Goal: Check status: Check status

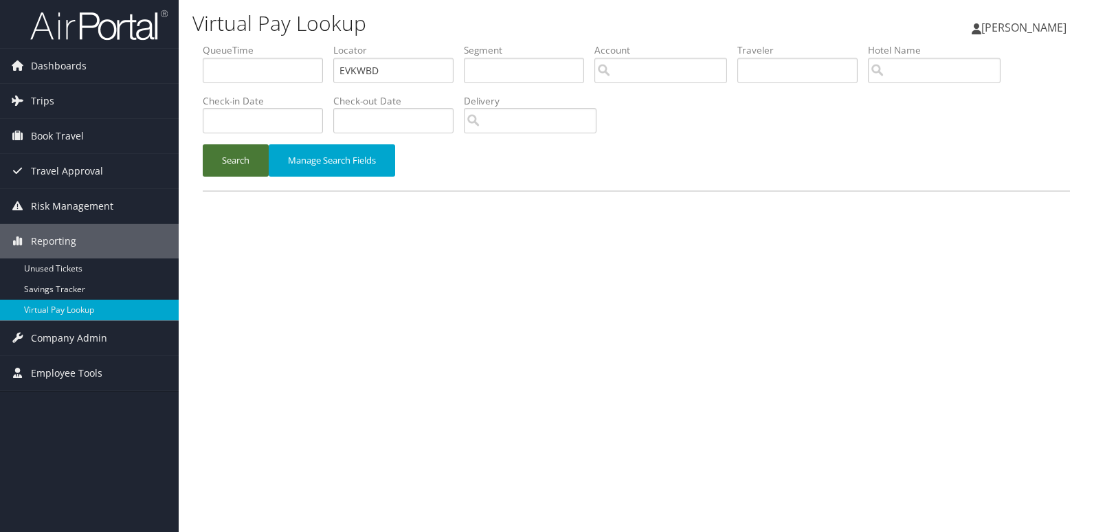
click at [254, 155] on button "Search" at bounding box center [236, 160] width 66 height 32
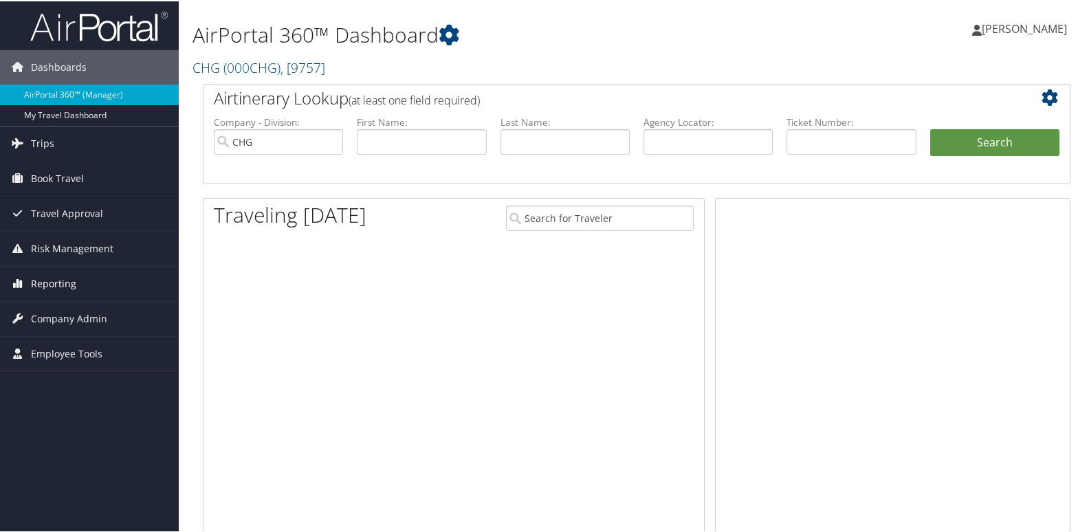
click at [45, 274] on span "Reporting" at bounding box center [53, 282] width 45 height 34
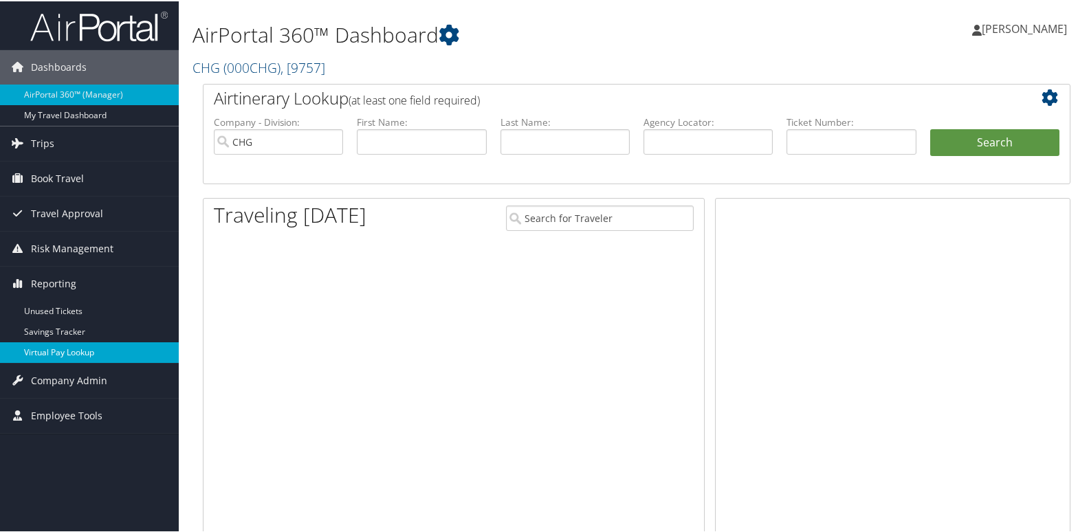
click at [47, 344] on link "Virtual Pay Lookup" at bounding box center [89, 351] width 179 height 21
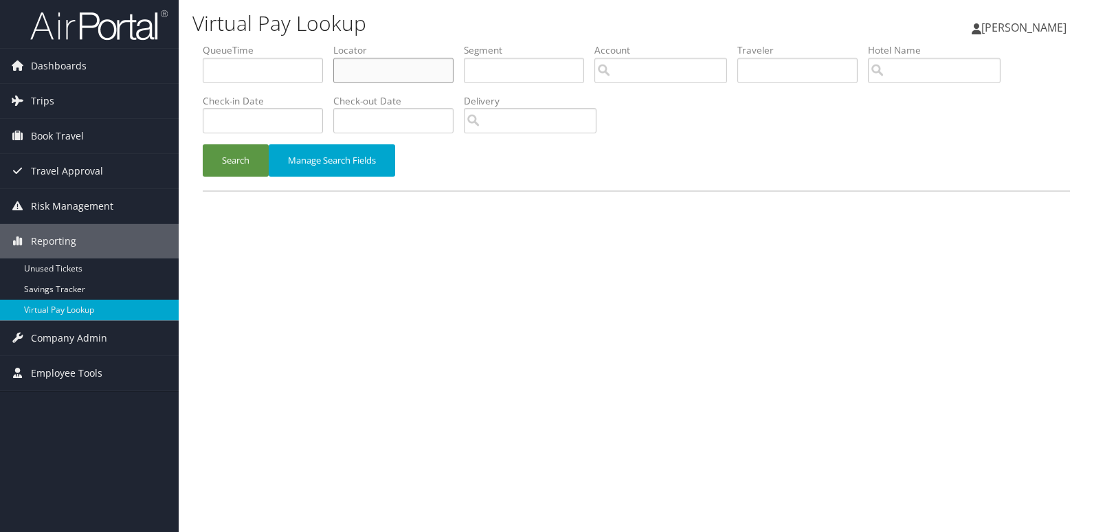
click at [388, 73] on input "text" at bounding box center [393, 70] width 120 height 25
paste input "EVKWBD"
type input "EVKWBD"
click at [258, 156] on button "Search" at bounding box center [236, 160] width 66 height 32
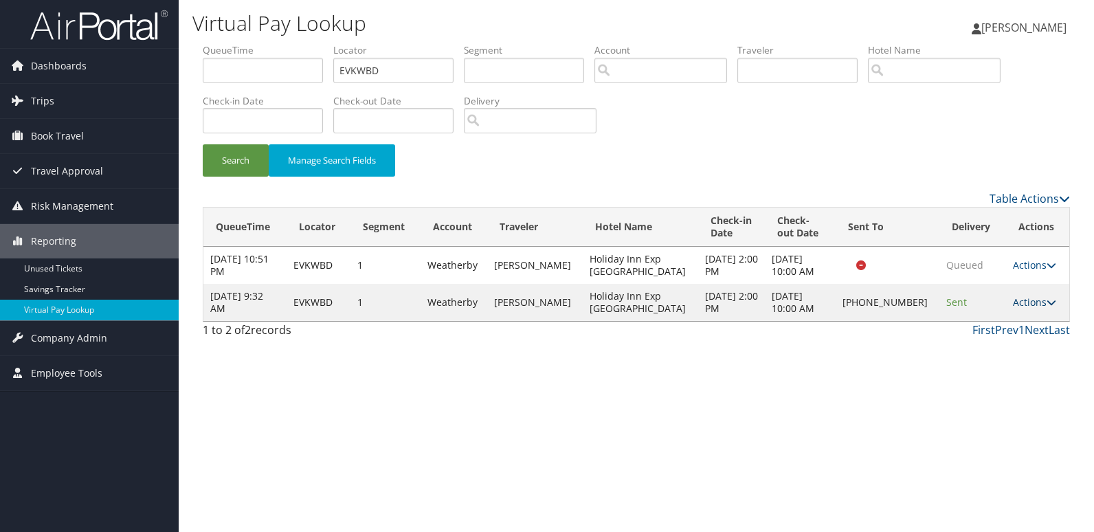
click at [1047, 298] on icon at bounding box center [1052, 303] width 10 height 10
click at [955, 352] on link "Logs" at bounding box center [986, 345] width 118 height 23
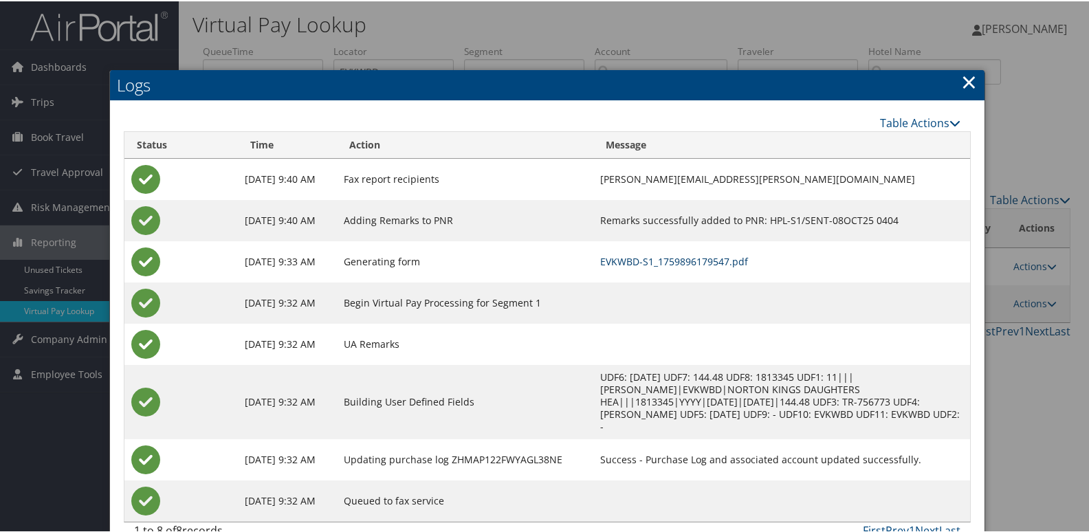
click at [600, 263] on link "EVKWBD-S1_1759896179547.pdf" at bounding box center [674, 260] width 148 height 13
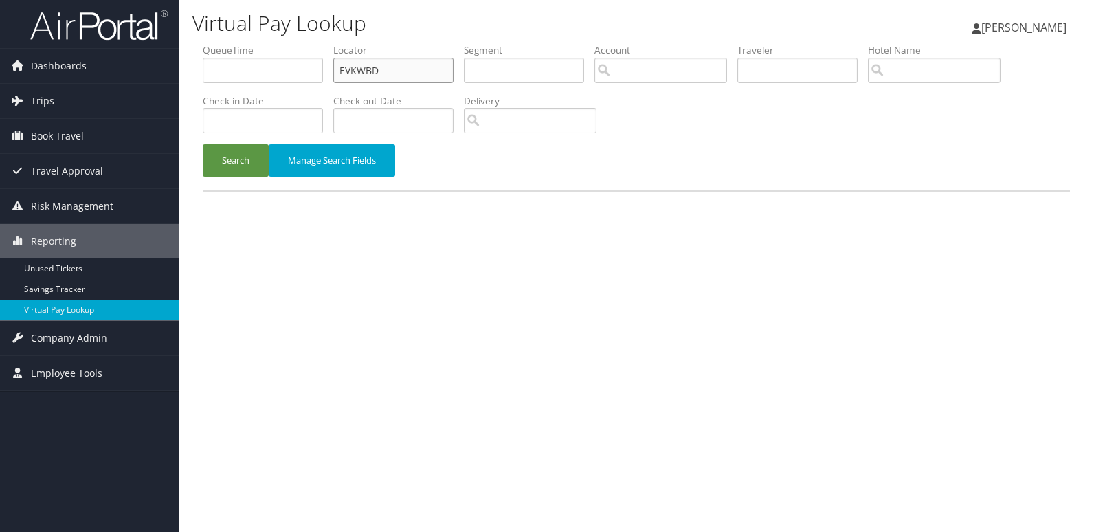
drag, startPoint x: 397, startPoint y: 69, endPoint x: 249, endPoint y: 71, distance: 148.5
click at [249, 43] on ul "QueueTime Locator EVKWBD Segment Account Traveler Hotel Name Check-in Date Chec…" at bounding box center [637, 43] width 868 height 0
paste input "WLHHV"
type input "EWLHHV"
click at [244, 161] on button "Search" at bounding box center [236, 160] width 66 height 32
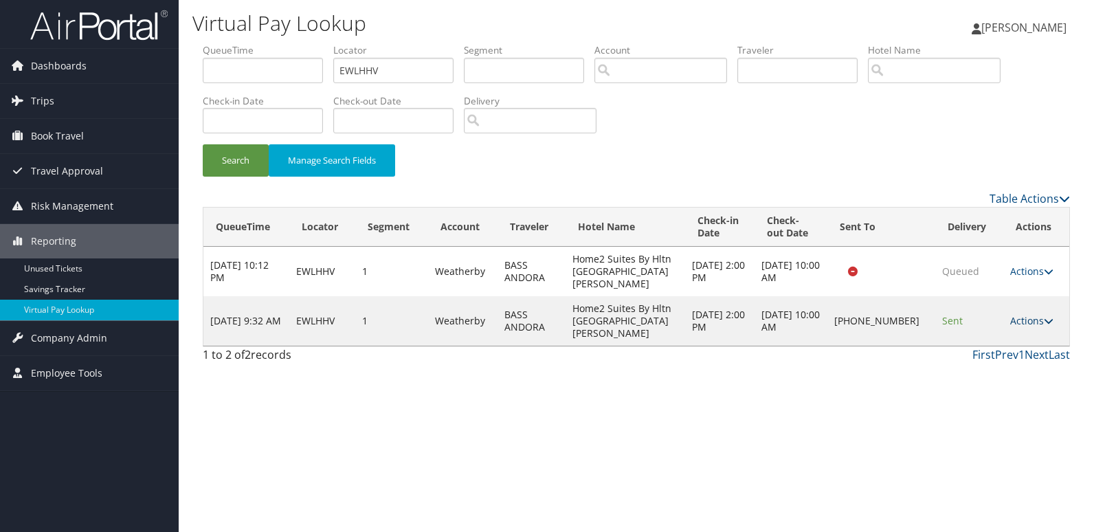
click at [1035, 314] on link "Actions" at bounding box center [1032, 320] width 43 height 13
click at [964, 340] on link "Logs" at bounding box center [988, 345] width 118 height 23
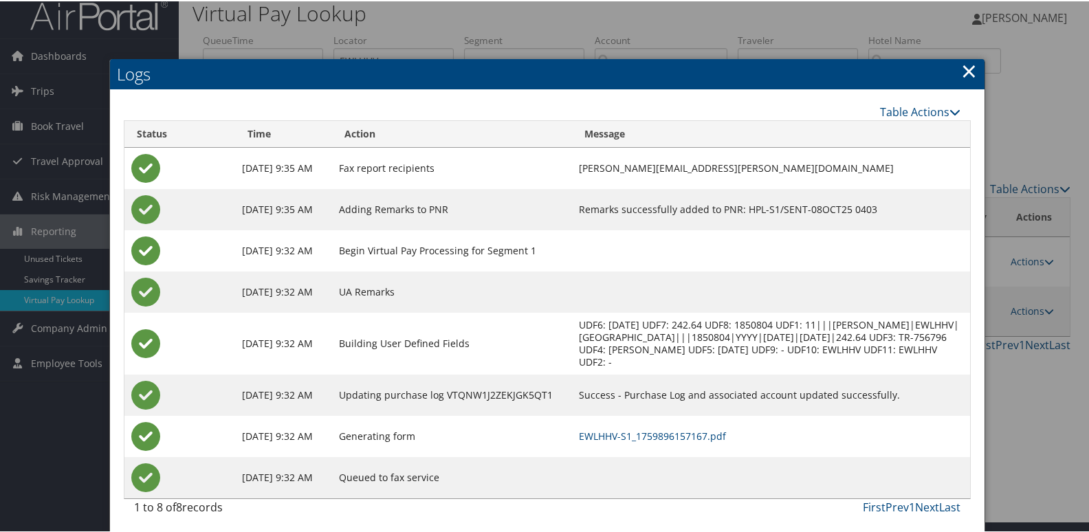
scroll to position [14, 0]
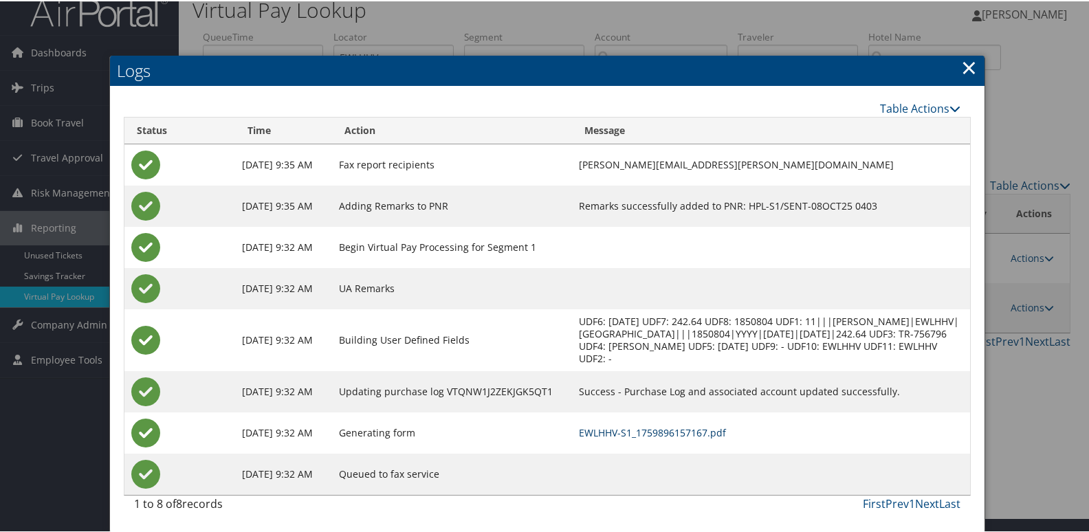
drag, startPoint x: 629, startPoint y: 430, endPoint x: 588, endPoint y: 415, distance: 43.3
click at [628, 430] on link "EWLHHV-S1_1759896157167.pdf" at bounding box center [652, 431] width 147 height 13
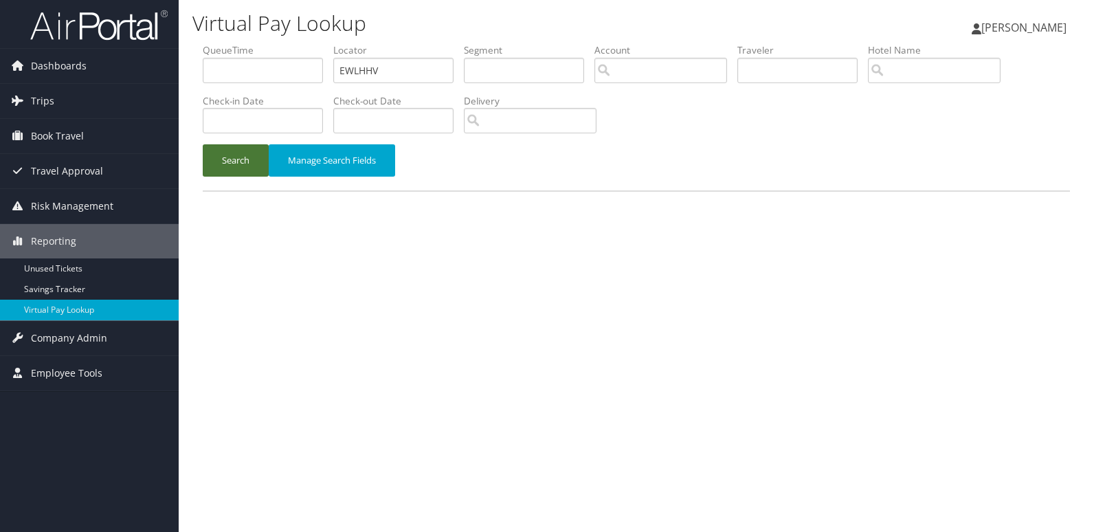
click at [229, 173] on button "Search" at bounding box center [236, 160] width 66 height 32
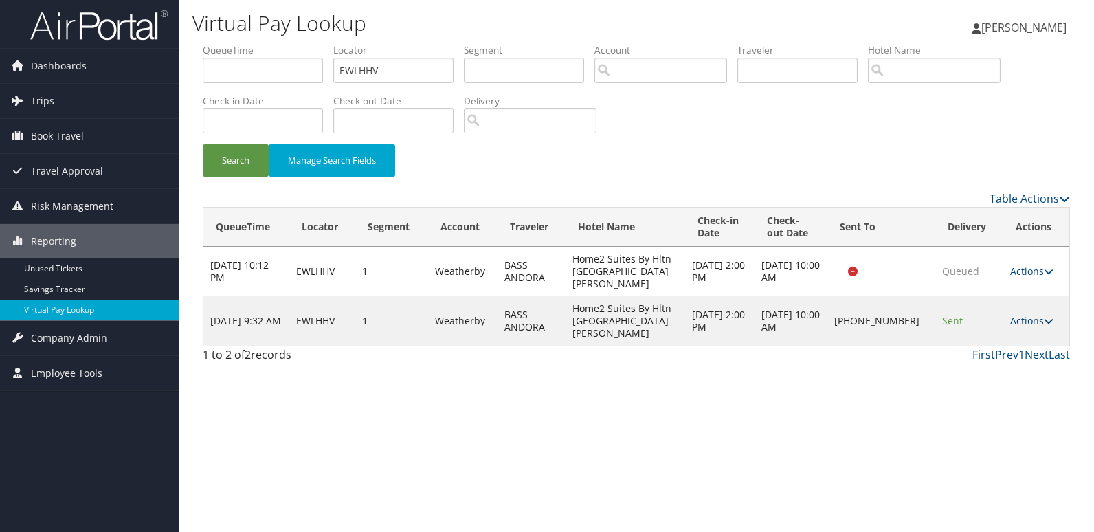
click at [1023, 314] on link "Actions" at bounding box center [1032, 320] width 43 height 13
drag, startPoint x: 249, startPoint y: 66, endPoint x: 227, endPoint y: 72, distance: 22.9
click at [227, 43] on ul "QueueTime Locator EWLHHV Segment Account Traveler Hotel Name Check-in Date Chec…" at bounding box center [637, 43] width 868 height 0
paste input "HIZBKL"
type input "HIZBKL"
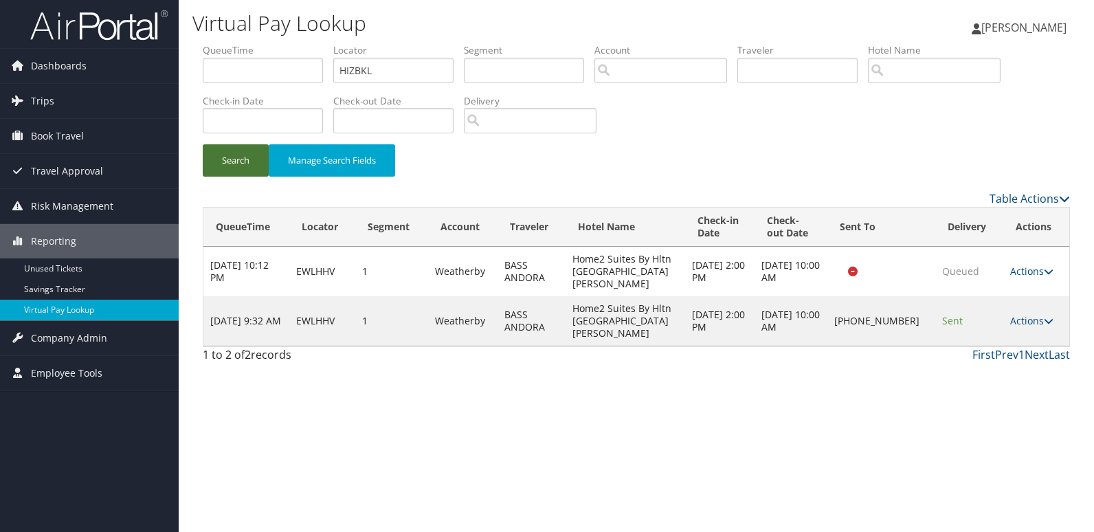
click at [244, 152] on button "Search" at bounding box center [236, 160] width 66 height 32
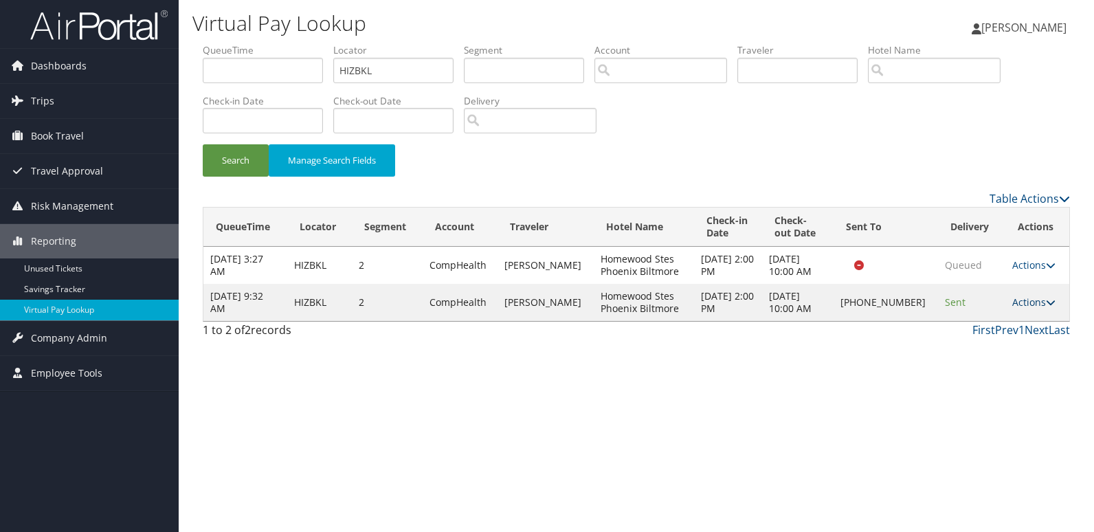
click at [1028, 305] on link "Actions" at bounding box center [1034, 302] width 43 height 13
click at [978, 351] on link "Logs" at bounding box center [988, 345] width 118 height 23
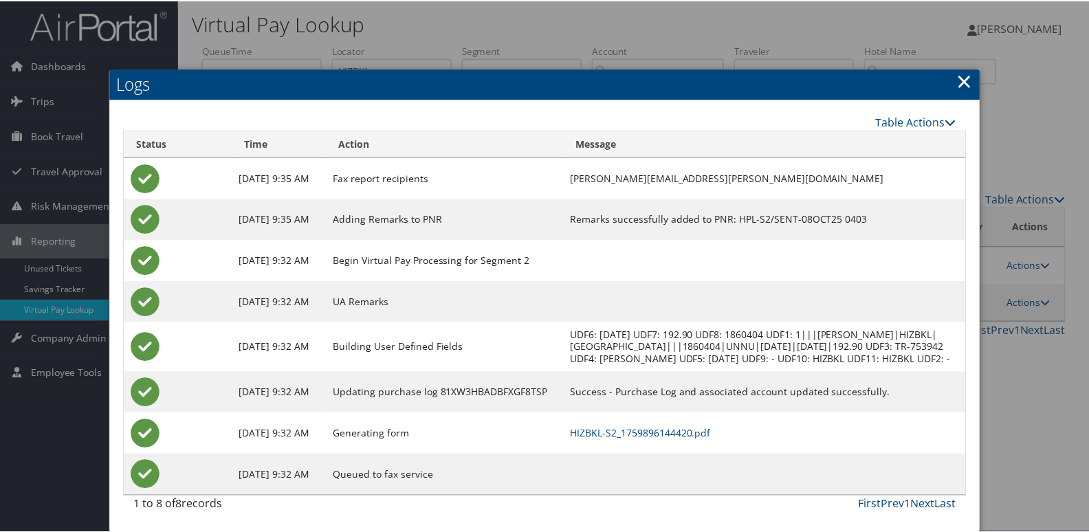
scroll to position [27, 0]
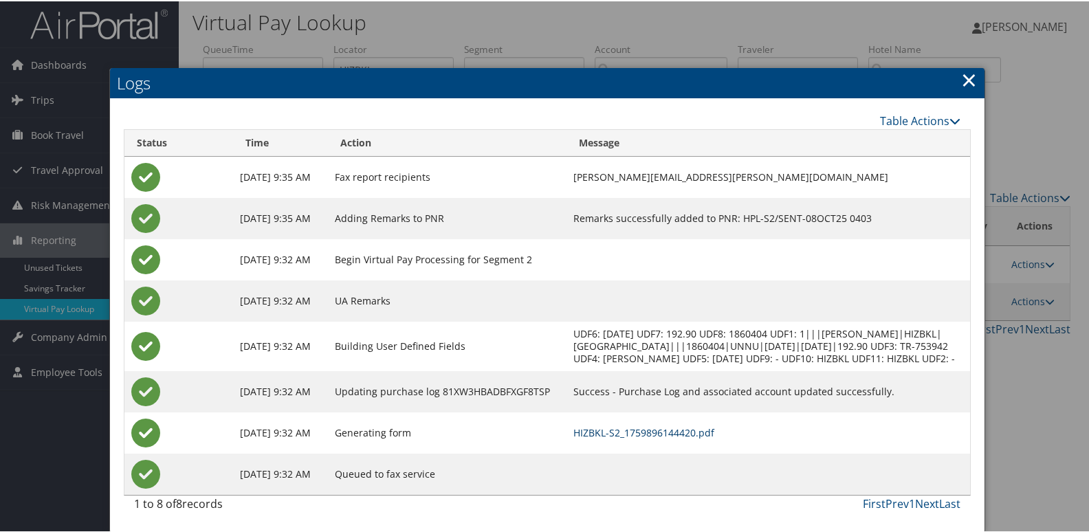
click at [706, 431] on link "HIZBKL-S2_1759896144420.pdf" at bounding box center [643, 431] width 141 height 13
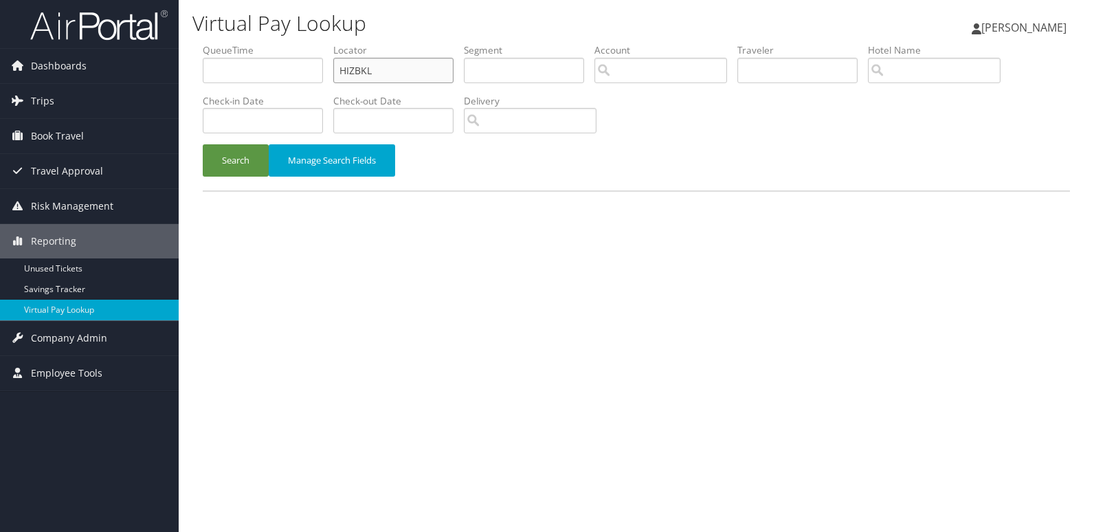
drag, startPoint x: 373, startPoint y: 71, endPoint x: 277, endPoint y: 85, distance: 96.5
click at [277, 43] on ul "QueueTime Locator HIZBKL Segment Account Traveler Hotel Name Check-in Date Chec…" at bounding box center [637, 43] width 868 height 0
paste input "QHYWMY"
type input "QHYWMY"
click at [256, 166] on button "Search" at bounding box center [236, 160] width 66 height 32
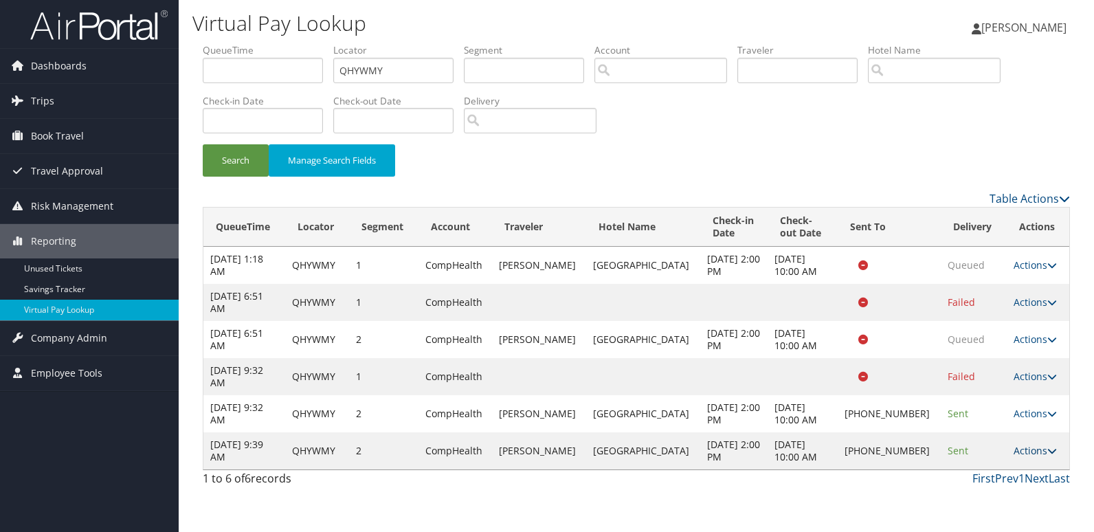
click at [1024, 450] on link "Actions" at bounding box center [1035, 450] width 43 height 13
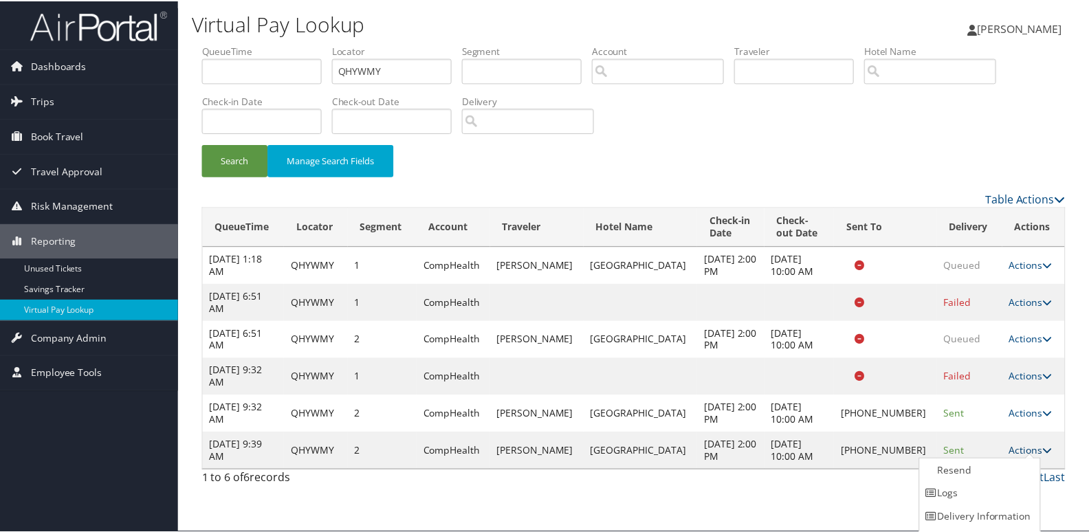
scroll to position [21, 0]
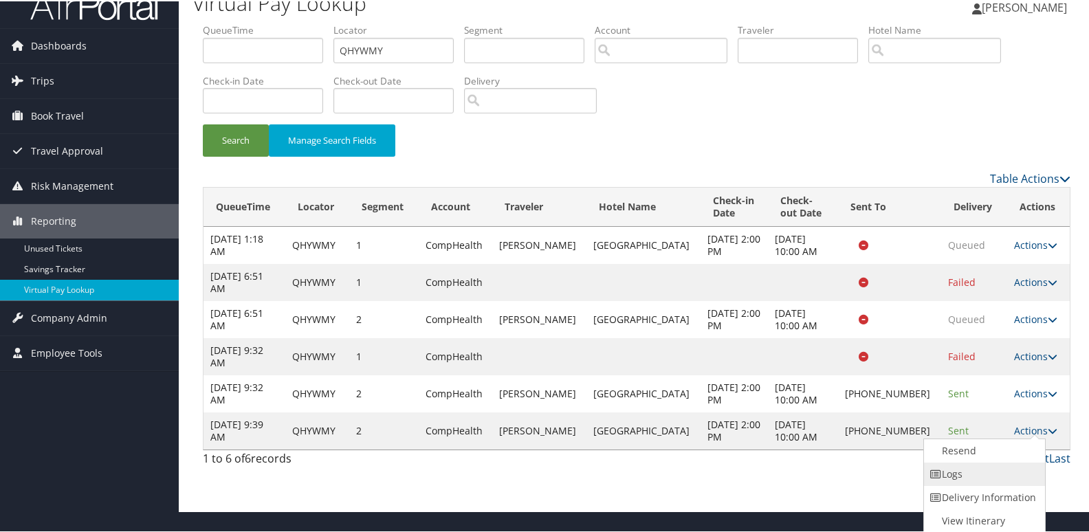
click at [965, 477] on link "Logs" at bounding box center [983, 472] width 118 height 23
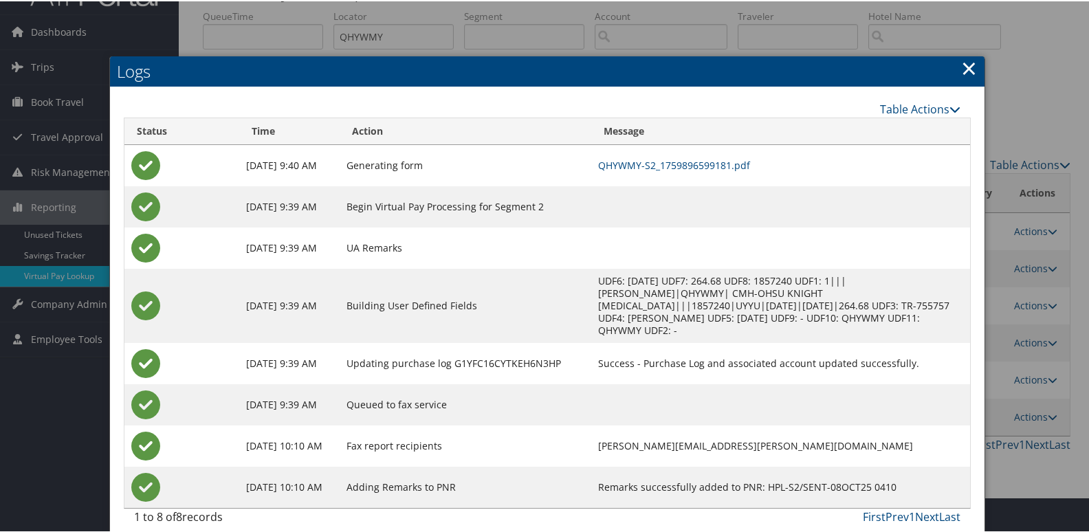
scroll to position [36, 0]
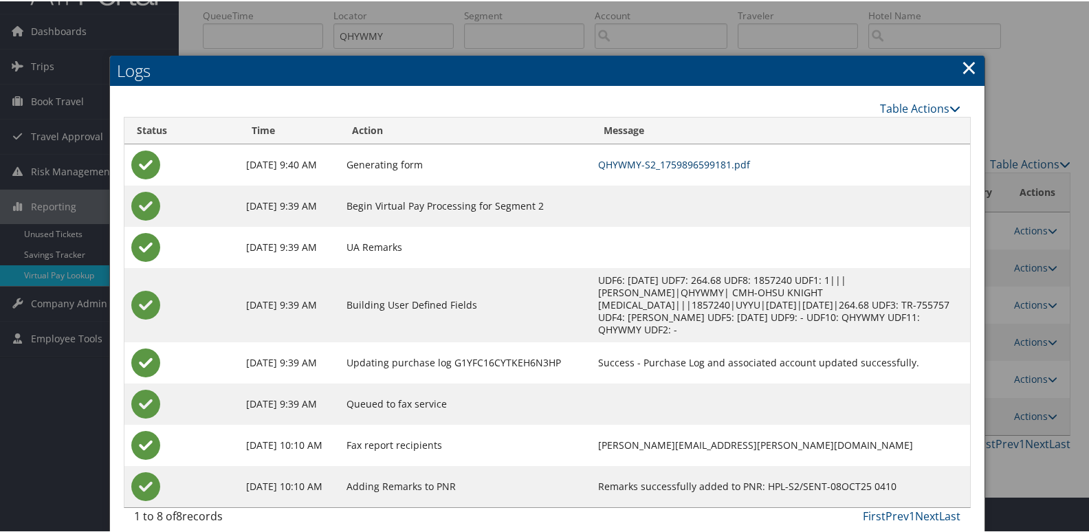
click at [685, 161] on link "QHYWMY-S2_1759896599181.pdf" at bounding box center [674, 163] width 152 height 13
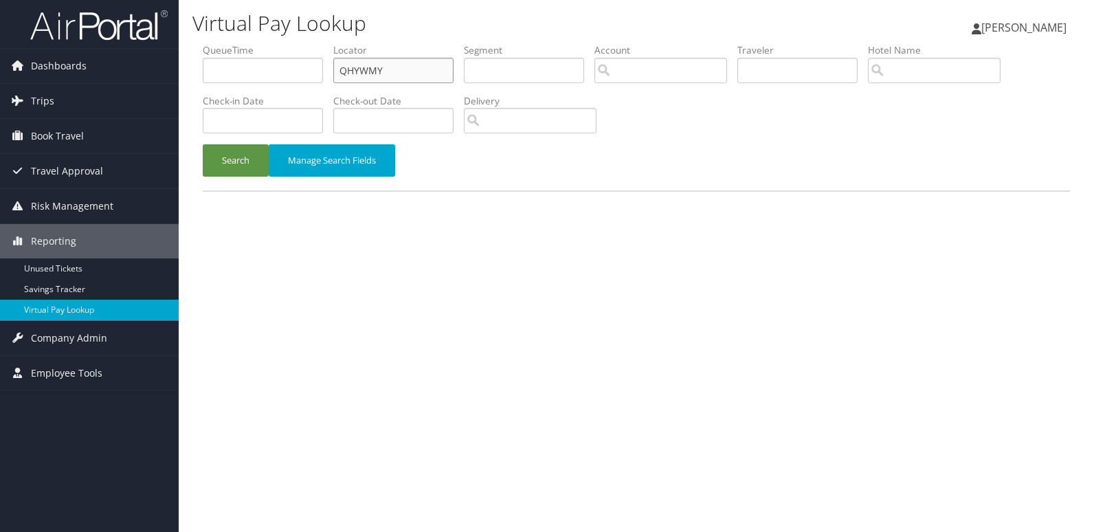
drag, startPoint x: 401, startPoint y: 75, endPoint x: 243, endPoint y: 76, distance: 157.4
click at [243, 43] on ul "QueueTime Locator QHYWMY Segment Account Traveler Hotel Name Check-in Date Chec…" at bounding box center [637, 43] width 868 height 0
paste input "EJOJFG"
type input "EJOJFG"
click at [221, 166] on button "Search" at bounding box center [236, 160] width 66 height 32
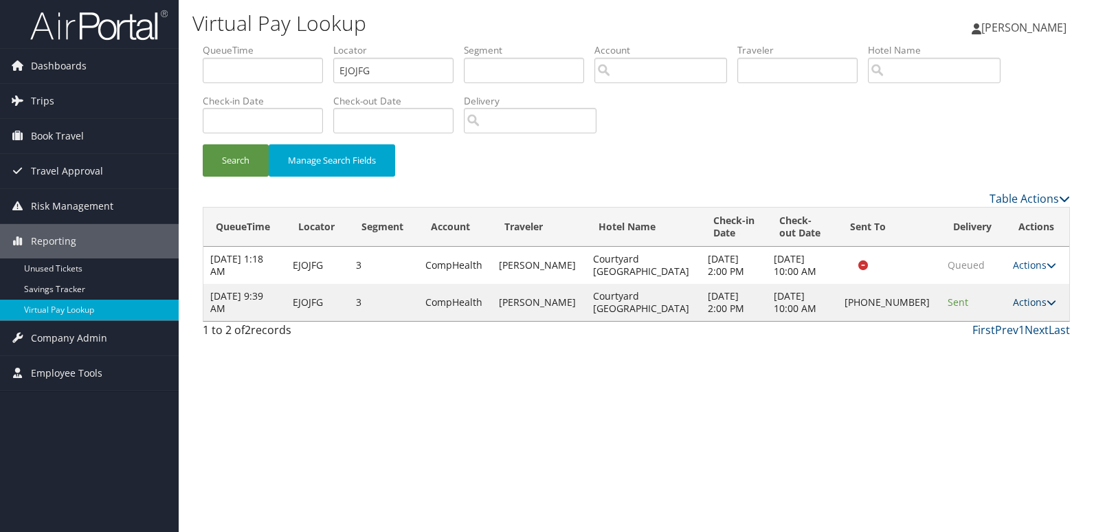
click at [1029, 302] on link "Actions" at bounding box center [1034, 302] width 43 height 13
click at [980, 346] on link "Logs" at bounding box center [988, 345] width 118 height 23
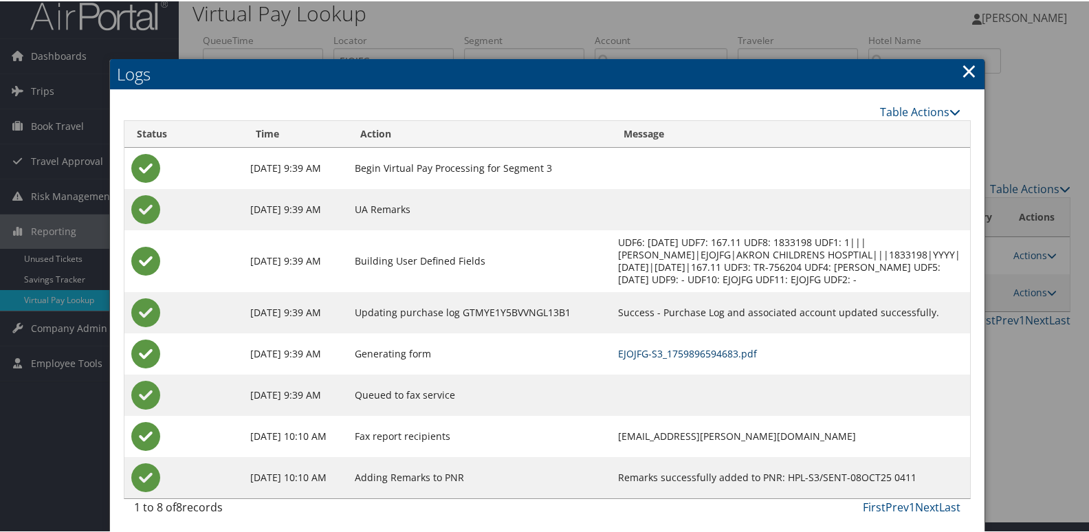
scroll to position [14, 0]
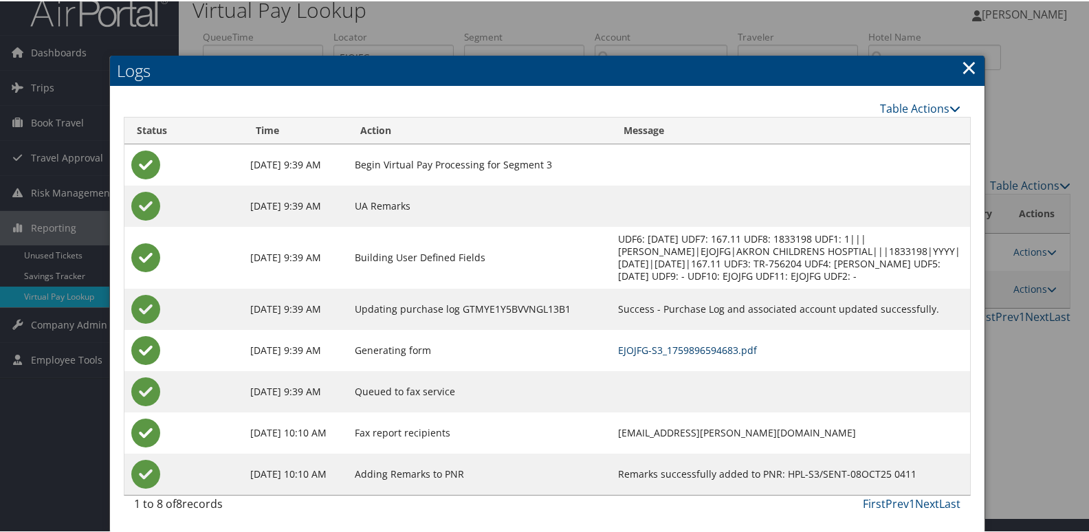
click at [670, 351] on link "EJOJFG-S3_1759896594683.pdf" at bounding box center [687, 348] width 139 height 13
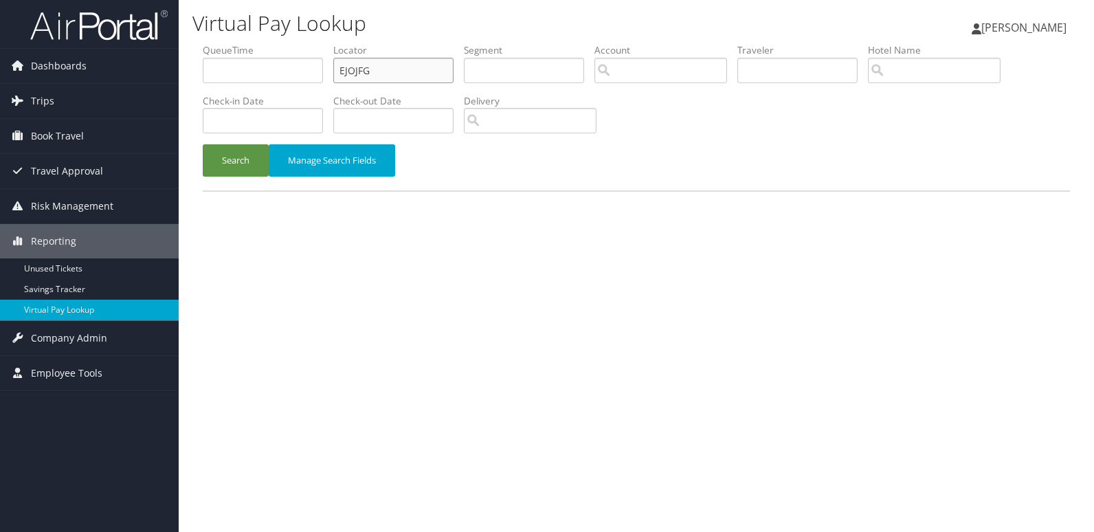
drag, startPoint x: 408, startPoint y: 79, endPoint x: 280, endPoint y: 98, distance: 130.0
click at [282, 43] on ul "QueueTime Locator EJOJFG Segment Account Traveler Hotel Name Check-in Date Chec…" at bounding box center [637, 43] width 868 height 0
paste input "WLHHV"
type input "EWLHHV"
click at [245, 166] on button "Search" at bounding box center [236, 160] width 66 height 32
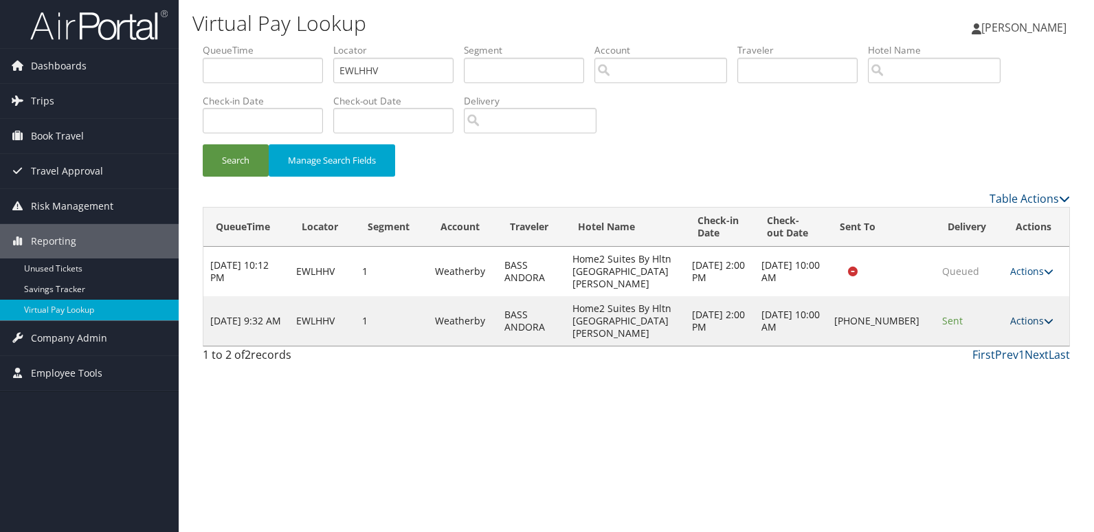
click at [1034, 314] on link "Actions" at bounding box center [1032, 320] width 43 height 13
click at [993, 345] on link "Logs" at bounding box center [988, 345] width 118 height 23
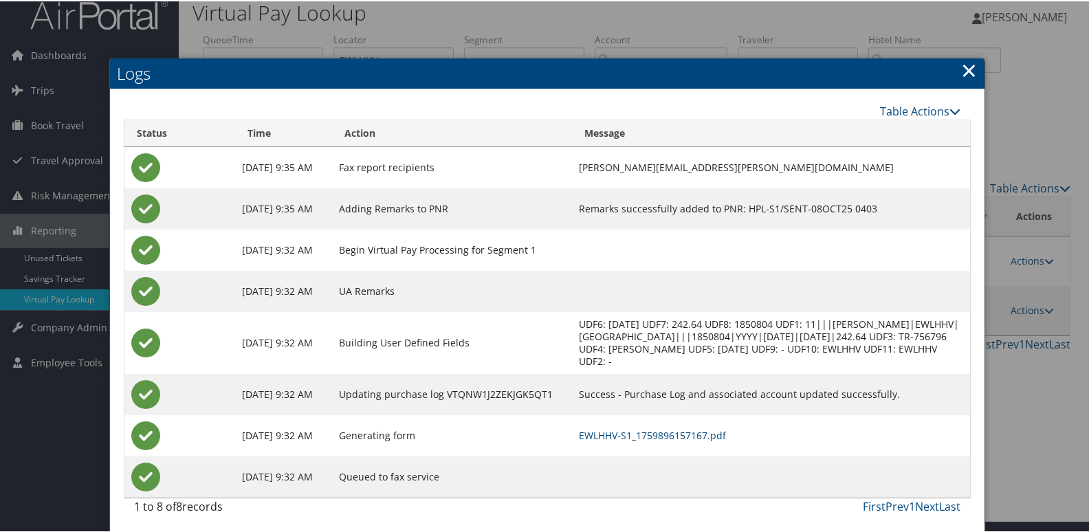
scroll to position [14, 0]
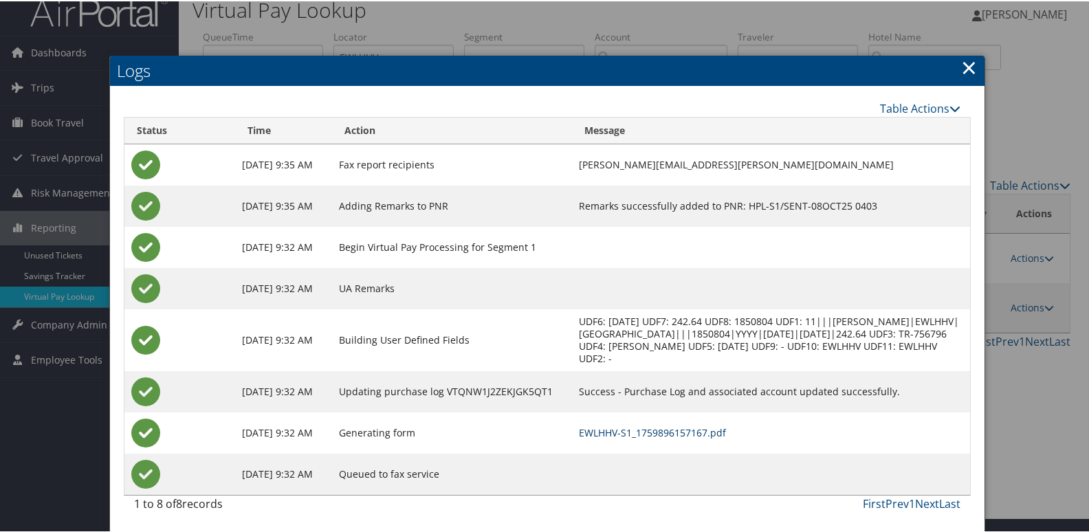
click at [675, 426] on link "EWLHHV-S1_1759896157167.pdf" at bounding box center [652, 431] width 147 height 13
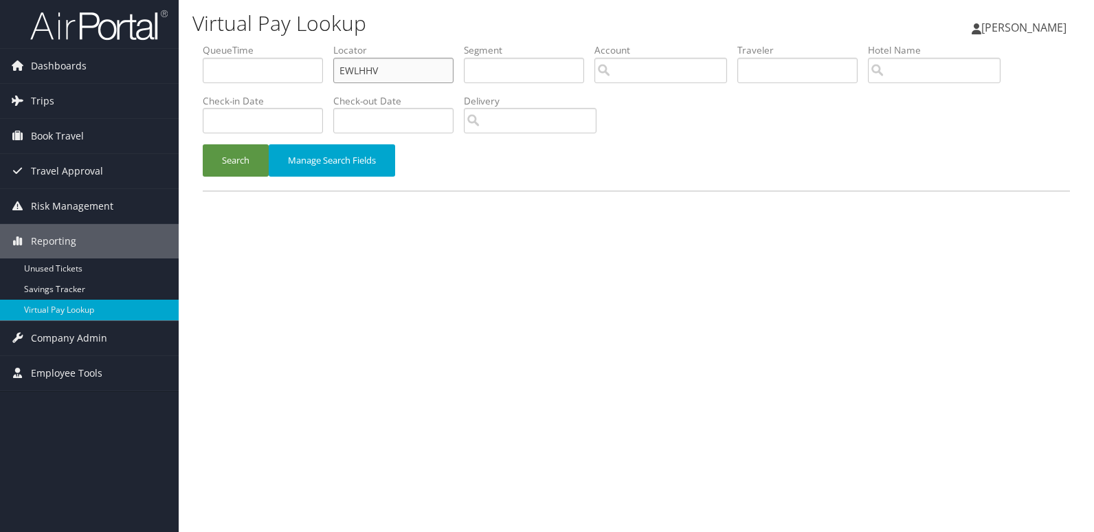
drag, startPoint x: 332, startPoint y: 82, endPoint x: 271, endPoint y: 84, distance: 61.2
click at [271, 43] on ul "QueueTime Locator EWLHHV Segment Account Traveler Hotel Name Check-in Date Chec…" at bounding box center [637, 43] width 868 height 0
paste input "GKLKFM"
type input "GKLKFM"
click at [243, 151] on button "Search" at bounding box center [236, 160] width 66 height 32
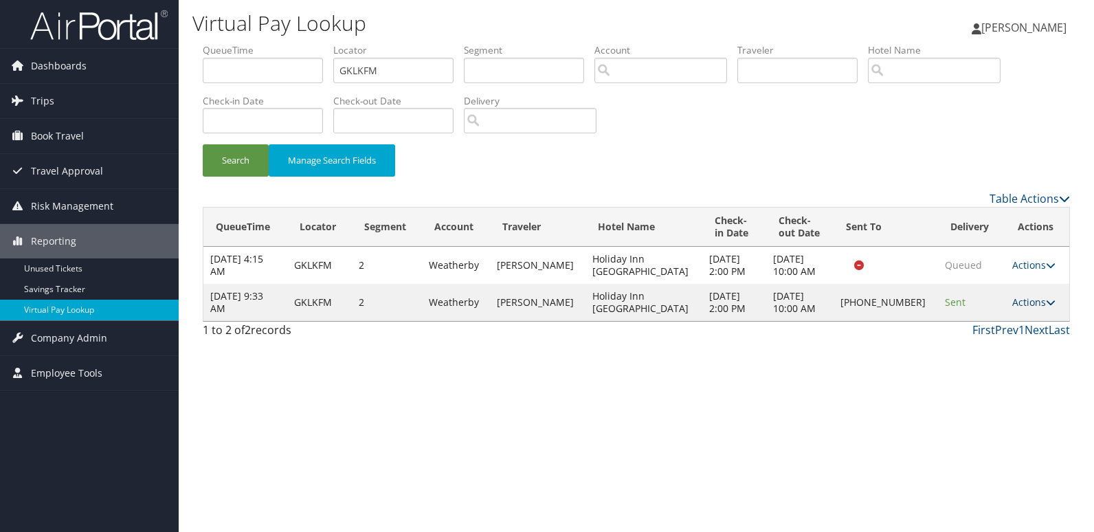
click at [1046, 307] on icon at bounding box center [1051, 303] width 10 height 10
click at [989, 346] on link "Logs" at bounding box center [986, 345] width 118 height 23
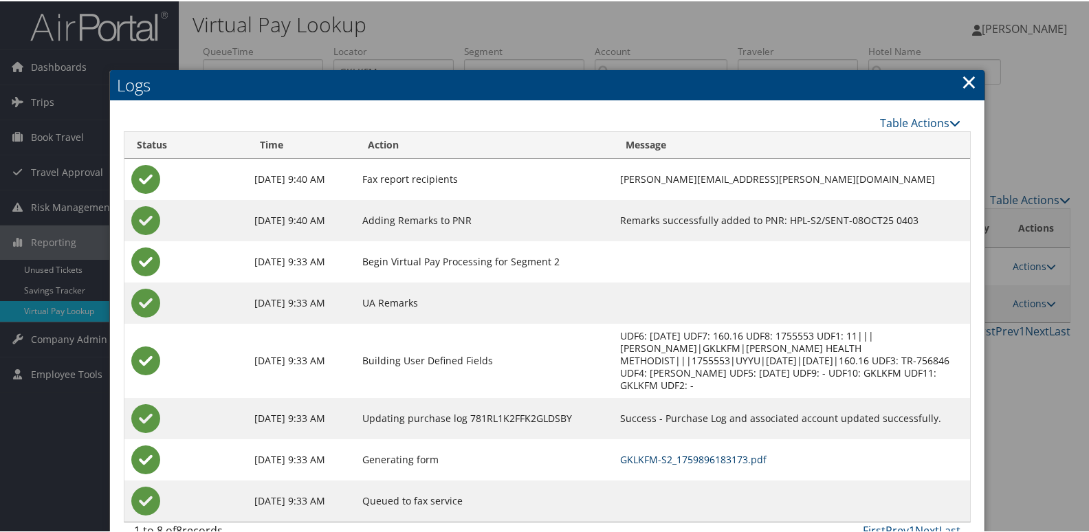
drag, startPoint x: 657, startPoint y: 447, endPoint x: 511, endPoint y: 377, distance: 161.4
click at [657, 452] on link "GKLKFM-S2_1759896183173.pdf" at bounding box center [693, 458] width 146 height 13
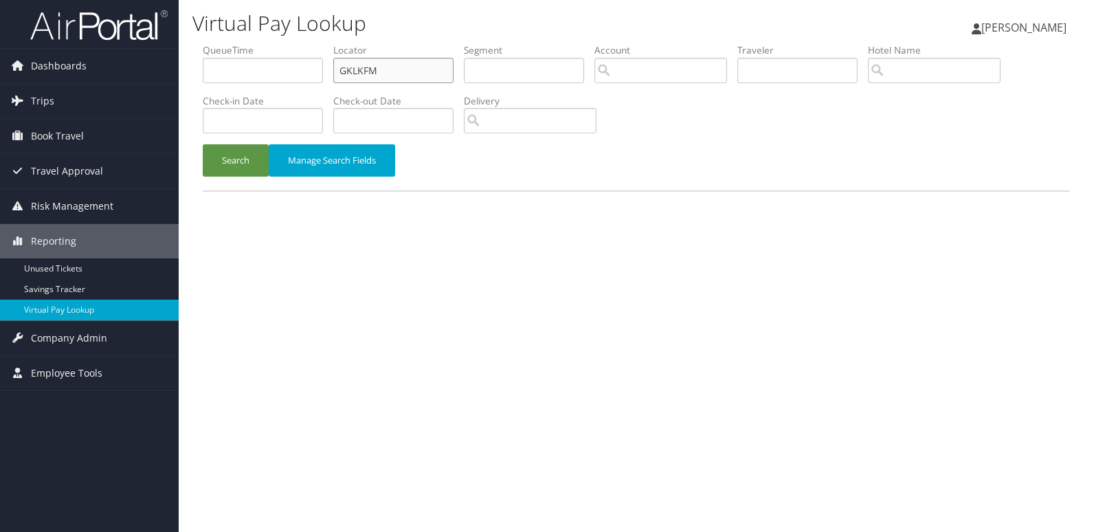
drag, startPoint x: 391, startPoint y: 76, endPoint x: 243, endPoint y: 90, distance: 149.1
click at [243, 43] on ul "QueueTime Locator GKLKFM Segment Account Traveler Hotel Name Check-in Date Chec…" at bounding box center [637, 43] width 868 height 0
paste input "KOAXML"
type input "KOAXML"
click at [212, 158] on button "Search" at bounding box center [236, 160] width 66 height 32
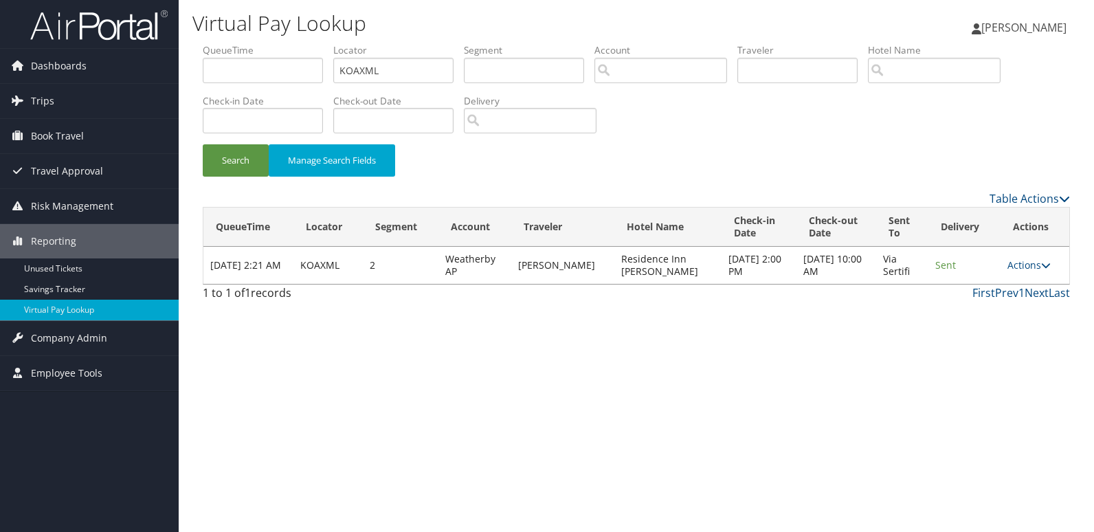
click at [1013, 272] on td "Actions Resend Logs View Itinerary" at bounding box center [1035, 265] width 69 height 37
click at [1040, 267] on link "Actions" at bounding box center [1029, 264] width 43 height 13
click at [1004, 307] on link "Logs" at bounding box center [1003, 308] width 87 height 23
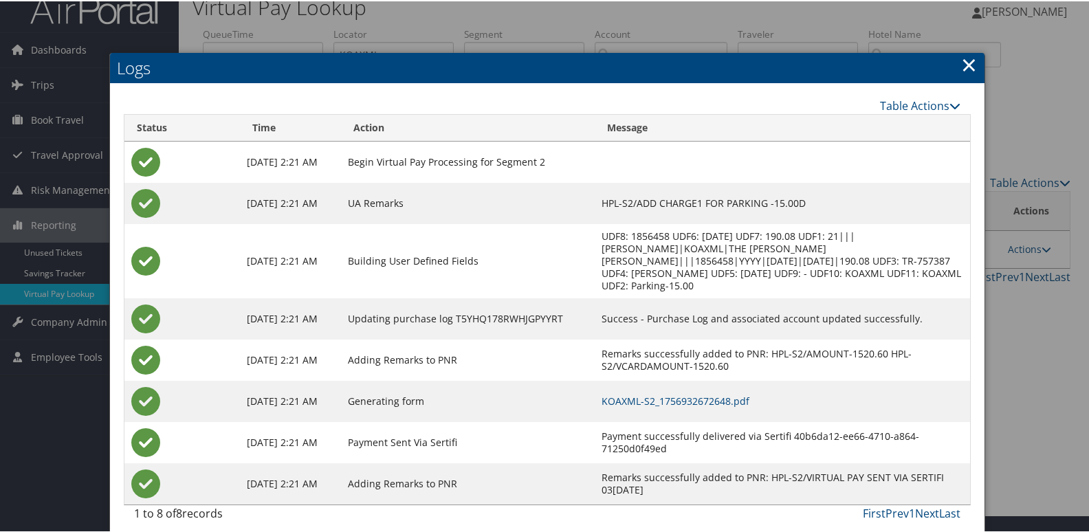
scroll to position [27, 0]
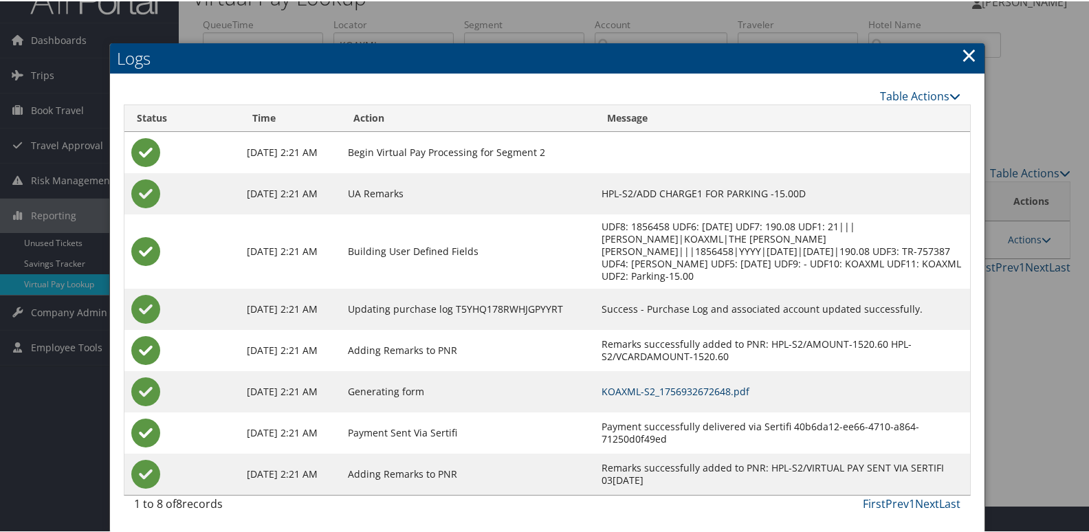
click at [672, 390] on link "KOAXML-S2_1756932672648.pdf" at bounding box center [676, 390] width 148 height 13
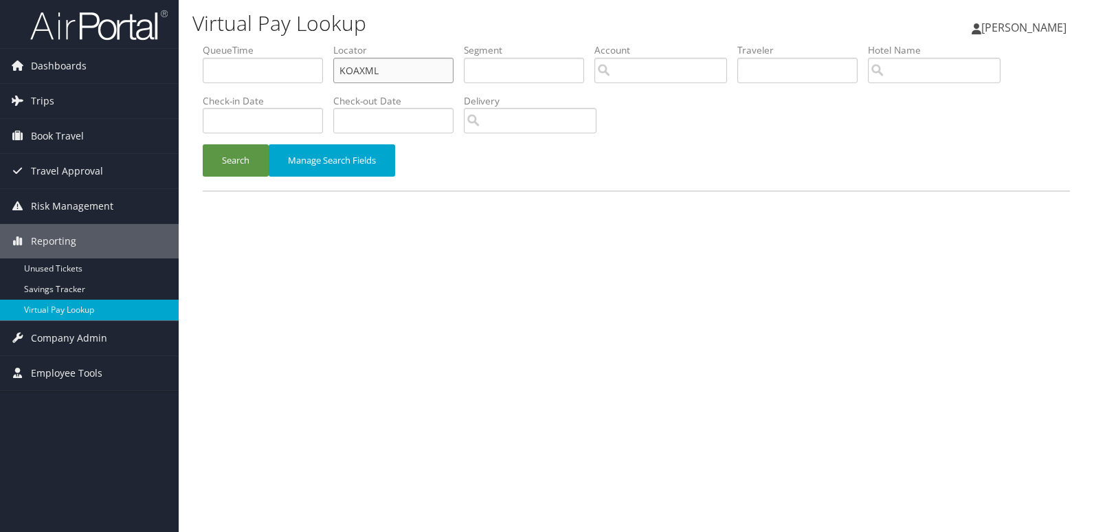
drag, startPoint x: 393, startPoint y: 76, endPoint x: 287, endPoint y: 78, distance: 105.9
click at [289, 43] on ul "QueueTime Locator KOAXML Segment Account Traveler Hotel Name Check-in Date Chec…" at bounding box center [637, 43] width 868 height 0
paste input "ITDFLI"
type input "ITDFLI"
drag, startPoint x: 243, startPoint y: 168, endPoint x: 258, endPoint y: 175, distance: 17.2
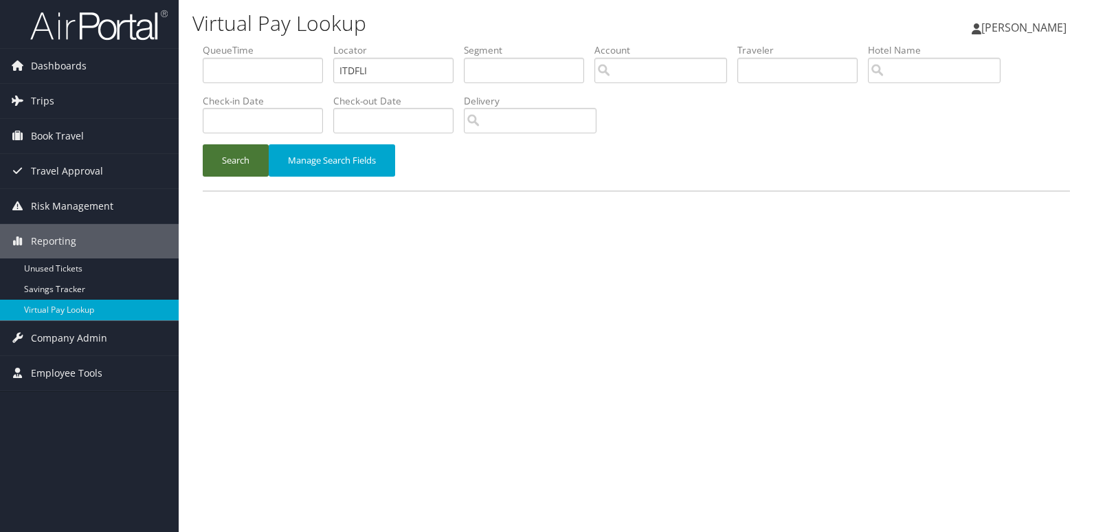
click at [243, 168] on button "Search" at bounding box center [236, 160] width 66 height 32
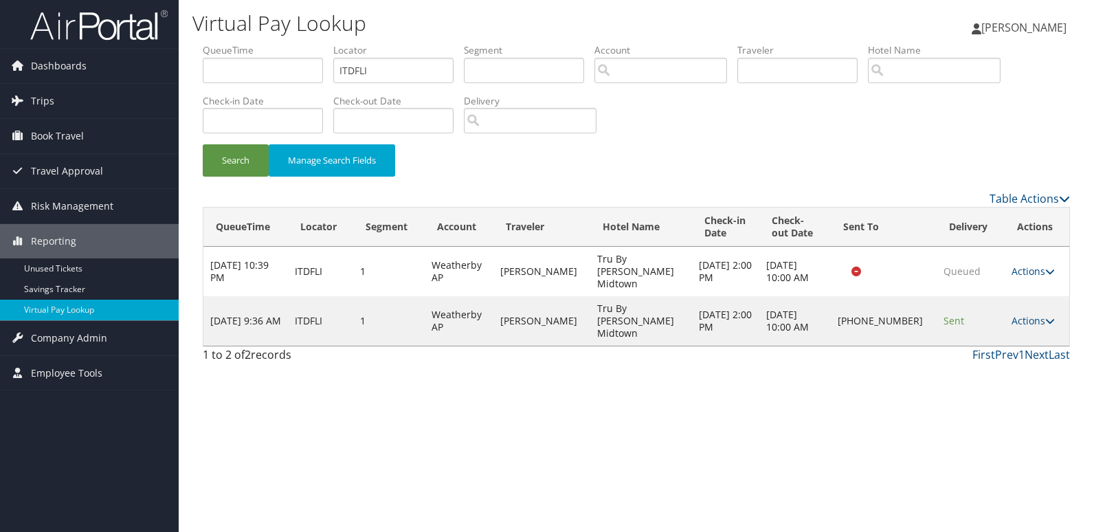
click at [1034, 309] on td "Actions Resend Logs Delivery Information View Itinerary" at bounding box center [1037, 320] width 65 height 49
click at [1032, 314] on link "Actions" at bounding box center [1033, 320] width 43 height 13
click at [970, 355] on link "Logs" at bounding box center [987, 345] width 118 height 23
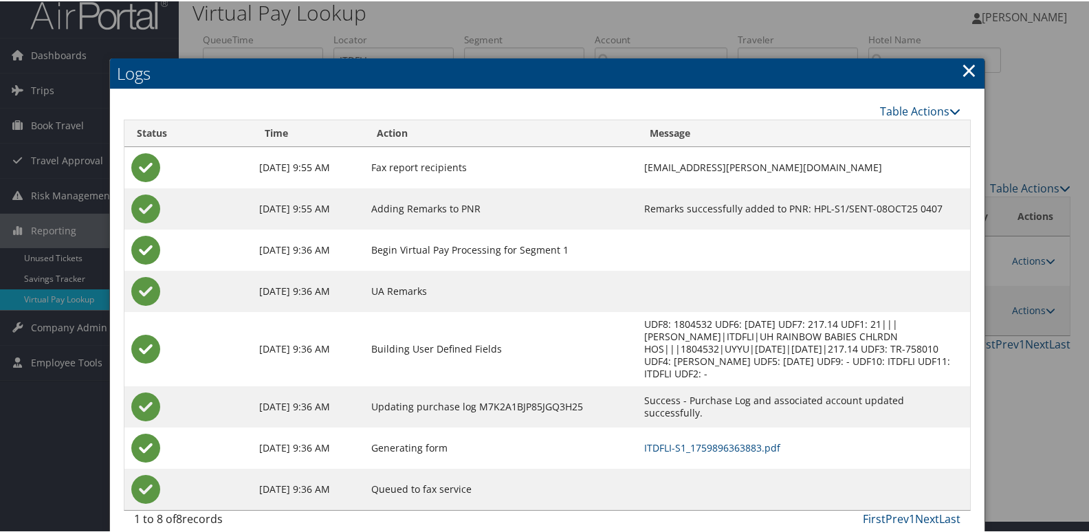
scroll to position [14, 0]
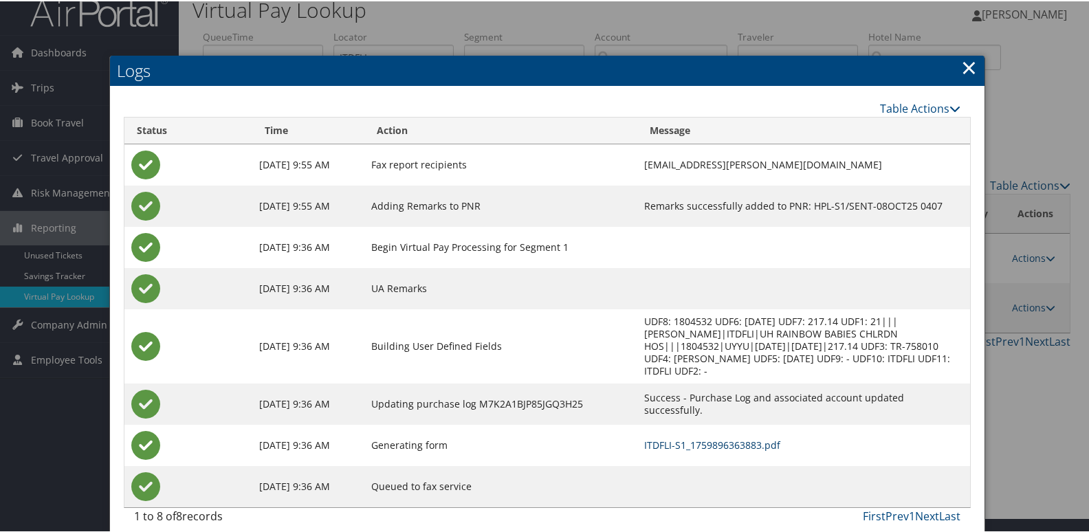
click at [707, 437] on link "ITDFLI-S1_1759896363883.pdf" at bounding box center [712, 443] width 136 height 13
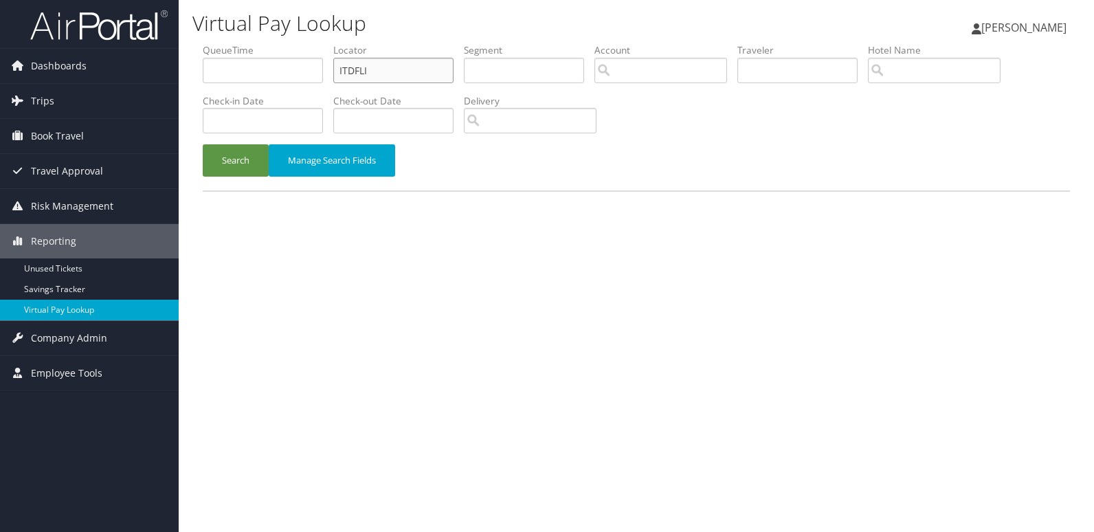
drag, startPoint x: 350, startPoint y: 71, endPoint x: 246, endPoint y: 83, distance: 104.5
click at [246, 43] on ul "QueueTime Locator ITDFLI Segment Account Traveler Hotel Name Check-in Date Chec…" at bounding box center [637, 43] width 868 height 0
paste input "FXHPPB"
type input "FXHPPB"
click at [236, 173] on button "Search" at bounding box center [236, 160] width 66 height 32
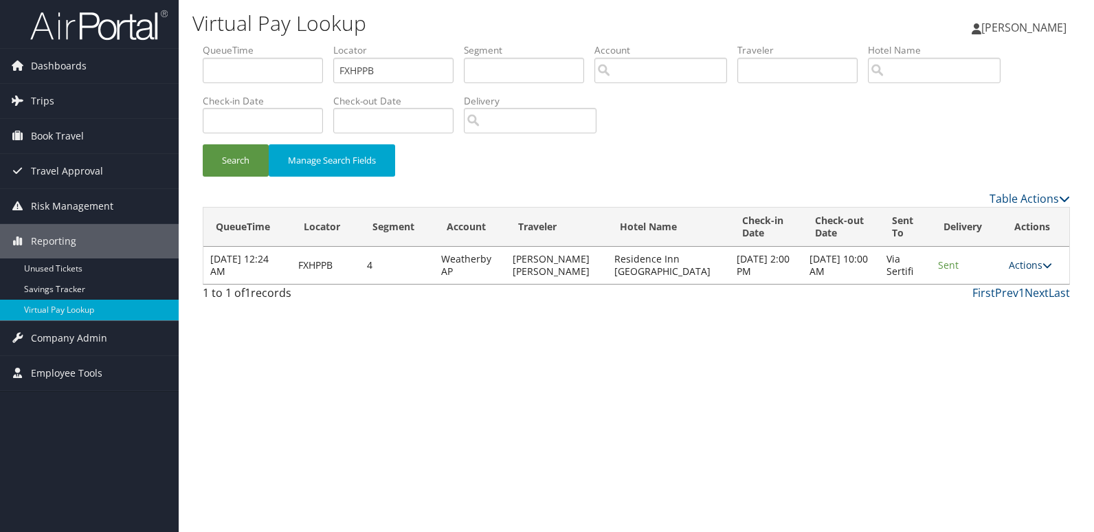
click at [1033, 262] on link "Actions" at bounding box center [1030, 264] width 43 height 13
click at [996, 305] on link "Logs" at bounding box center [1002, 308] width 87 height 23
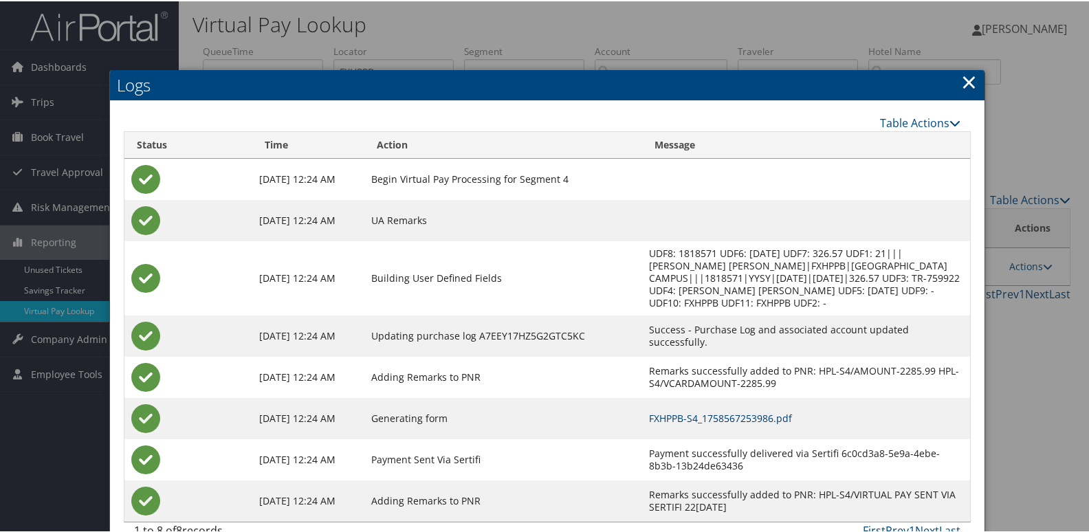
click at [681, 419] on link "FXHPPB-S4_1758567253986.pdf" at bounding box center [720, 416] width 143 height 13
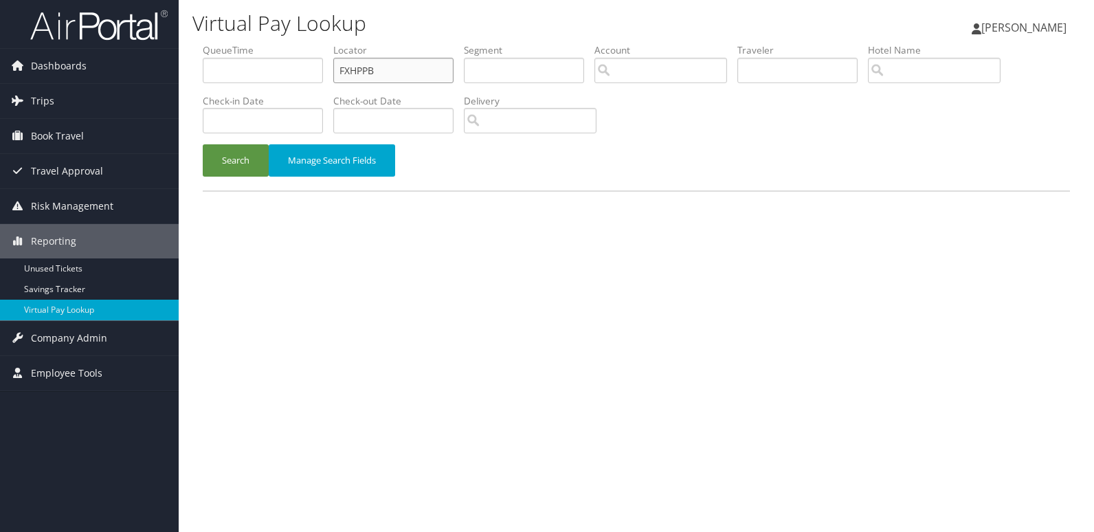
drag, startPoint x: 386, startPoint y: 72, endPoint x: 217, endPoint y: 80, distance: 169.3
click at [217, 43] on ul "QueueTime Locator FXHPPB Segment Account Traveler Hotel Name Check-in Date Chec…" at bounding box center [637, 43] width 868 height 0
paste input "SUEHUW"
type input "SUEHUW"
drag, startPoint x: 238, startPoint y: 166, endPoint x: 339, endPoint y: 182, distance: 102.3
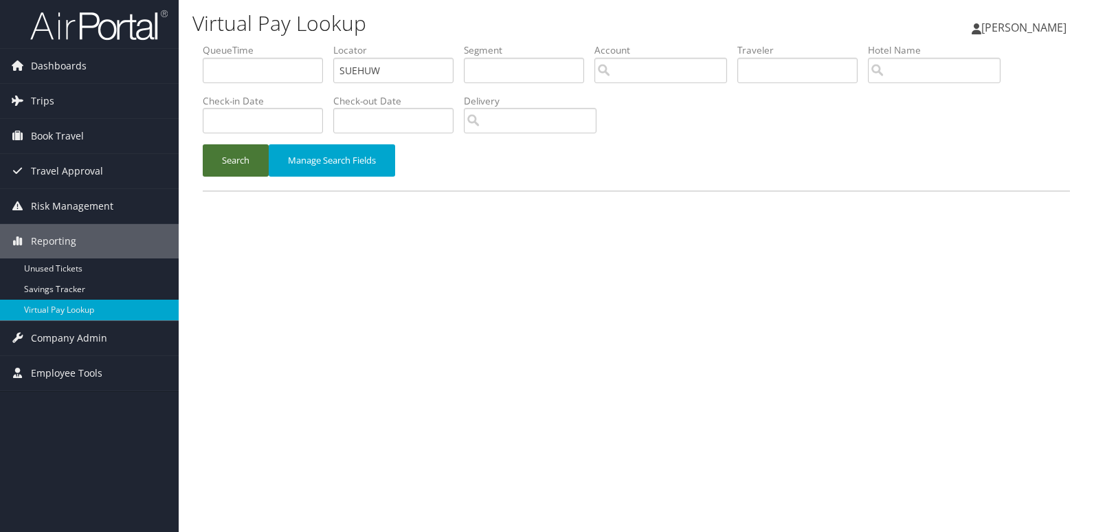
click at [239, 166] on button "Search" at bounding box center [236, 160] width 66 height 32
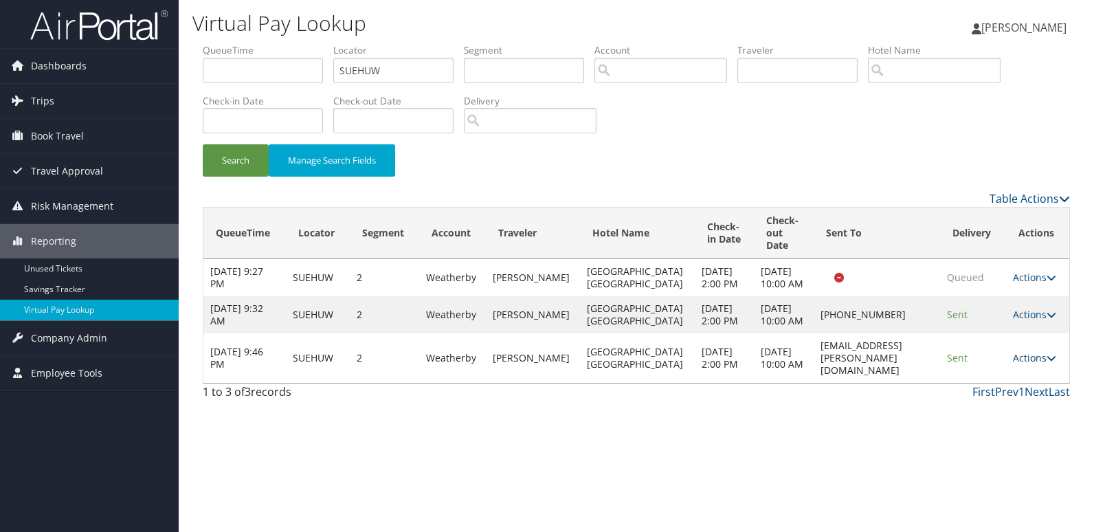
click at [1027, 364] on link "Actions" at bounding box center [1034, 357] width 43 height 13
click at [1002, 455] on link "Logs" at bounding box center [1007, 456] width 87 height 23
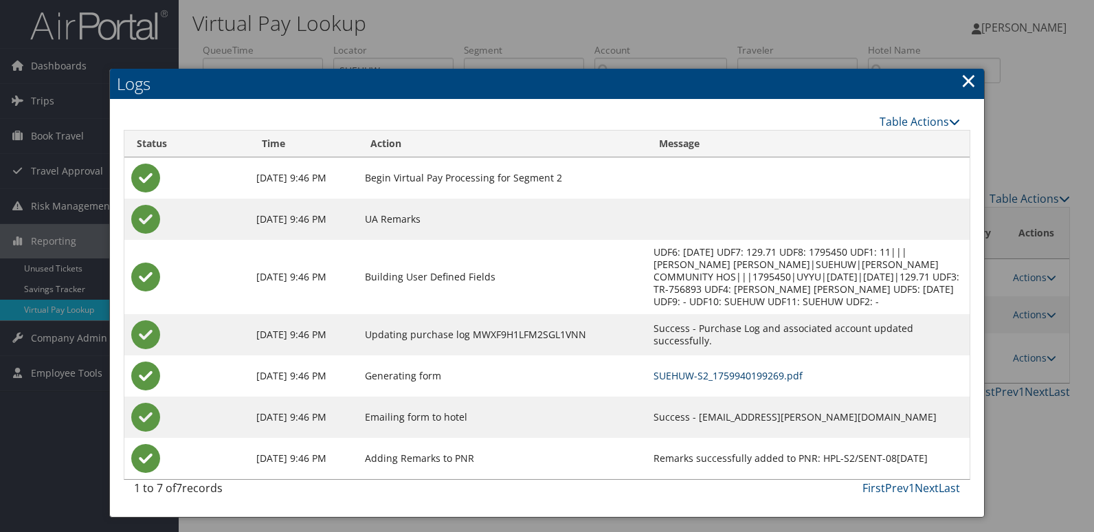
click at [707, 374] on link "SUEHUW-S2_1759940199269.pdf" at bounding box center [728, 375] width 149 height 13
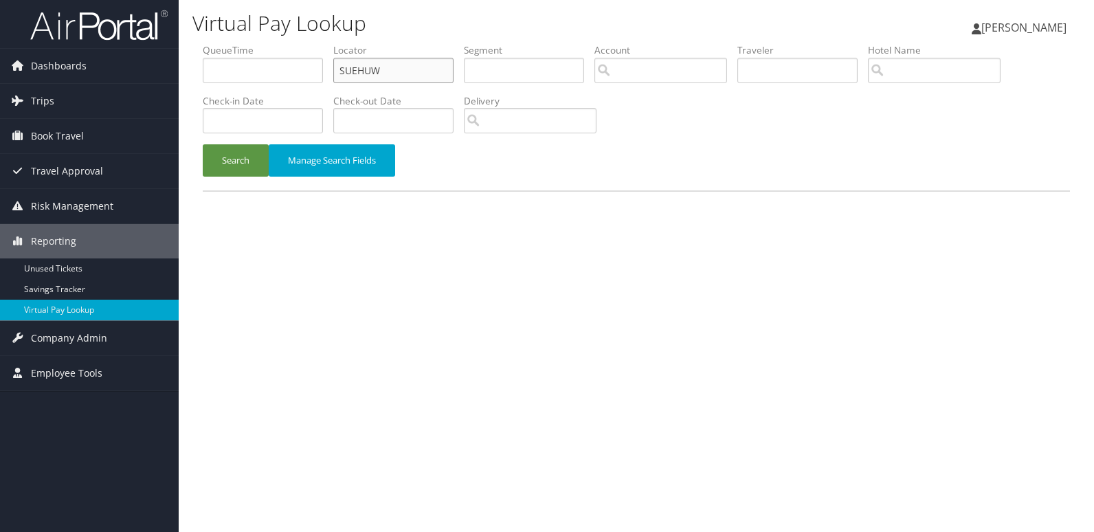
drag, startPoint x: 401, startPoint y: 77, endPoint x: 289, endPoint y: 86, distance: 112.4
click at [289, 43] on ul "QueueTime Locator SUEHUW Segment Account Traveler Hotel Name Check-in Date Chec…" at bounding box center [637, 43] width 868 height 0
paste input "GVGPKS"
type input "GVGPKS"
click at [274, 167] on button "Manage Search Fields" at bounding box center [332, 160] width 126 height 32
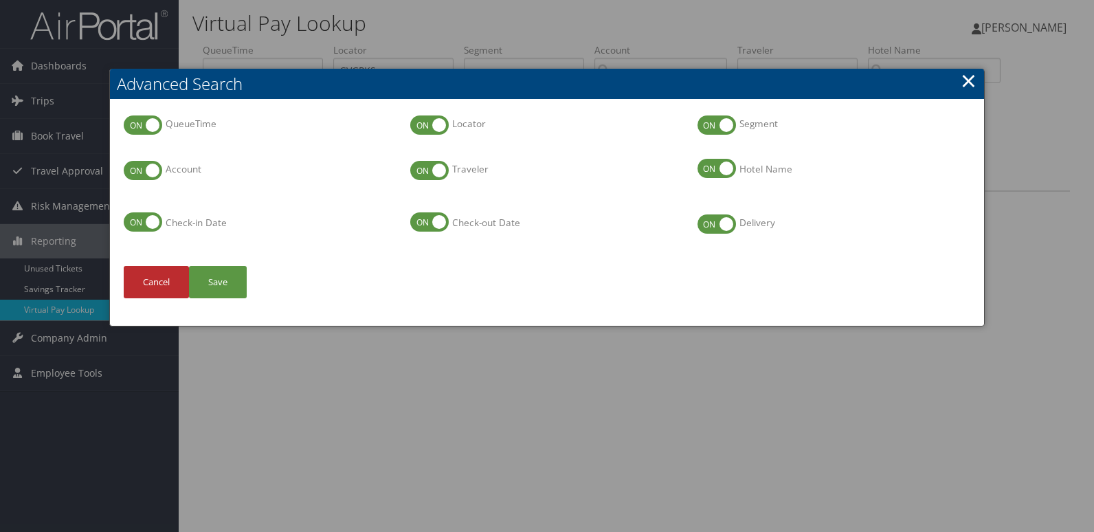
click at [970, 77] on link "×" at bounding box center [969, 80] width 16 height 27
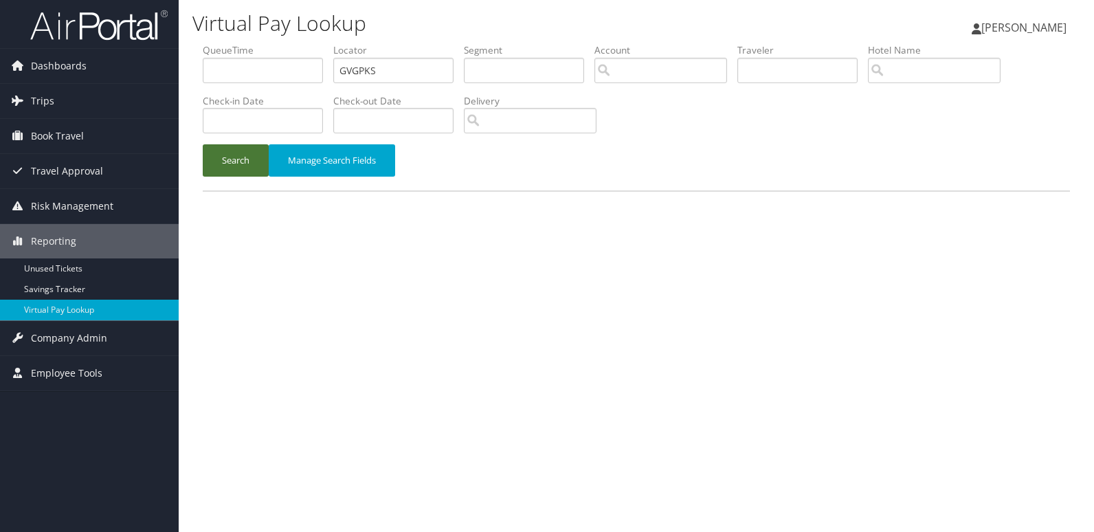
click at [230, 166] on button "Search" at bounding box center [236, 160] width 66 height 32
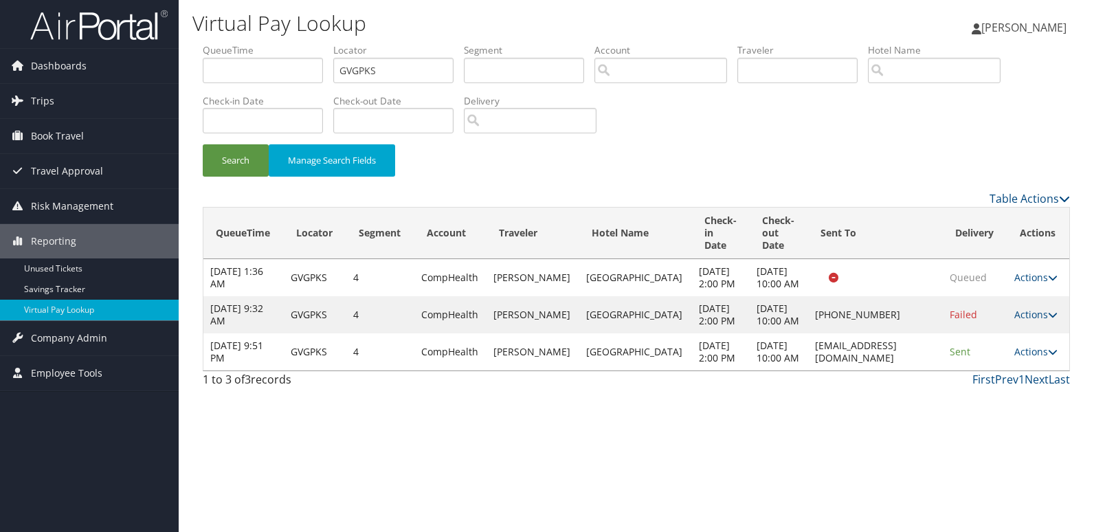
click at [874, 190] on div "Table Actions" at bounding box center [748, 198] width 646 height 16
click at [1042, 358] on link "Actions" at bounding box center [1036, 351] width 43 height 13
click at [982, 423] on icon at bounding box center [977, 426] width 12 height 10
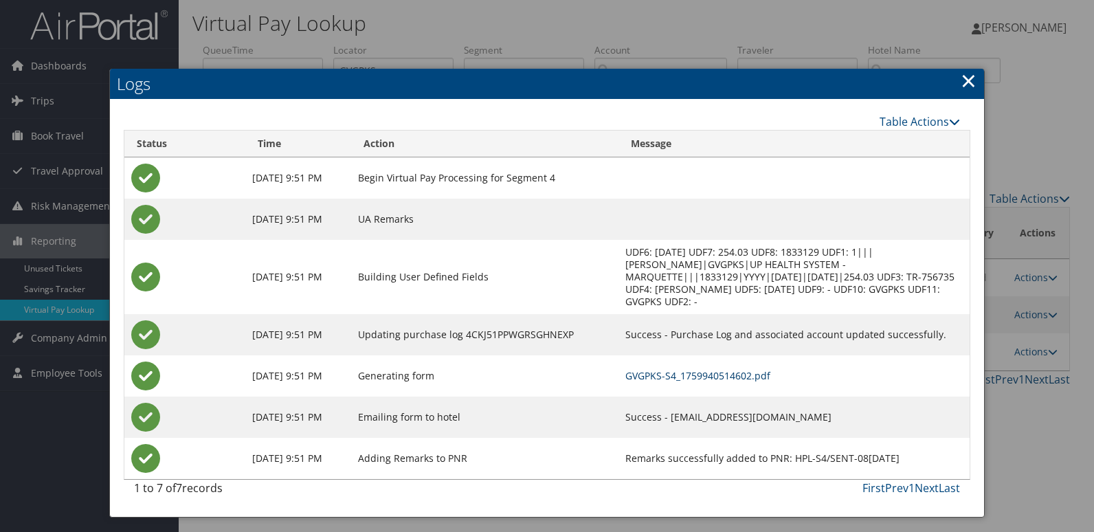
click at [653, 369] on link "GVGPKS-S4_1759940514602.pdf" at bounding box center [698, 375] width 145 height 13
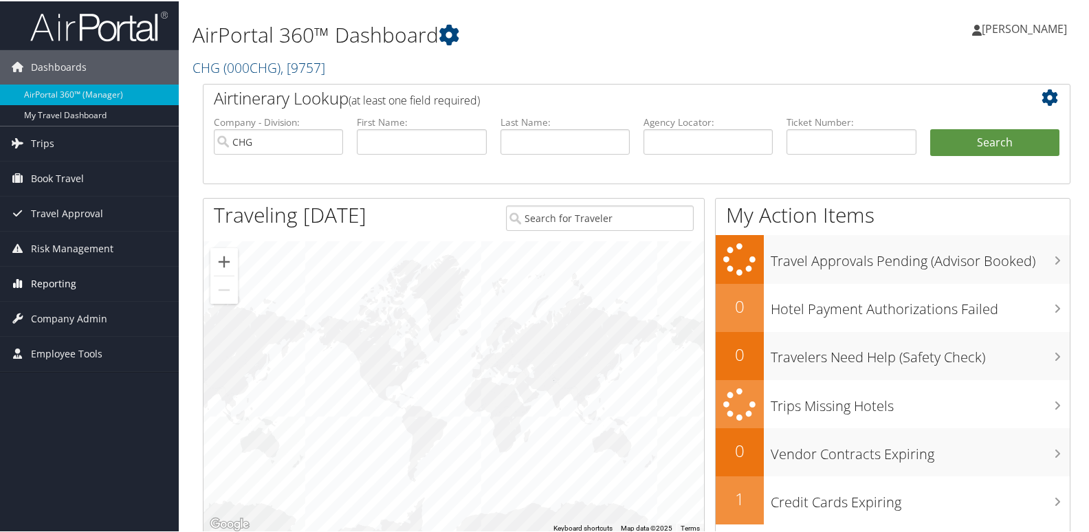
click at [52, 287] on span "Reporting" at bounding box center [53, 282] width 45 height 34
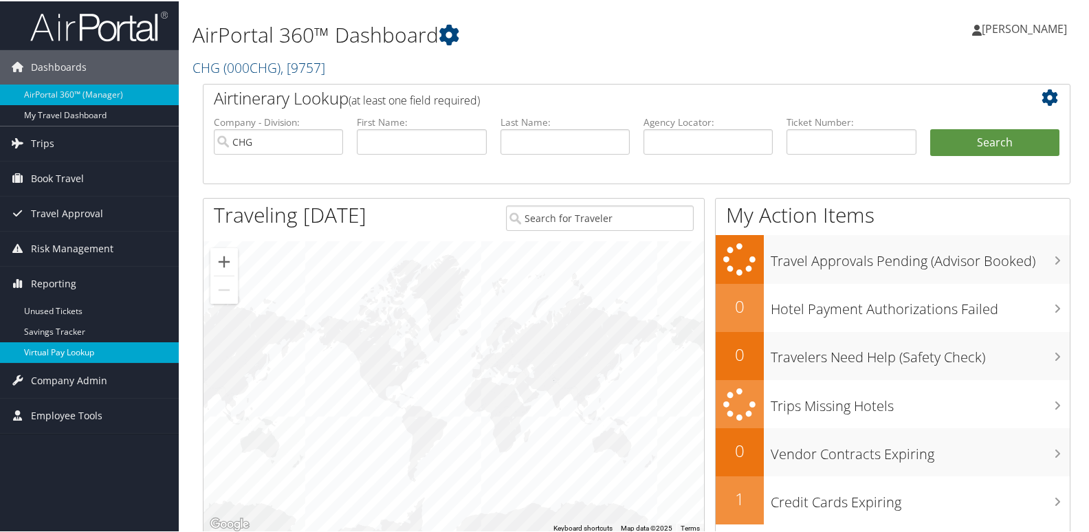
click at [49, 354] on link "Virtual Pay Lookup" at bounding box center [89, 351] width 179 height 21
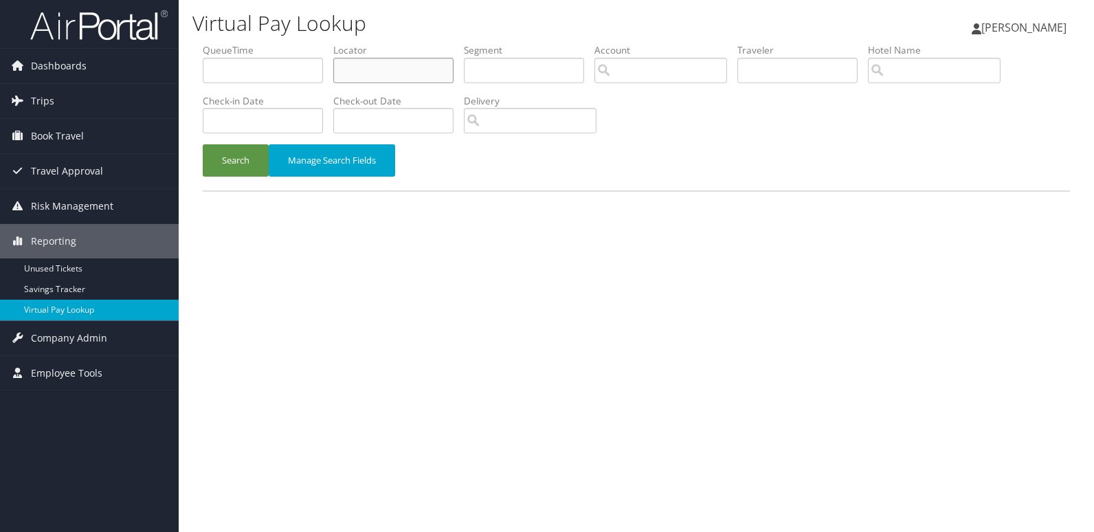
click at [363, 63] on input "text" at bounding box center [393, 70] width 120 height 25
paste input "IFHGOA"
click at [208, 164] on button "Search" at bounding box center [236, 160] width 66 height 32
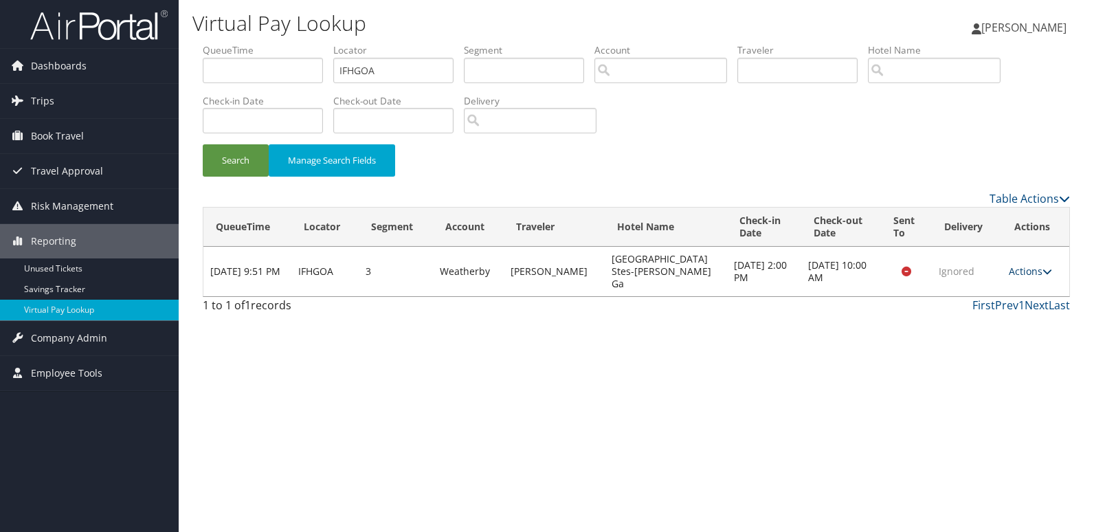
click at [1040, 265] on link "Actions" at bounding box center [1030, 271] width 43 height 13
drag, startPoint x: 995, startPoint y: 273, endPoint x: 886, endPoint y: 313, distance: 115.9
click at [886, 313] on div "Virtual Pay Lookup Luke Perry Luke Perry My Settings Travel Agency Contacts Vie…" at bounding box center [637, 266] width 916 height 532
drag, startPoint x: 886, startPoint y: 313, endPoint x: 1015, endPoint y: 261, distance: 138.8
click at [1015, 265] on link "Actions" at bounding box center [1030, 271] width 43 height 13
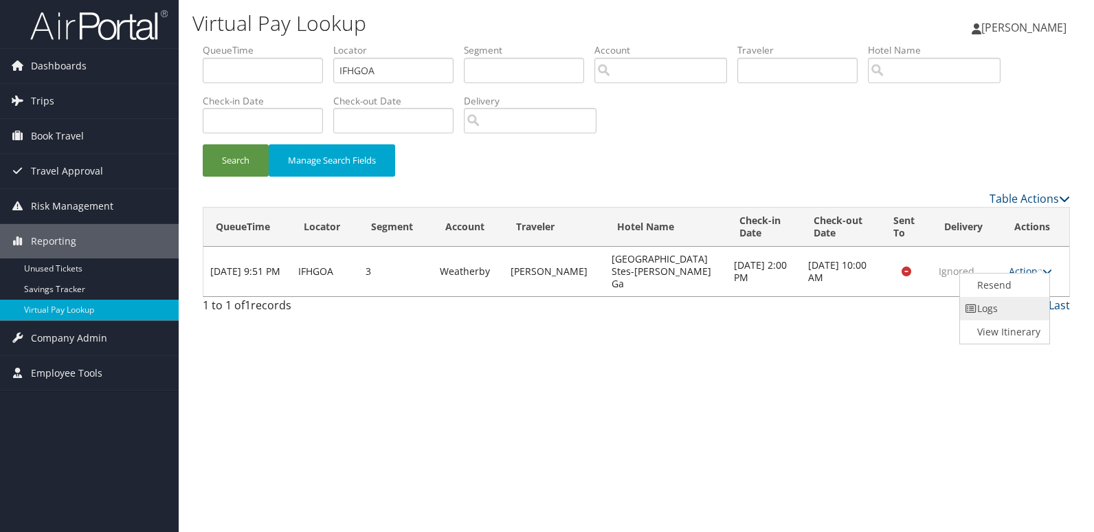
click at [984, 303] on link "Logs" at bounding box center [1003, 308] width 87 height 23
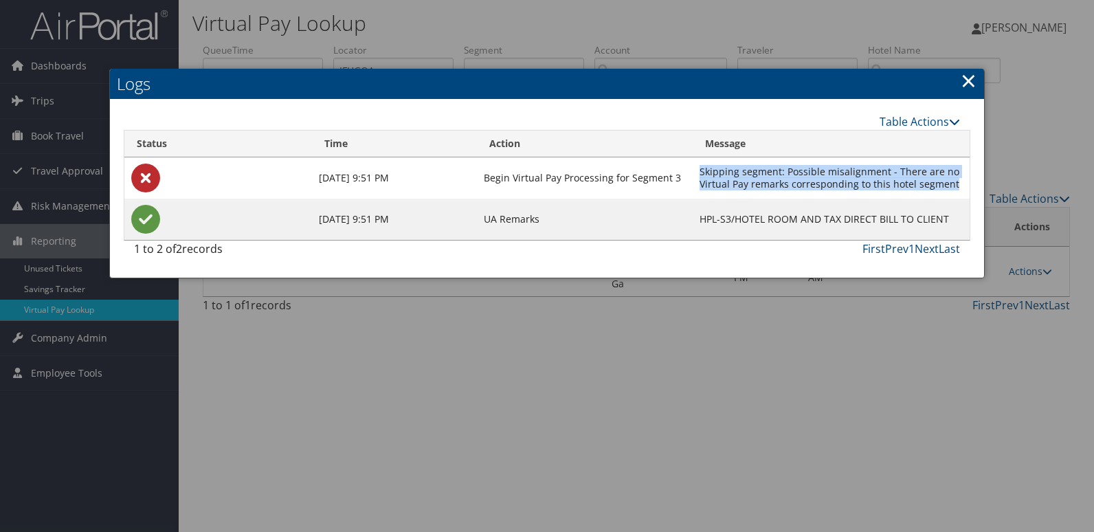
drag, startPoint x: 701, startPoint y: 173, endPoint x: 962, endPoint y: 192, distance: 261.2
click at [962, 192] on td "Skipping segment: Possible misalignment - There are no Virtual Pay remarks corr…" at bounding box center [831, 177] width 277 height 41
copy td "Skipping segment: Possible misalignment - There are no Virtual Pay remarks corr…"
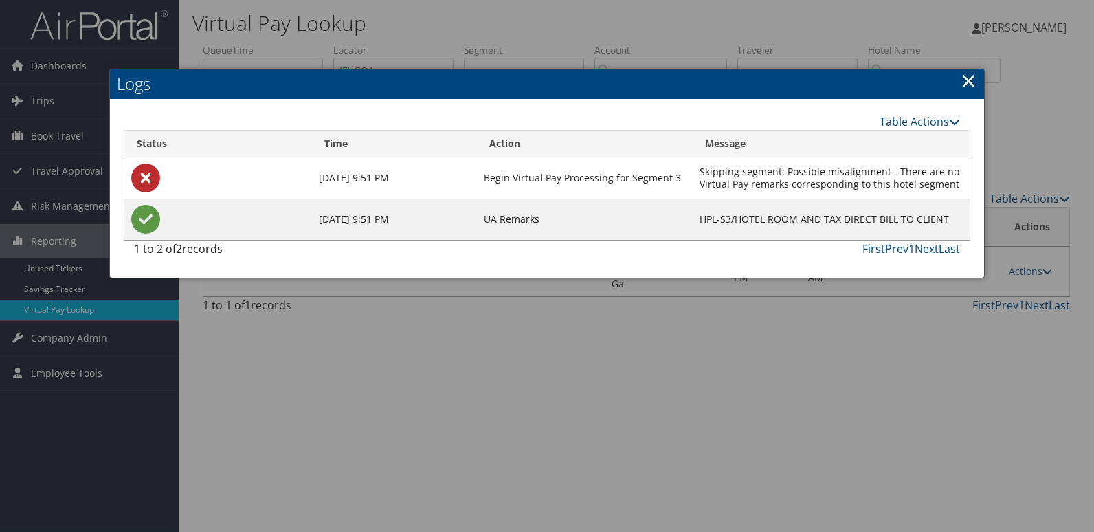
drag, startPoint x: 969, startPoint y: 87, endPoint x: 955, endPoint y: 91, distance: 15.0
click at [969, 87] on link "×" at bounding box center [969, 80] width 16 height 27
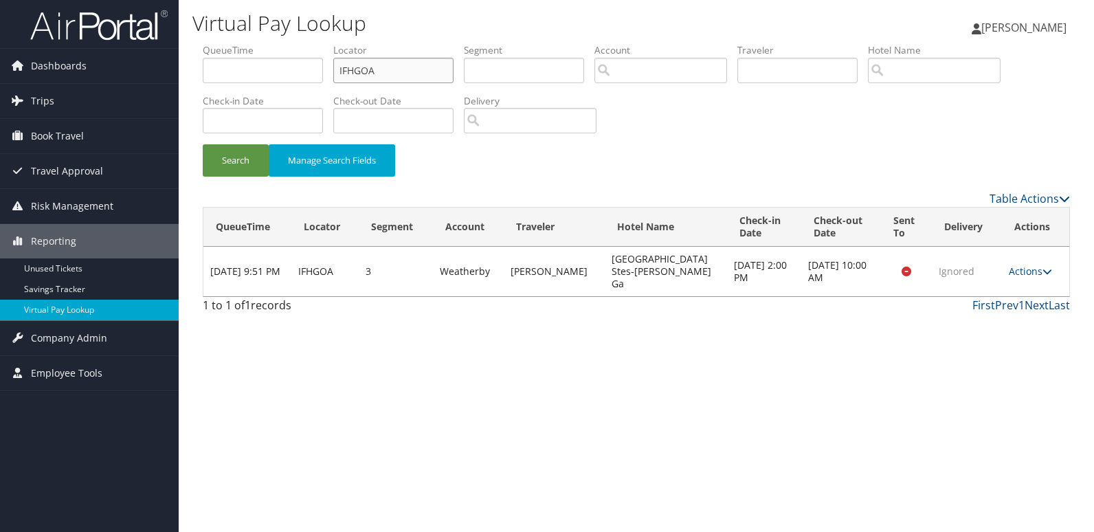
drag, startPoint x: 333, startPoint y: 67, endPoint x: 235, endPoint y: 71, distance: 98.4
click at [237, 43] on ul "QueueTime Locator IFHGOA Segment Account Traveler Hotel Name Check-in Date Chec…" at bounding box center [637, 43] width 868 height 0
paste input "SKRWQK"
type input "SKRWQK"
click at [234, 157] on button "Search" at bounding box center [236, 160] width 66 height 32
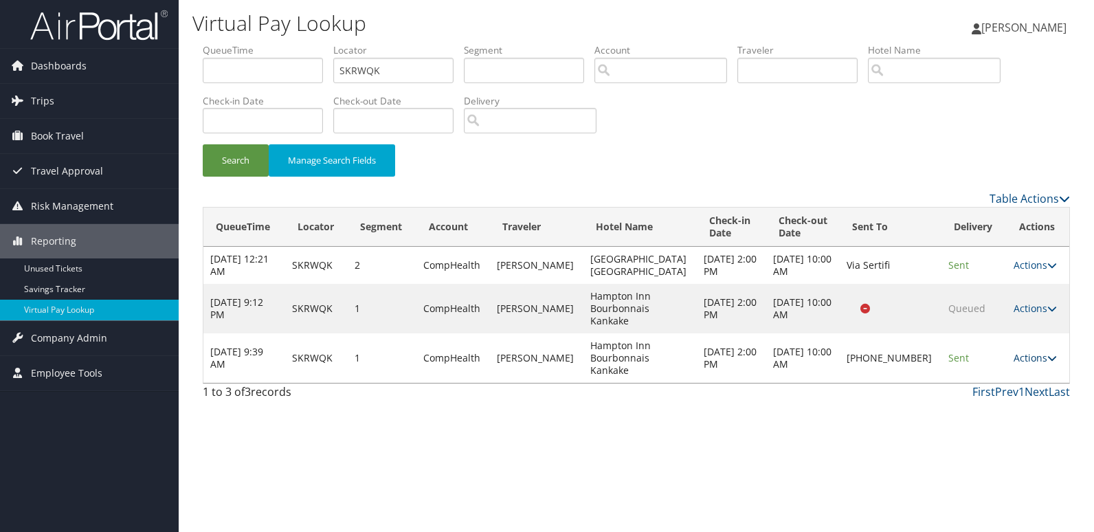
click at [1035, 361] on link "Actions" at bounding box center [1035, 357] width 43 height 13
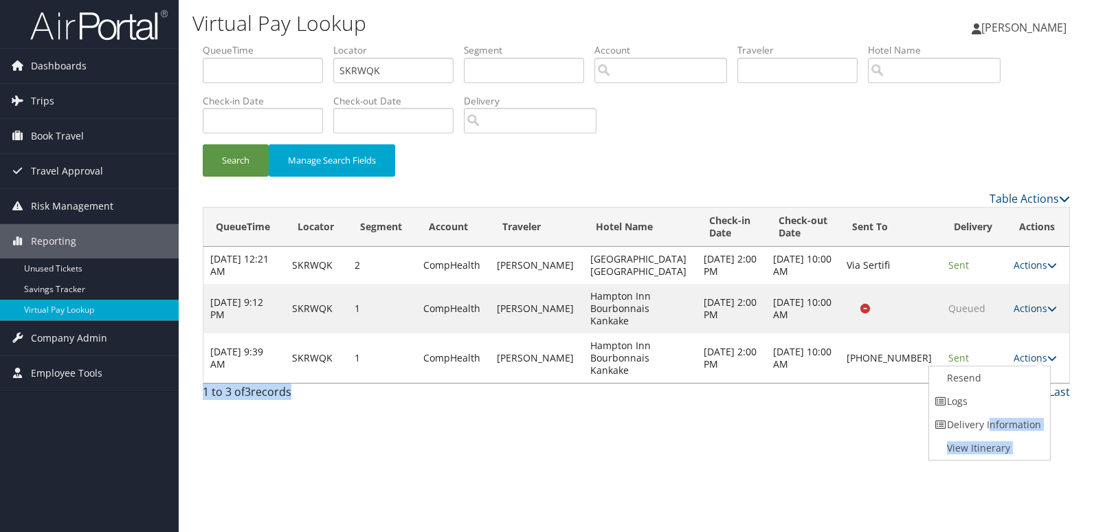
drag, startPoint x: 988, startPoint y: 415, endPoint x: 774, endPoint y: 423, distance: 214.0
click at [774, 423] on div "Virtual Pay Lookup Luke Perry Luke Perry My Settings Travel Agency Contacts Vie…" at bounding box center [637, 266] width 916 height 532
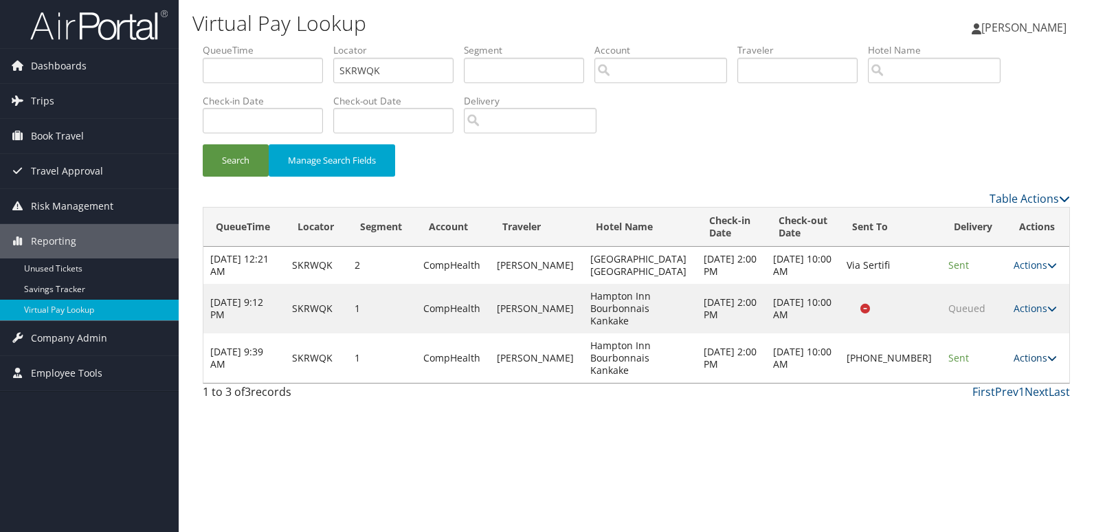
click at [1016, 357] on link "Actions" at bounding box center [1035, 357] width 43 height 13
click at [971, 397] on link "Logs" at bounding box center [988, 401] width 118 height 23
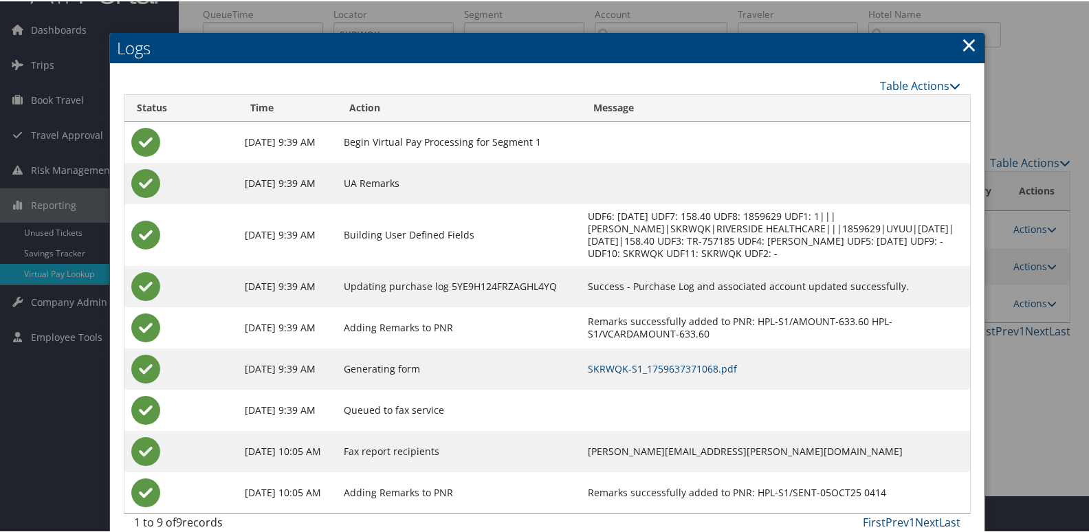
scroll to position [56, 0]
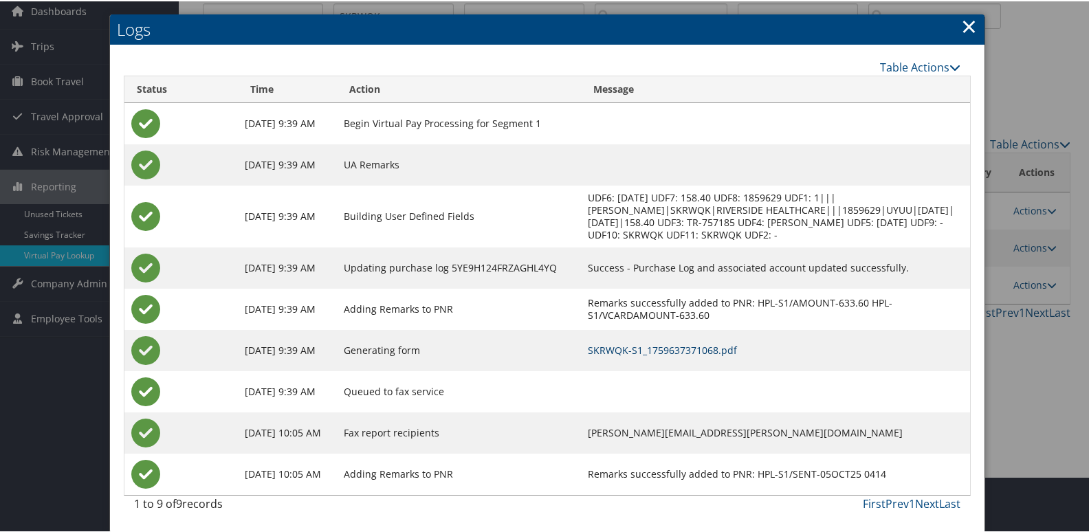
click at [599, 342] on link "SKRWQK-S1_1759637371068.pdf" at bounding box center [662, 348] width 149 height 13
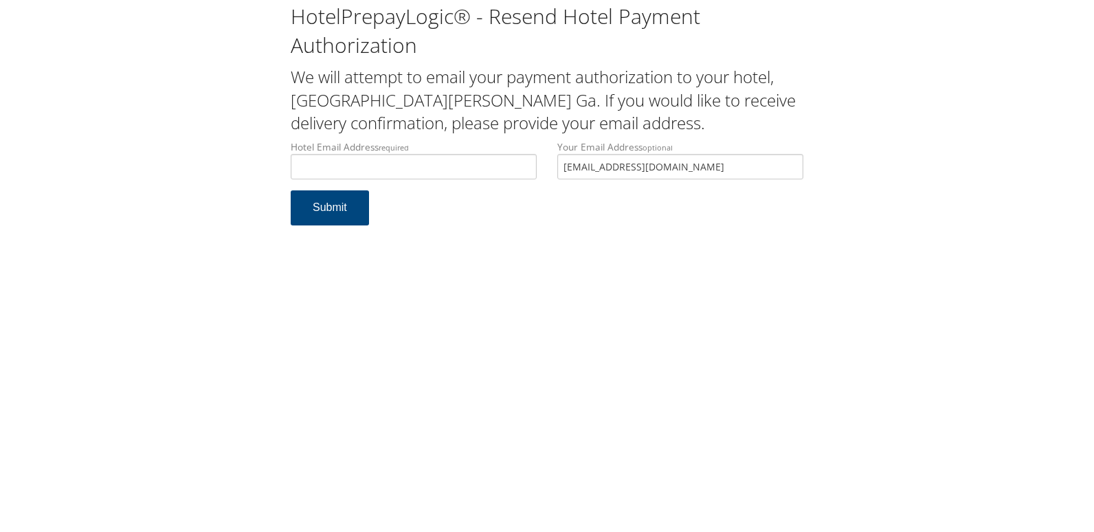
click at [421, 190] on div "Hotel Email Address required Hotel email address is required" at bounding box center [413, 165] width 267 height 50
click at [419, 166] on input "Hotel Email Address required" at bounding box center [414, 166] width 246 height 25
type input "ecaew"
drag, startPoint x: 422, startPoint y: 166, endPoint x: 223, endPoint y: 189, distance: 200.6
click at [223, 189] on div "HotelPrepayLogic® - Resend Hotel Payment Authorization We will attempt to email…" at bounding box center [547, 119] width 1067 height 239
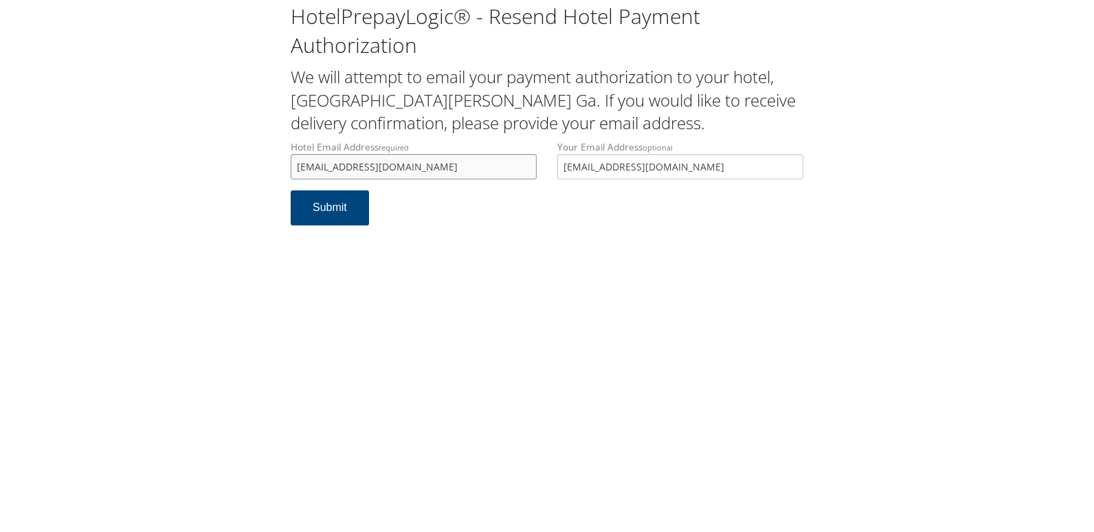
type input "ecare@chghealthcare.com"
drag, startPoint x: 679, startPoint y: 173, endPoint x: 318, endPoint y: 181, distance: 360.3
click at [417, 187] on div "Hotel Email Address required ecare@chghealthcare.com Hotel email address is req…" at bounding box center [546, 165] width 533 height 50
click at [316, 208] on button "Submit" at bounding box center [330, 207] width 78 height 35
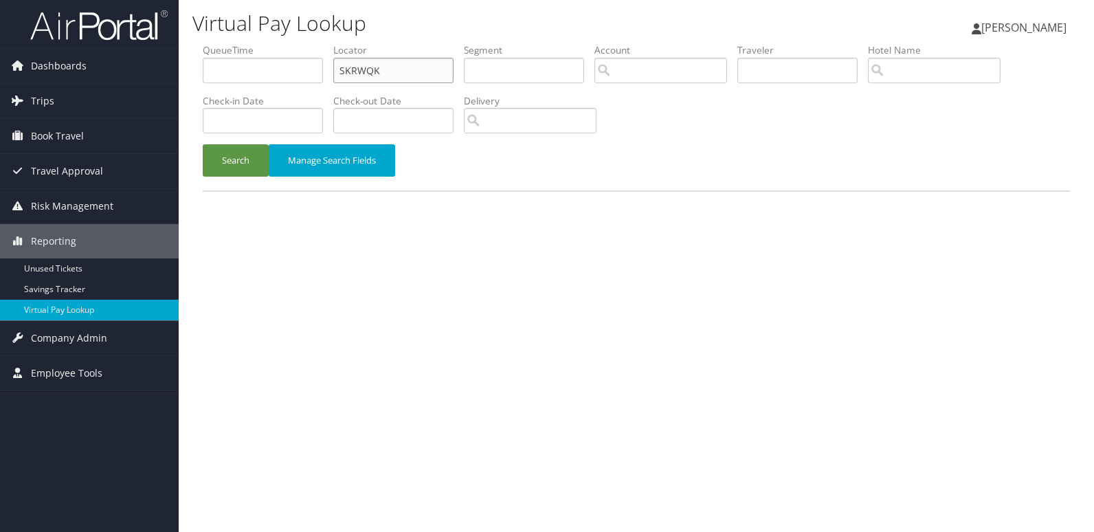
drag, startPoint x: 389, startPoint y: 67, endPoint x: 263, endPoint y: 79, distance: 126.3
click at [265, 43] on ul "QueueTime Locator SKRWQK Segment Account Traveler Hotel Name Check-in Date Chec…" at bounding box center [637, 43] width 868 height 0
paste input "QMZTPW"
type input "QMZTPW"
click at [239, 137] on li "Check-in Date" at bounding box center [268, 119] width 131 height 50
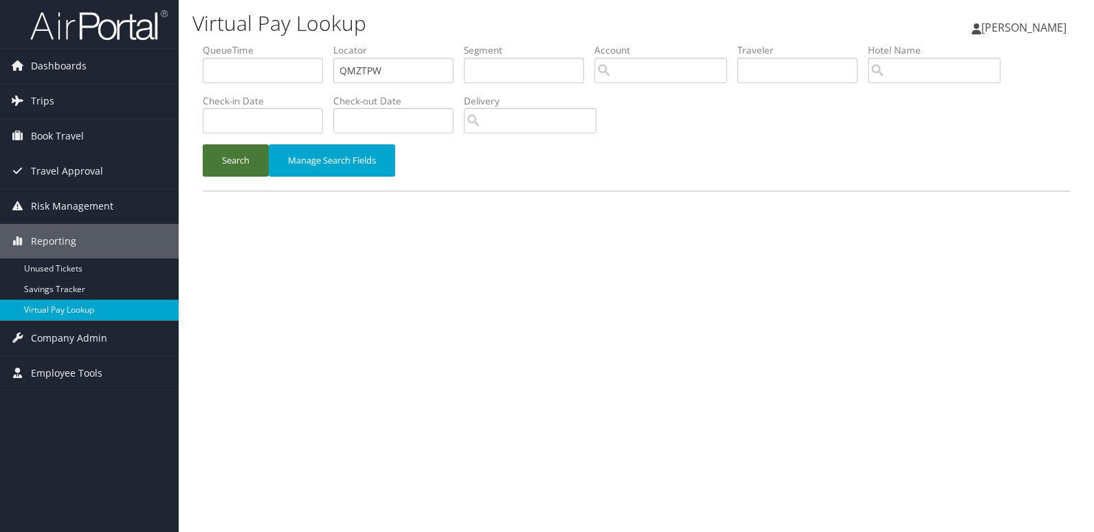
click at [233, 169] on button "Search" at bounding box center [236, 160] width 66 height 32
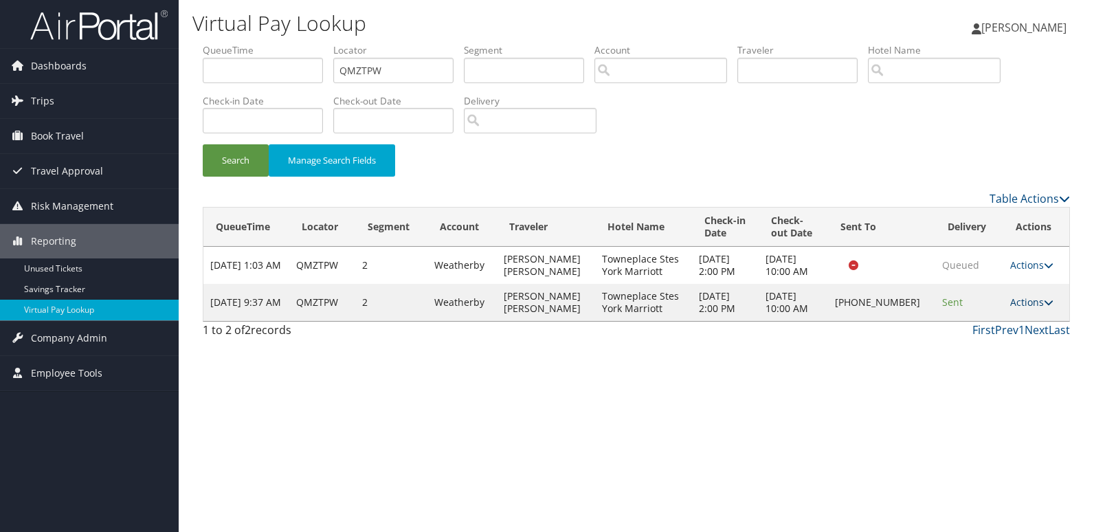
click at [1030, 304] on link "Actions" at bounding box center [1032, 302] width 43 height 13
click at [993, 334] on link "Logs" at bounding box center [986, 345] width 118 height 23
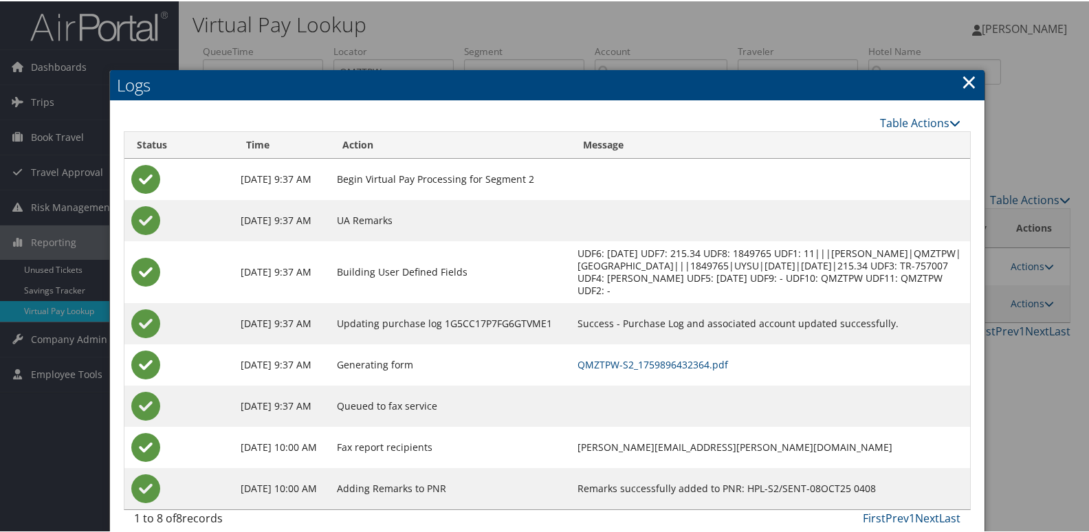
scroll to position [14, 0]
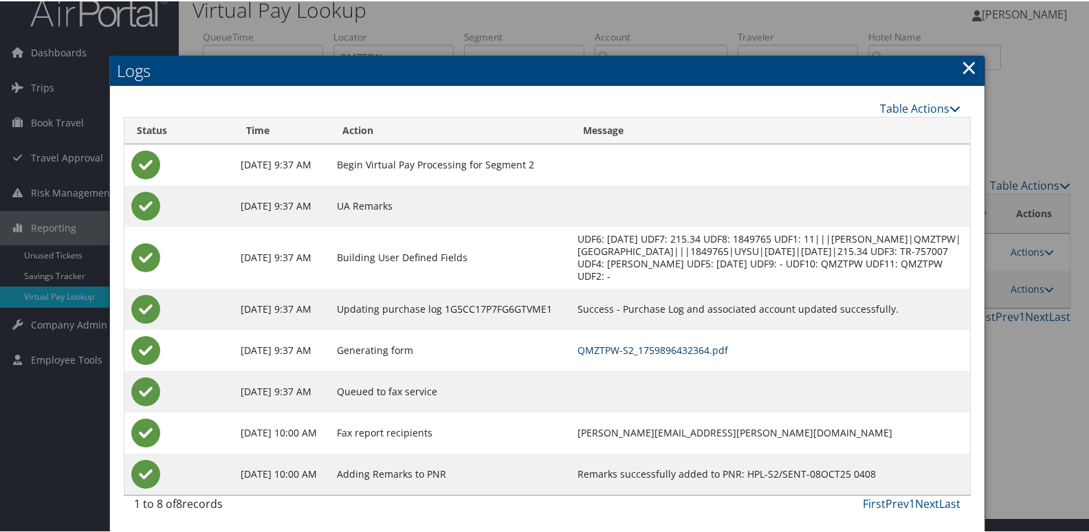
click at [665, 347] on link "QMZTPW-S2_1759896432364.pdf" at bounding box center [652, 348] width 151 height 13
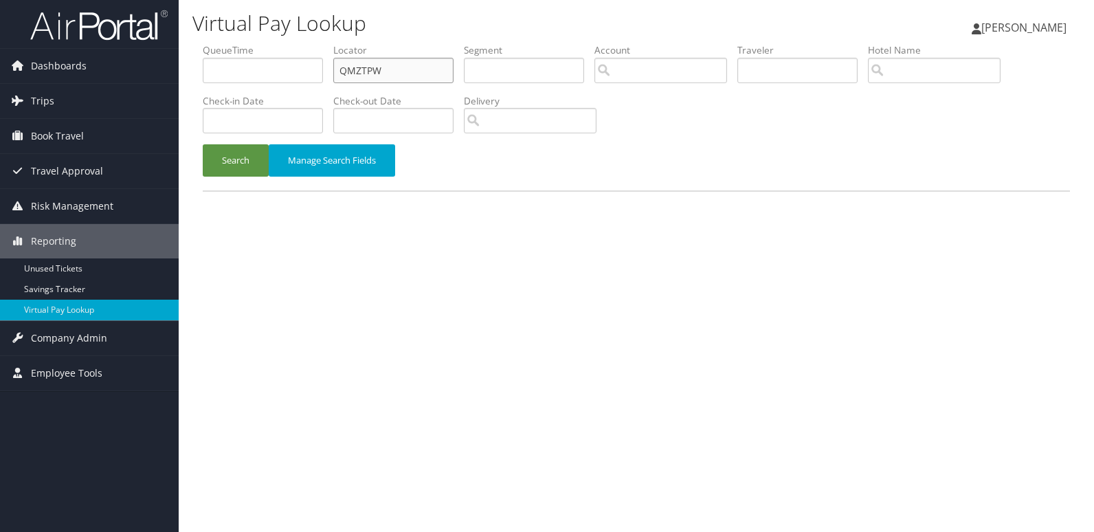
drag, startPoint x: 411, startPoint y: 69, endPoint x: 309, endPoint y: 76, distance: 102.0
click at [309, 43] on ul "QueueTime Locator QMZTPW Segment Account Traveler Hotel Name Check-in Date Chec…" at bounding box center [637, 43] width 868 height 0
click at [254, 157] on button "Search" at bounding box center [236, 160] width 66 height 32
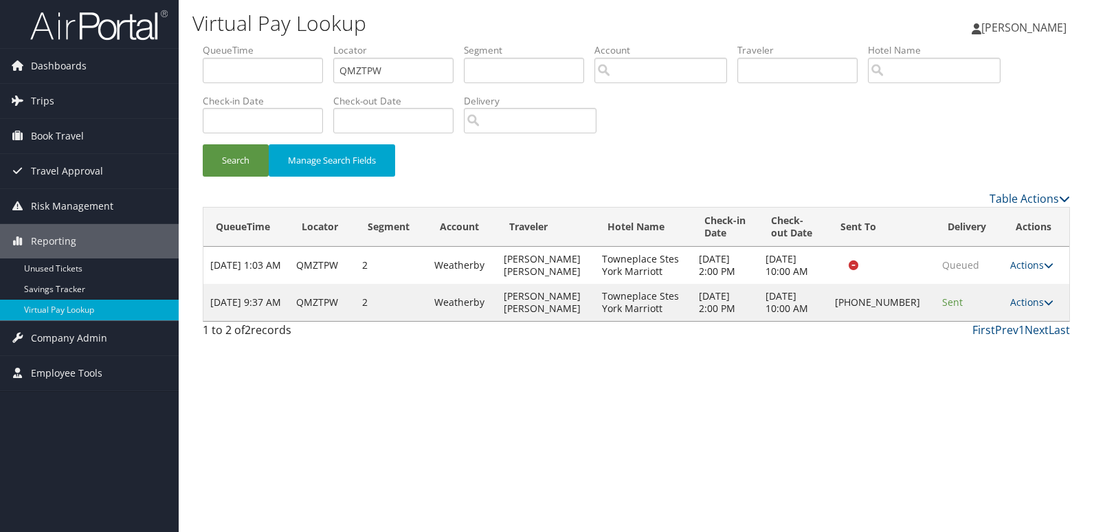
click at [1038, 310] on td "Actions Resend Logs Delivery Information View Itinerary" at bounding box center [1037, 302] width 66 height 37
click at [1035, 304] on link "Actions" at bounding box center [1032, 302] width 43 height 13
click at [1000, 344] on link "Logs" at bounding box center [986, 345] width 118 height 23
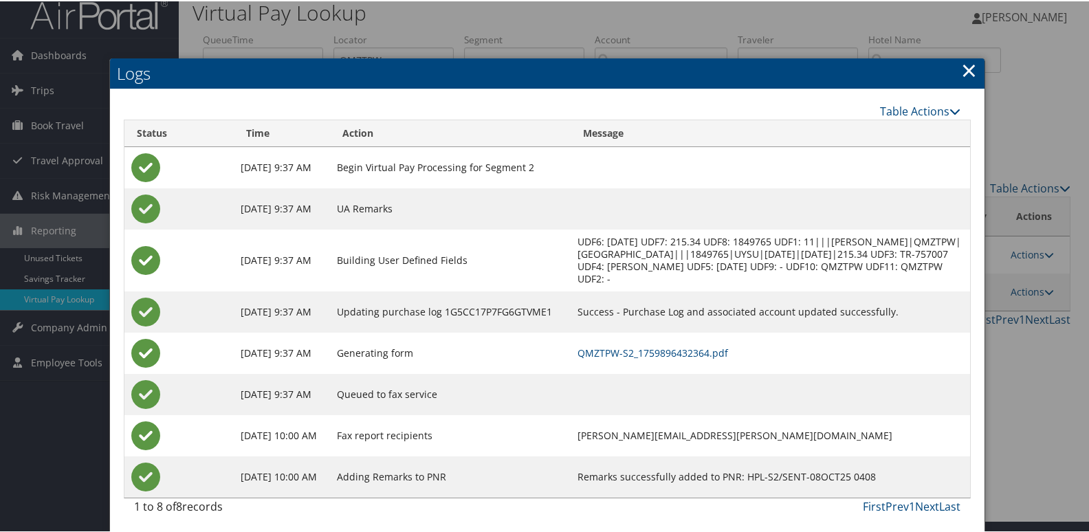
scroll to position [14, 0]
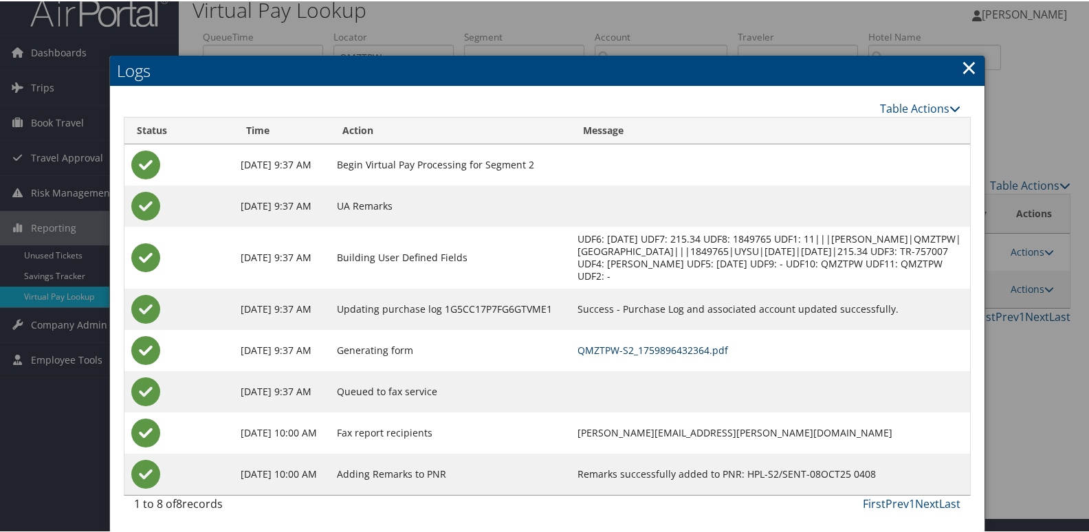
click at [663, 344] on link "QMZTPW-S2_1759896432364.pdf" at bounding box center [652, 348] width 151 height 13
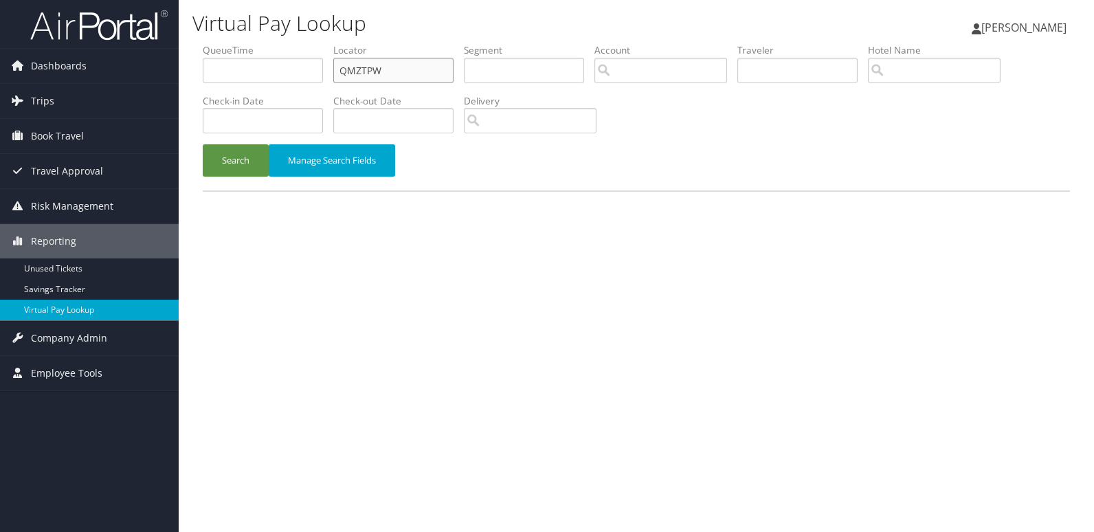
drag, startPoint x: 395, startPoint y: 71, endPoint x: 262, endPoint y: 80, distance: 133.0
click at [262, 43] on ul "QueueTime Locator QMZTPW Segment Account Traveler Hotel Name Check-in Date Chec…" at bounding box center [637, 43] width 868 height 0
paste input "WAILIO"
type input "WAILIO"
click at [242, 170] on button "Search" at bounding box center [236, 160] width 66 height 32
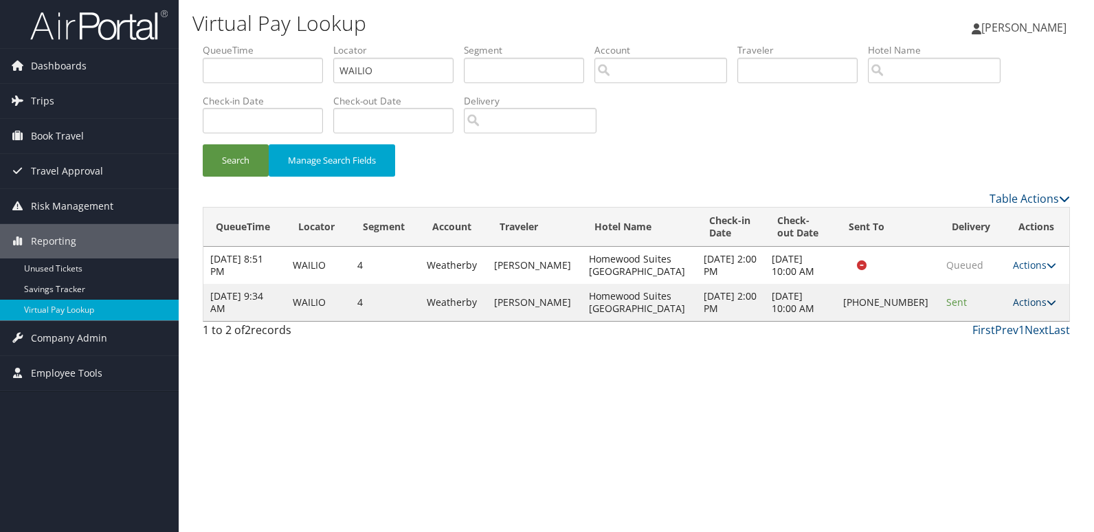
click at [1036, 304] on link "Actions" at bounding box center [1034, 302] width 43 height 13
click at [962, 351] on link "Logs" at bounding box center [988, 345] width 118 height 23
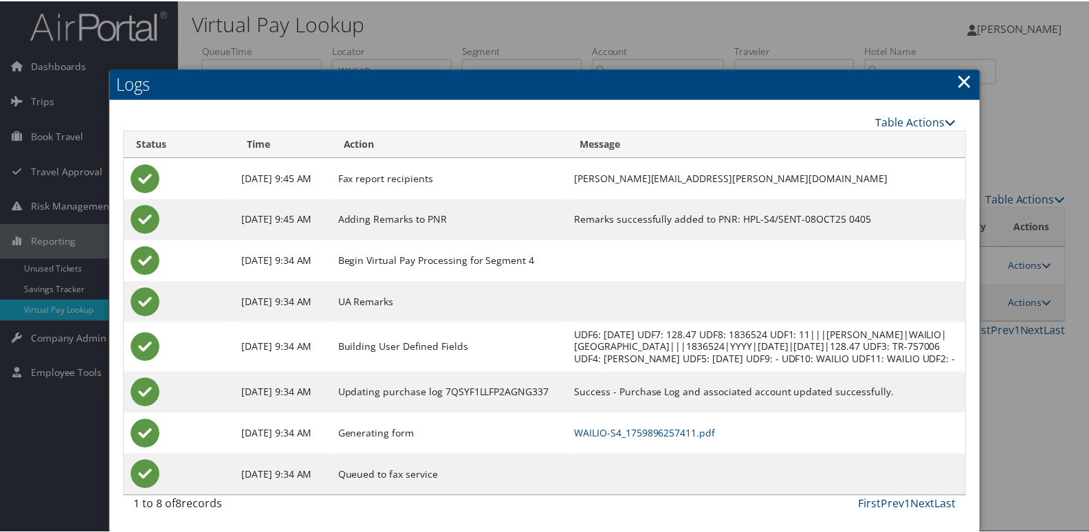
scroll to position [2, 0]
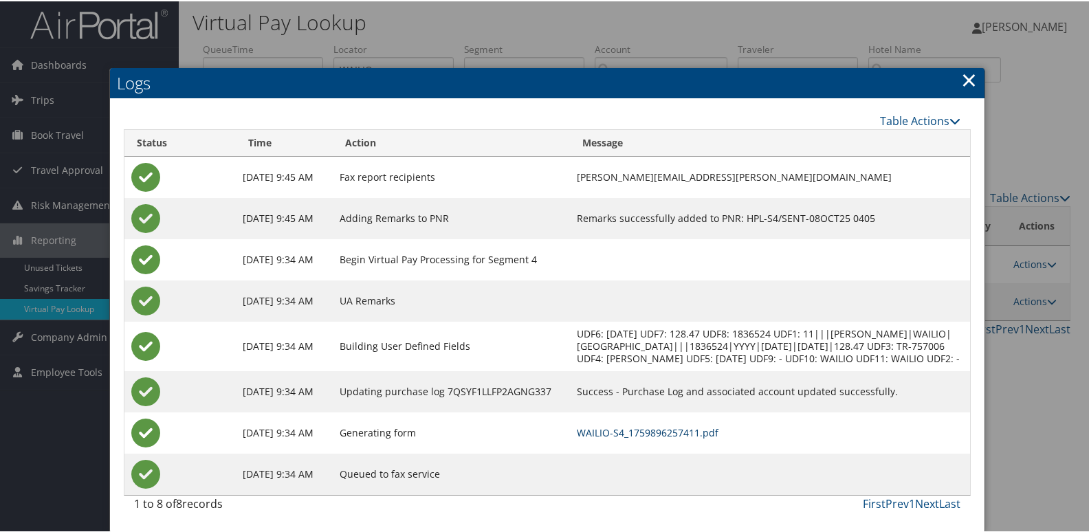
click at [639, 428] on link "WAILIO-S4_1759896257411.pdf" at bounding box center [648, 431] width 142 height 13
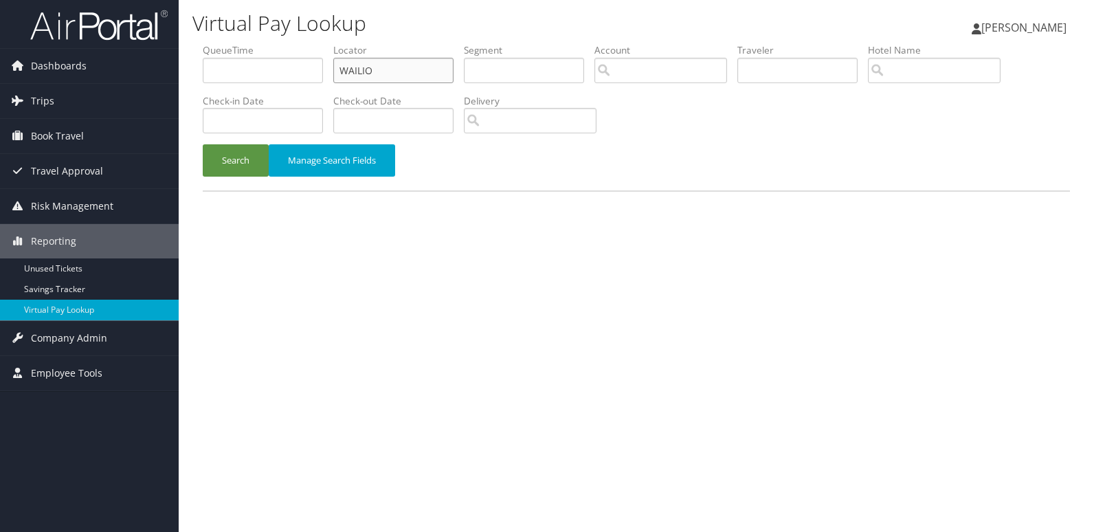
click at [220, 43] on ul "QueueTime Locator WAILIO Segment Account Traveler Hotel Name Check-in Date Chec…" at bounding box center [637, 43] width 868 height 0
paste input "DQZGMW"
type input "DQZGMW"
click at [243, 142] on li "Check-in Date" at bounding box center [268, 119] width 131 height 50
click at [254, 159] on button "Search" at bounding box center [236, 160] width 66 height 32
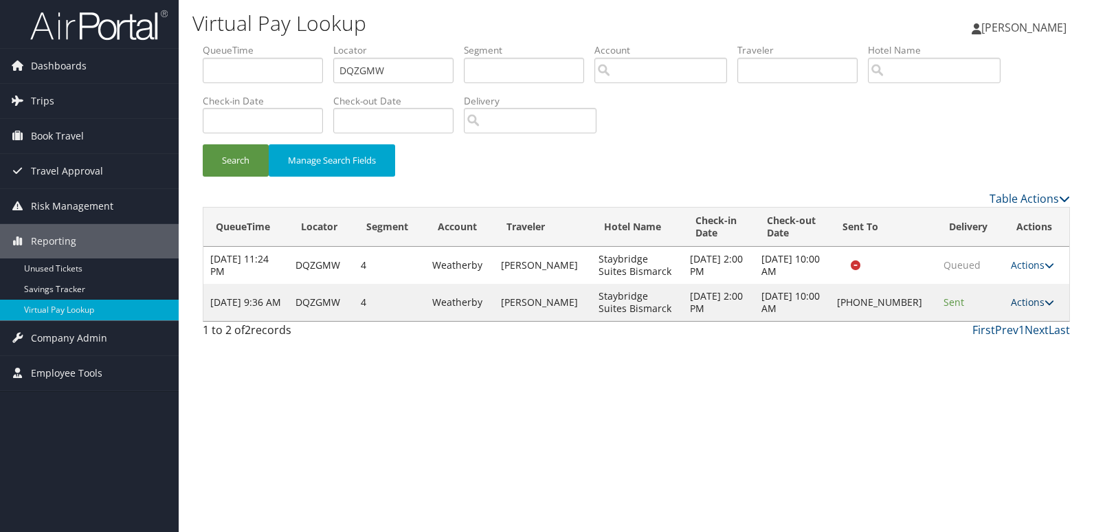
click at [1024, 308] on link "Actions" at bounding box center [1032, 302] width 43 height 13
click at [980, 340] on link "Logs" at bounding box center [987, 345] width 118 height 23
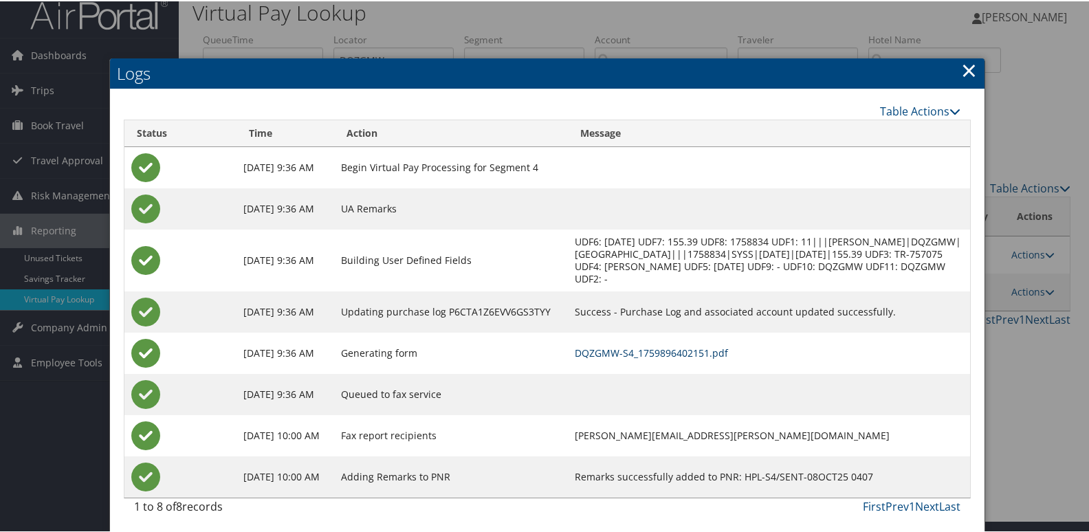
scroll to position [14, 0]
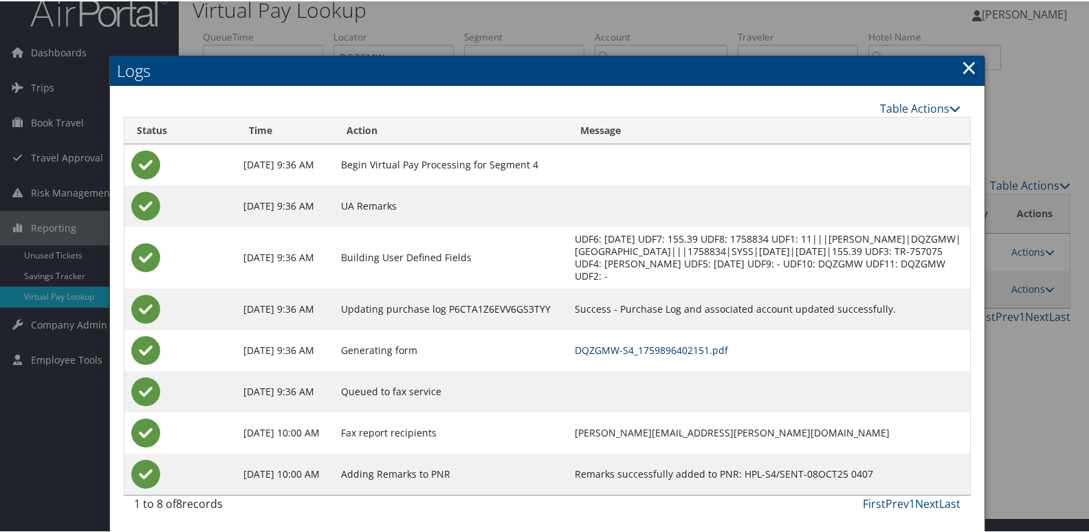
click at [728, 349] on link "DQZGMW-S4_1759896402151.pdf" at bounding box center [651, 348] width 153 height 13
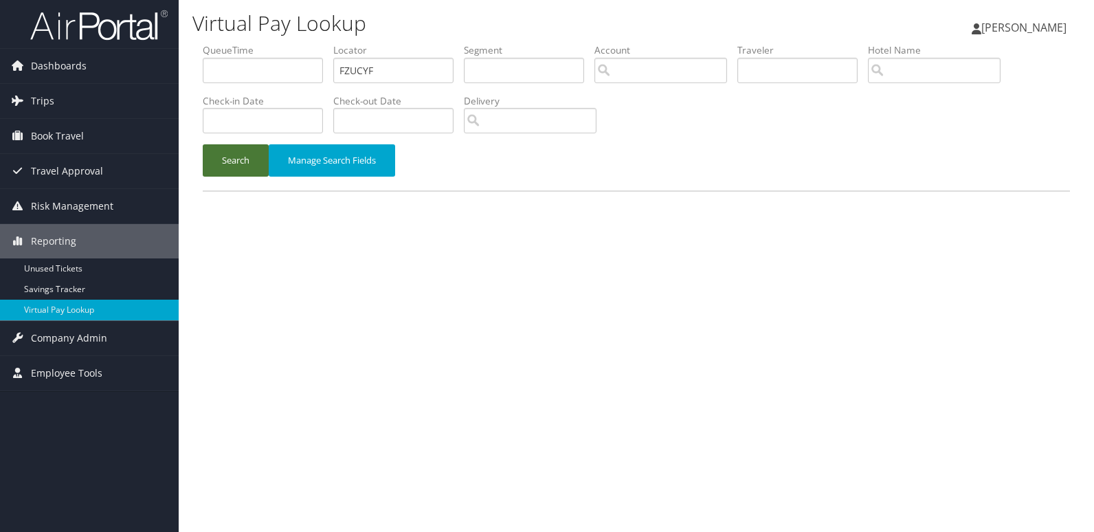
type input "FZUCYF"
click at [230, 146] on button "Search" at bounding box center [236, 160] width 66 height 32
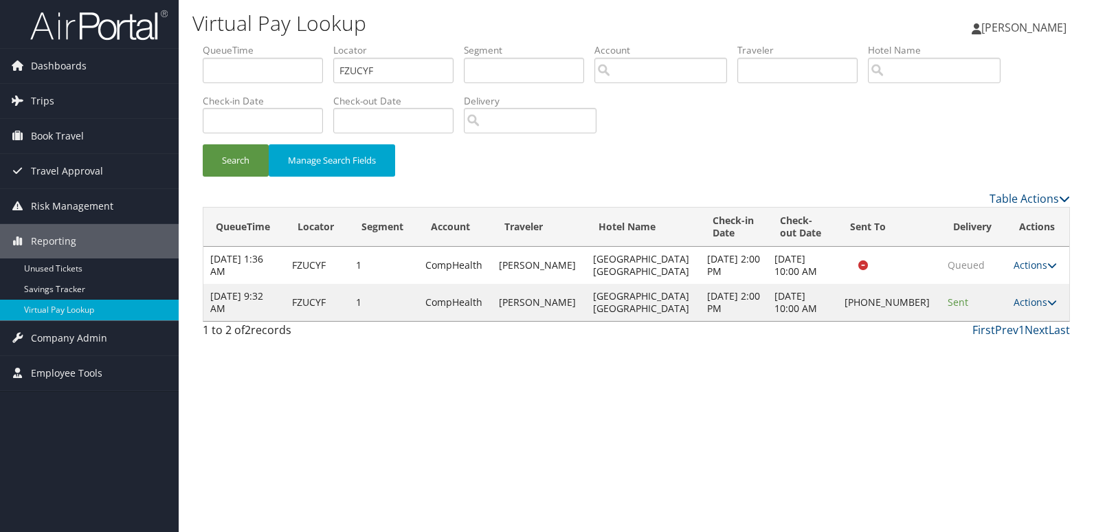
click at [1012, 295] on td "Actions Resend Logs Delivery Information View Itinerary" at bounding box center [1038, 302] width 63 height 37
click at [1014, 303] on link "Actions" at bounding box center [1035, 302] width 43 height 13
click at [969, 345] on link "Logs" at bounding box center [987, 345] width 118 height 23
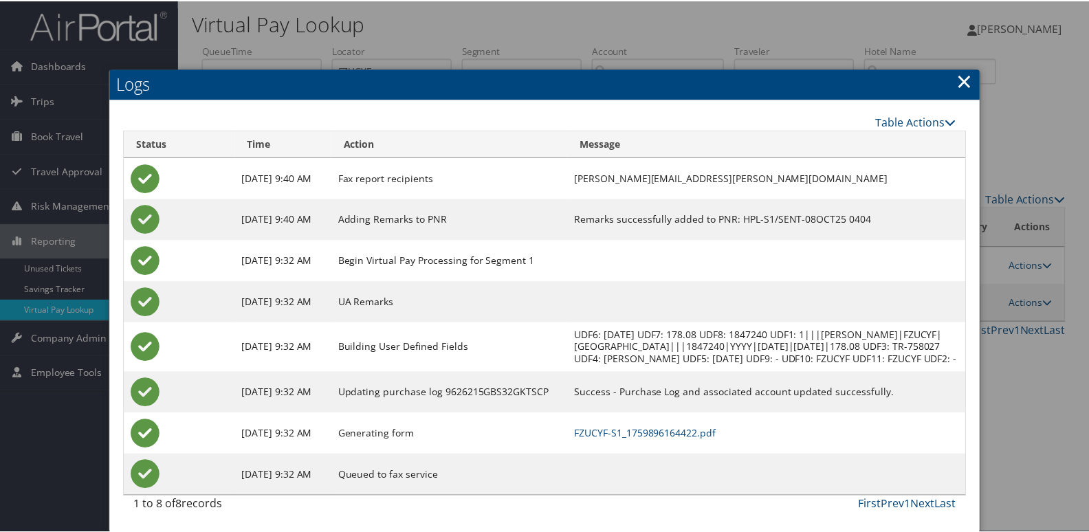
scroll to position [14, 0]
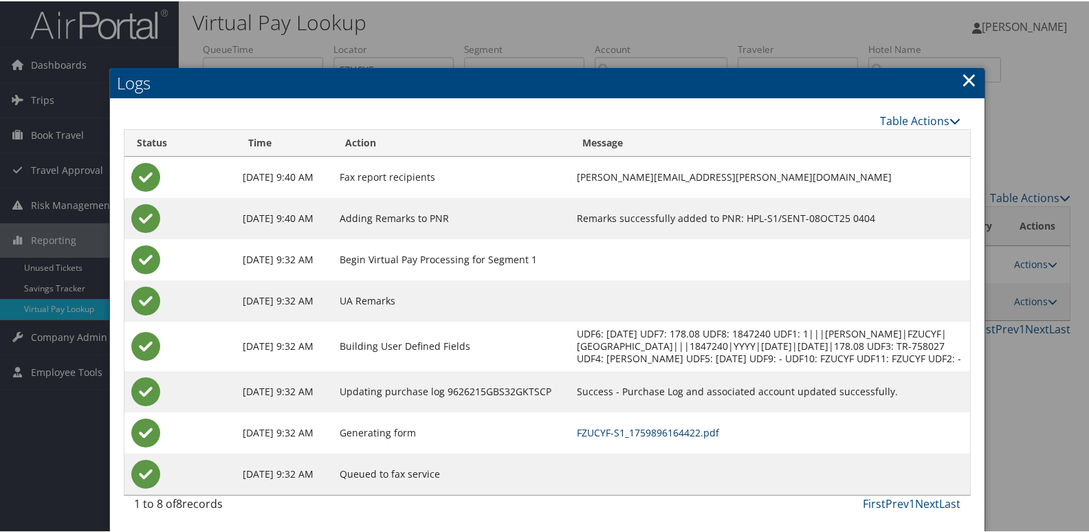
click at [670, 437] on link "FZUCYF-S1_1759896164422.pdf" at bounding box center [648, 431] width 142 height 13
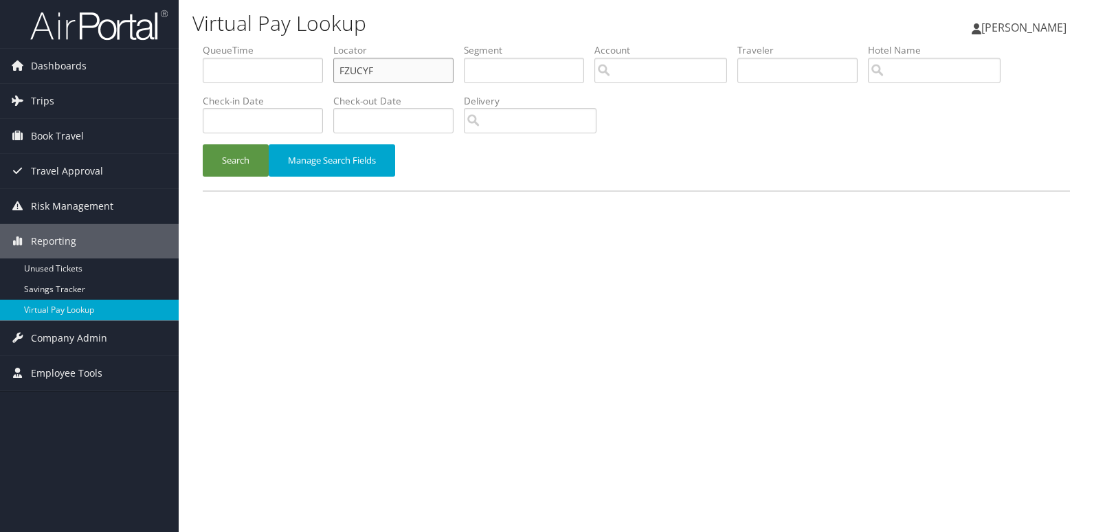
drag, startPoint x: 397, startPoint y: 72, endPoint x: 263, endPoint y: 80, distance: 133.6
click at [266, 43] on ul "QueueTime Locator FZUCYF Segment Account Traveler Hotel Name Check-in Date Chec…" at bounding box center [637, 43] width 868 height 0
paste input "ACNDRK"
type input "ACNDRK"
click at [202, 181] on div "Search Manage Search Fields" at bounding box center [636, 167] width 888 height 46
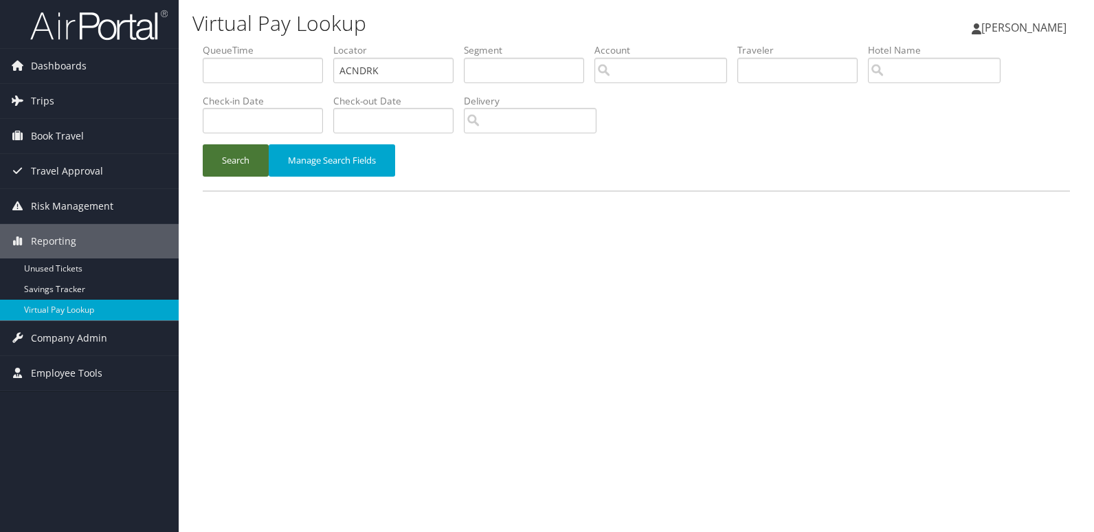
click at [228, 164] on button "Search" at bounding box center [236, 160] width 66 height 32
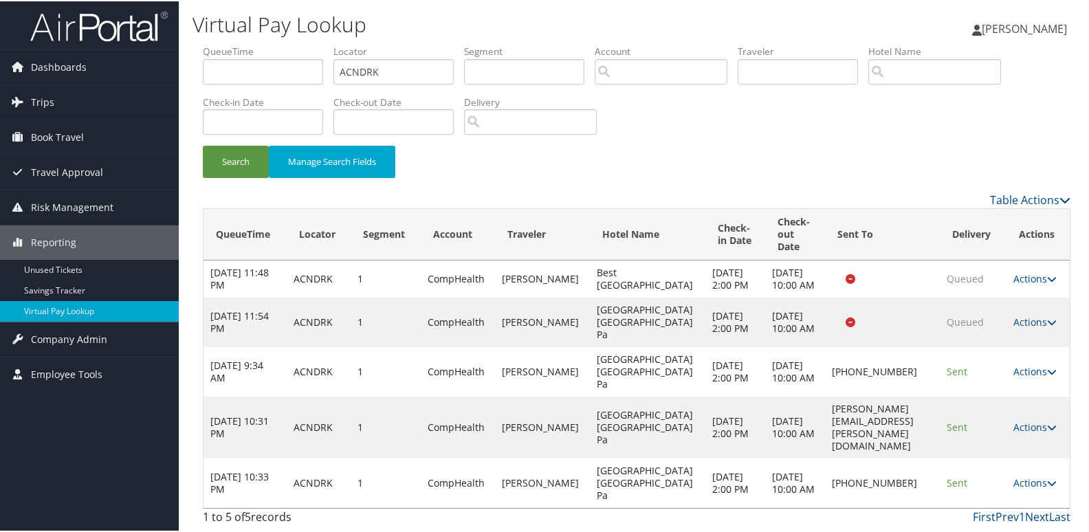
click at [1035, 486] on link "Actions" at bounding box center [1034, 481] width 43 height 13
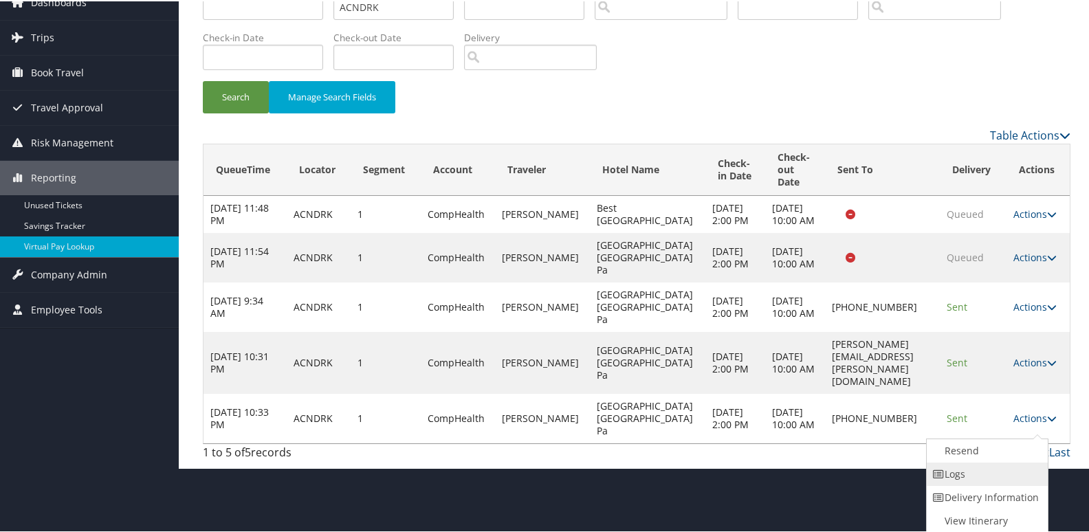
drag, startPoint x: 1034, startPoint y: 486, endPoint x: 954, endPoint y: 476, distance: 80.4
click at [954, 476] on link "Logs" at bounding box center [986, 472] width 118 height 23
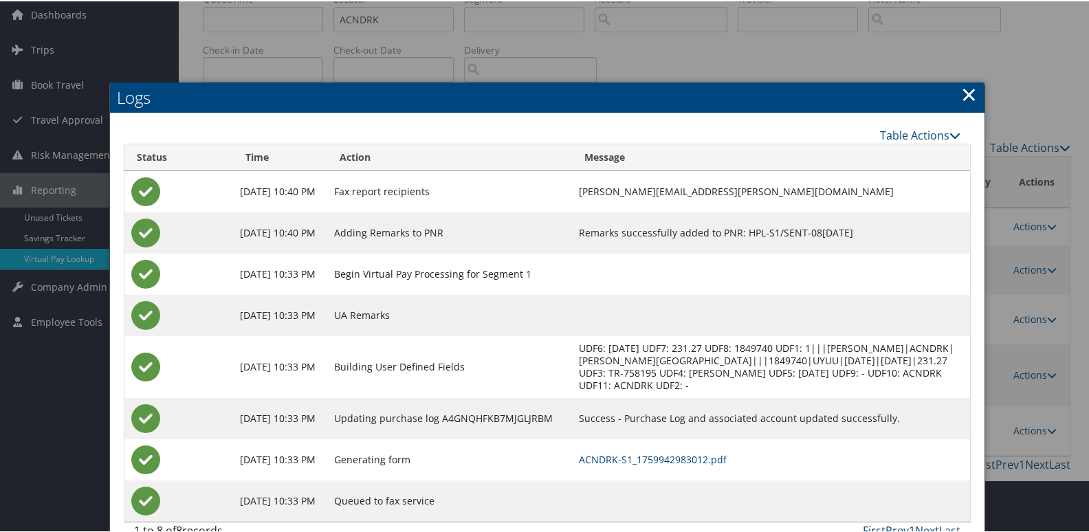
scroll to position [75, 0]
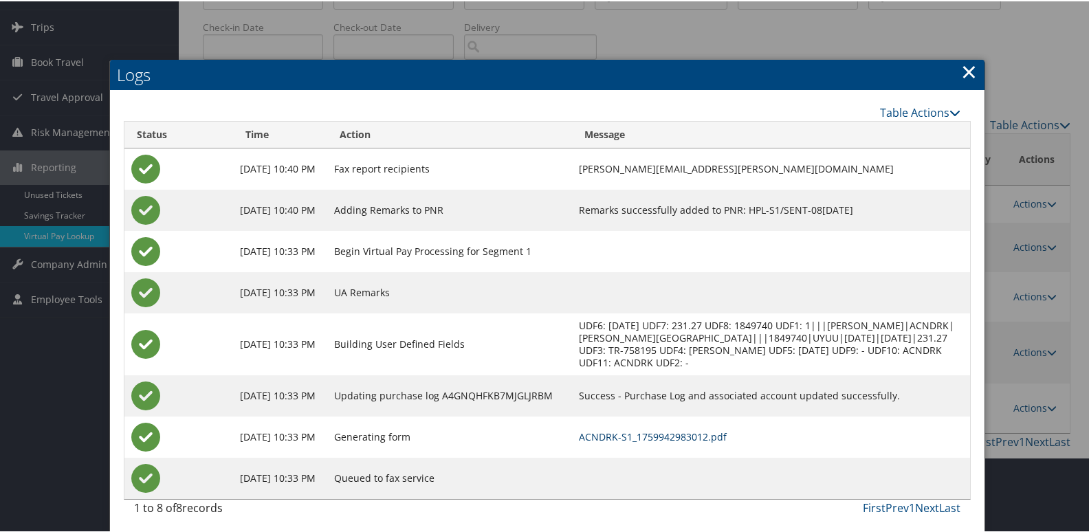
click at [632, 435] on link "ACNDRK-S1_1759942983012.pdf" at bounding box center [653, 435] width 148 height 13
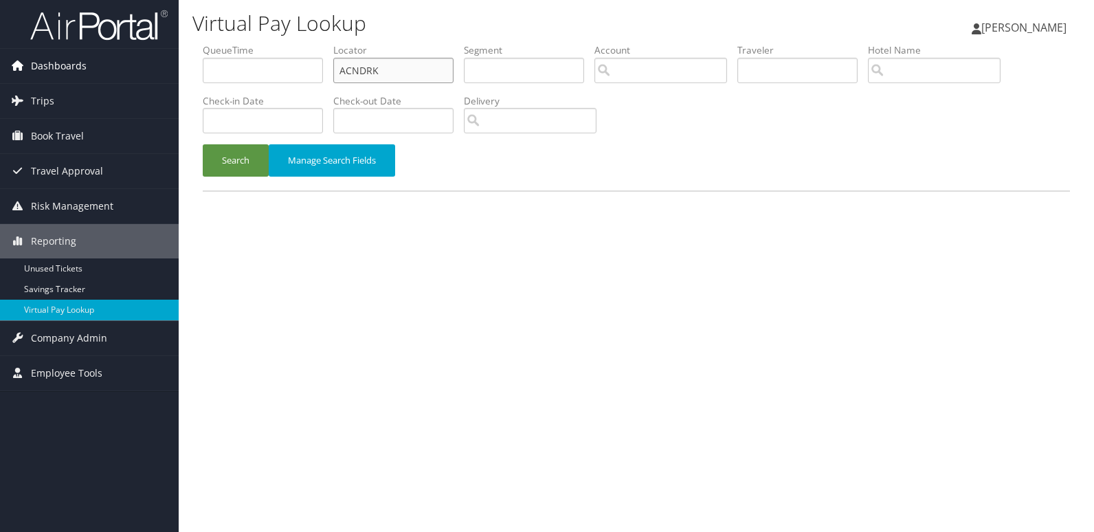
drag, startPoint x: 246, startPoint y: 76, endPoint x: 173, endPoint y: 80, distance: 73.7
click at [174, 80] on div "Dashboards AirPortal 360™ (Manager) My Travel Dashboard Trips Airtinerary® Look…" at bounding box center [547, 266] width 1094 height 532
paste input "KFFMFF"
type input "KFFMFF"
click at [230, 168] on button "Search" at bounding box center [236, 160] width 66 height 32
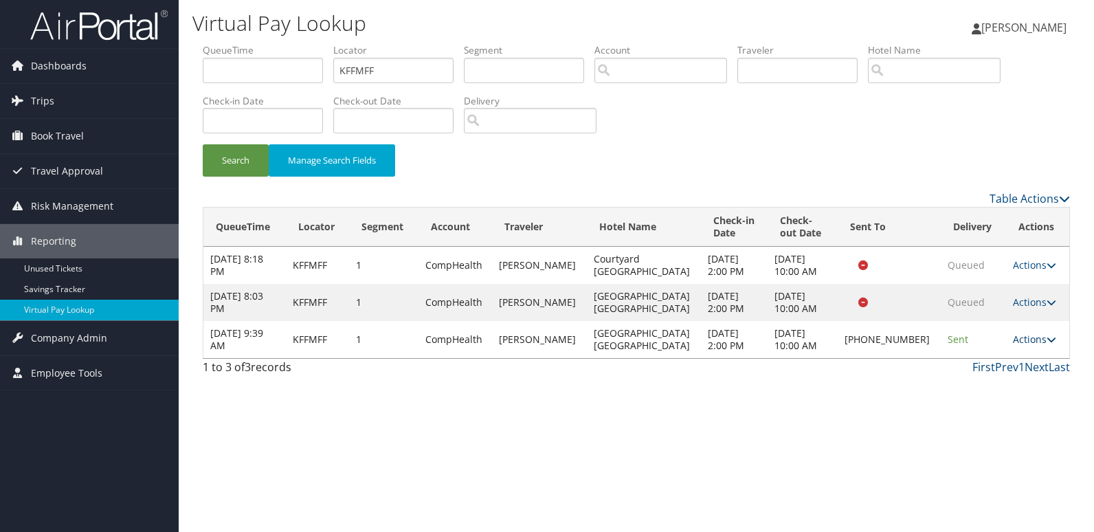
click at [1033, 340] on link "Actions" at bounding box center [1034, 339] width 43 height 13
click at [984, 387] on link "Logs" at bounding box center [988, 382] width 118 height 23
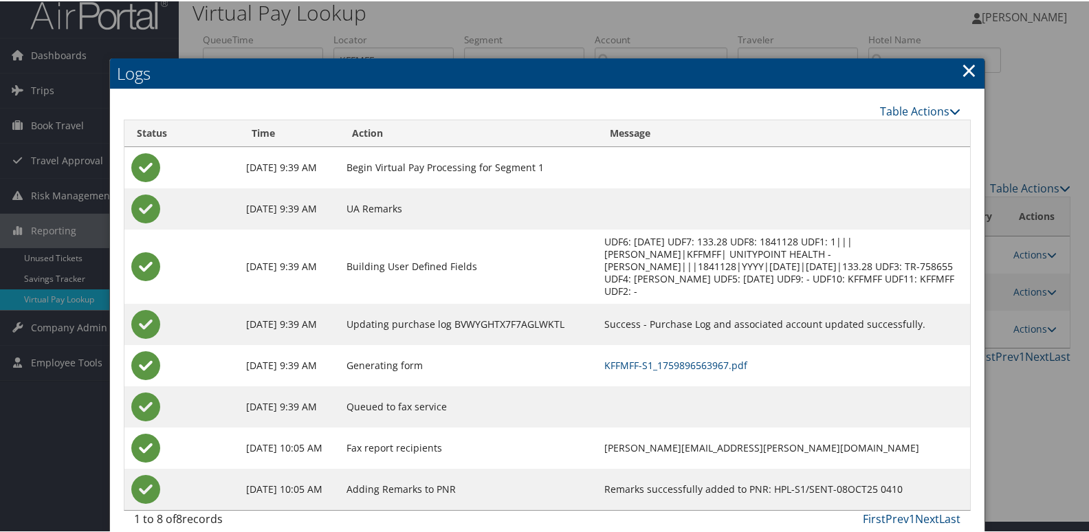
scroll to position [14, 0]
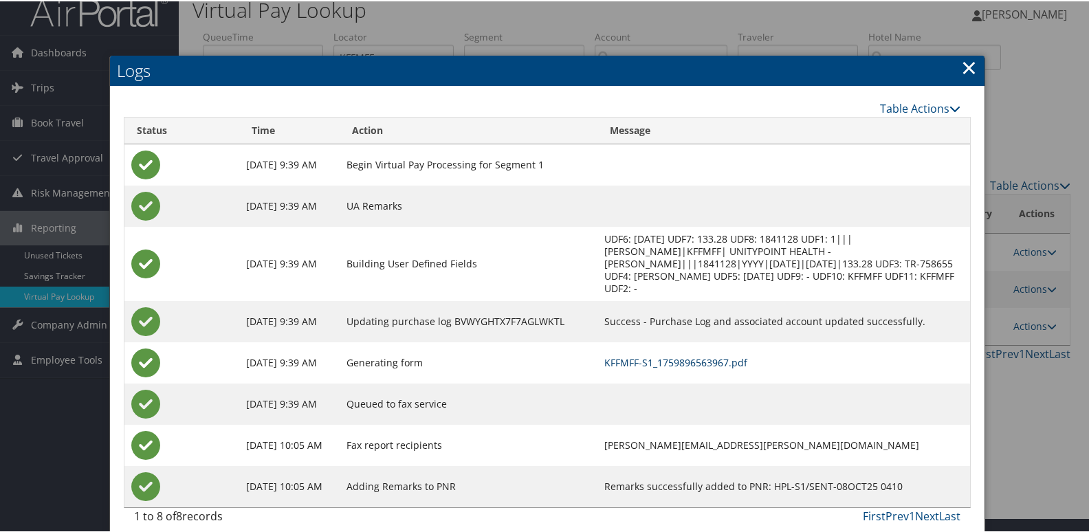
click at [711, 355] on link "KFFMFF-S1_1759896563967.pdf" at bounding box center [675, 361] width 143 height 13
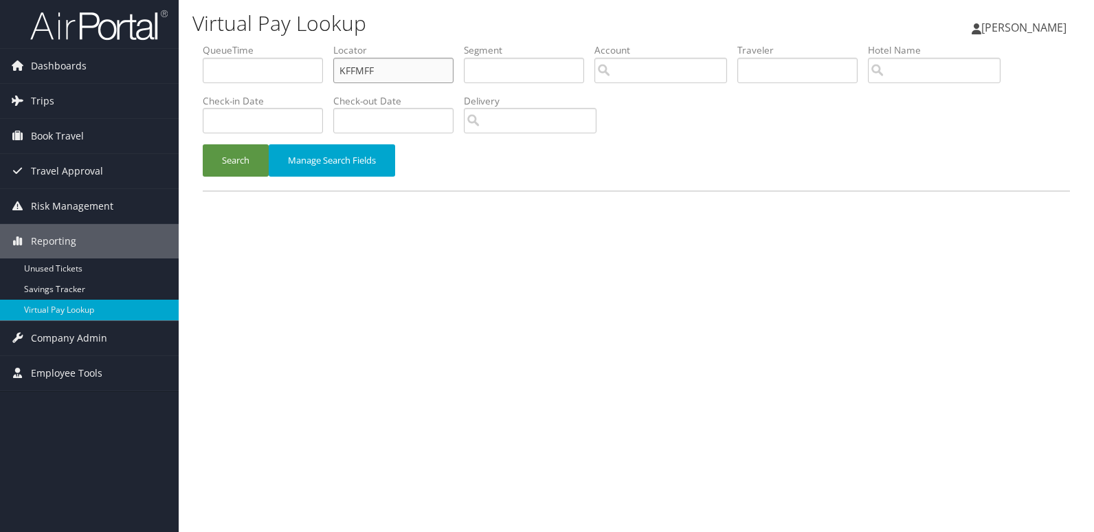
drag, startPoint x: 389, startPoint y: 72, endPoint x: 264, endPoint y: 77, distance: 125.2
click at [267, 43] on ul "QueueTime Locator KFFMFF Segment Account Traveler Hotel Name Check-in Date Chec…" at bounding box center [637, 43] width 868 height 0
paste input "EKLFLL"
type input "EKLFLL"
click at [228, 156] on button "Search" at bounding box center [236, 160] width 66 height 32
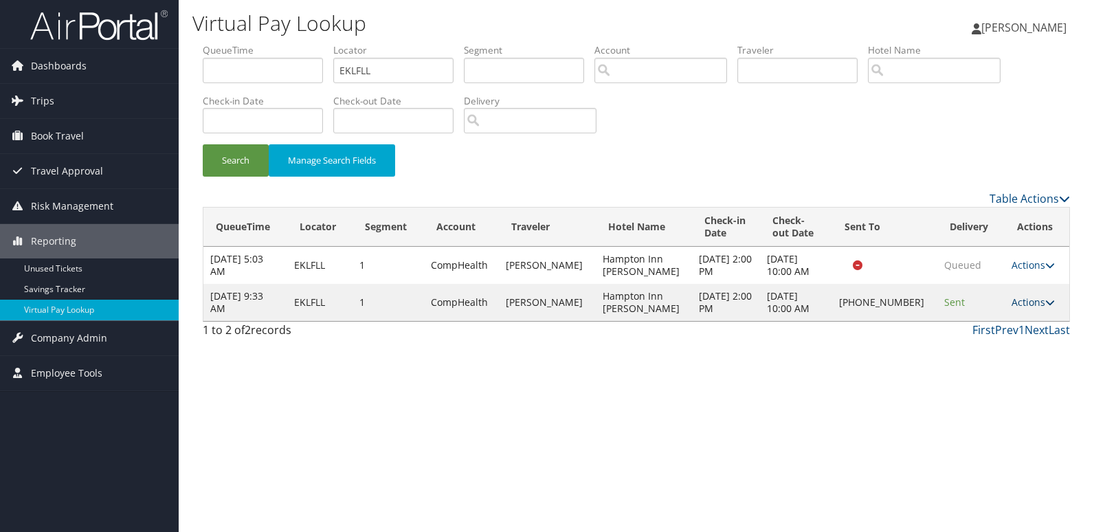
click at [1015, 297] on link "Actions" at bounding box center [1033, 302] width 43 height 13
click at [946, 344] on link "Logs" at bounding box center [986, 345] width 118 height 23
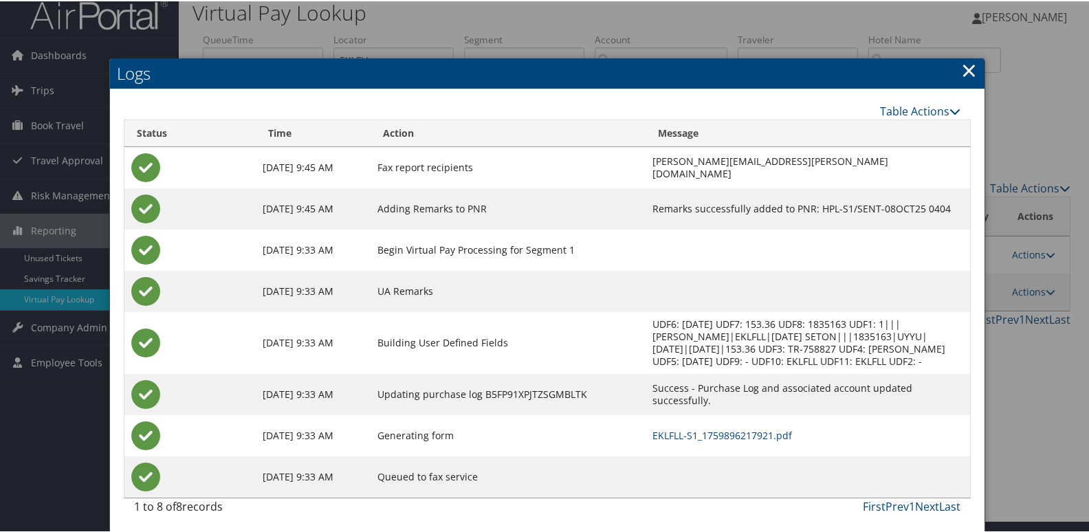
scroll to position [14, 0]
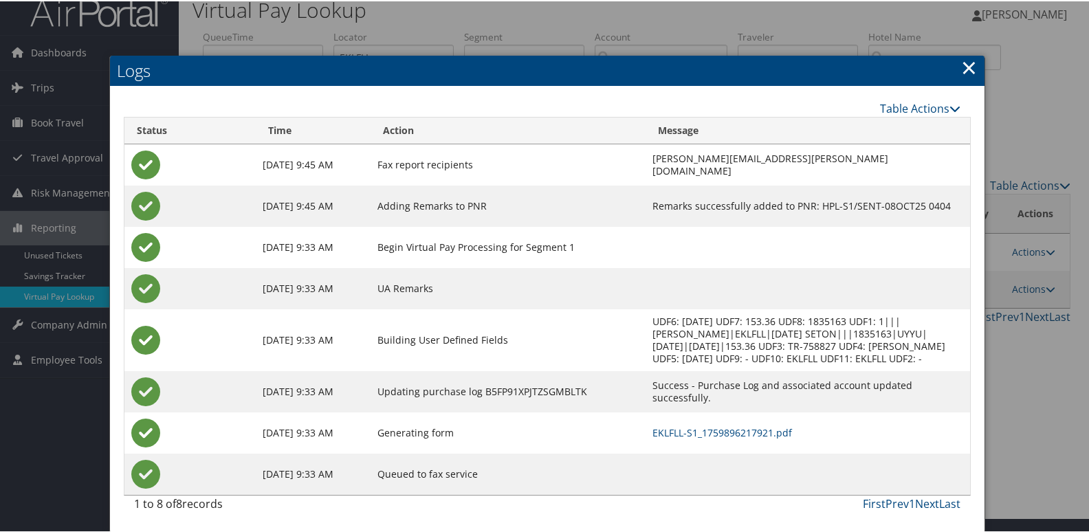
click at [677, 439] on td "EKLFLL-S1_1759896217921.pdf" at bounding box center [808, 431] width 324 height 41
click at [673, 434] on link "EKLFLL-S1_1759896217921.pdf" at bounding box center [722, 431] width 140 height 13
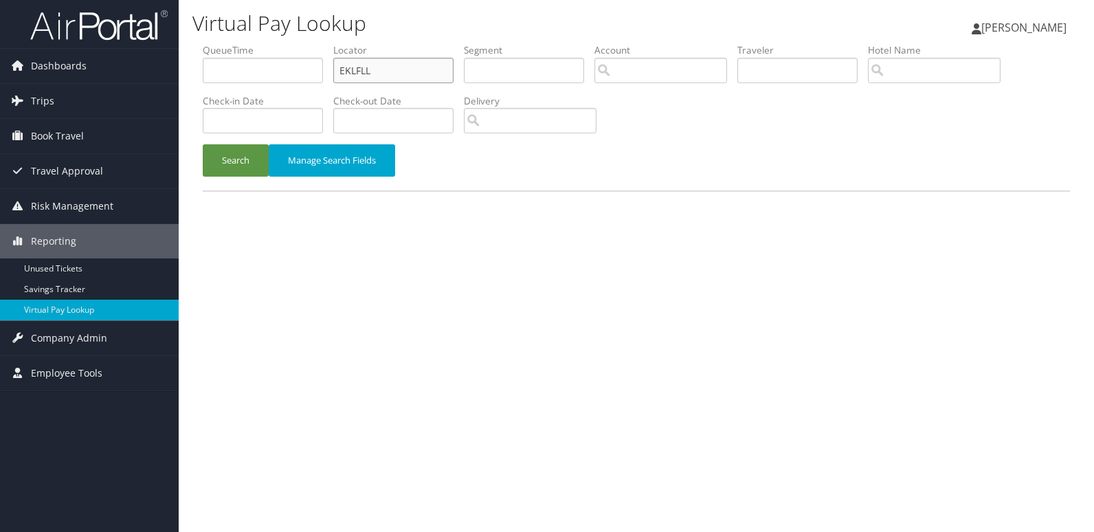
drag, startPoint x: 386, startPoint y: 75, endPoint x: 254, endPoint y: 89, distance: 132.7
click at [286, 43] on ul "QueueTime Locator EKLFLL Segment Account Traveler Hotel Name Check-in Date Chec…" at bounding box center [637, 43] width 868 height 0
paste input "AGKXLW"
type input "AGKXLW"
click at [221, 167] on button "Search" at bounding box center [236, 160] width 66 height 32
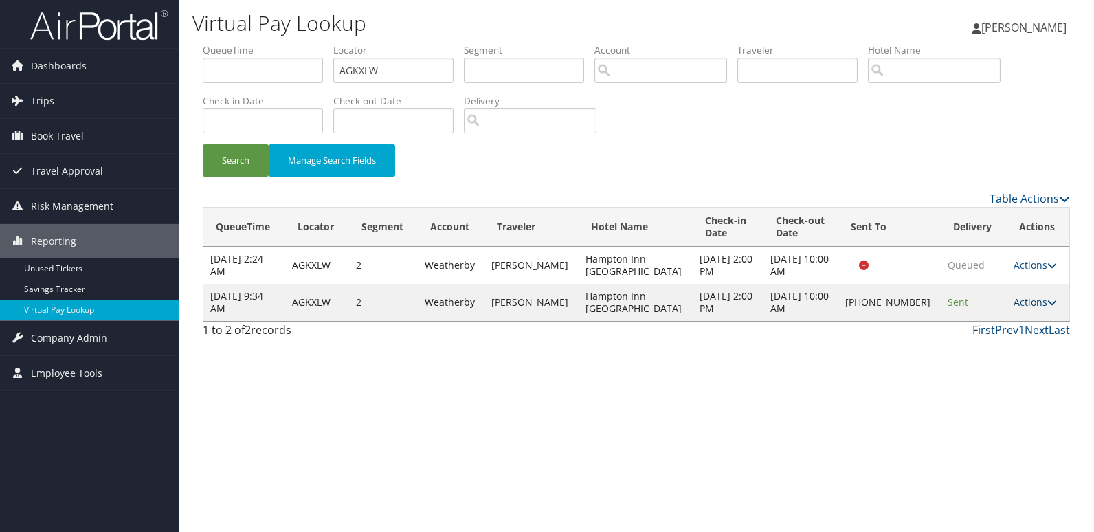
click at [1037, 301] on link "Actions" at bounding box center [1035, 302] width 43 height 13
click at [965, 347] on link "Logs" at bounding box center [987, 345] width 118 height 23
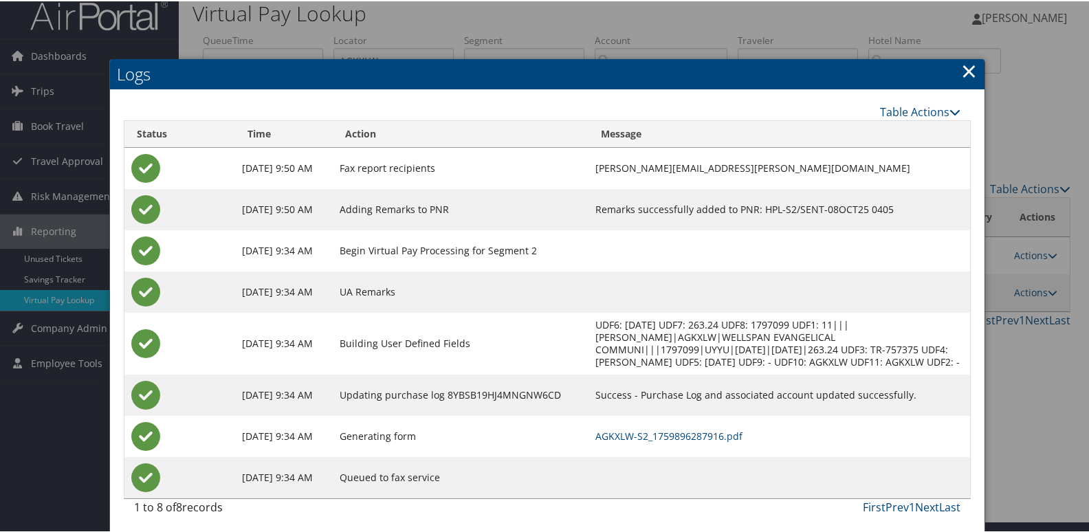
scroll to position [14, 0]
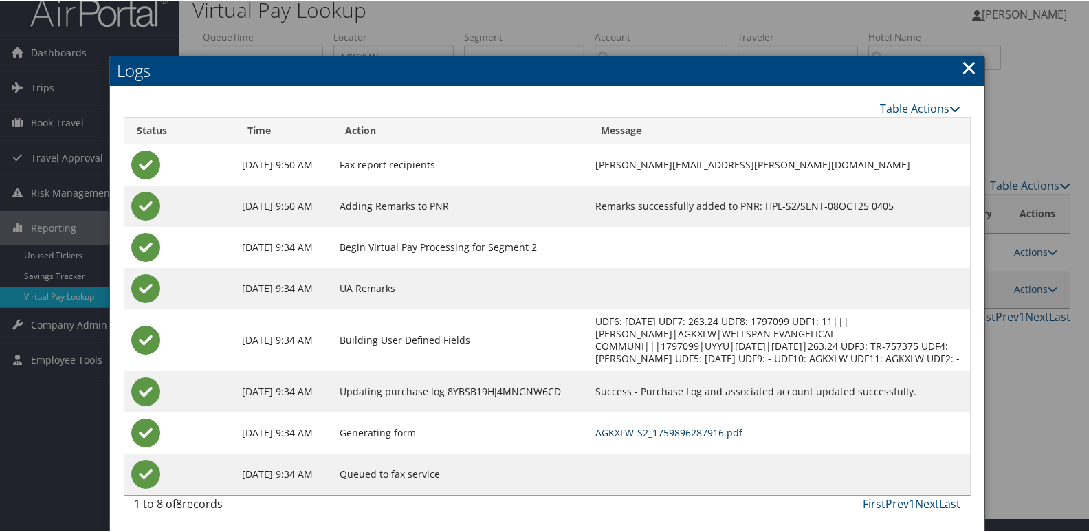
click at [626, 431] on link "AGKXLW-S2_1759896287916.pdf" at bounding box center [668, 431] width 147 height 13
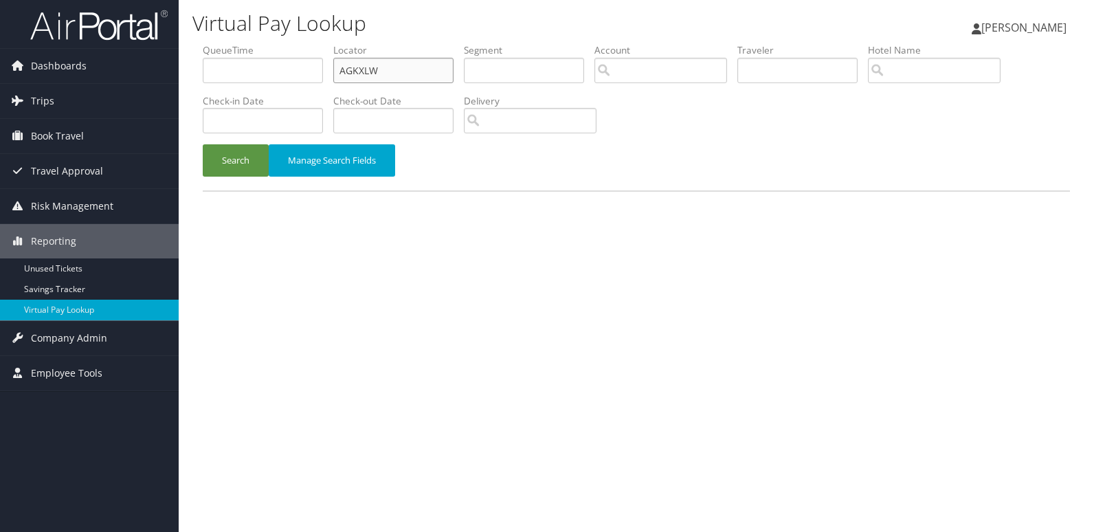
drag, startPoint x: 319, startPoint y: 80, endPoint x: 293, endPoint y: 80, distance: 26.1
click at [294, 43] on ul "QueueTime Locator AGKXLW Segment Account Traveler Hotel Name Check-in Date Chec…" at bounding box center [637, 43] width 868 height 0
paste input "QNDSRD"
type input "QNDSRD"
drag, startPoint x: 393, startPoint y: 65, endPoint x: 189, endPoint y: 89, distance: 205.5
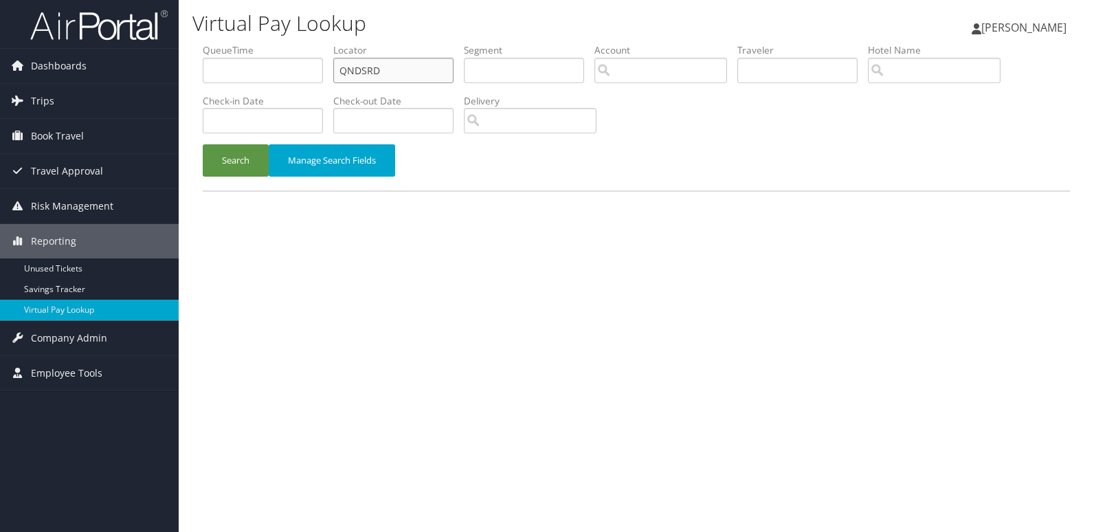
click at [190, 89] on div "Virtual Pay Lookup [PERSON_NAME] [PERSON_NAME] My Settings Travel Agency Contac…" at bounding box center [637, 266] width 916 height 532
paste input "ALSDMN"
type input "ALSDMN"
click at [208, 159] on button "Search" at bounding box center [236, 160] width 66 height 32
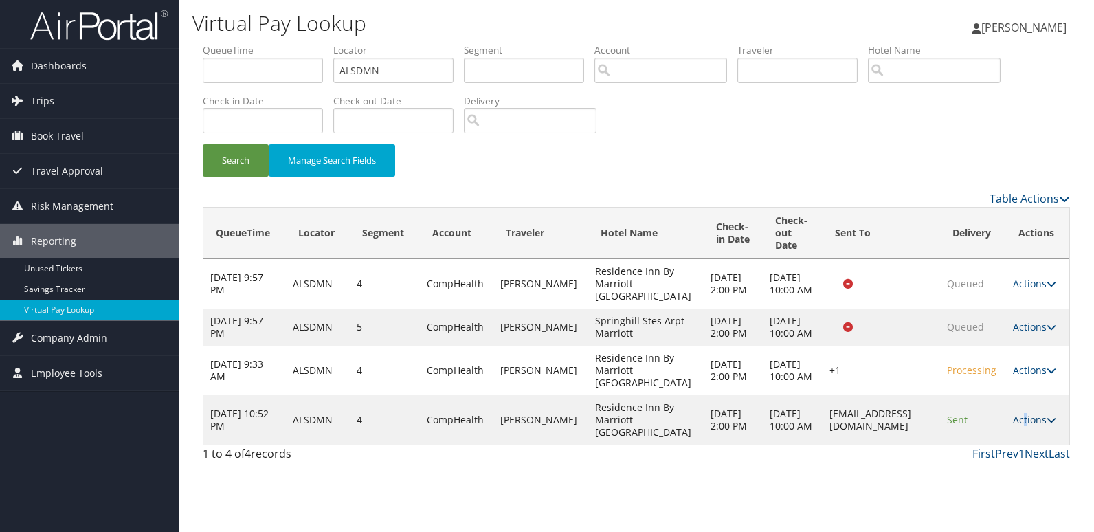
click at [1023, 426] on link "Actions" at bounding box center [1034, 419] width 43 height 13
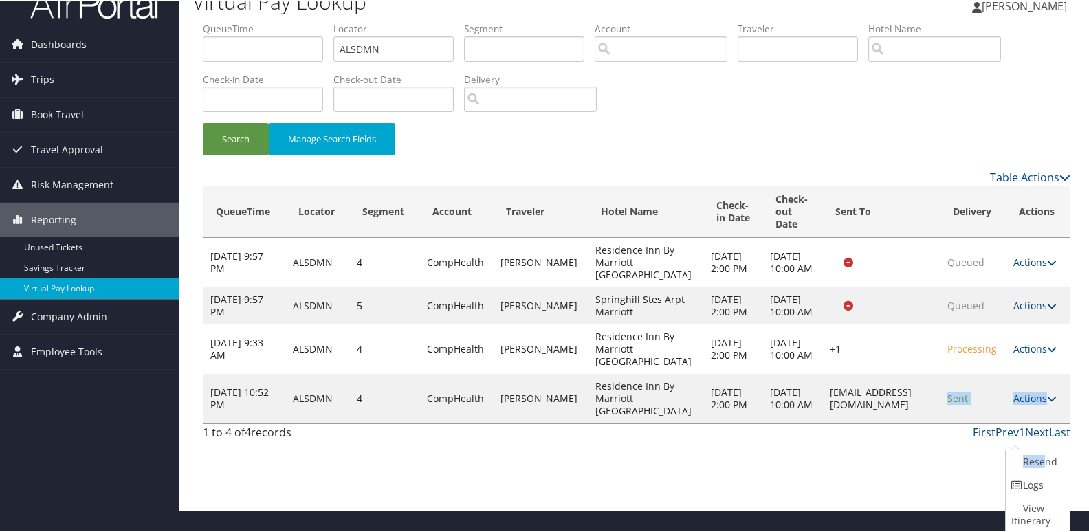
drag, startPoint x: 1023, startPoint y: 461, endPoint x: 926, endPoint y: 441, distance: 98.8
click at [926, 422] on tr "[DATE] 10:52 PM ALSDMN 4 CompHealth [PERSON_NAME][GEOGRAPHIC_DATA] By Marriott …" at bounding box center [636, 397] width 866 height 49
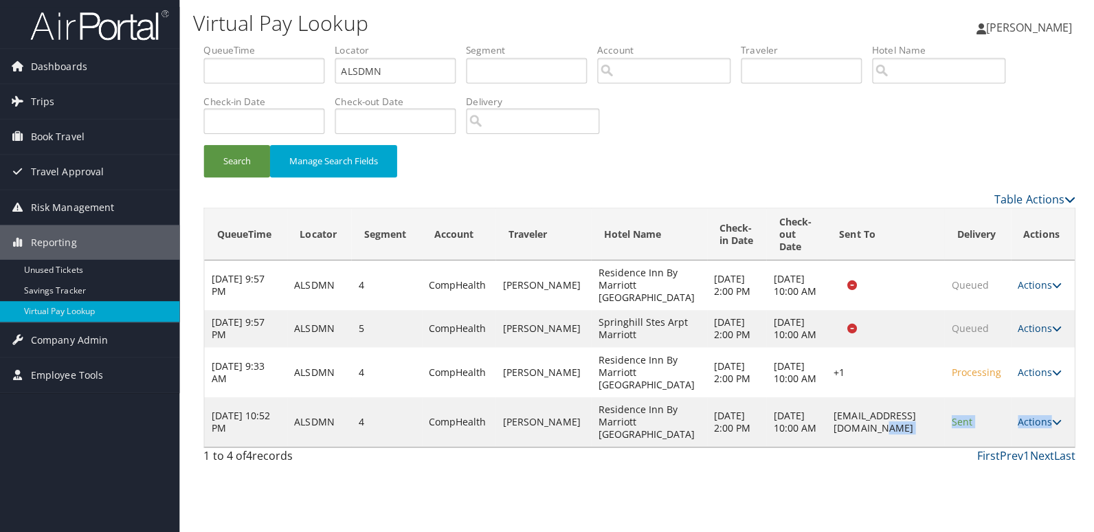
scroll to position [0, 0]
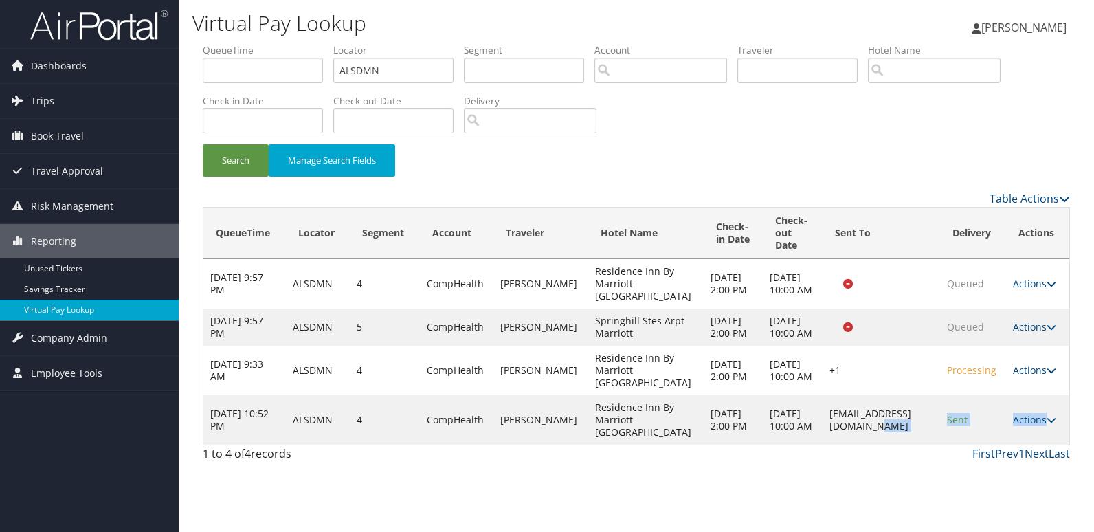
click at [923, 441] on td "residenceinnec@gmail.com" at bounding box center [881, 419] width 117 height 49
click at [1028, 426] on link "Actions" at bounding box center [1034, 419] width 43 height 13
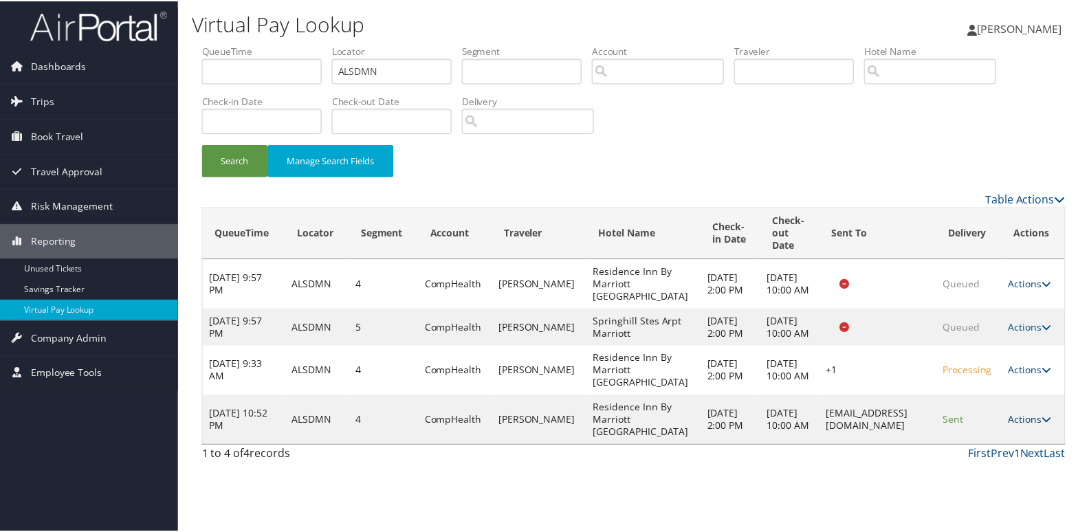
scroll to position [35, 0]
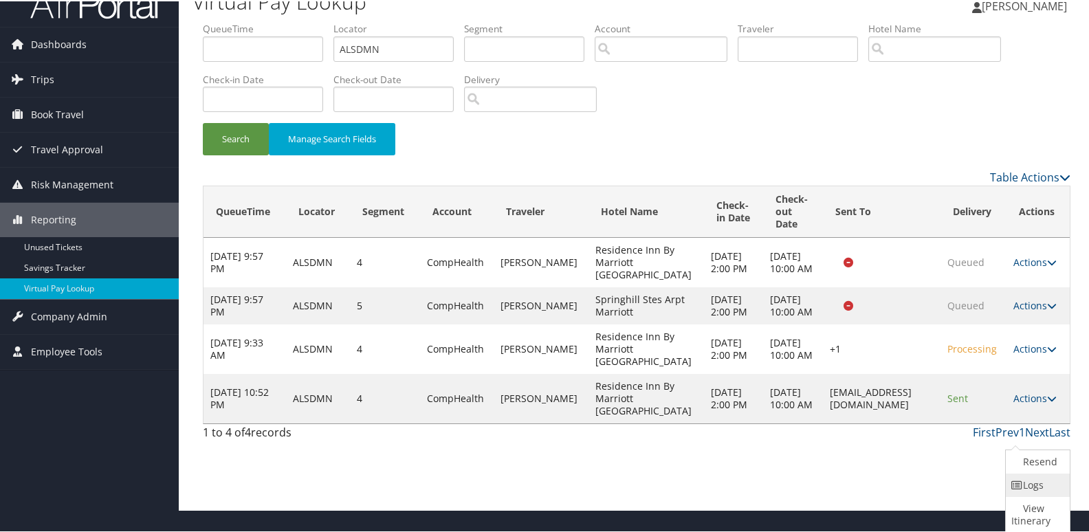
click at [1026, 482] on link "Logs" at bounding box center [1036, 483] width 60 height 23
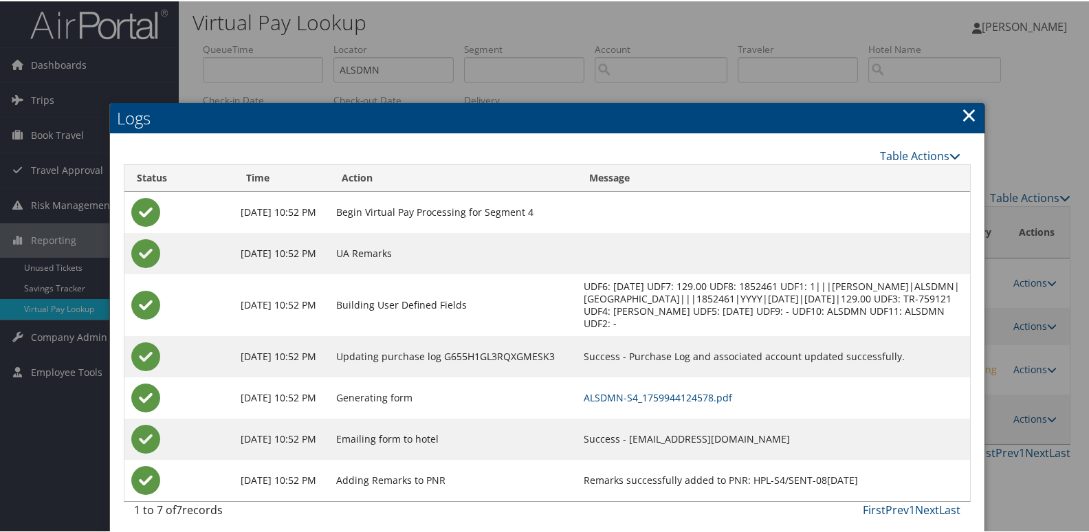
scroll to position [8, 0]
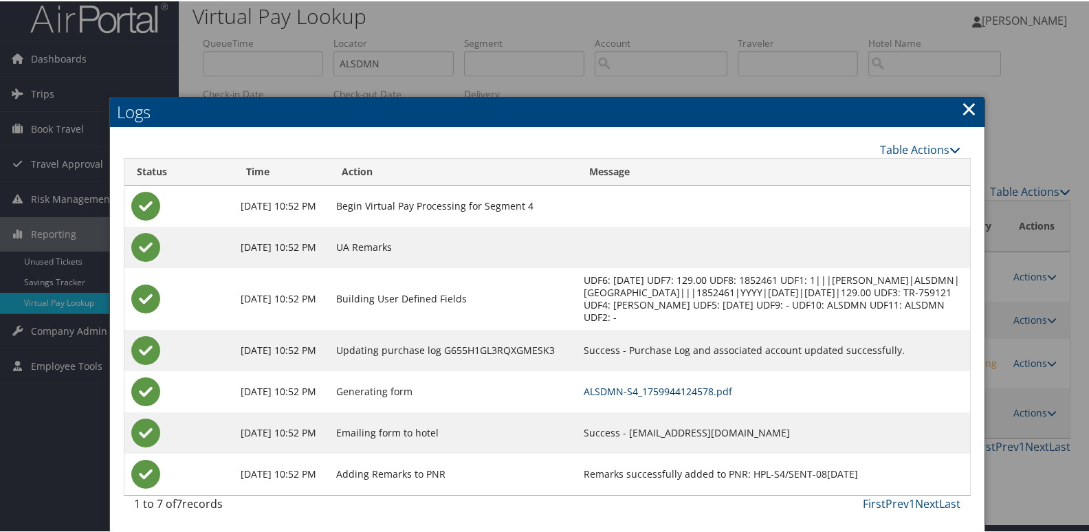
drag, startPoint x: 672, startPoint y: 382, endPoint x: 666, endPoint y: 391, distance: 10.9
click at [672, 383] on td "ALSDMN-S4_1759944124578.pdf" at bounding box center [773, 390] width 393 height 41
click at [665, 392] on link "ALSDMN-S4_1759944124578.pdf" at bounding box center [658, 390] width 148 height 13
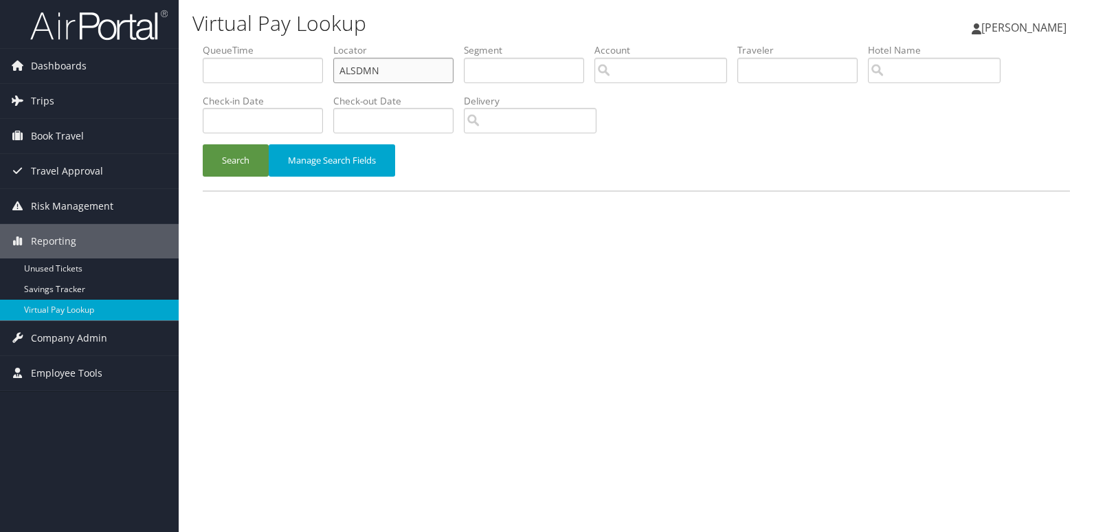
drag, startPoint x: 381, startPoint y: 71, endPoint x: 281, endPoint y: 72, distance: 99.7
click at [281, 43] on ul "QueueTime Locator ALSDMN Segment Account Traveler Hotel Name Check-in Date Chec…" at bounding box center [637, 43] width 868 height 0
paste input "QFCBWD"
type input "QFCBWD"
click at [238, 162] on button "Search" at bounding box center [236, 160] width 66 height 32
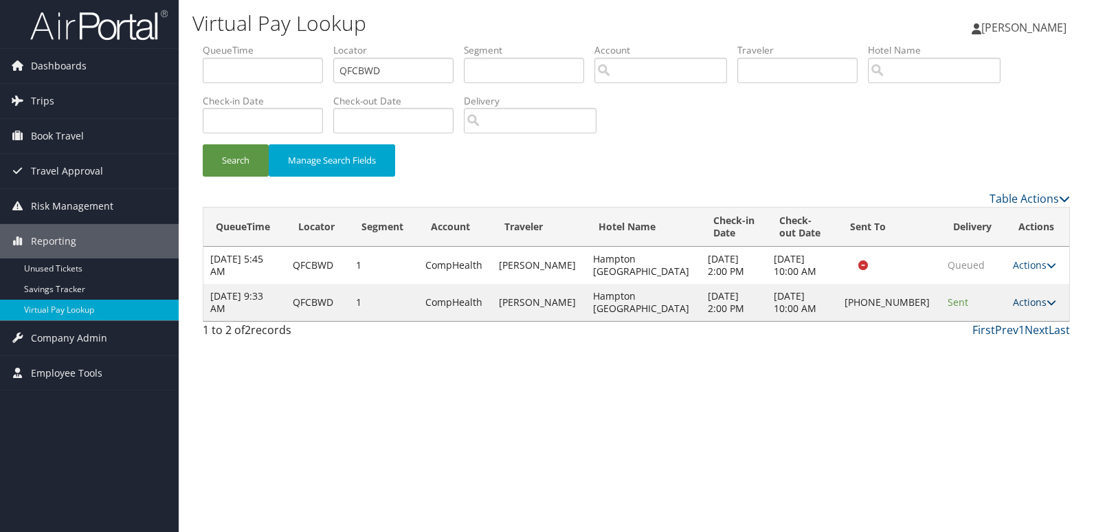
click at [1021, 298] on link "Actions" at bounding box center [1034, 302] width 43 height 13
click at [953, 342] on link "Logs" at bounding box center [987, 345] width 118 height 23
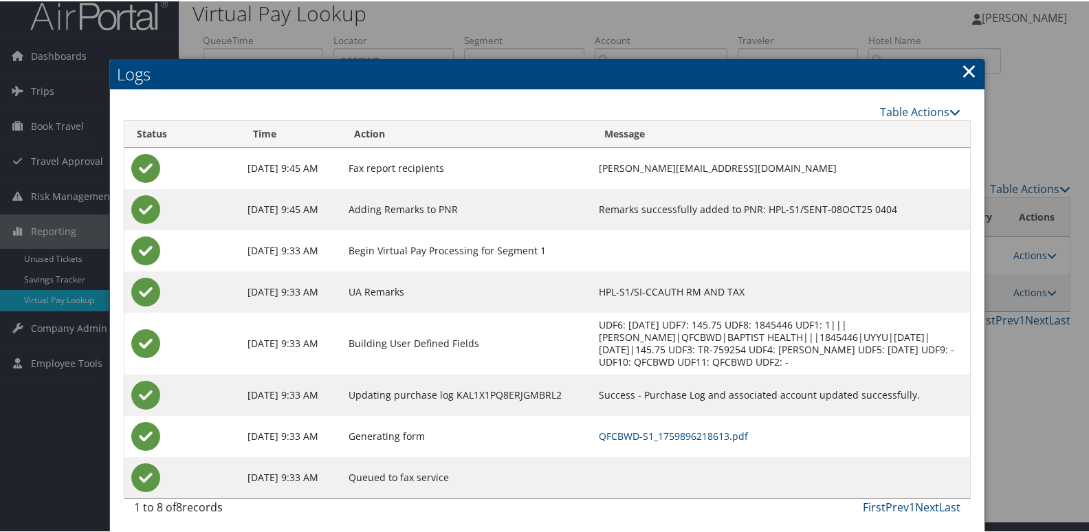
scroll to position [14, 0]
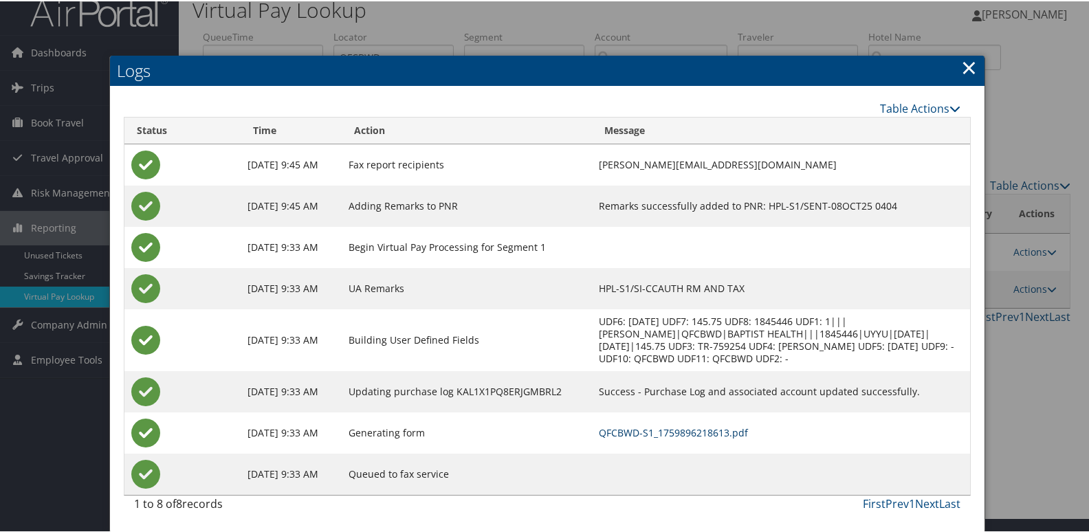
click at [707, 432] on link "QFCBWD-S1_1759896218613.pdf" at bounding box center [673, 431] width 149 height 13
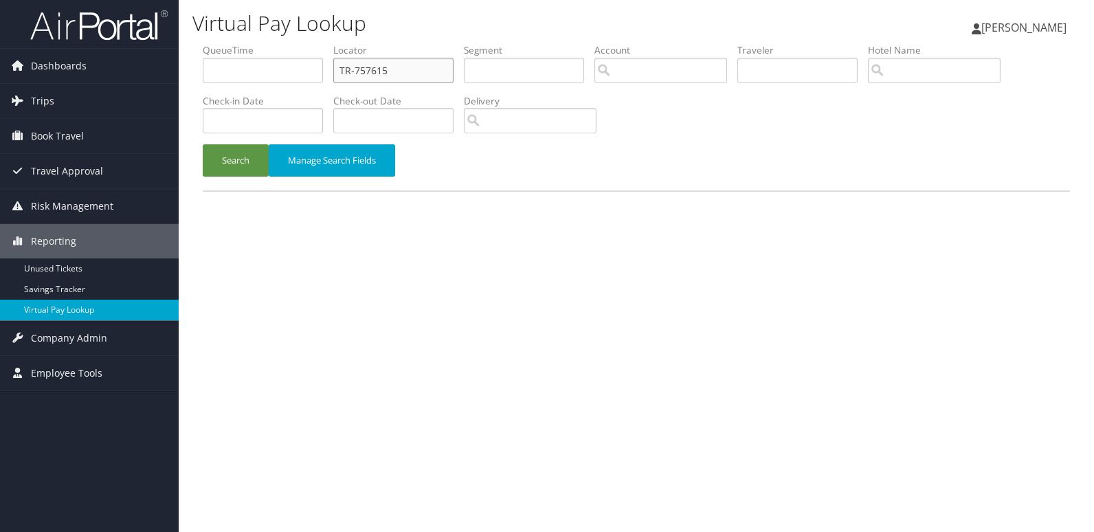
drag, startPoint x: 396, startPoint y: 66, endPoint x: 254, endPoint y: 80, distance: 143.0
click at [254, 43] on ul "QueueTime Locator TR-757615 Segment Account Traveler Hotel Name Check-in Date C…" at bounding box center [637, 43] width 868 height 0
paste input "SYSAHJ"
type input "SYSAHJ"
click at [249, 148] on button "Search" at bounding box center [236, 160] width 66 height 32
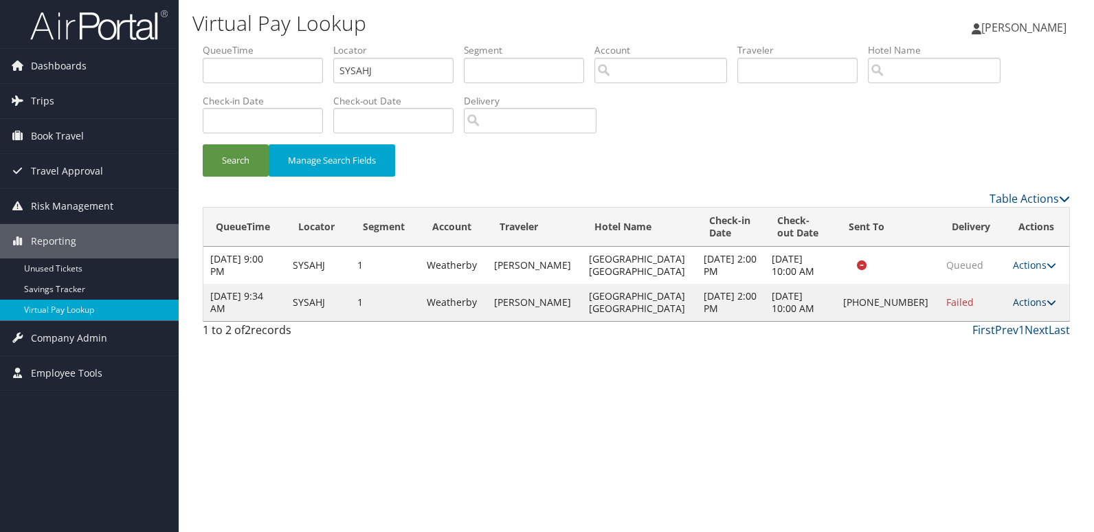
click at [1021, 299] on link "Actions" at bounding box center [1034, 302] width 43 height 13
click at [947, 344] on link "Logs" at bounding box center [988, 345] width 118 height 23
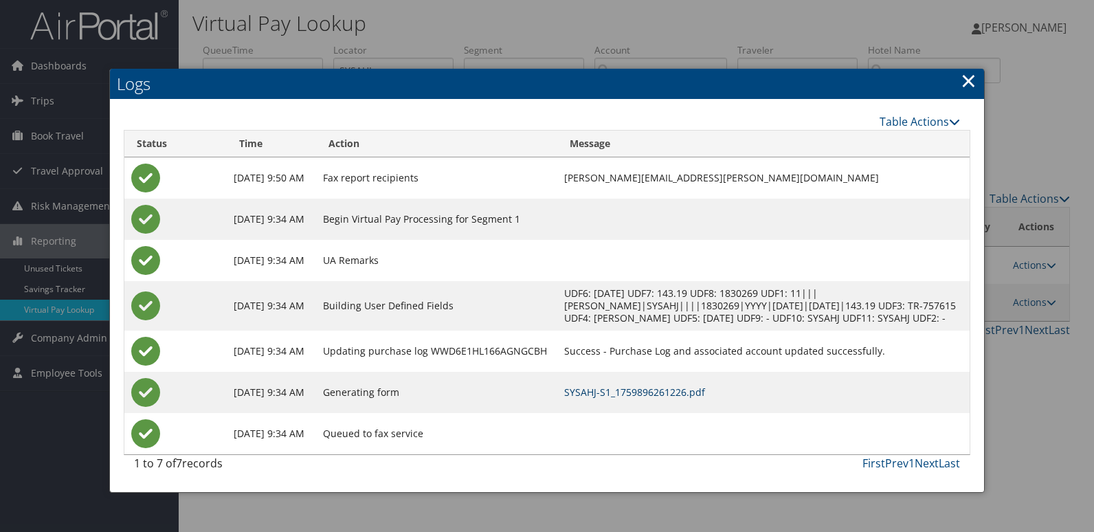
click at [670, 399] on link "SYSAHJ-S1_1759896261226.pdf" at bounding box center [634, 392] width 141 height 13
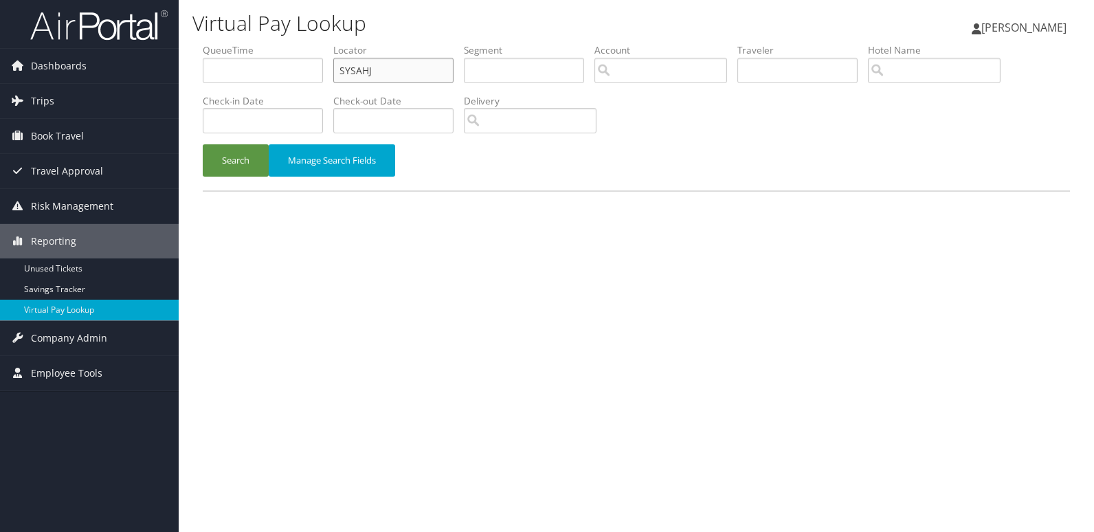
drag, startPoint x: 388, startPoint y: 69, endPoint x: 201, endPoint y: 78, distance: 187.2
click at [203, 78] on form "QueueTime Locator SYSAHJ Segment Account Traveler Hotel Name Check-in Date Chec…" at bounding box center [637, 116] width 868 height 147
paste input "MEWPW"
type input "SMEWPW"
click at [236, 159] on button "Search" at bounding box center [236, 160] width 66 height 32
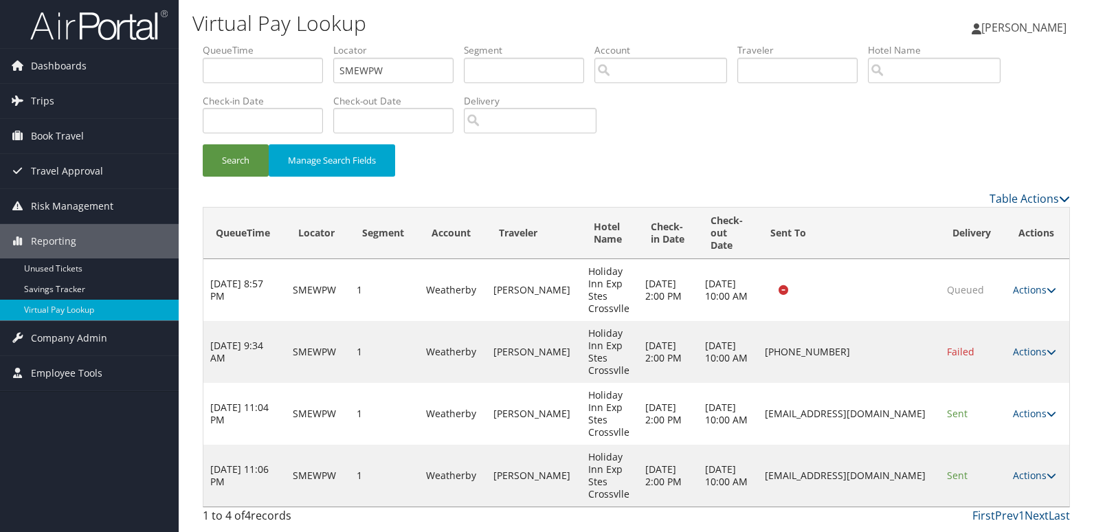
click at [1041, 316] on td "Actions Resend Logs View Itinerary" at bounding box center [1037, 290] width 63 height 62
click at [1028, 476] on link "Actions" at bounding box center [1034, 475] width 43 height 13
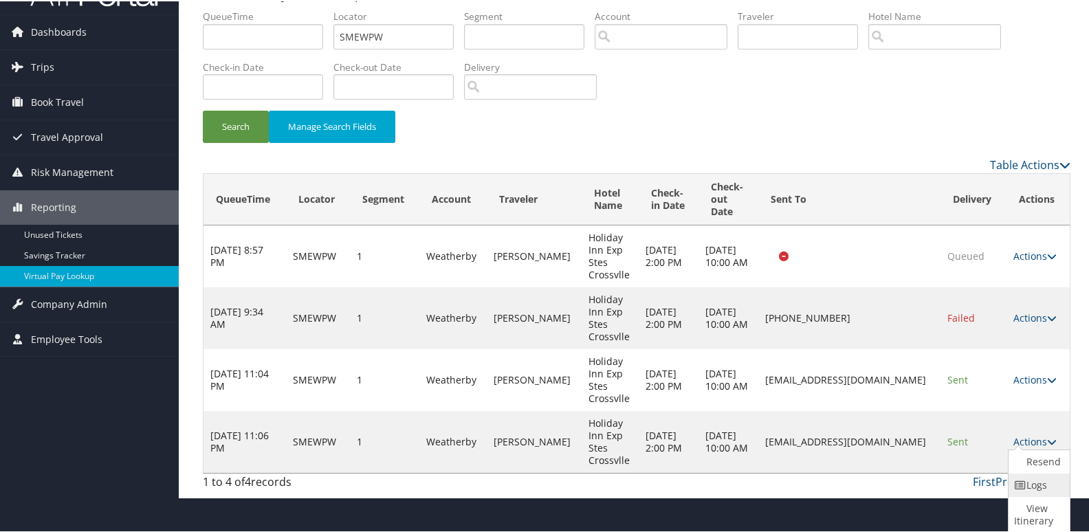
click at [1026, 483] on icon at bounding box center [1020, 484] width 12 height 10
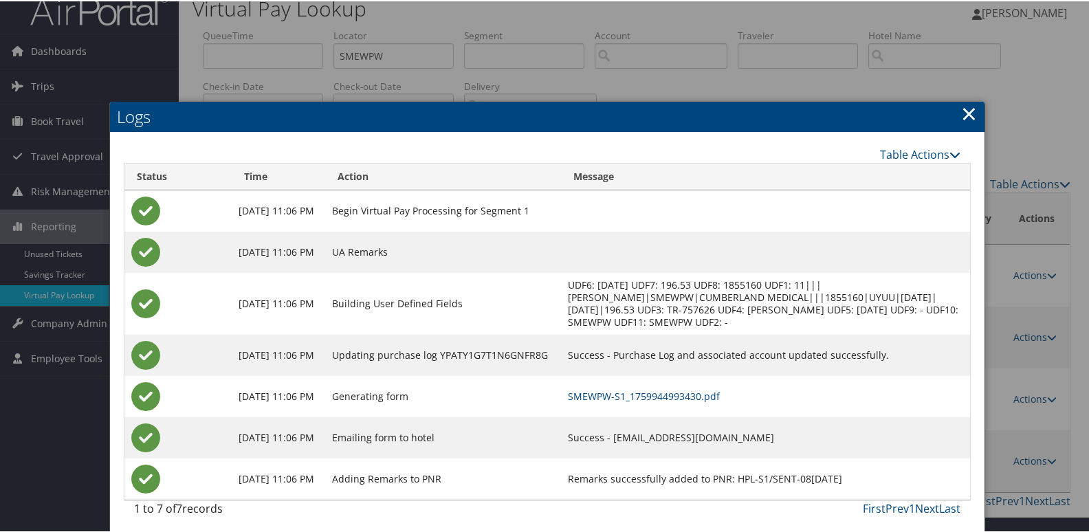
scroll to position [21, 0]
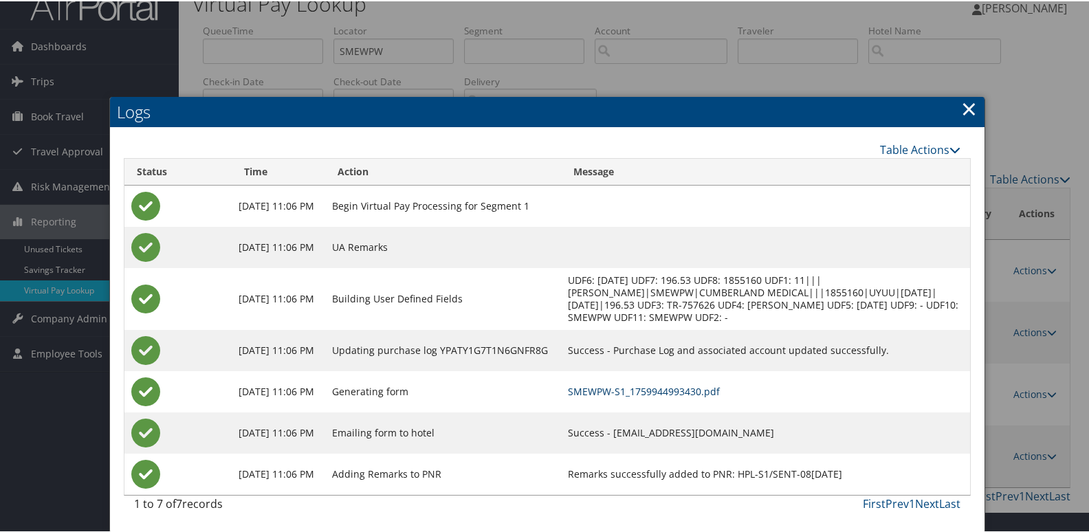
click at [693, 390] on link "SMEWPW-S1_1759944993430.pdf" at bounding box center [644, 390] width 152 height 13
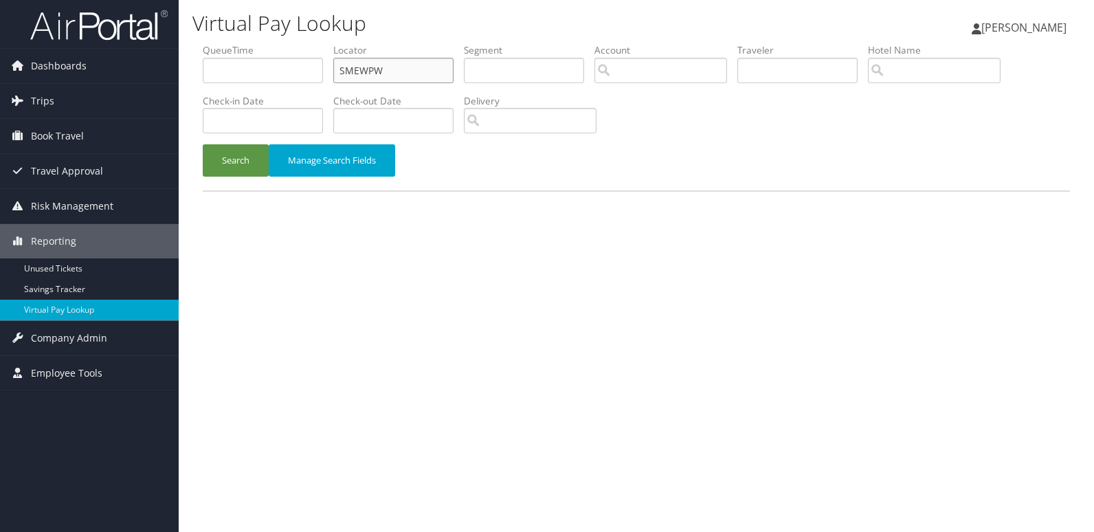
drag, startPoint x: 441, startPoint y: 80, endPoint x: 280, endPoint y: 85, distance: 160.9
click at [290, 43] on ul "QueueTime Locator SMEWPW Segment Account Traveler Hotel Name Check-in Date Chec…" at bounding box center [637, 43] width 868 height 0
paste input "ICMMIO"
type input "ICMMIO"
click at [252, 159] on button "Search" at bounding box center [236, 160] width 66 height 32
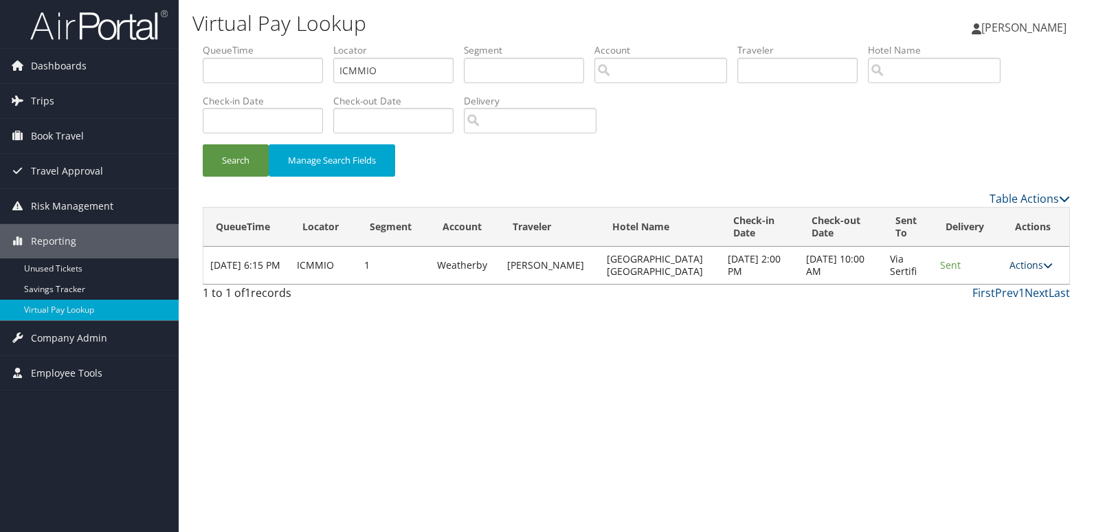
click at [1030, 262] on link "Actions" at bounding box center [1031, 264] width 43 height 13
click at [1008, 309] on link "Logs" at bounding box center [1004, 308] width 87 height 23
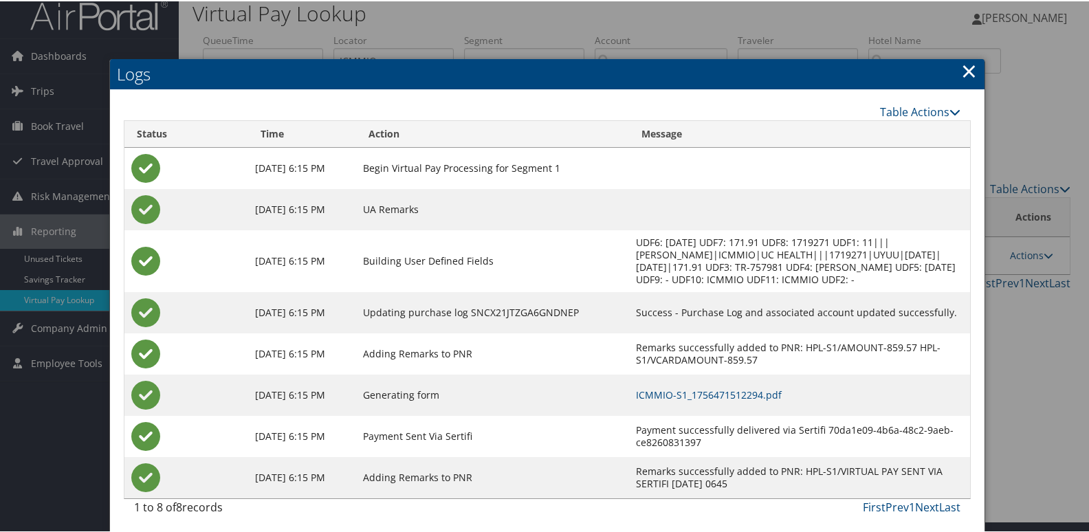
scroll to position [14, 0]
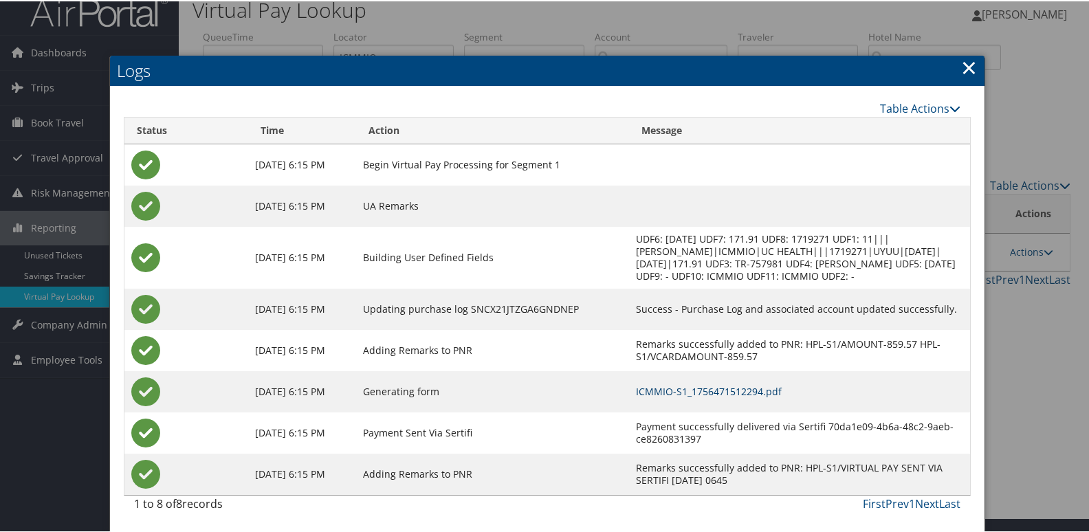
click at [709, 393] on link "ICMMIO-S1_1756471512294.pdf" at bounding box center [709, 390] width 146 height 13
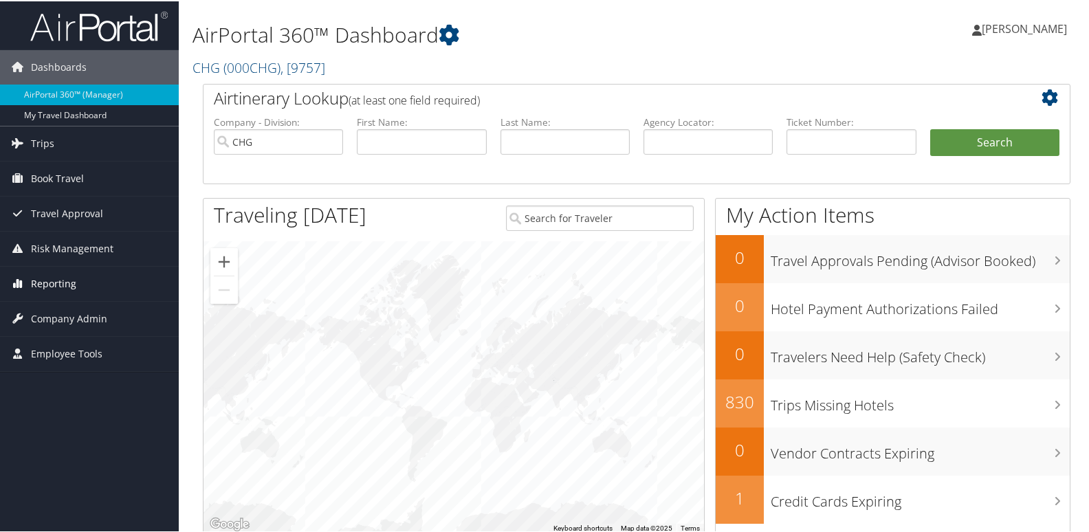
click at [37, 279] on span "Reporting" at bounding box center [53, 282] width 45 height 34
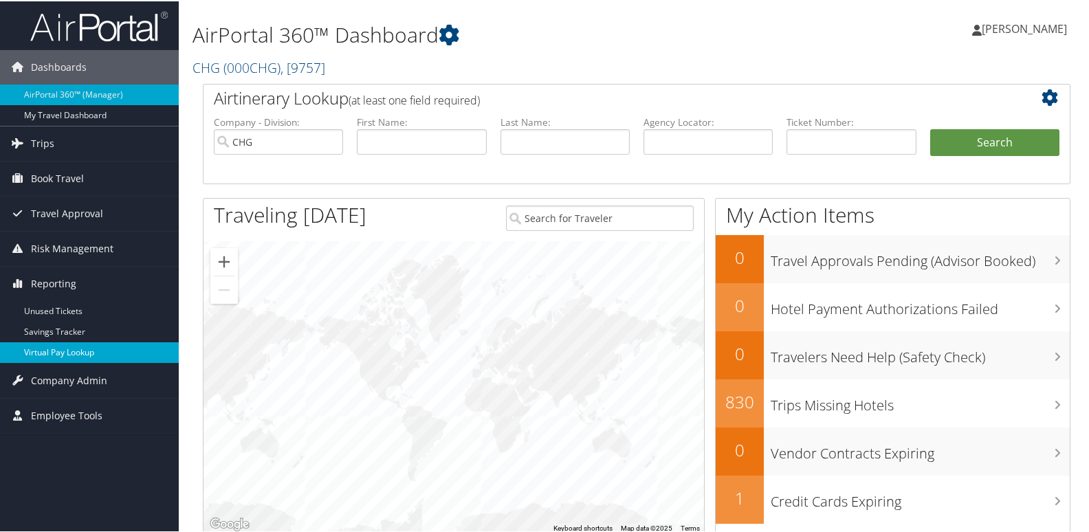
click at [56, 355] on link "Virtual Pay Lookup" at bounding box center [89, 351] width 179 height 21
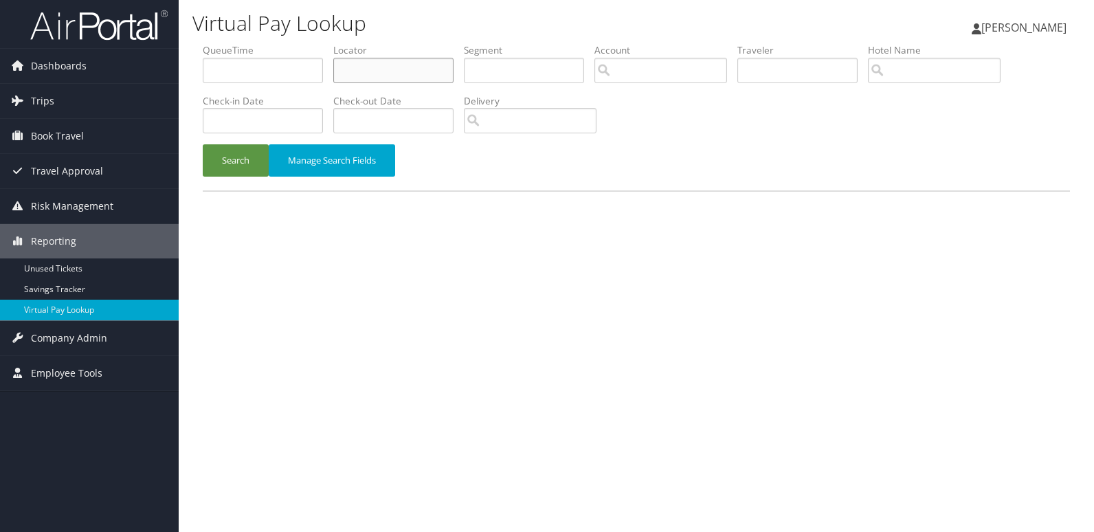
click at [384, 71] on input "text" at bounding box center [393, 70] width 120 height 25
paste input "OSJFYQ"
type input "OSJFYQ"
click at [252, 157] on button "Search" at bounding box center [236, 160] width 66 height 32
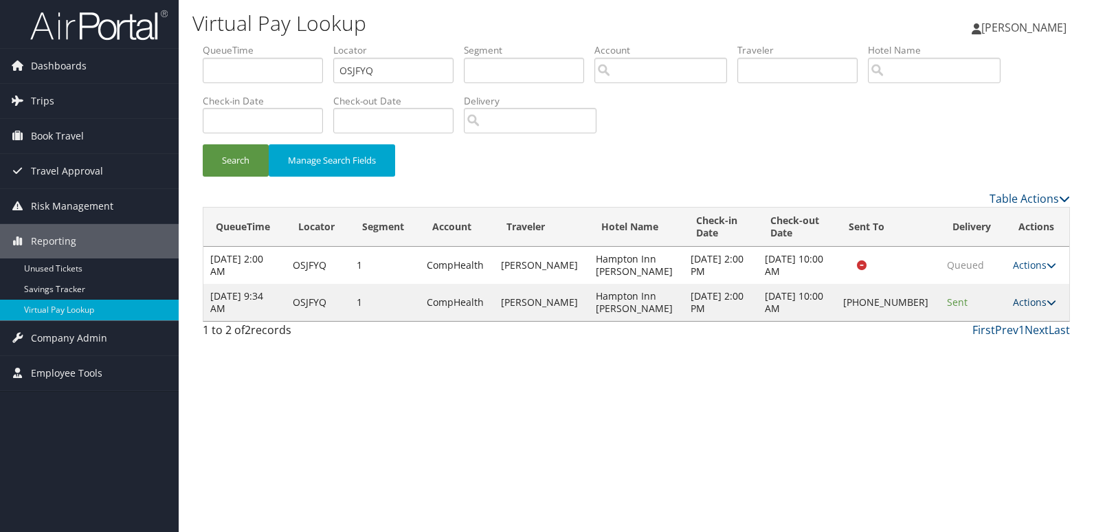
click at [1033, 302] on link "Actions" at bounding box center [1034, 302] width 43 height 13
click at [982, 344] on link "Logs" at bounding box center [988, 345] width 118 height 23
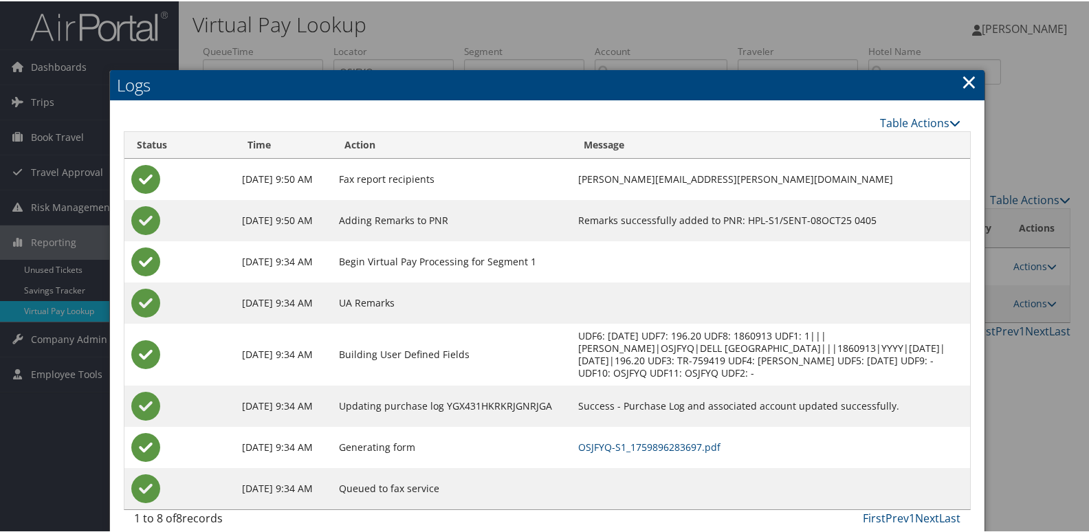
click at [680, 438] on td "OSJFYQ-S1_1759896283697.pdf" at bounding box center [770, 446] width 399 height 41
click at [679, 449] on link "OSJFYQ-S1_1759896283697.pdf" at bounding box center [649, 445] width 142 height 13
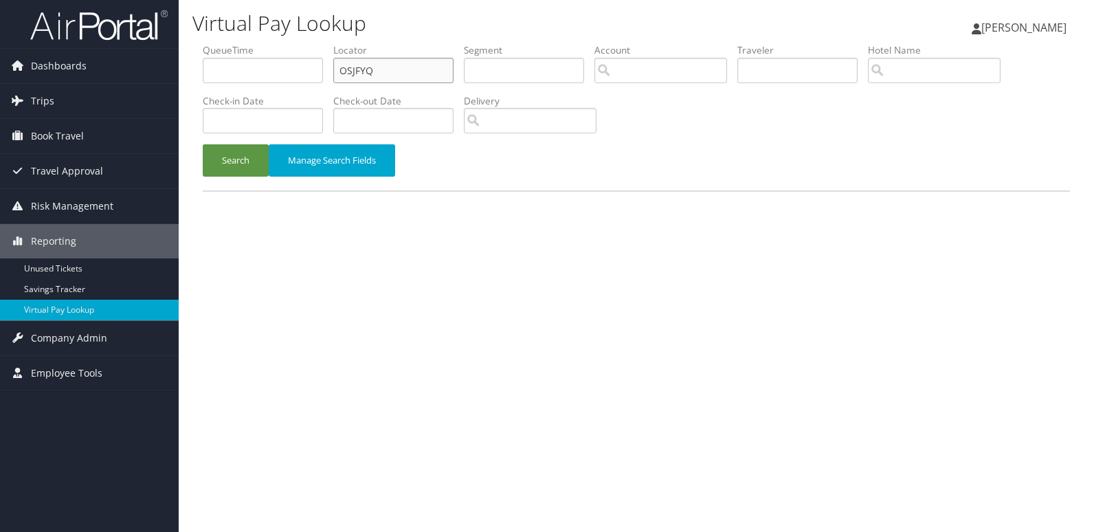
drag, startPoint x: 248, startPoint y: 90, endPoint x: 225, endPoint y: 90, distance: 23.4
click at [229, 43] on ul "QueueTime Locator OSJFYQ Segment Account Traveler Hotel Name Check-in Date Chec…" at bounding box center [637, 43] width 868 height 0
paste input "NEYXDU"
type input "NEYXDU"
click at [221, 163] on button "Search" at bounding box center [236, 160] width 66 height 32
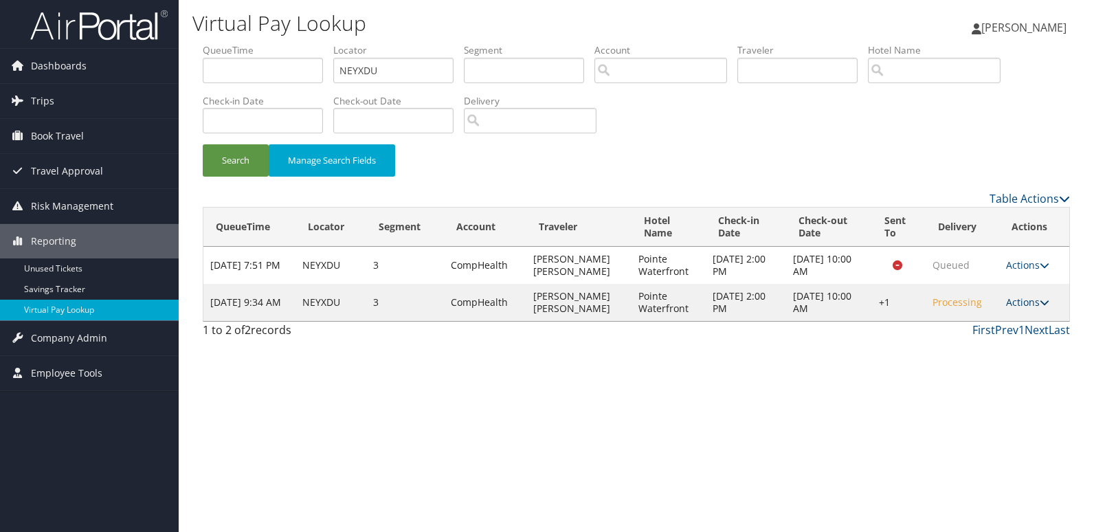
click at [1018, 304] on link "Actions" at bounding box center [1027, 302] width 43 height 13
click at [959, 349] on link "Logs" at bounding box center [988, 345] width 118 height 23
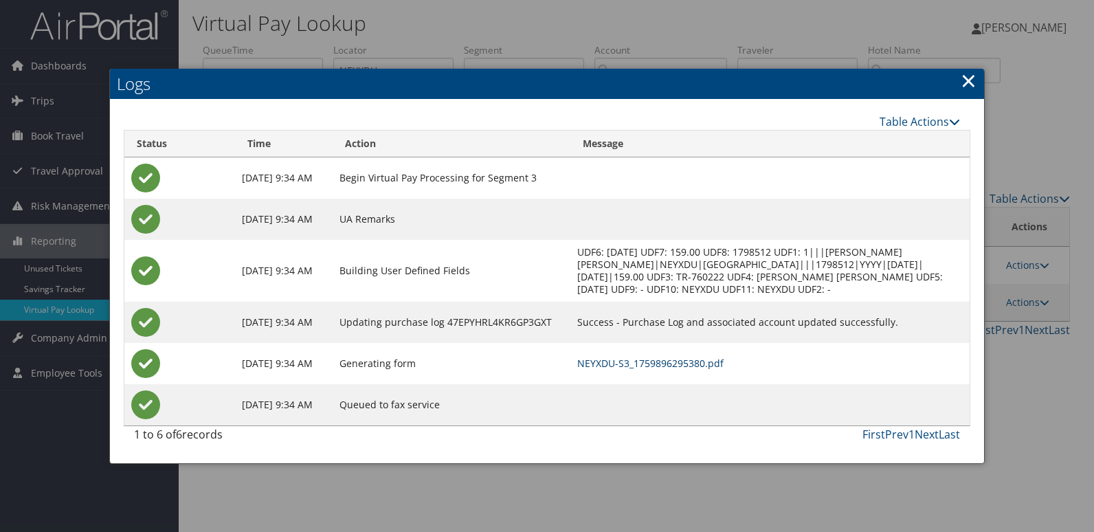
click at [694, 370] on link "NEYXDU-S3_1759896295380.pdf" at bounding box center [650, 363] width 146 height 13
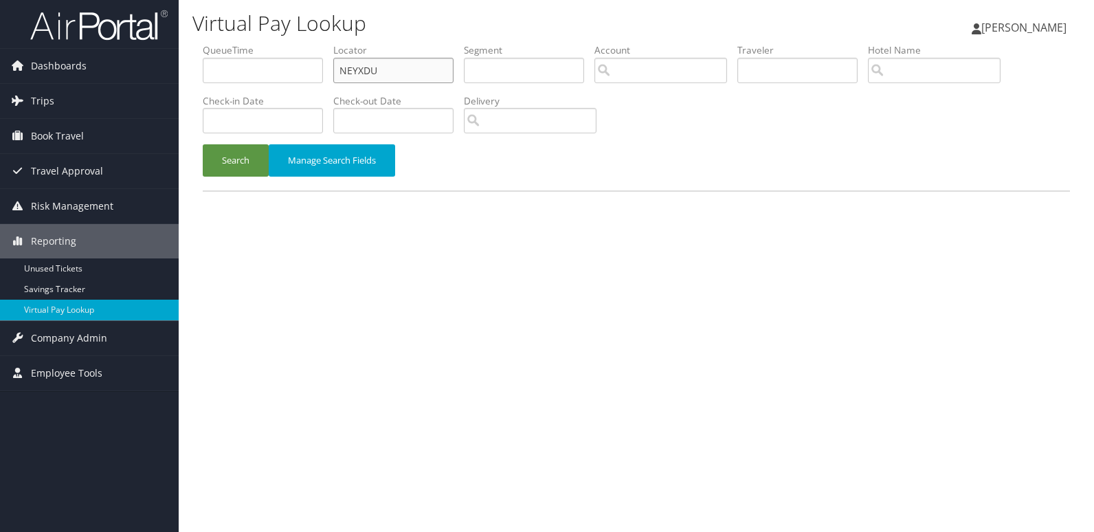
drag, startPoint x: 397, startPoint y: 69, endPoint x: 227, endPoint y: 100, distance: 173.3
click at [227, 43] on ul "QueueTime Locator NEYXDU Segment Account Traveler Hotel Name Check-in Date Chec…" at bounding box center [637, 43] width 868 height 0
paste input "WZTKQ"
type input "WZTKQU"
click at [199, 205] on div "QueueTime Locator WZTKQU Segment Account Traveler Hotel Name Check-in Date Chec…" at bounding box center [636, 124] width 888 height 162
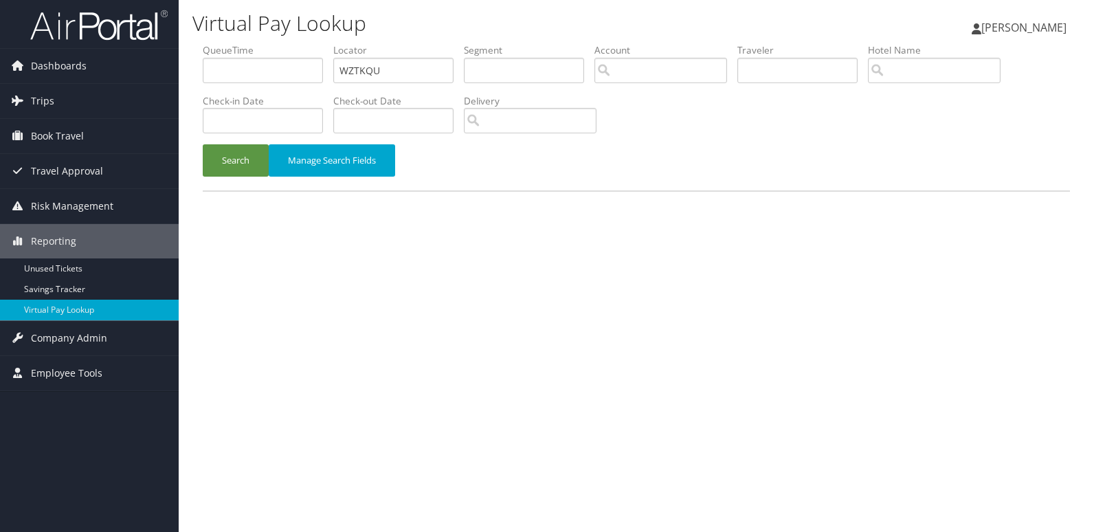
click at [238, 177] on div "Search Manage Search Fields" at bounding box center [636, 167] width 888 height 46
click at [246, 166] on button "Search" at bounding box center [236, 160] width 66 height 32
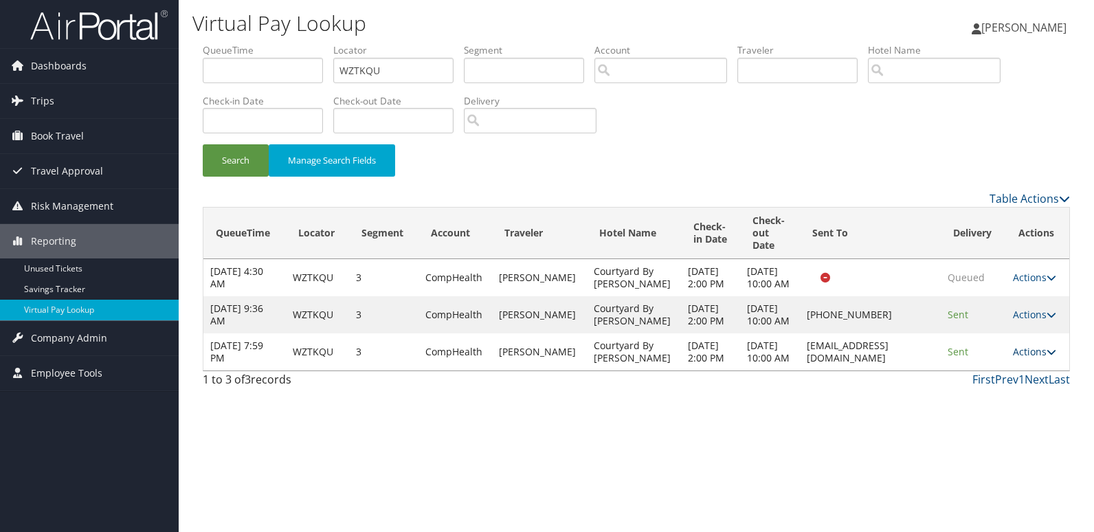
click at [1029, 358] on link "Actions" at bounding box center [1034, 351] width 43 height 13
click at [1006, 451] on link "Logs" at bounding box center [1008, 456] width 87 height 23
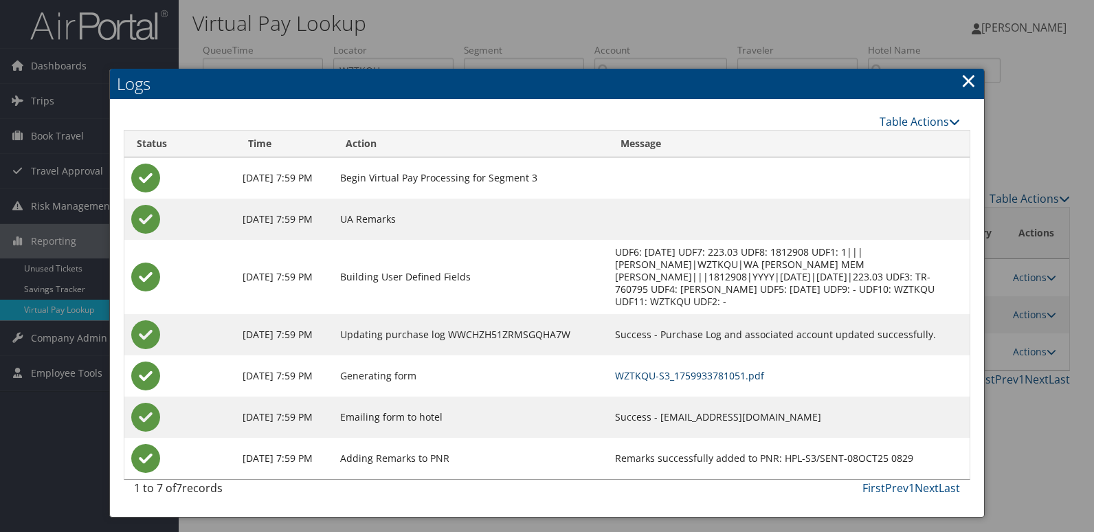
click at [746, 369] on link "WZTKQU-S3_1759933781051.pdf" at bounding box center [689, 375] width 149 height 13
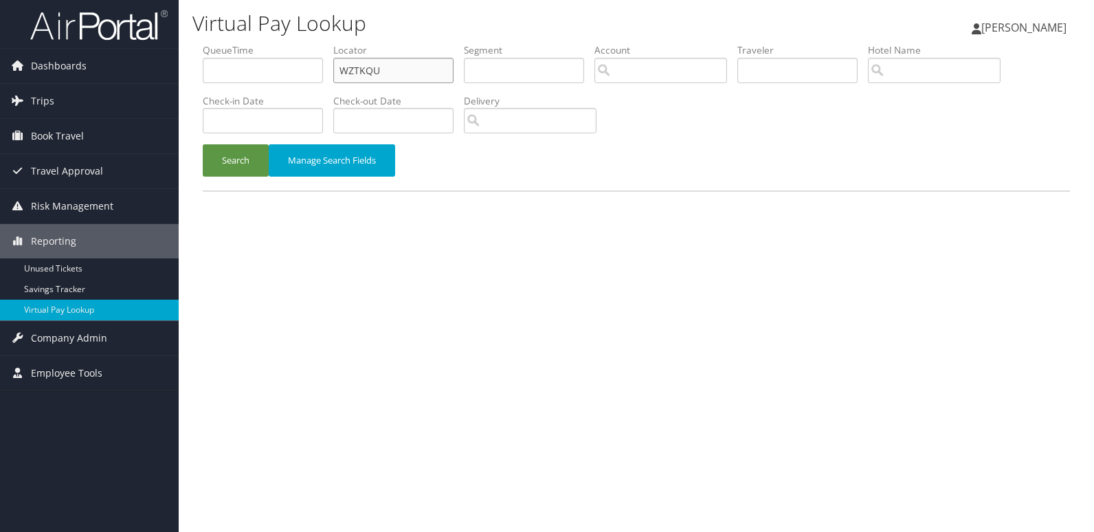
drag, startPoint x: 410, startPoint y: 67, endPoint x: 201, endPoint y: 85, distance: 209.7
click at [203, 85] on form "QueueTime Locator WZTKQU Segment Account Traveler Hotel Name Check-in Date Chec…" at bounding box center [637, 116] width 868 height 147
paste input "MZWJRK"
type input "MZWJRK"
click at [242, 162] on button "Search" at bounding box center [236, 160] width 66 height 32
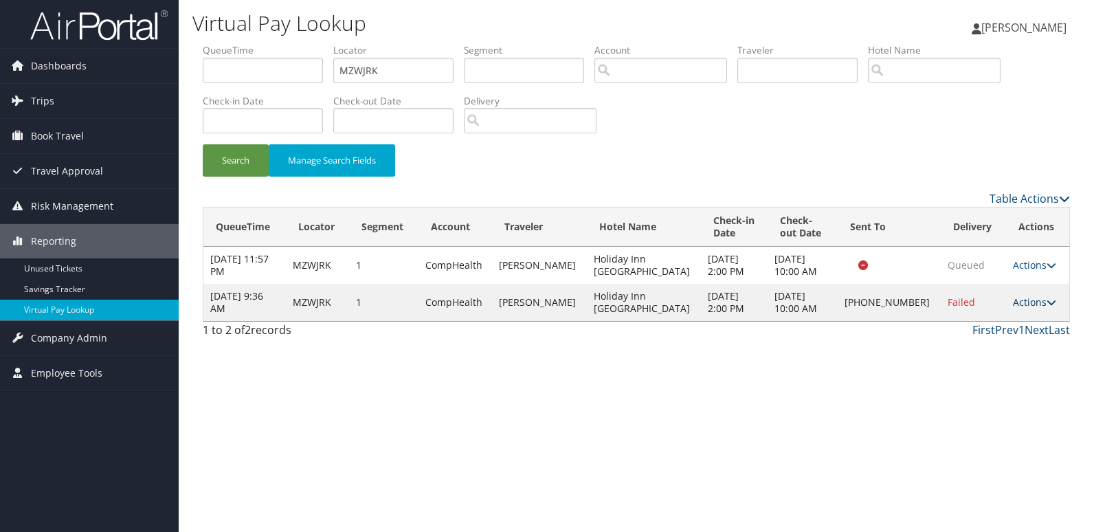
click at [1030, 305] on link "Actions" at bounding box center [1034, 302] width 43 height 13
click at [971, 351] on link "Logs" at bounding box center [988, 345] width 118 height 23
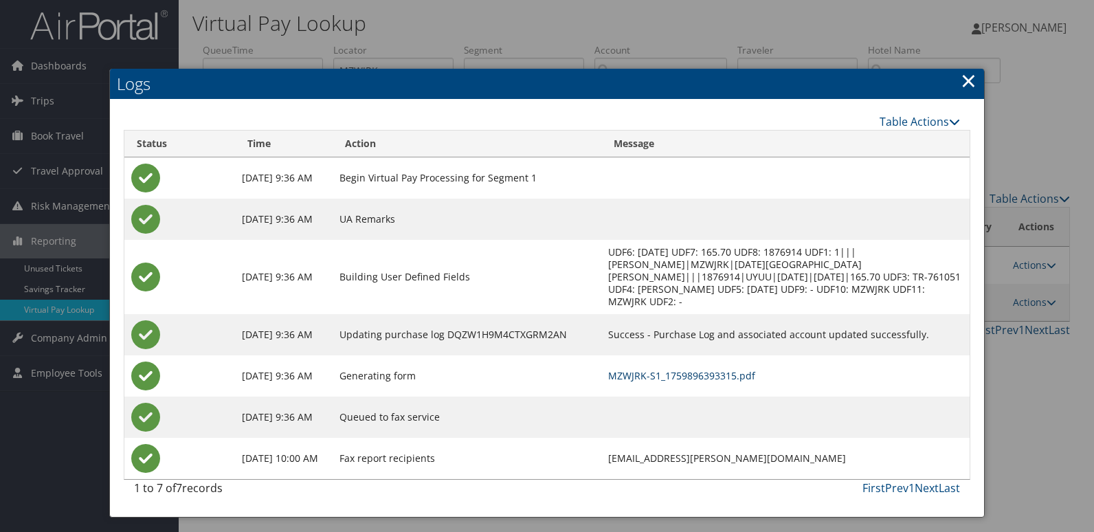
drag, startPoint x: 702, startPoint y: 363, endPoint x: 729, endPoint y: 364, distance: 27.5
click at [702, 369] on link "MZWJRK-S1_1759896393315.pdf" at bounding box center [681, 375] width 147 height 13
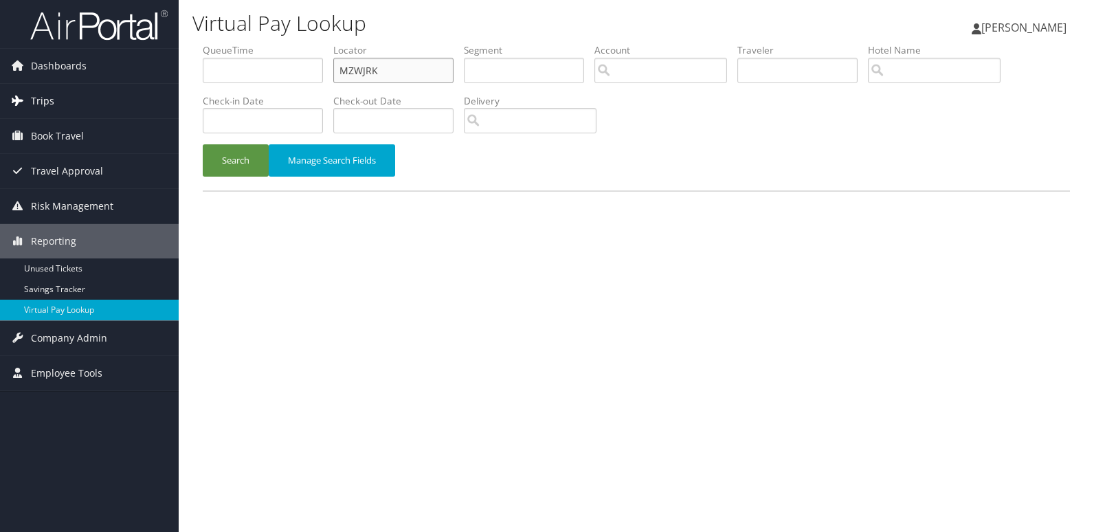
drag, startPoint x: 381, startPoint y: 72, endPoint x: 171, endPoint y: 86, distance: 210.1
click at [173, 87] on div "Dashboards AirPortal 360™ (Manager) My Travel Dashboard Trips Airtinerary® Look…" at bounding box center [547, 266] width 1094 height 532
paste input "JNVUM"
type input "MJNVUM"
drag, startPoint x: 238, startPoint y: 155, endPoint x: 267, endPoint y: 155, distance: 28.9
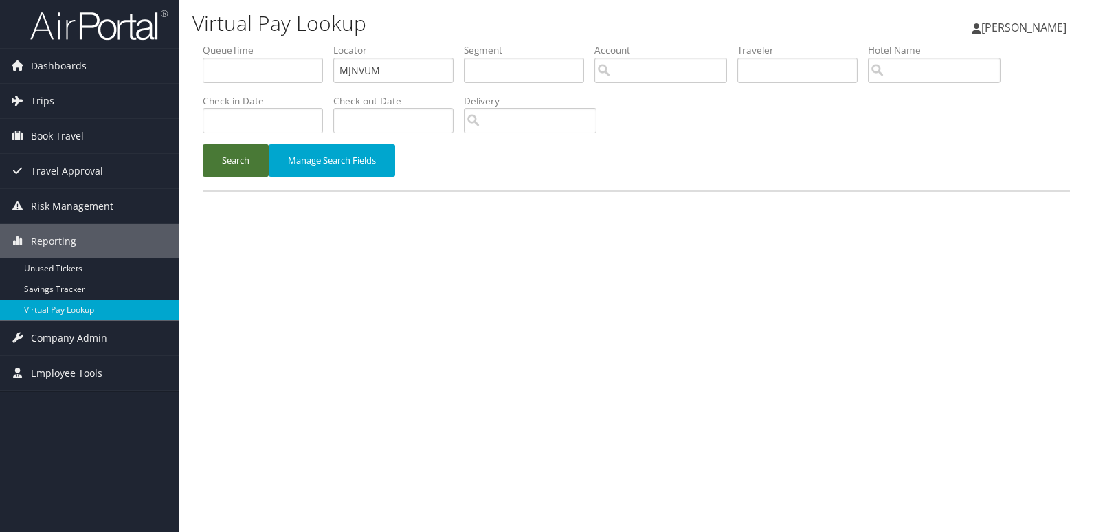
click at [237, 155] on button "Search" at bounding box center [236, 160] width 66 height 32
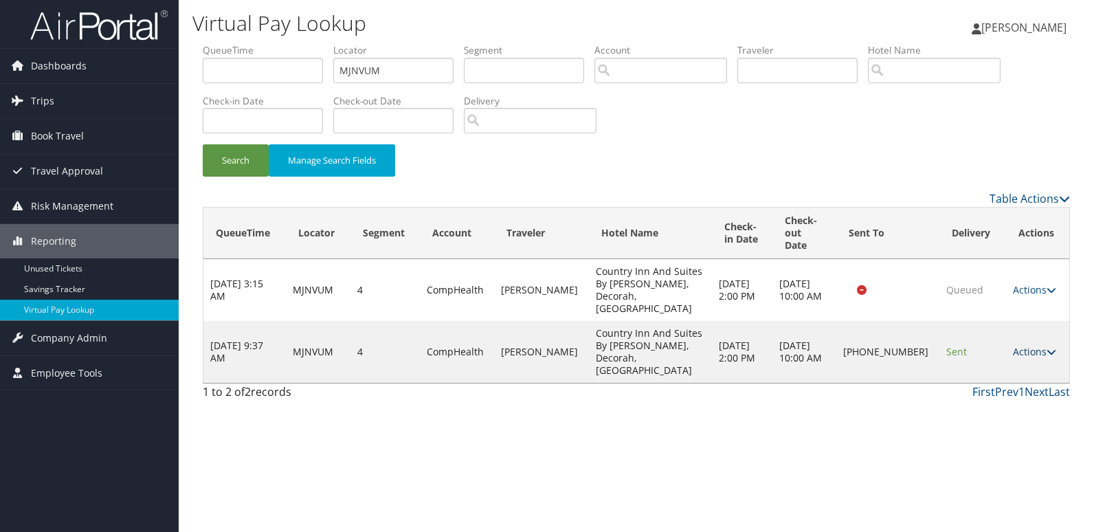
click at [1048, 347] on icon at bounding box center [1052, 352] width 10 height 10
click at [953, 366] on link "Logs" at bounding box center [988, 364] width 118 height 23
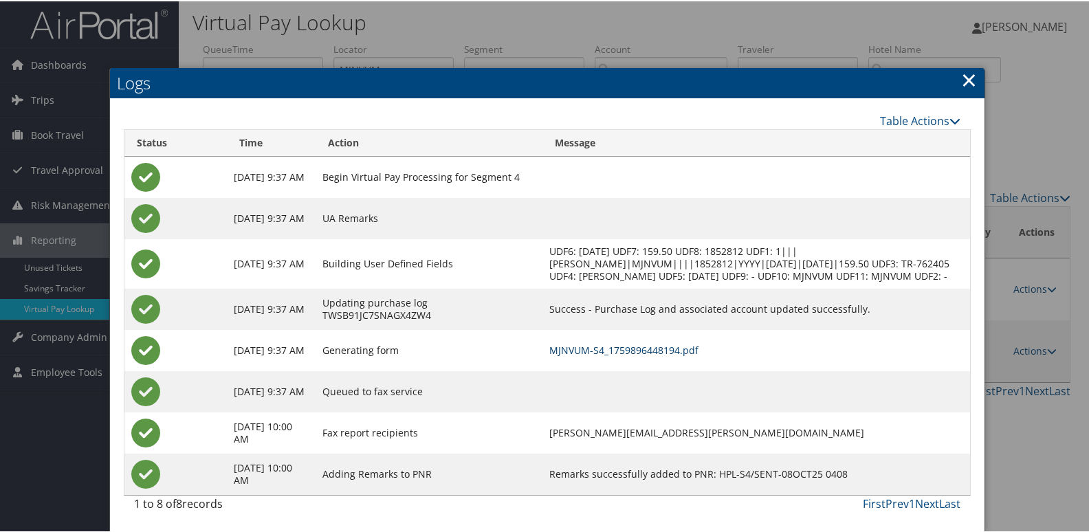
scroll to position [14, 0]
click at [688, 349] on link "MJNVUM-S4_1759896448194.pdf" at bounding box center [623, 348] width 149 height 13
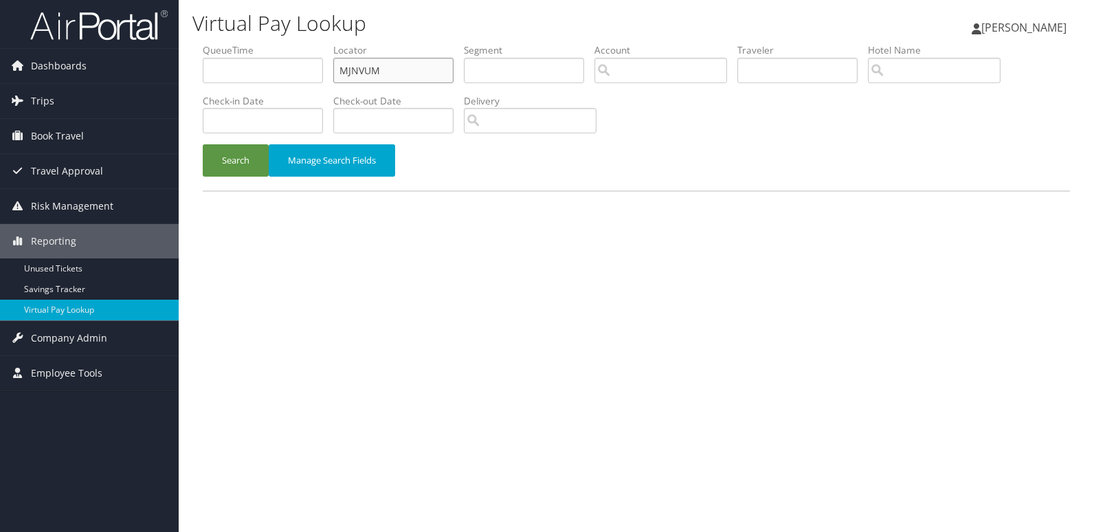
drag, startPoint x: 393, startPoint y: 82, endPoint x: 291, endPoint y: 97, distance: 103.5
click at [291, 43] on ul "QueueTime Locator MJNVUM Segment Account Traveler Hotel Name Check-in Date Chec…" at bounding box center [637, 43] width 868 height 0
paste input "UUBNTW"
type input "UUBNTW"
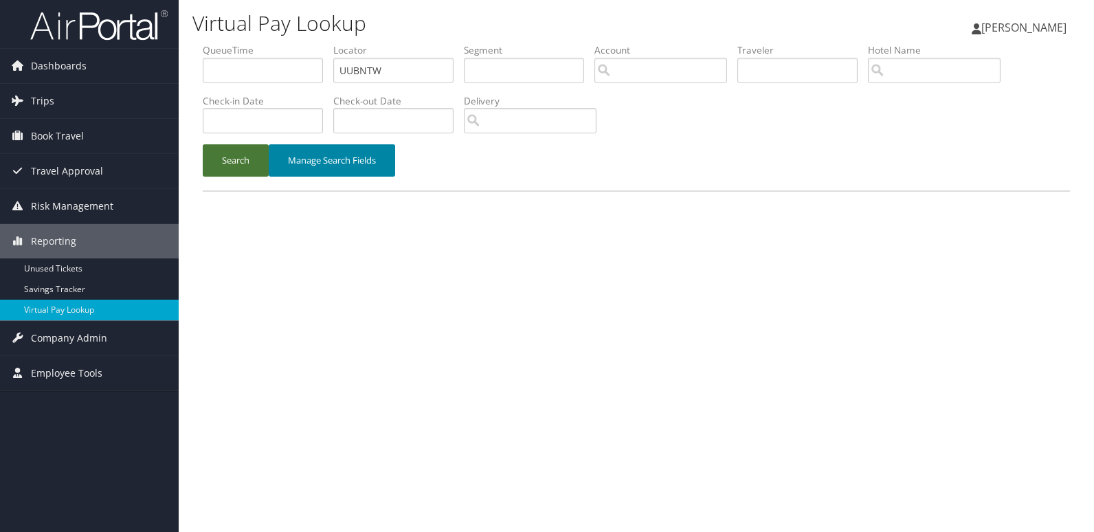
click at [249, 164] on button "Search" at bounding box center [236, 160] width 66 height 32
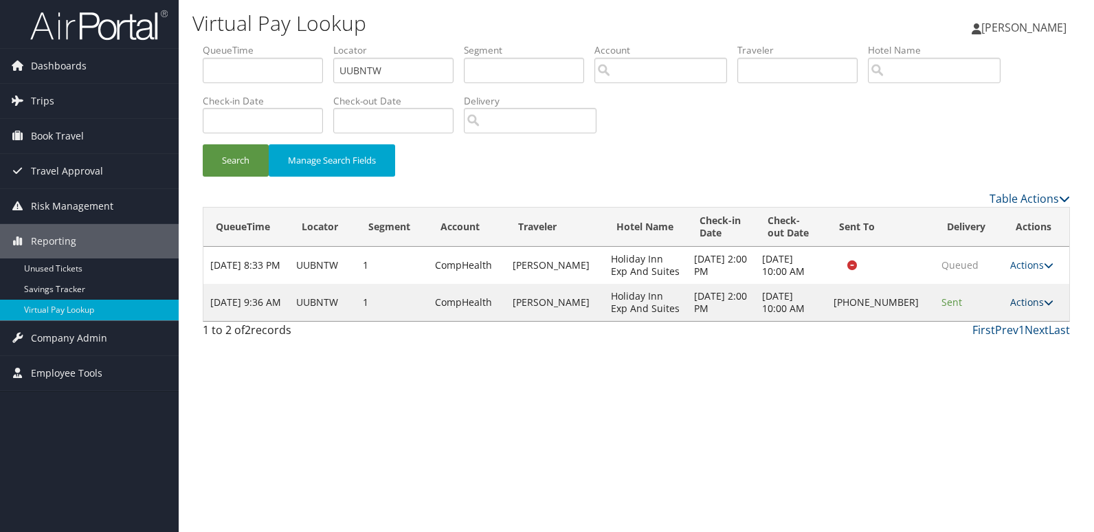
click at [1044, 298] on icon at bounding box center [1049, 303] width 10 height 10
click at [973, 344] on link "Logs" at bounding box center [988, 345] width 118 height 23
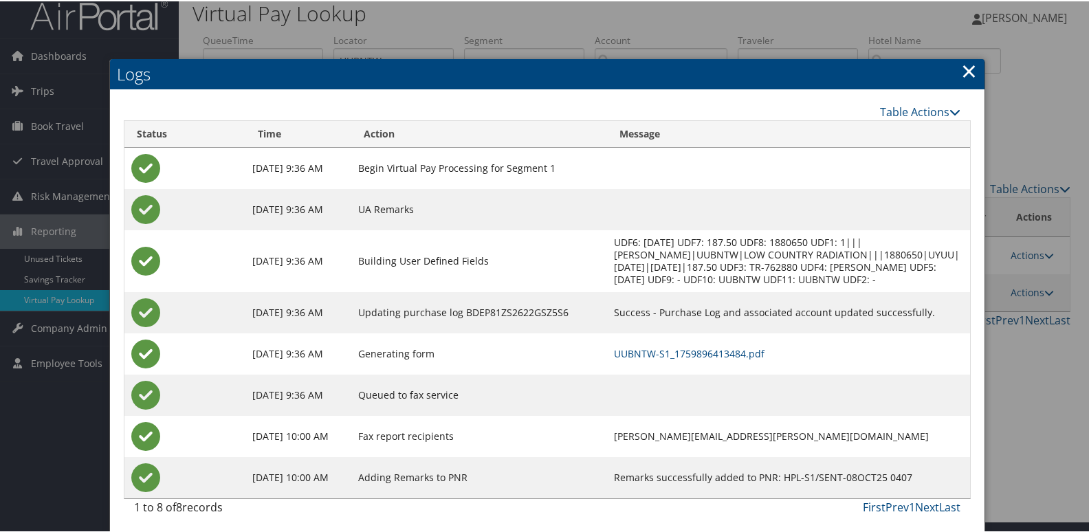
scroll to position [14, 0]
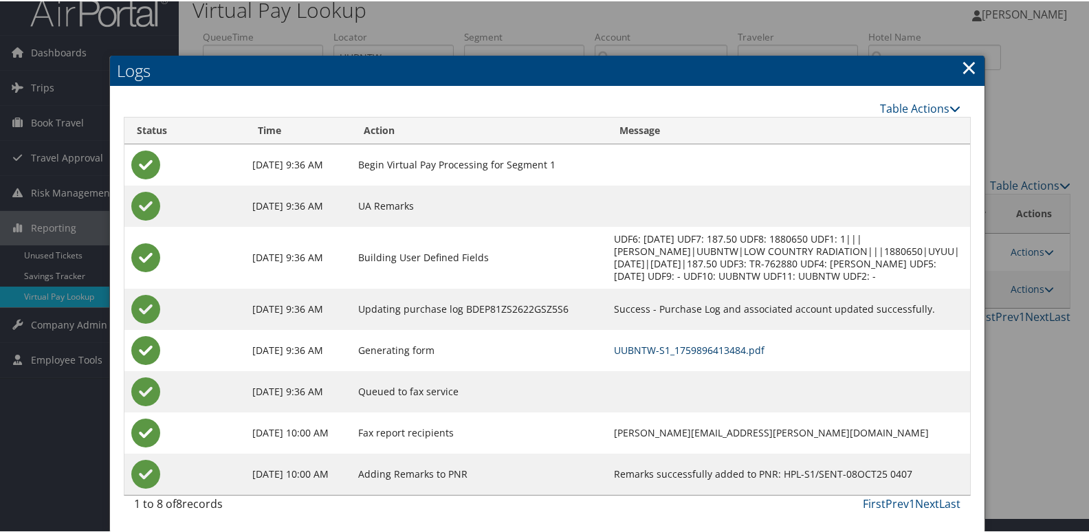
click at [647, 344] on link "UUBNTW-S1_1759896413484.pdf" at bounding box center [689, 348] width 151 height 13
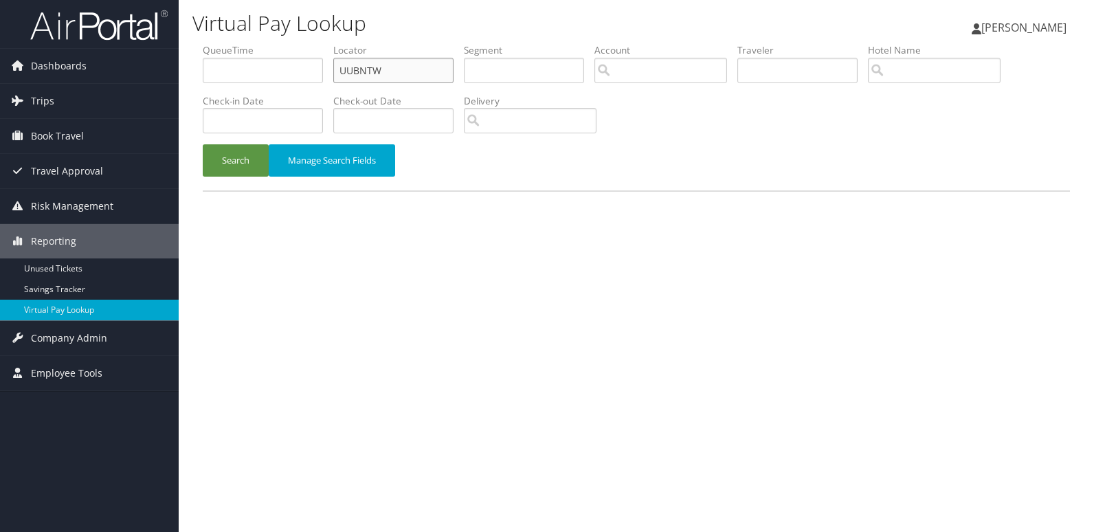
drag, startPoint x: 307, startPoint y: 78, endPoint x: 188, endPoint y: 80, distance: 119.0
click at [188, 80] on div "Virtual Pay Lookup [PERSON_NAME] [PERSON_NAME] My Settings Travel Agency Contac…" at bounding box center [637, 266] width 916 height 532
paste input "KRJIJM"
click at [243, 159] on button "Search" at bounding box center [236, 160] width 66 height 32
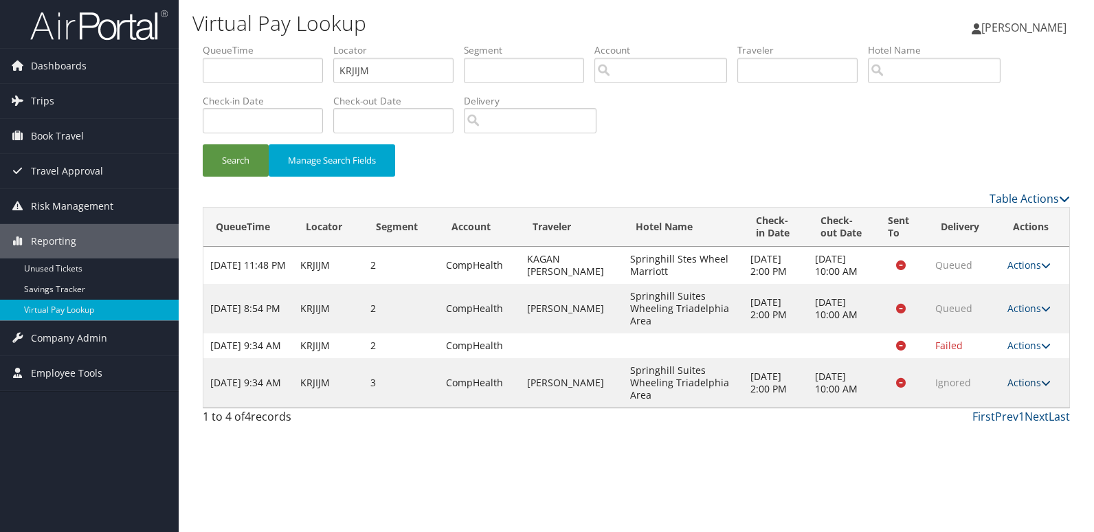
click at [1039, 389] on link "Actions" at bounding box center [1029, 382] width 43 height 13
click at [1013, 441] on link "Logs" at bounding box center [1003, 450] width 87 height 23
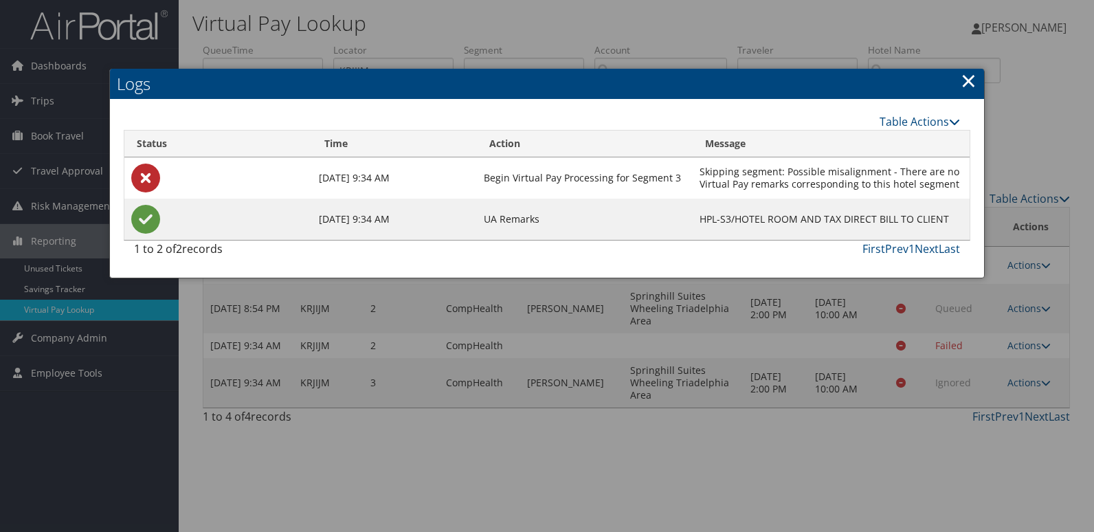
click at [967, 91] on link "×" at bounding box center [969, 80] width 16 height 27
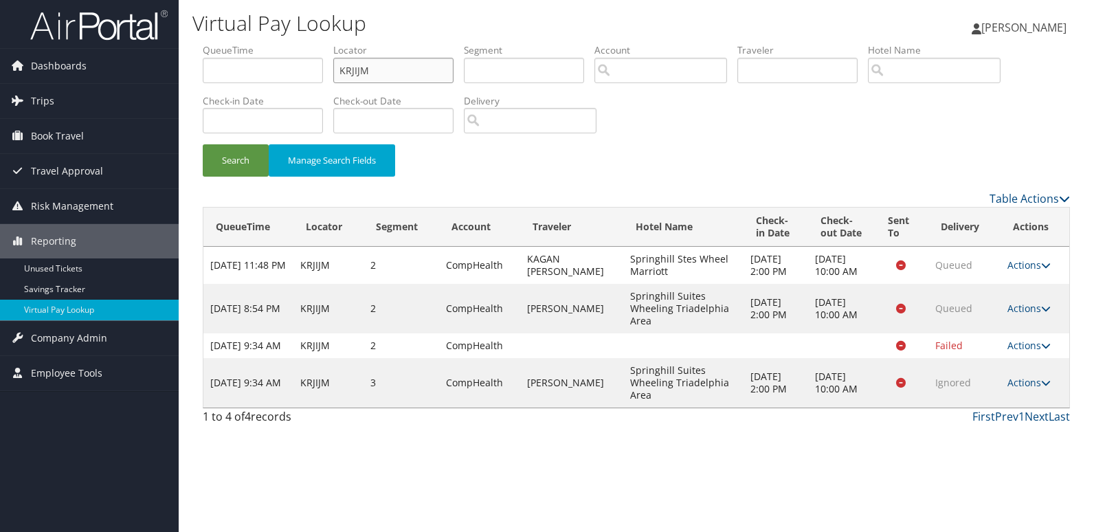
drag, startPoint x: 386, startPoint y: 63, endPoint x: 261, endPoint y: 71, distance: 125.4
click at [261, 43] on ul "QueueTime Locator KRJIJM Segment Account Traveler Hotel Name Check-in Date Chec…" at bounding box center [637, 43] width 868 height 0
paste input "TR-763793"
drag, startPoint x: 305, startPoint y: 78, endPoint x: 264, endPoint y: 81, distance: 41.3
click at [265, 43] on ul "QueueTime Locator TR-763793 Segment Account Traveler Hotel Name Check-in Date C…" at bounding box center [637, 43] width 868 height 0
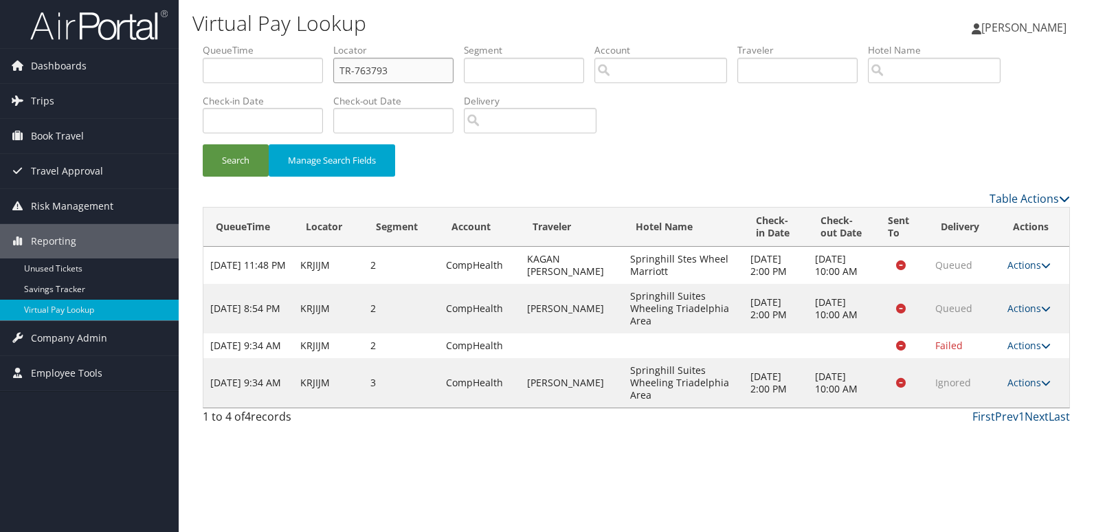
paste input "YQUCFV"
type input "YQUCFV"
click at [246, 163] on button "Search" at bounding box center [236, 160] width 66 height 32
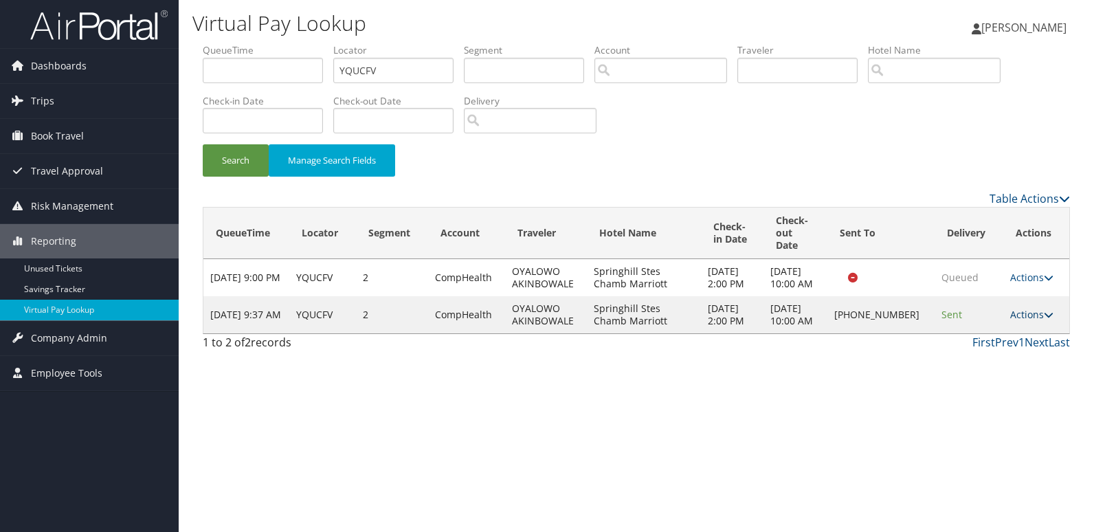
click at [1048, 318] on icon at bounding box center [1049, 315] width 10 height 10
click at [995, 374] on link "Logs" at bounding box center [988, 364] width 118 height 23
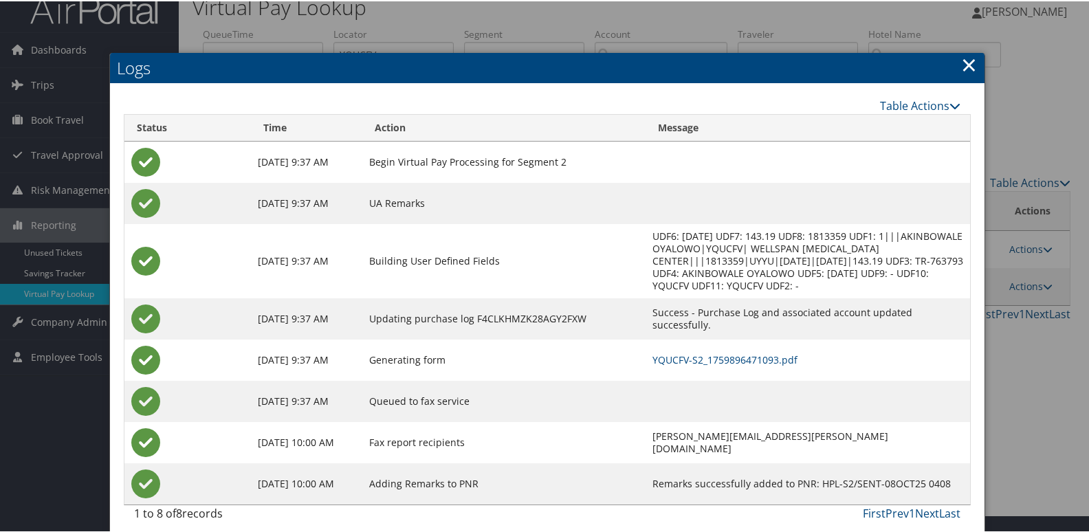
scroll to position [27, 0]
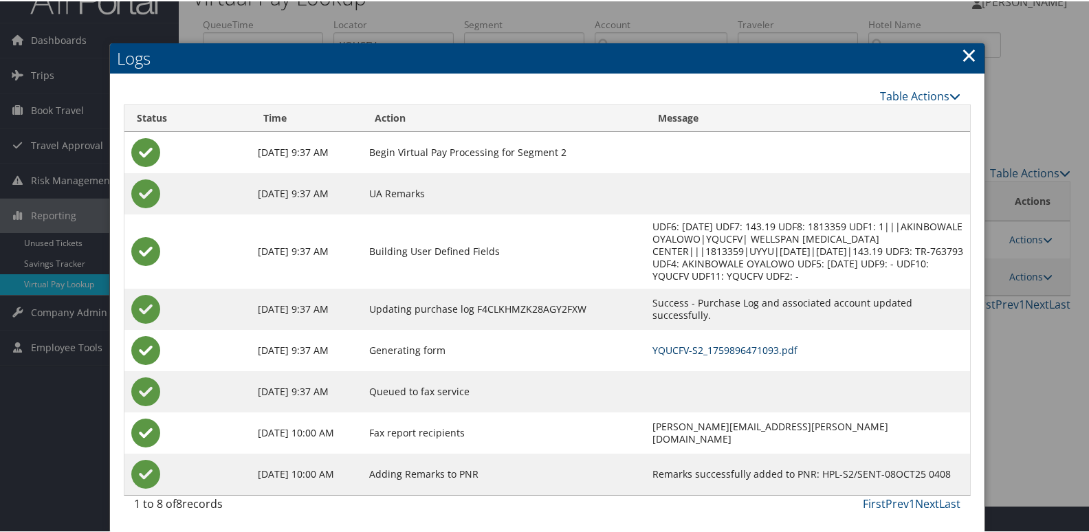
click at [718, 353] on link "YQUCFV-S2_1759896471093.pdf" at bounding box center [724, 348] width 145 height 13
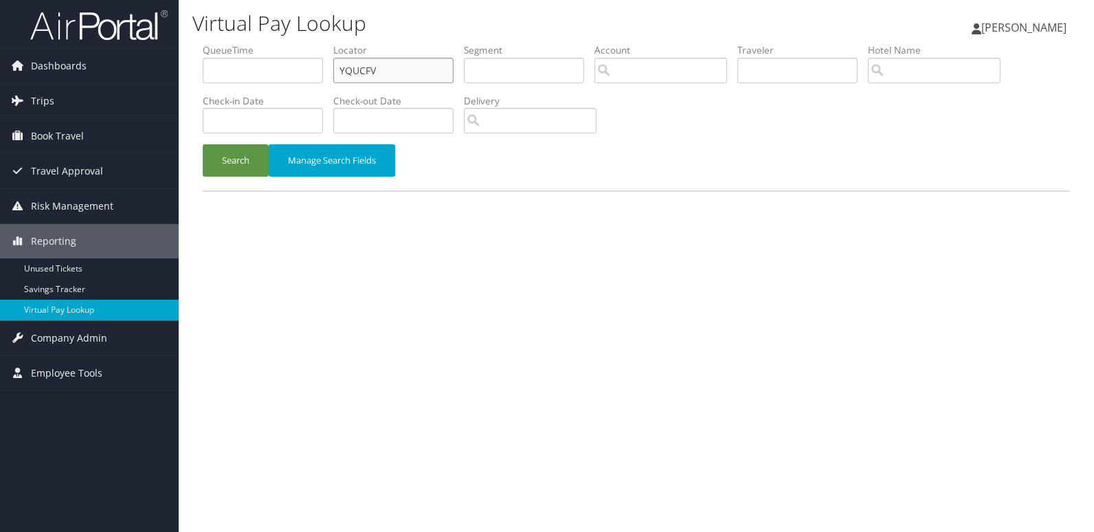
drag, startPoint x: 406, startPoint y: 67, endPoint x: 190, endPoint y: 86, distance: 216.7
click at [203, 86] on form "QueueTime Locator YQUCFV Segment Account Traveler Hotel Name Check-in Date Chec…" at bounding box center [637, 116] width 868 height 147
paste input "REYTY"
type input "YREYTY"
click at [234, 166] on button "Search" at bounding box center [236, 160] width 66 height 32
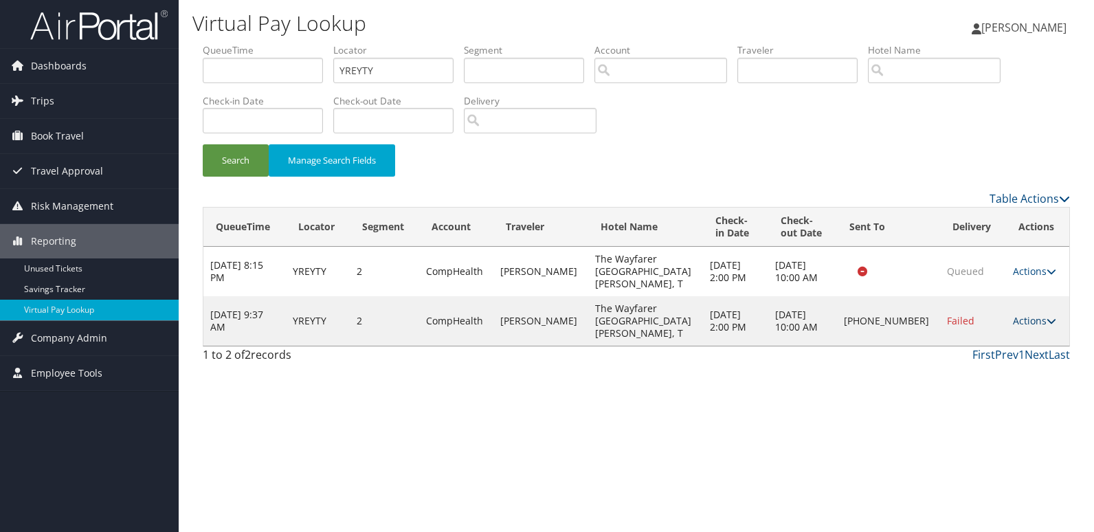
click at [1024, 314] on link "Actions" at bounding box center [1034, 320] width 43 height 13
click at [958, 347] on link "Logs" at bounding box center [988, 345] width 118 height 23
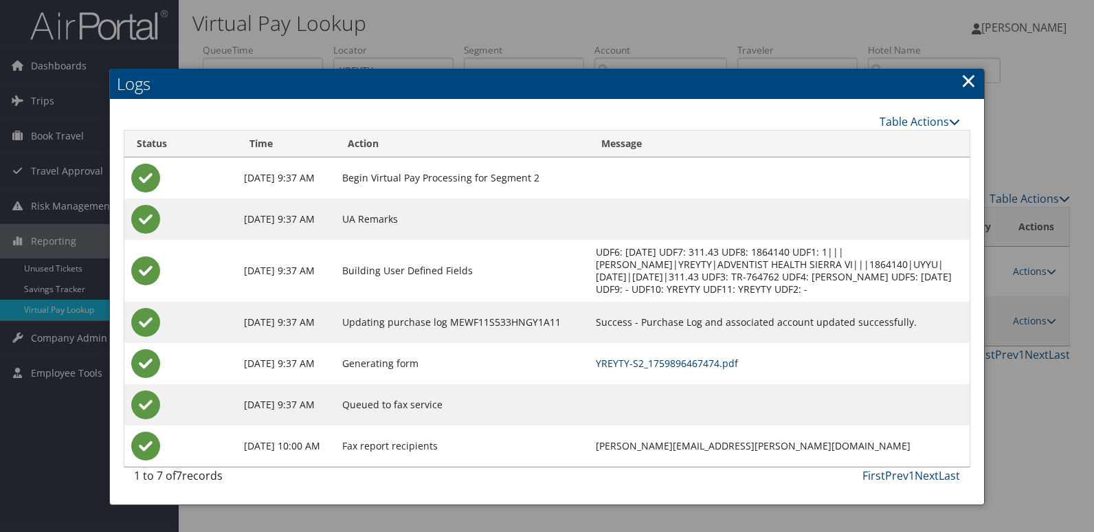
click at [628, 362] on link "YREYTY-S2_1759896467474.pdf" at bounding box center [667, 363] width 142 height 13
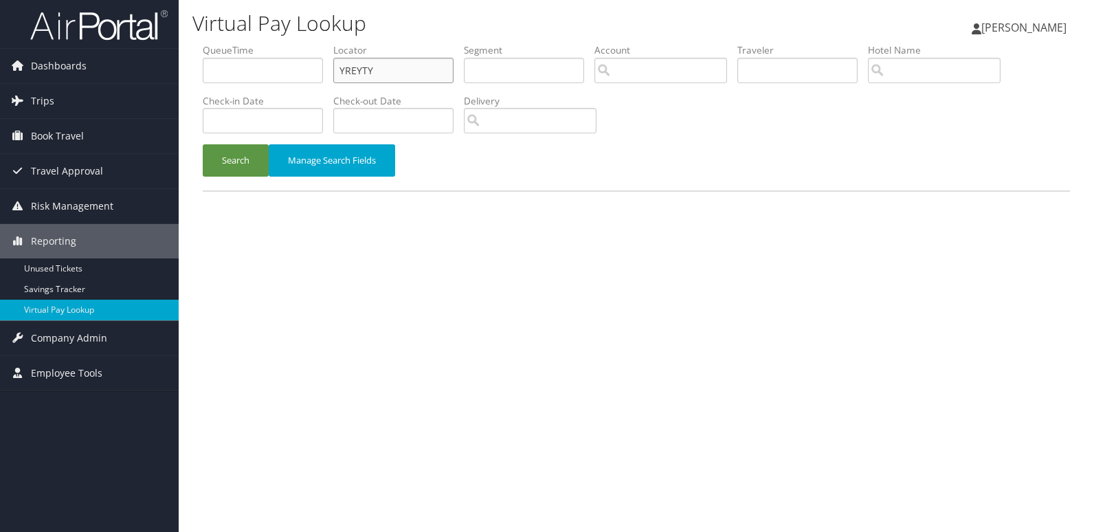
drag, startPoint x: 387, startPoint y: 67, endPoint x: 210, endPoint y: 89, distance: 178.7
click at [210, 43] on ul "QueueTime Locator YREYTY Segment Account Traveler Hotel Name Check-in Date Chec…" at bounding box center [637, 43] width 868 height 0
paste input "AMTGX"
type input "YAMTGX"
click at [220, 168] on button "Search" at bounding box center [236, 160] width 66 height 32
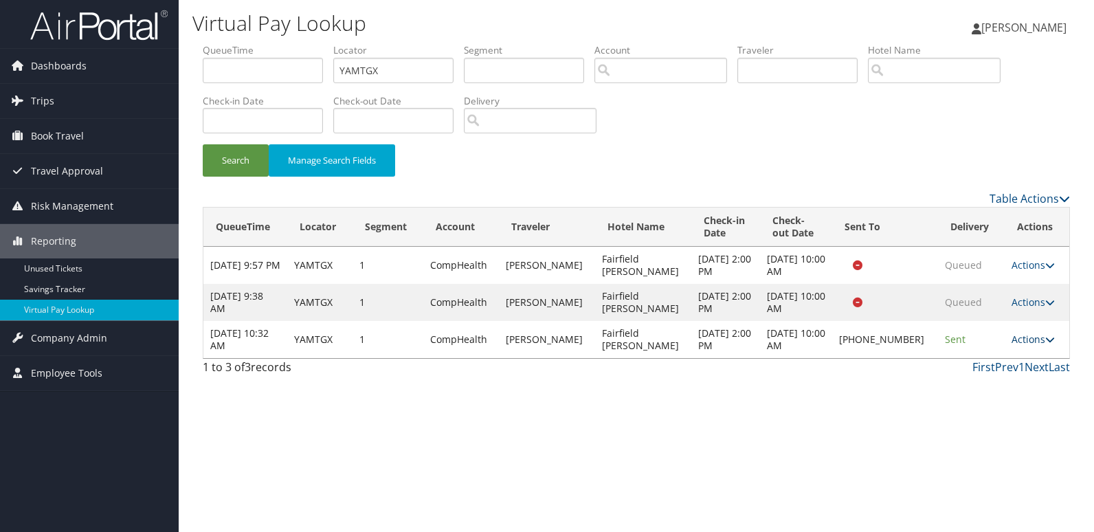
click at [1022, 339] on link "Actions" at bounding box center [1033, 339] width 43 height 13
click at [963, 388] on link "Logs" at bounding box center [987, 382] width 118 height 23
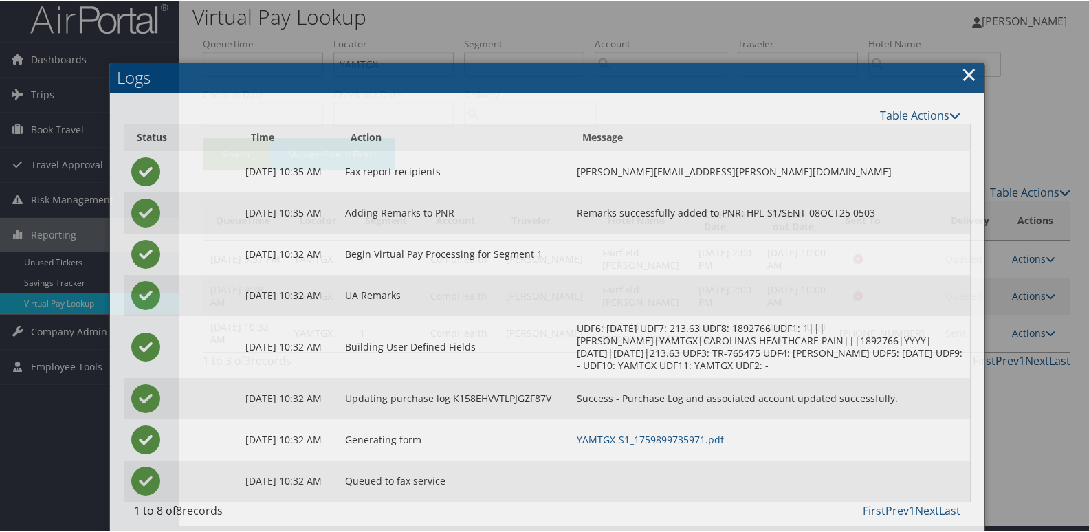
scroll to position [14, 0]
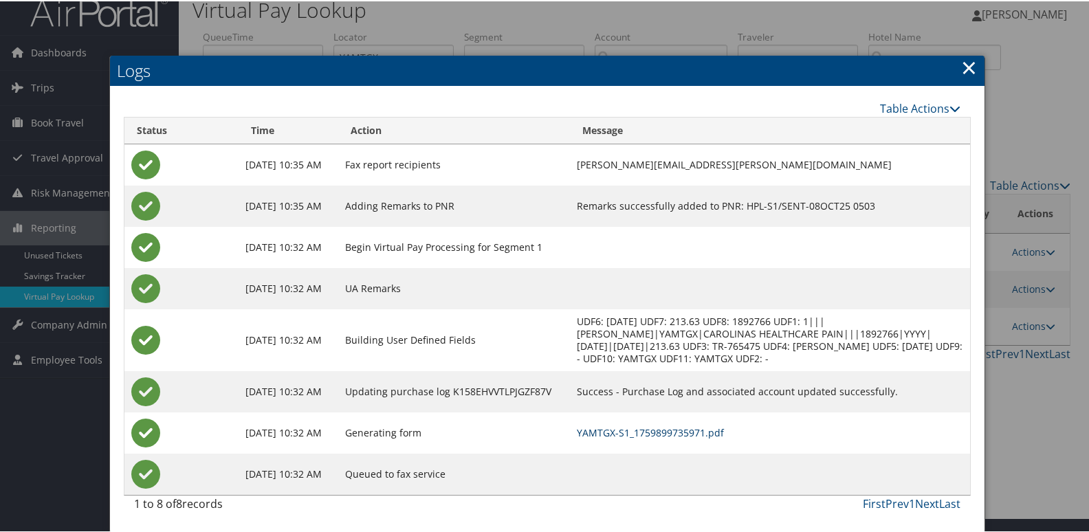
click at [674, 432] on link "YAMTGX-S1_1759899735971.pdf" at bounding box center [650, 431] width 147 height 13
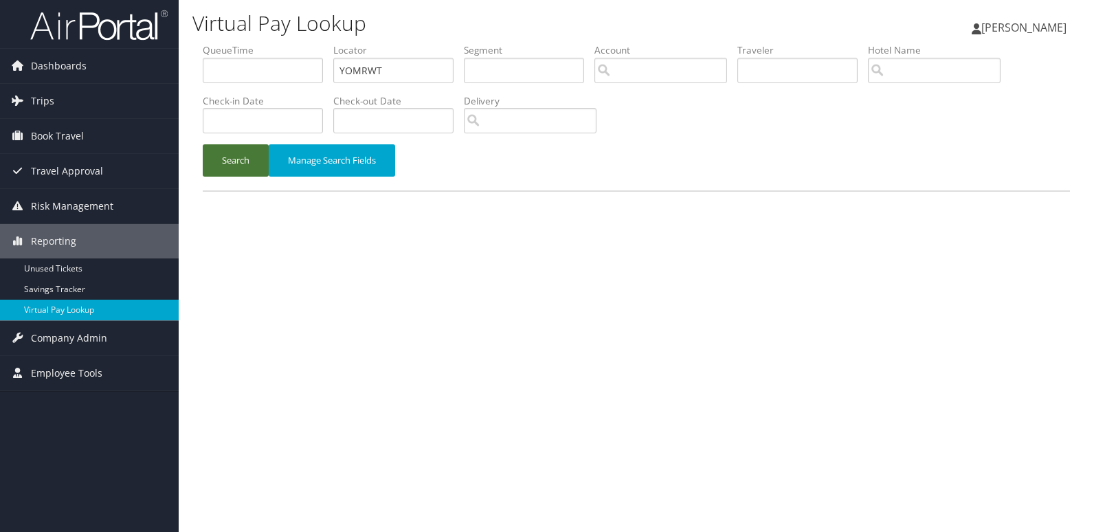
type input "YOMRWT"
click at [244, 161] on button "Search" at bounding box center [236, 160] width 66 height 32
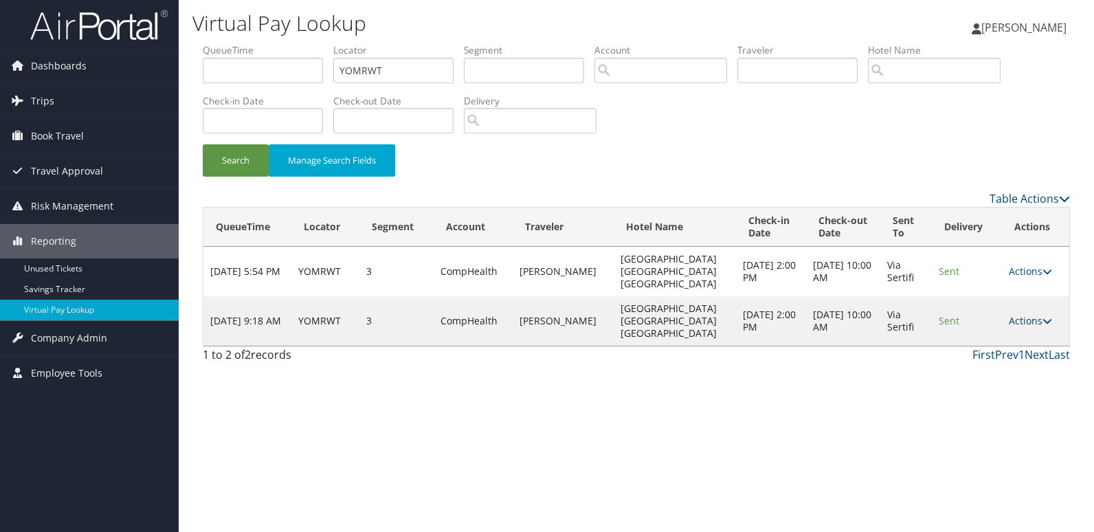
click at [1030, 314] on link "Actions" at bounding box center [1030, 320] width 43 height 13
click at [995, 342] on link "Logs" at bounding box center [1003, 345] width 87 height 23
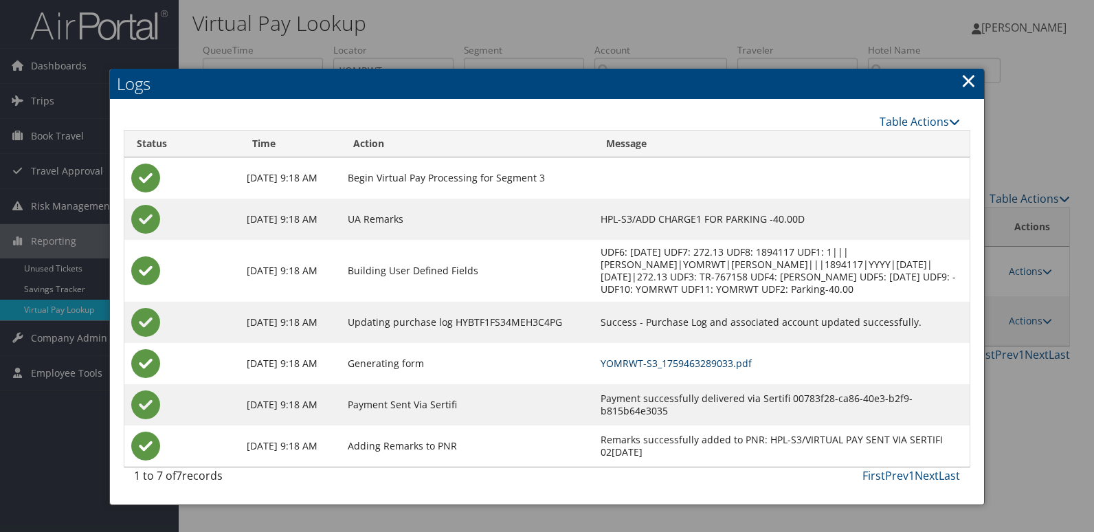
click at [608, 362] on link "YOMRWT-S3_1759463289033.pdf" at bounding box center [676, 363] width 151 height 13
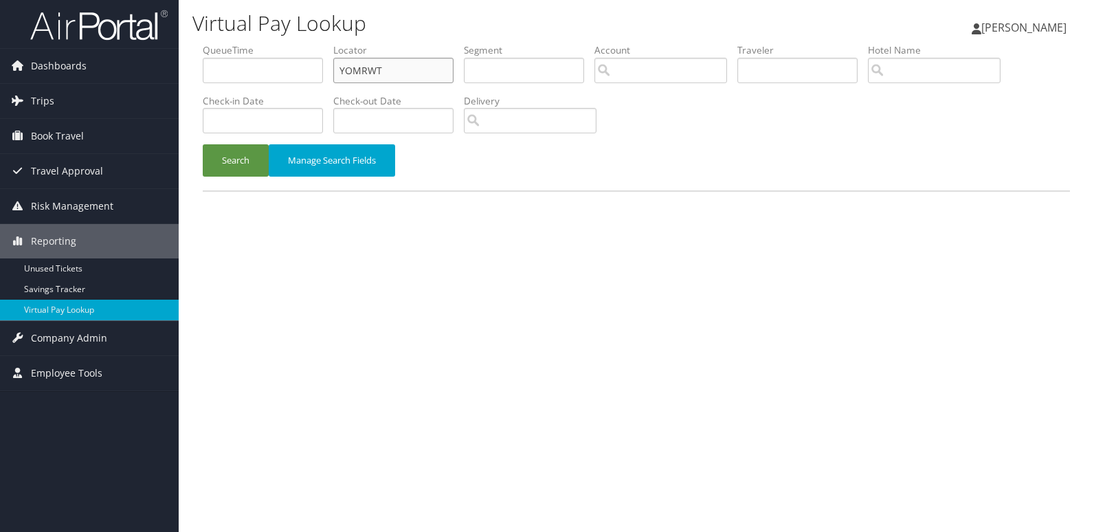
drag, startPoint x: 379, startPoint y: 67, endPoint x: 217, endPoint y: 87, distance: 163.5
click at [226, 43] on ul "QueueTime Locator YOMRWT Segment Account Traveler Hotel Name Check-in Date Chec…" at bounding box center [637, 43] width 868 height 0
paste input "IBYYZS"
type input "IBYYZS"
click at [250, 153] on button "Search" at bounding box center [236, 160] width 66 height 32
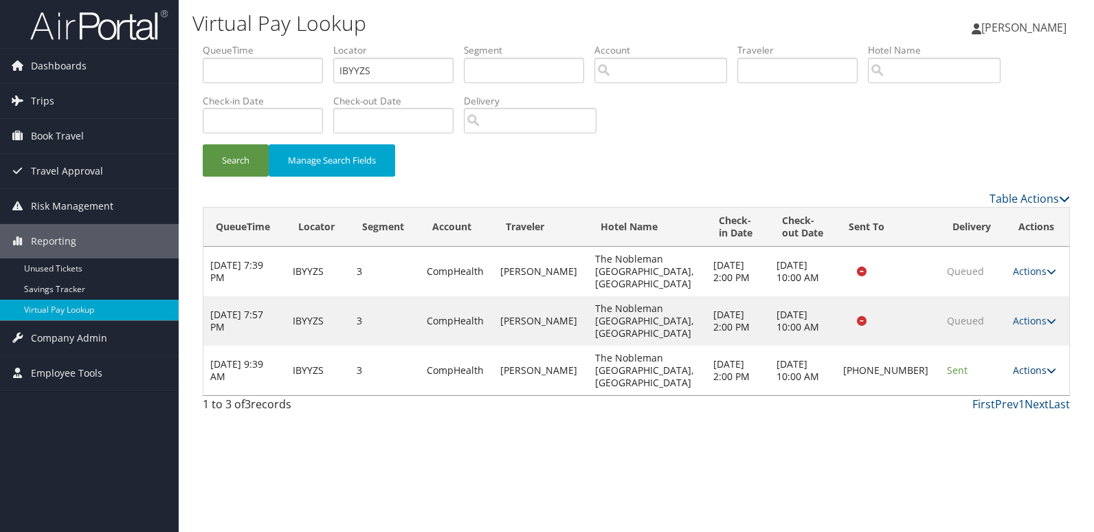
click at [1047, 366] on icon at bounding box center [1052, 371] width 10 height 10
click at [978, 375] on link "Logs" at bounding box center [987, 382] width 118 height 23
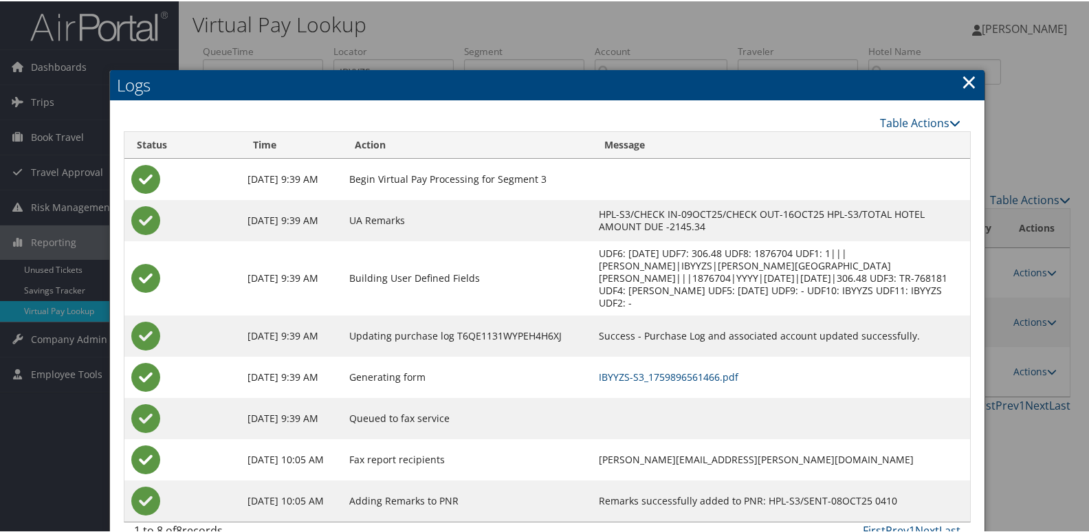
scroll to position [14, 0]
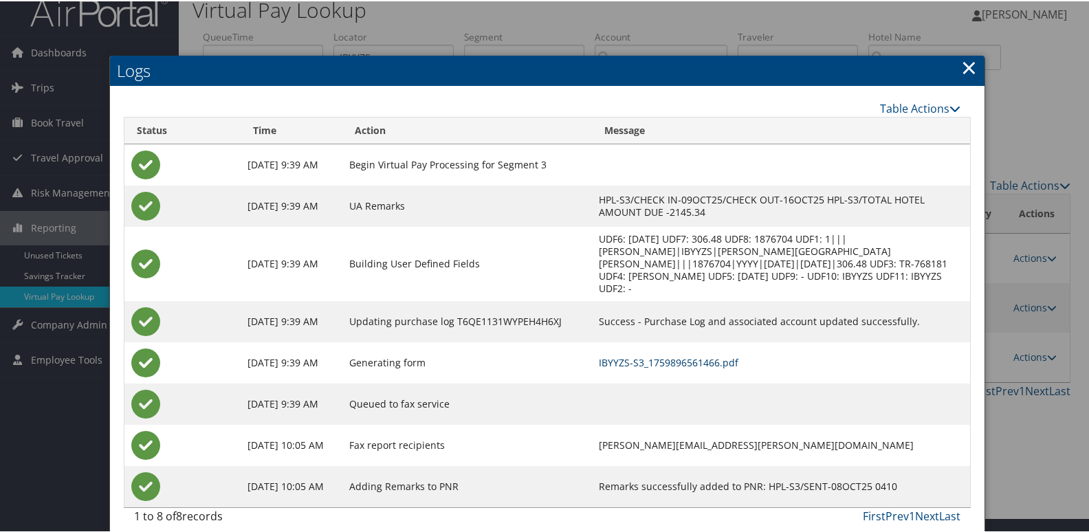
click at [621, 355] on link "IBYYZS-S3_1759896561466.pdf" at bounding box center [669, 361] width 140 height 13
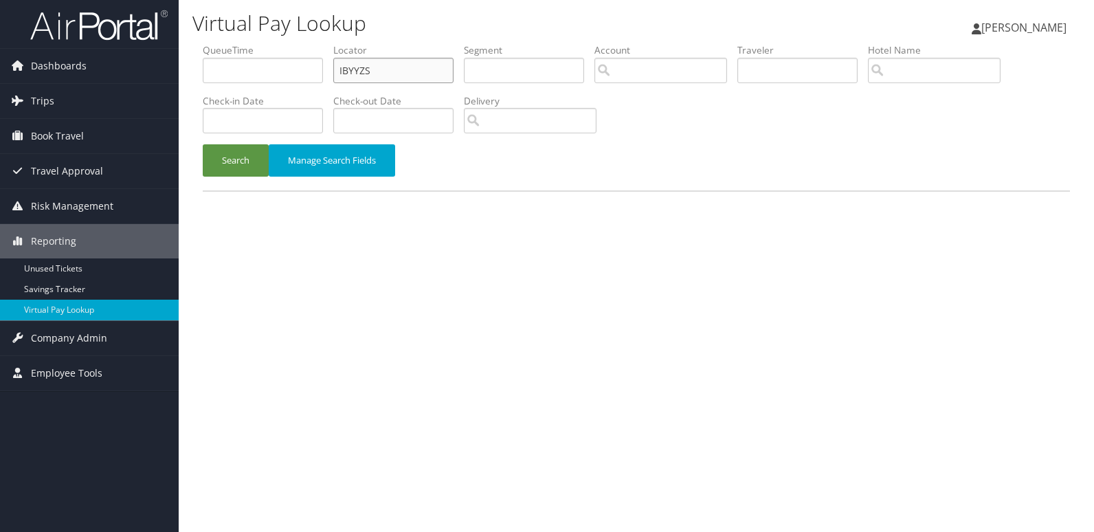
drag, startPoint x: 389, startPoint y: 76, endPoint x: 258, endPoint y: 87, distance: 131.8
click at [275, 43] on ul "QueueTime Locator IBYYZS Segment Account Traveler Hotel Name Check-in Date Chec…" at bounding box center [637, 43] width 868 height 0
paste input "HXPHZD"
type input "HXPHZD"
click at [212, 168] on button "Search" at bounding box center [236, 160] width 66 height 32
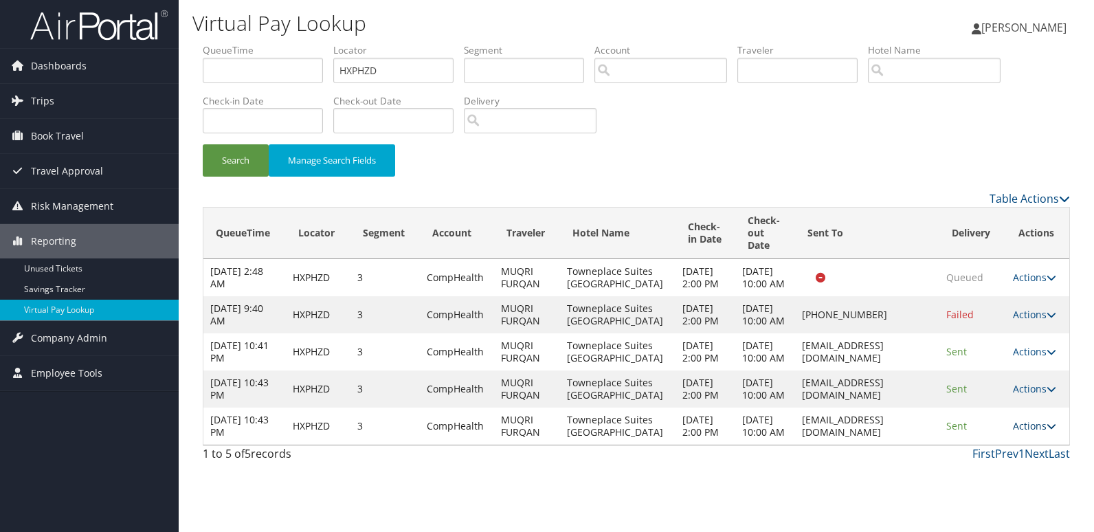
click at [1041, 432] on link "Actions" at bounding box center [1034, 425] width 43 height 13
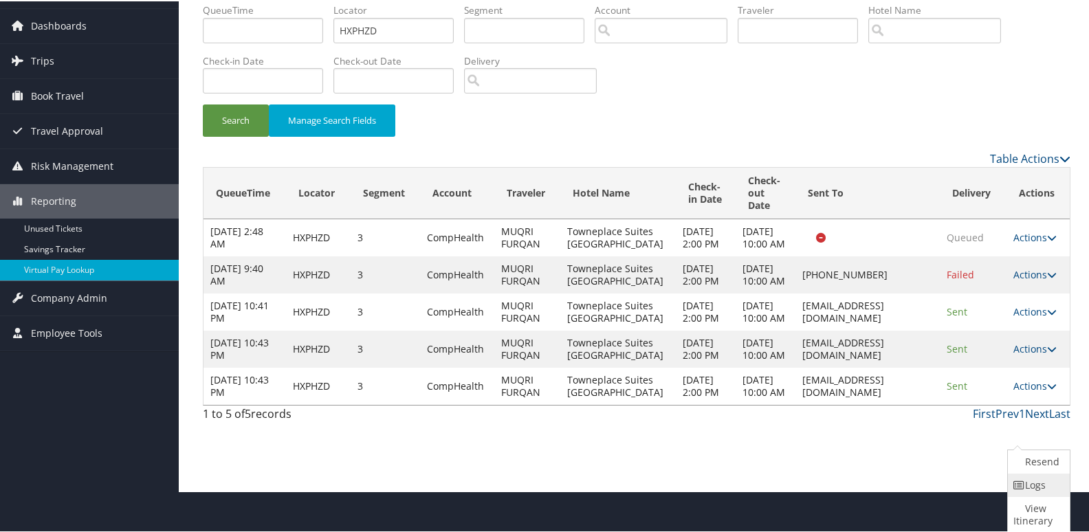
click at [1039, 486] on link "Logs" at bounding box center [1037, 483] width 58 height 23
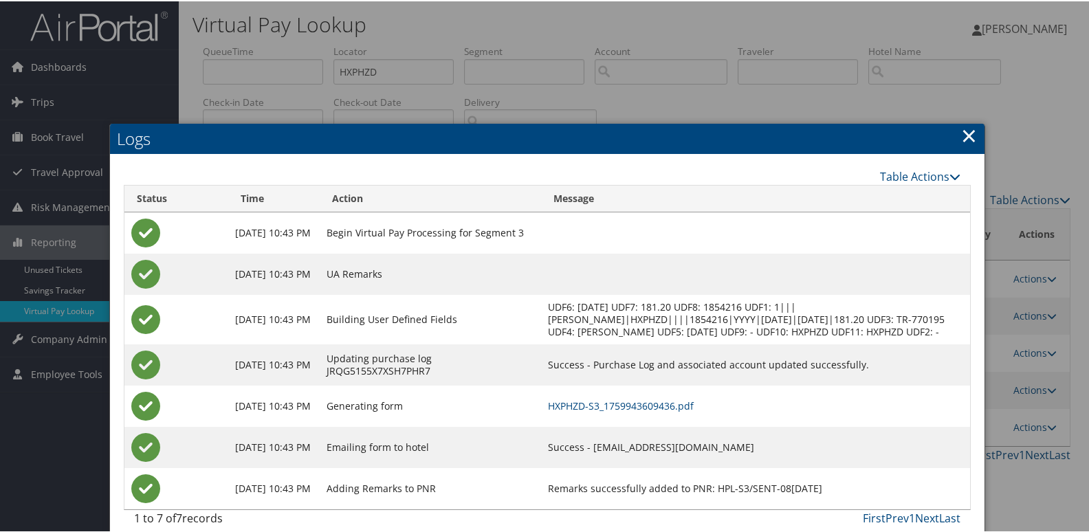
scroll to position [27, 0]
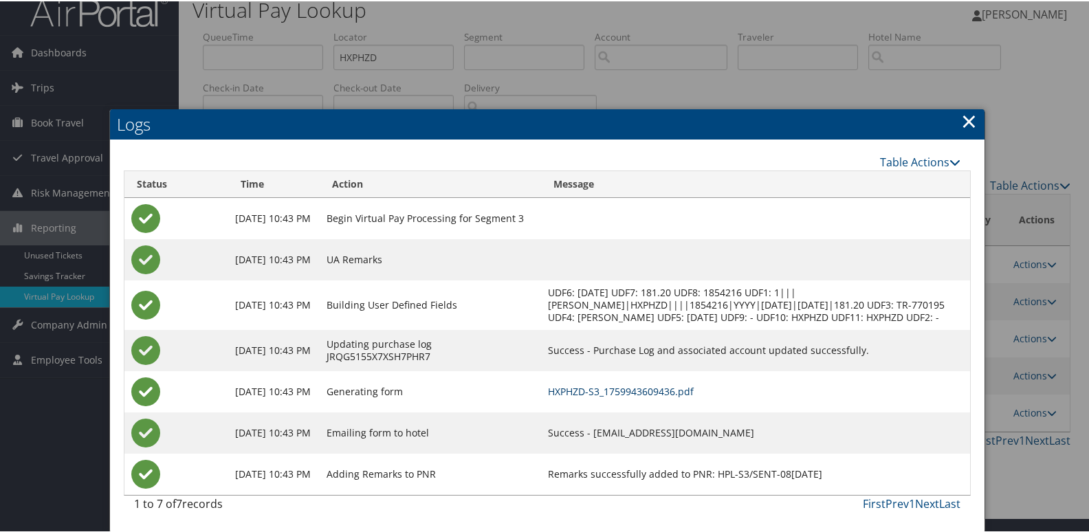
drag, startPoint x: 675, startPoint y: 389, endPoint x: 682, endPoint y: 392, distance: 7.4
click at [675, 389] on link "HXPHZD-S3_1759943609436.pdf" at bounding box center [621, 390] width 146 height 13
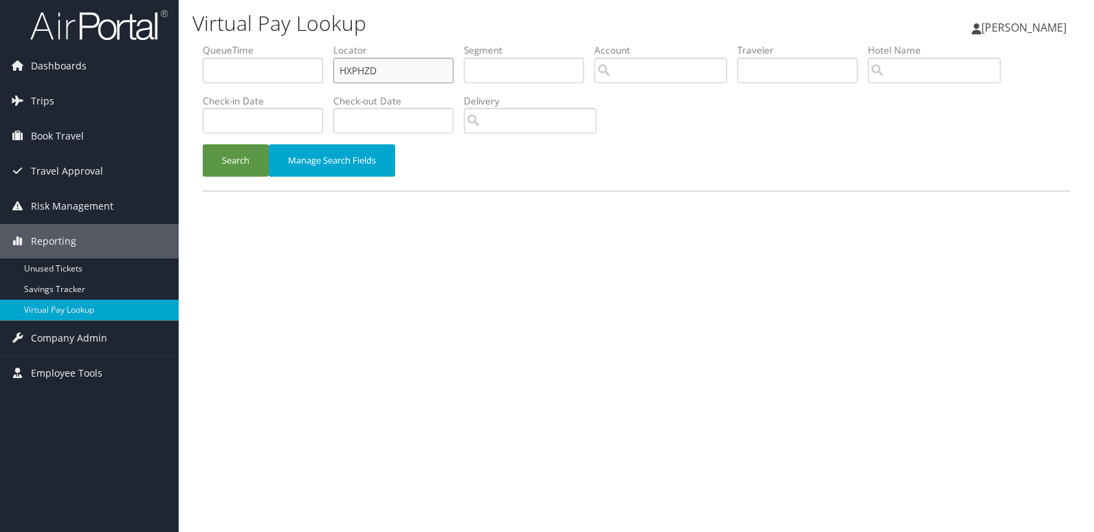
drag, startPoint x: 402, startPoint y: 76, endPoint x: 281, endPoint y: 76, distance: 121.0
click at [281, 43] on ul "QueueTime Locator HXPHZD Segment Account Traveler Hotel Name Check-in Date Chec…" at bounding box center [637, 43] width 868 height 0
paste input "ELXUMU"
type input "ELXUMU"
click at [256, 170] on button "Search" at bounding box center [236, 160] width 66 height 32
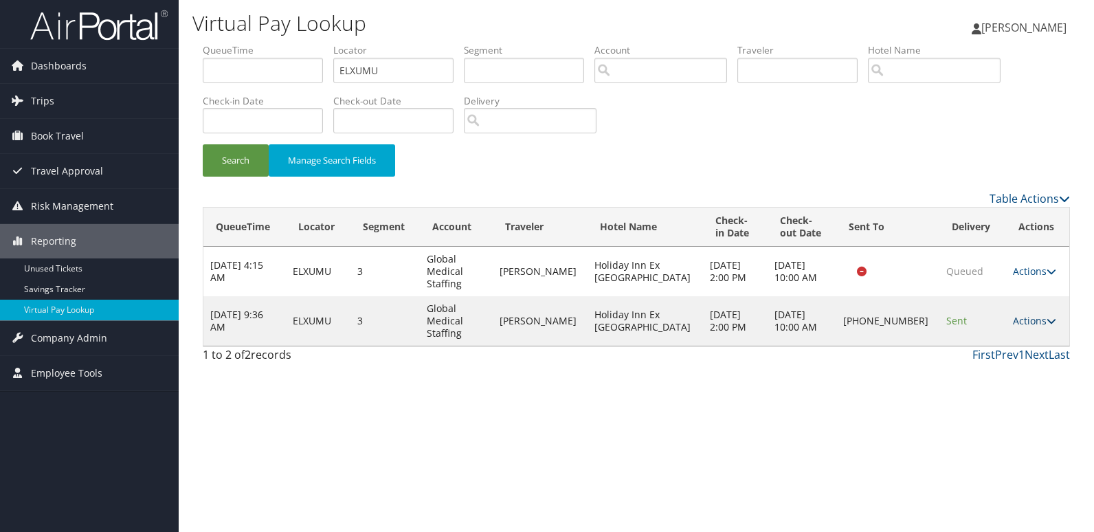
click at [1026, 314] on link "Actions" at bounding box center [1034, 320] width 43 height 13
click at [969, 338] on link "Logs" at bounding box center [986, 345] width 118 height 23
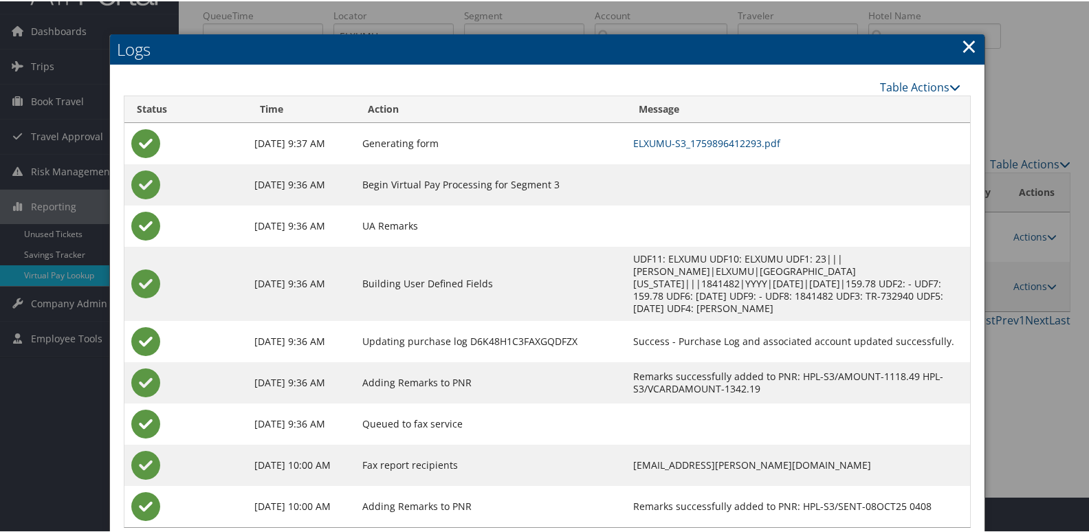
scroll to position [56, 0]
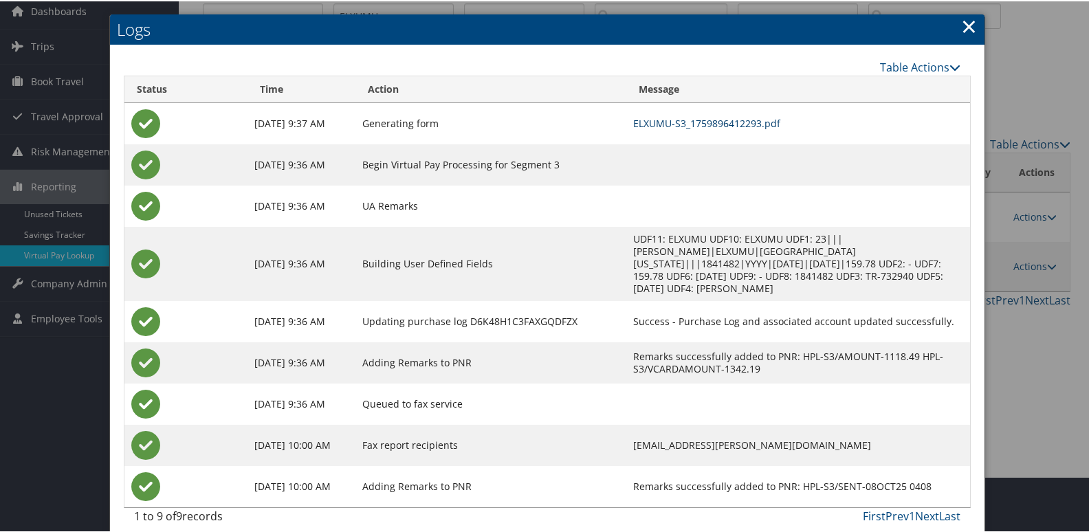
click at [649, 119] on link "ELXUMU-S3_1759896412293.pdf" at bounding box center [706, 121] width 147 height 13
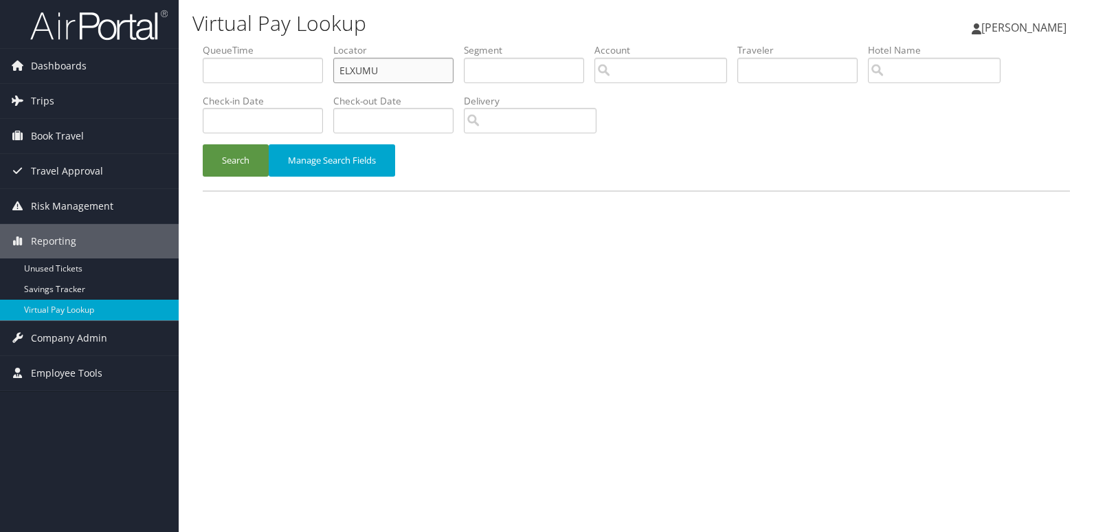
drag, startPoint x: 401, startPoint y: 75, endPoint x: 307, endPoint y: 82, distance: 94.5
click at [307, 43] on ul "QueueTime Locator ELXUMU Segment Account Traveler Hotel Name Check-in Date Chec…" at bounding box center [637, 43] width 868 height 0
paste input "DVBLBD"
type input "DVBLBD"
click at [242, 162] on button "Search" at bounding box center [236, 160] width 66 height 32
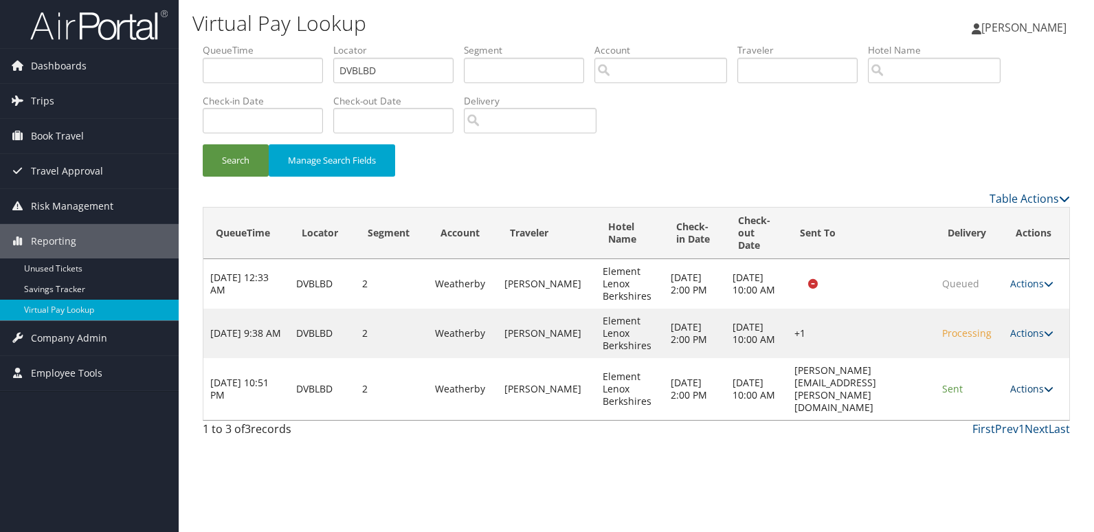
click at [1033, 382] on link "Actions" at bounding box center [1032, 388] width 43 height 13
click at [986, 423] on link "Logs" at bounding box center [1007, 426] width 87 height 23
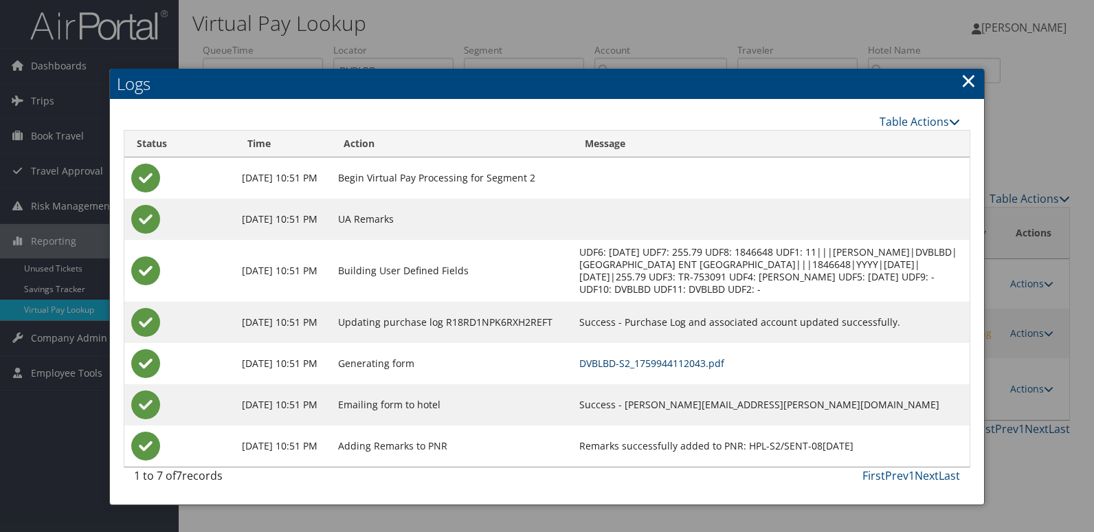
click at [685, 359] on link "DVBLBD-S2_1759944112043.pdf" at bounding box center [652, 363] width 145 height 13
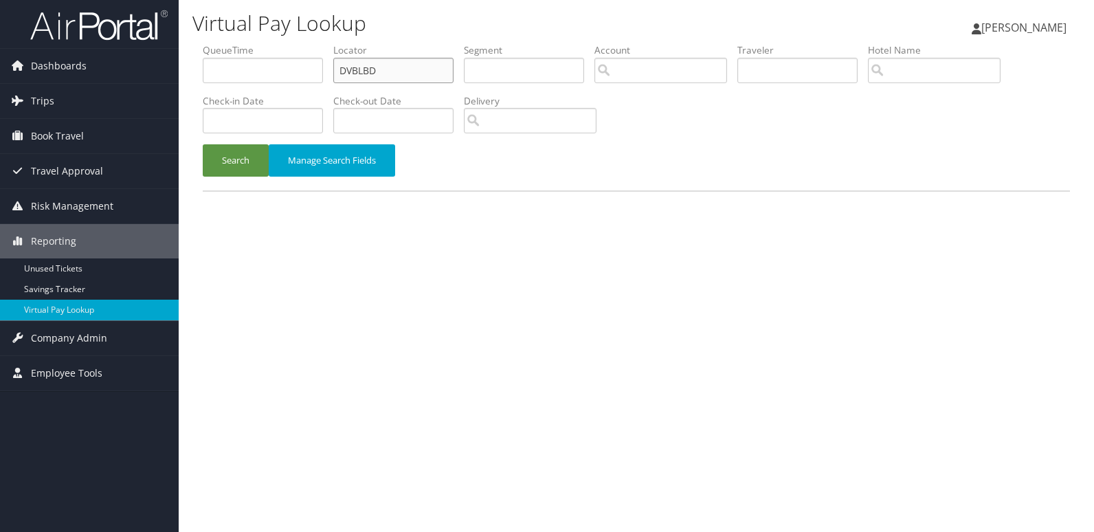
drag, startPoint x: 378, startPoint y: 74, endPoint x: 253, endPoint y: 82, distance: 125.4
click at [253, 43] on ul "QueueTime Locator DVBLBD Segment Account Traveler Hotel Name Check-in Date Chec…" at bounding box center [637, 43] width 868 height 0
paste input "GEPUKS"
type input "GEPUKS"
click at [254, 177] on div "Search Manage Search Fields" at bounding box center [636, 167] width 888 height 46
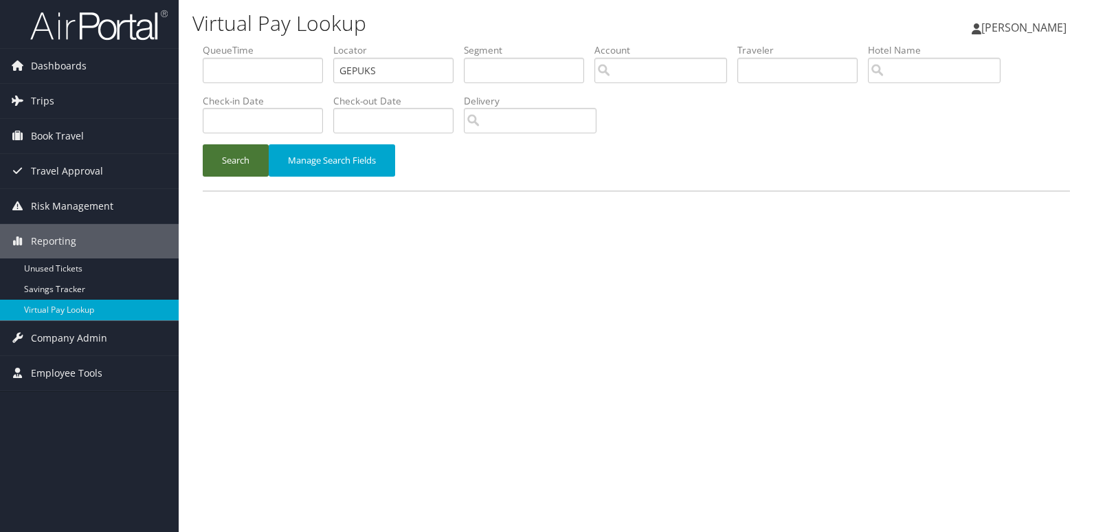
click at [244, 161] on button "Search" at bounding box center [236, 160] width 66 height 32
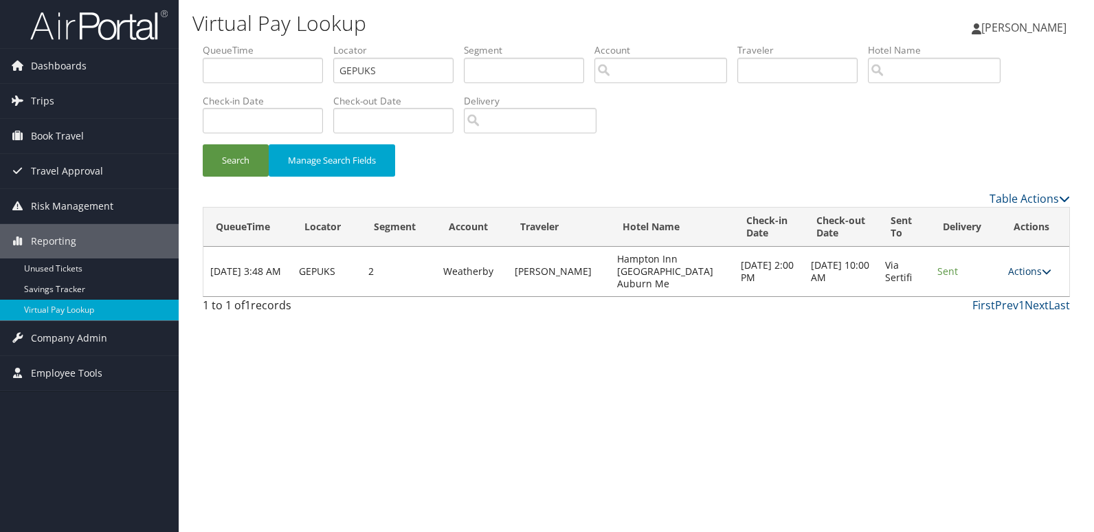
click at [1030, 266] on link "Actions" at bounding box center [1029, 271] width 43 height 13
click at [983, 311] on link "Logs" at bounding box center [1003, 308] width 87 height 23
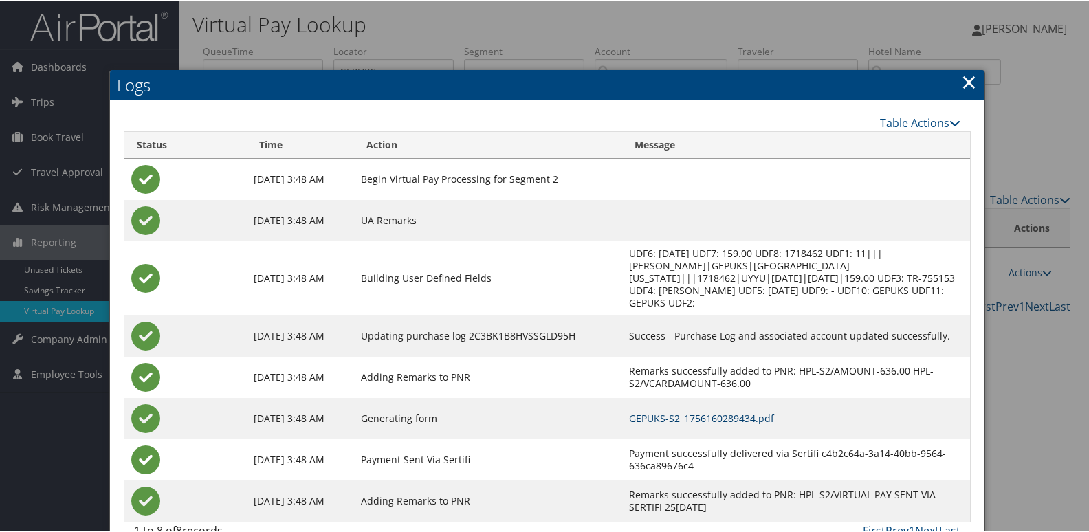
click at [674, 412] on link "GEPUKS-S2_1756160289434.pdf" at bounding box center [701, 416] width 145 height 13
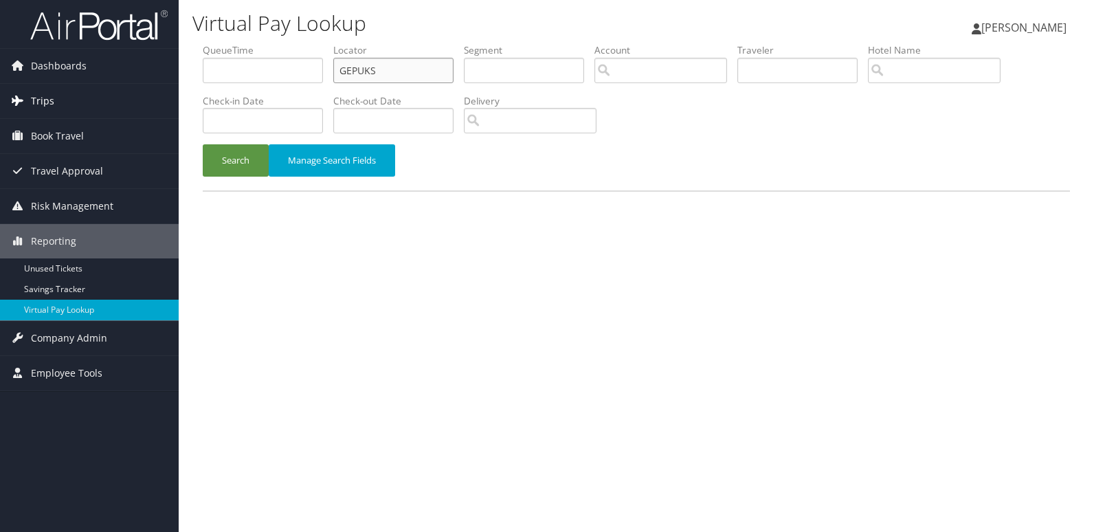
drag, startPoint x: 399, startPoint y: 70, endPoint x: 153, endPoint y: 89, distance: 246.2
click at [154, 89] on div "Dashboards AirPortal 360™ (Manager) My Travel Dashboard Trips Airtinerary® Look…" at bounding box center [547, 266] width 1094 height 532
click at [223, 157] on button "Search" at bounding box center [236, 160] width 66 height 32
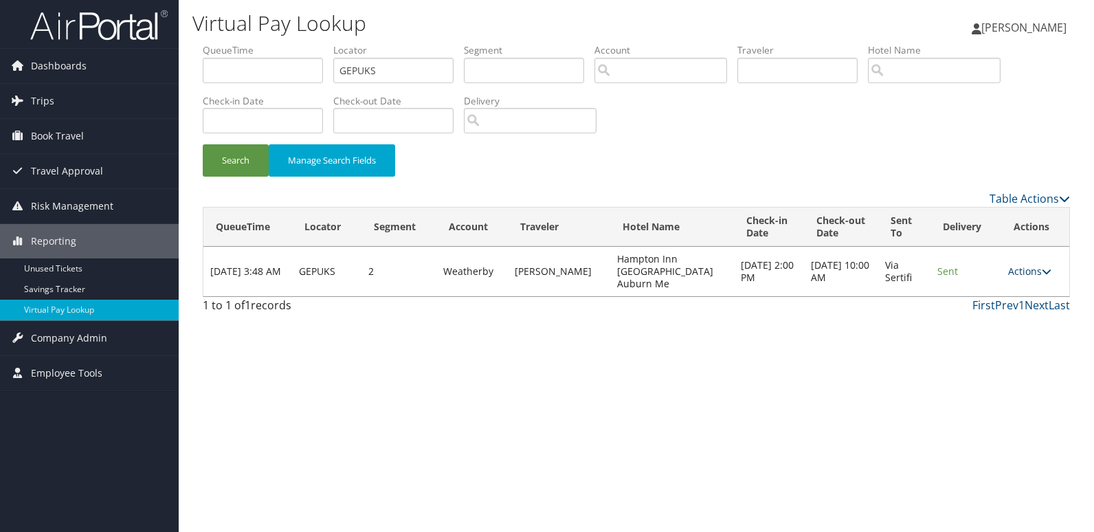
click at [1029, 265] on link "Actions" at bounding box center [1029, 271] width 43 height 13
click at [981, 297] on link "Logs" at bounding box center [1003, 308] width 87 height 23
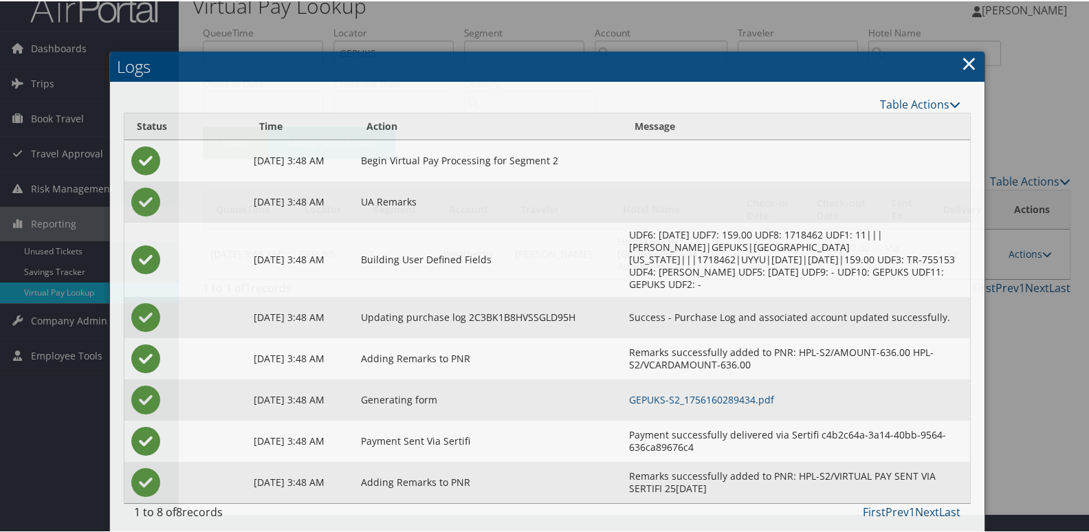
scroll to position [27, 0]
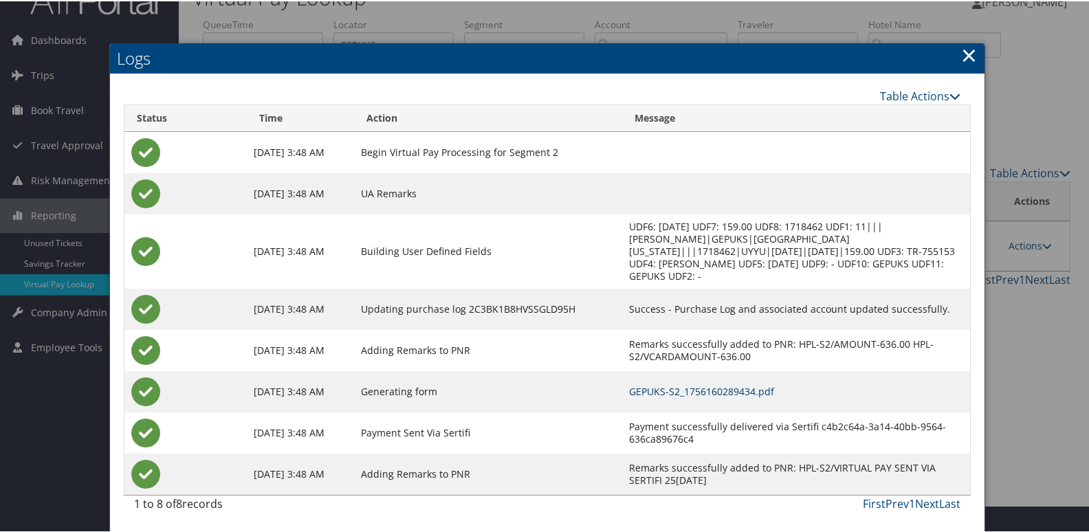
click at [706, 390] on link "GEPUKS-S2_1756160289434.pdf" at bounding box center [701, 390] width 145 height 13
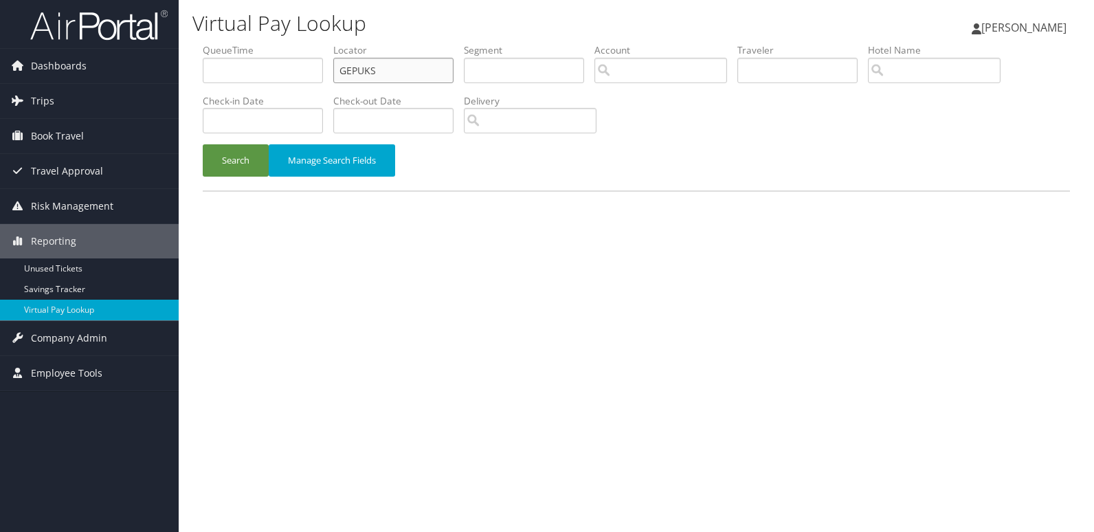
drag, startPoint x: 395, startPoint y: 74, endPoint x: 246, endPoint y: 80, distance: 148.6
click at [247, 43] on ul "QueueTime Locator GEPUKS Segment Account Traveler Hotel Name Check-in Date Chec…" at bounding box center [637, 43] width 868 height 0
paste input "HBDMPX"
type input "HBDMPX"
click at [256, 157] on button "Search" at bounding box center [236, 160] width 66 height 32
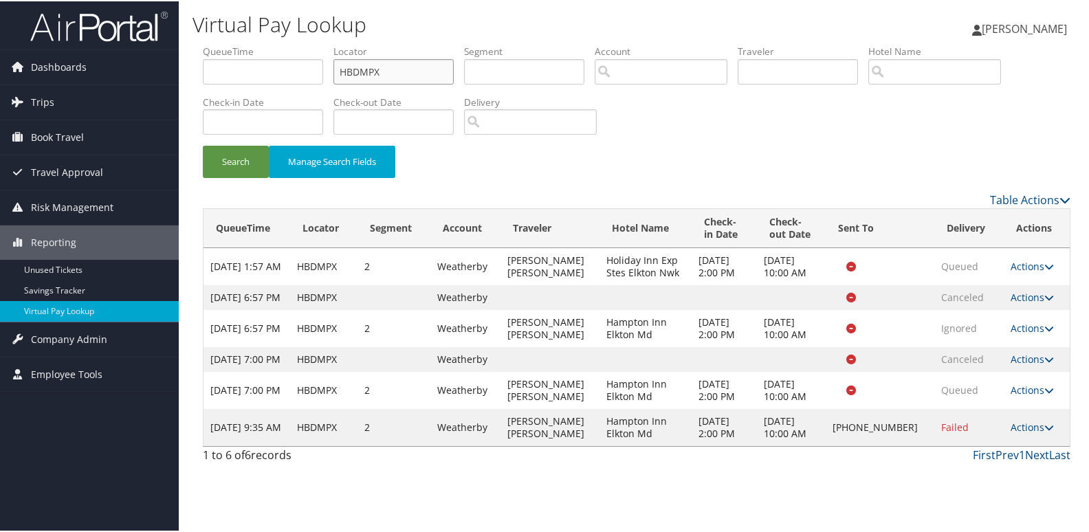
drag, startPoint x: 388, startPoint y: 64, endPoint x: 223, endPoint y: 87, distance: 166.5
click at [258, 43] on ul "QueueTime Locator HBDMPX Segment Account Traveler Hotel Name Check-in Date Chec…" at bounding box center [637, 43] width 868 height 0
click at [215, 162] on button "Search" at bounding box center [236, 160] width 66 height 32
click at [1033, 432] on link "Actions" at bounding box center [1032, 425] width 43 height 13
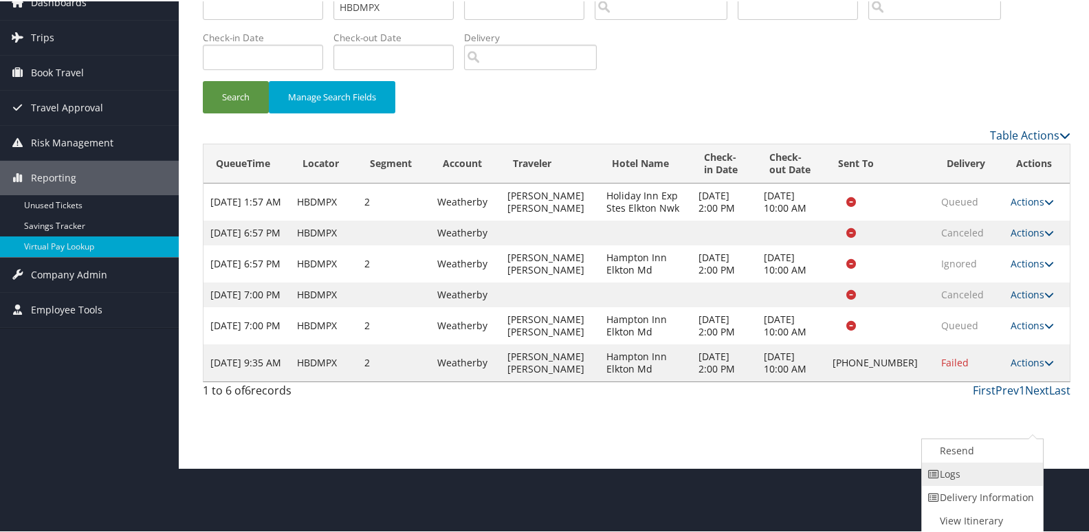
click at [967, 472] on link "Logs" at bounding box center [981, 472] width 118 height 23
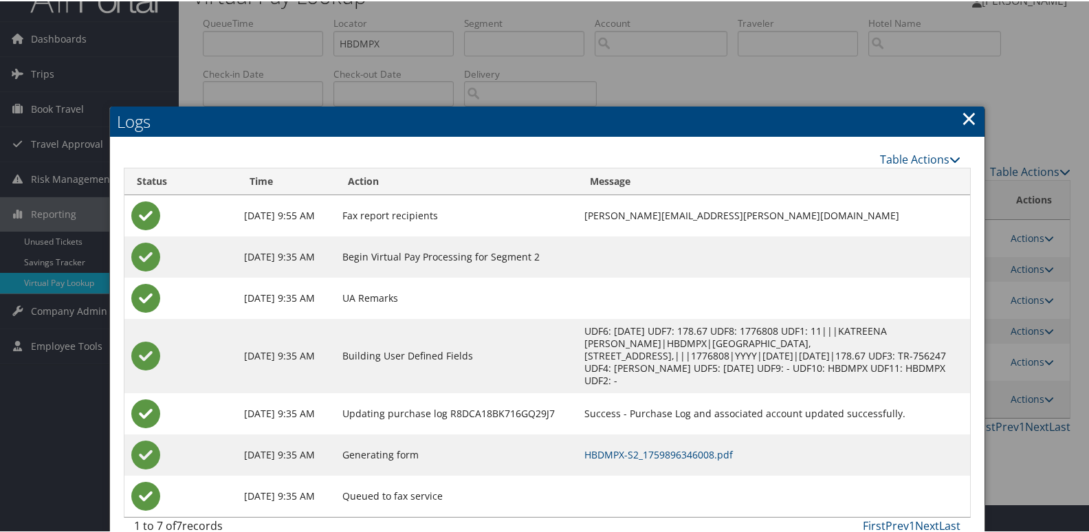
scroll to position [38, 0]
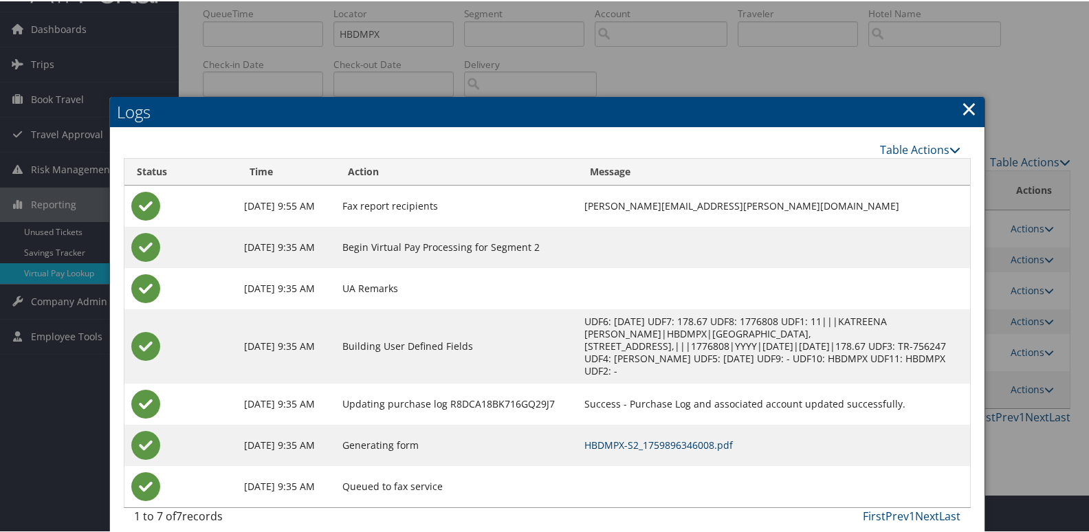
click at [643, 437] on link "HBDMPX-S2_1759896346008.pdf" at bounding box center [658, 443] width 148 height 13
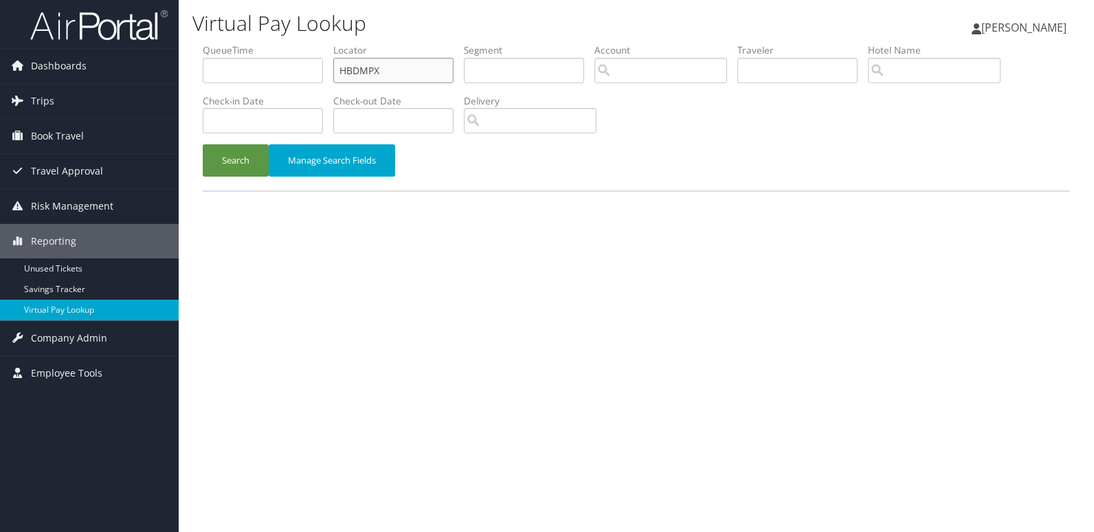
click at [296, 43] on ul "QueueTime Locator HBDMPX Segment Account Traveler Hotel Name Check-in Date Chec…" at bounding box center [637, 43] width 868 height 0
paste input "OIITWW"
type input "OIITWW"
click at [247, 164] on button "Search" at bounding box center [236, 160] width 66 height 32
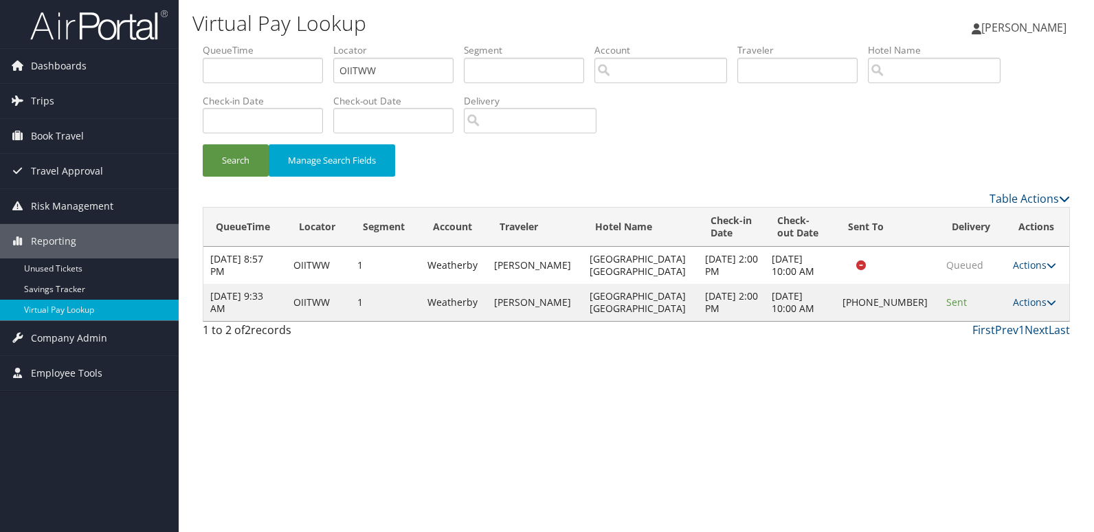
click at [1035, 292] on td "Actions Resend Logs Delivery Information View Itinerary" at bounding box center [1037, 302] width 63 height 37
click at [1032, 308] on link "Actions" at bounding box center [1034, 302] width 43 height 13
click at [956, 349] on link "Logs" at bounding box center [987, 345] width 118 height 23
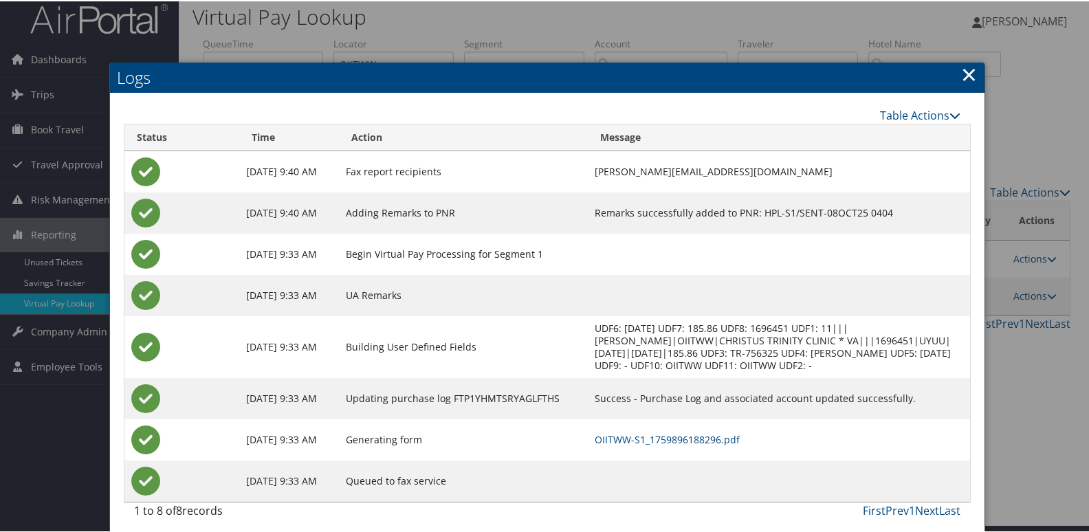
scroll to position [14, 0]
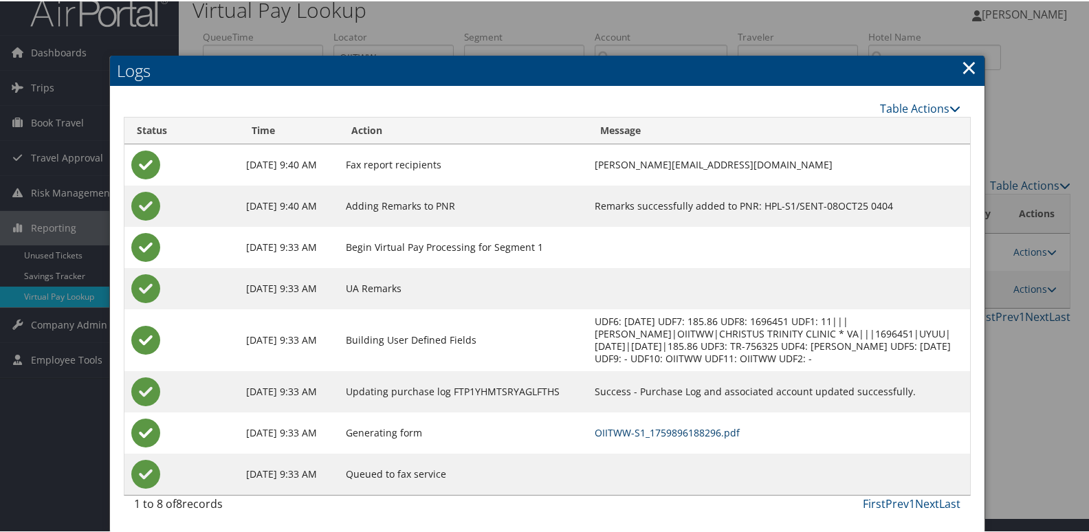
click at [672, 434] on link "OIITWW-S1_1759896188296.pdf" at bounding box center [667, 431] width 145 height 13
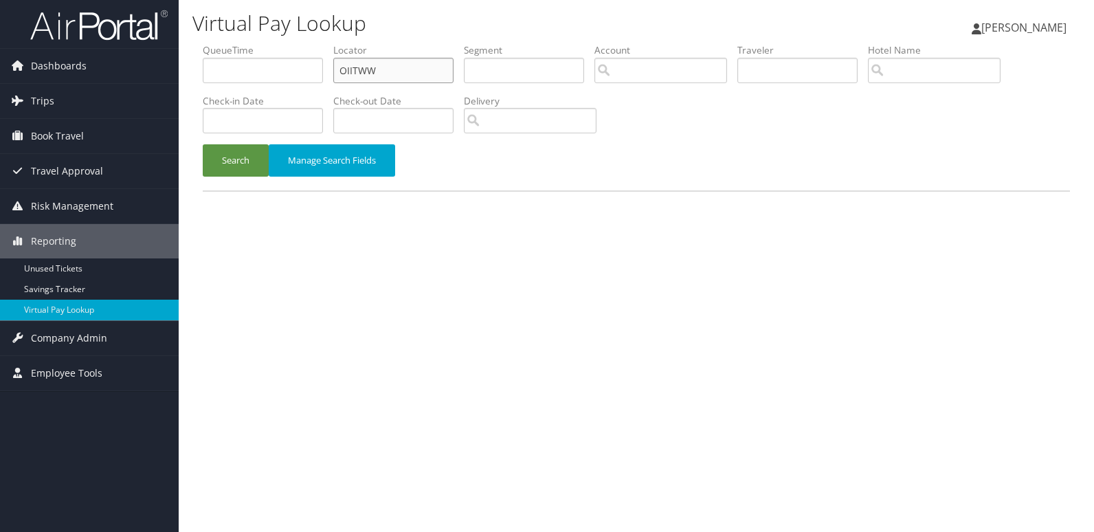
drag, startPoint x: 398, startPoint y: 74, endPoint x: 253, endPoint y: 81, distance: 145.2
click at [254, 43] on ul "QueueTime Locator OIITWW Segment Account Traveler Hotel Name Check-in Date Chec…" at bounding box center [637, 43] width 868 height 0
paste input "SPMAQE"
type input "SPMAQE"
click at [241, 179] on div "Search Manage Search Fields" at bounding box center [636, 167] width 888 height 46
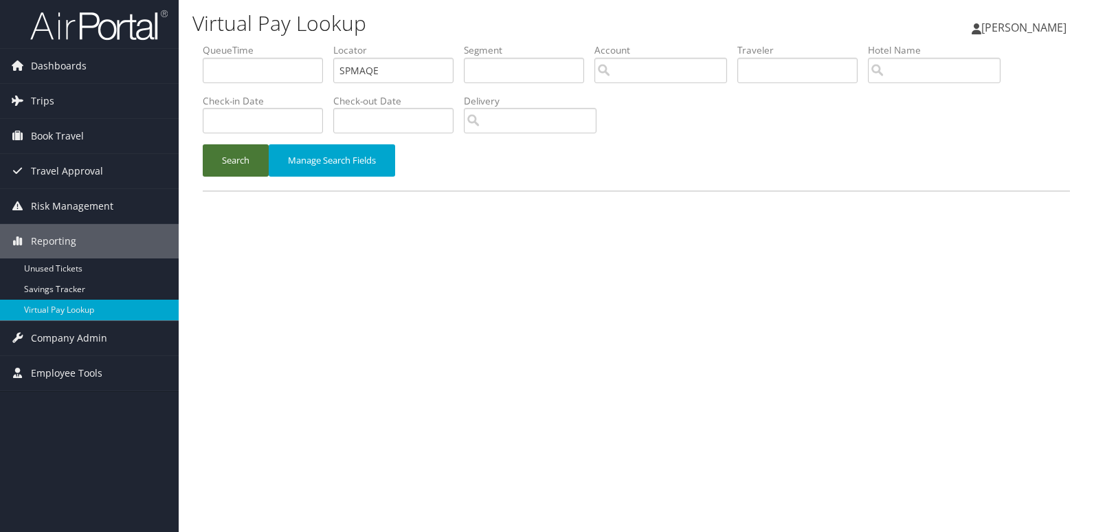
click at [243, 167] on button "Search" at bounding box center [236, 160] width 66 height 32
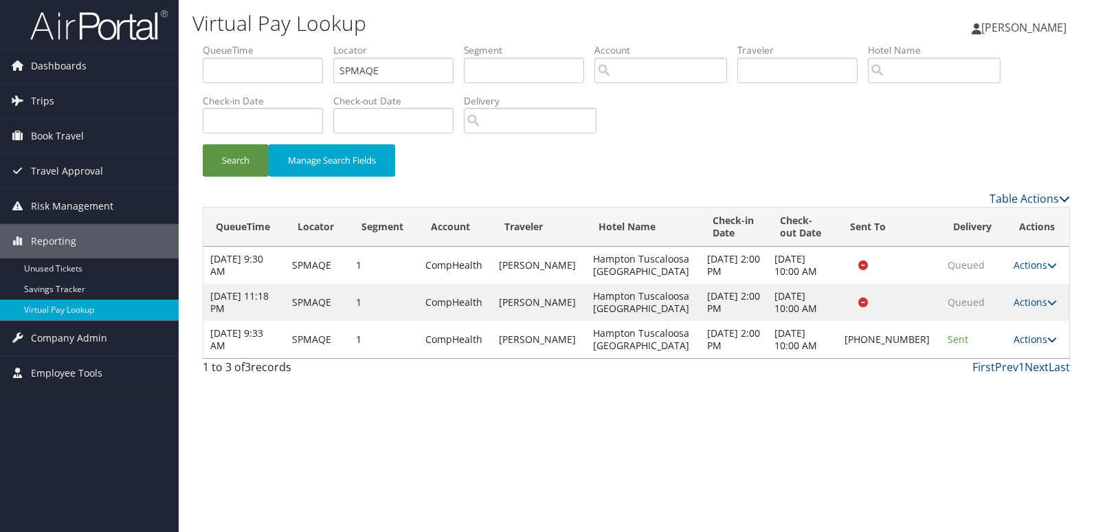
click at [1037, 340] on link "Actions" at bounding box center [1035, 339] width 43 height 13
click at [980, 382] on link "Logs" at bounding box center [988, 382] width 118 height 23
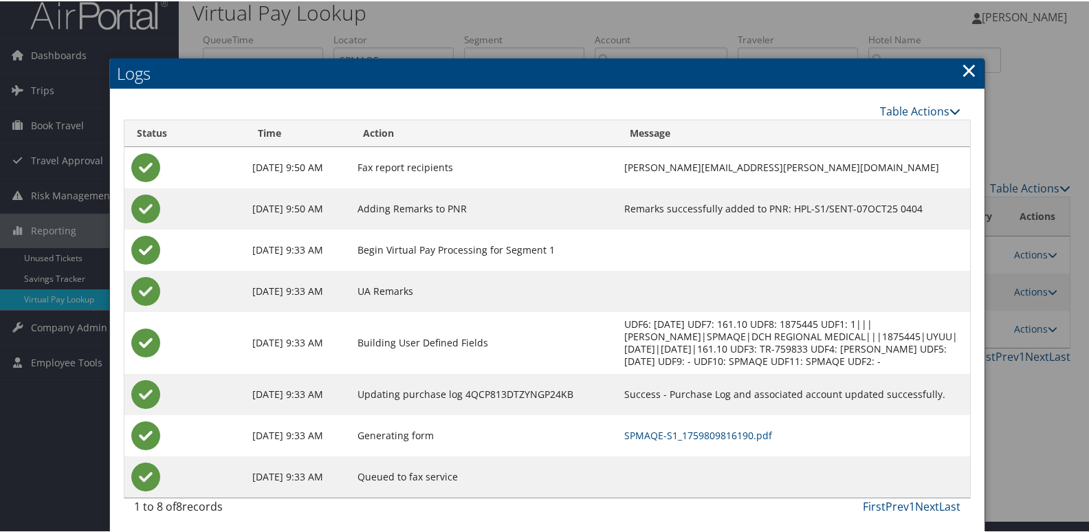
scroll to position [14, 0]
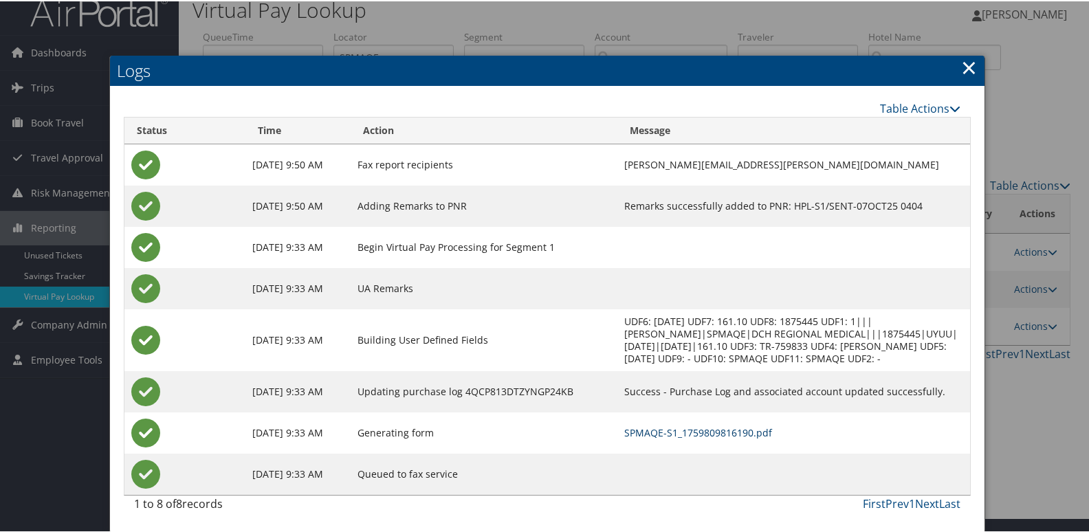
click at [709, 432] on link "SPMAQE-S1_1759809816190.pdf" at bounding box center [698, 431] width 148 height 13
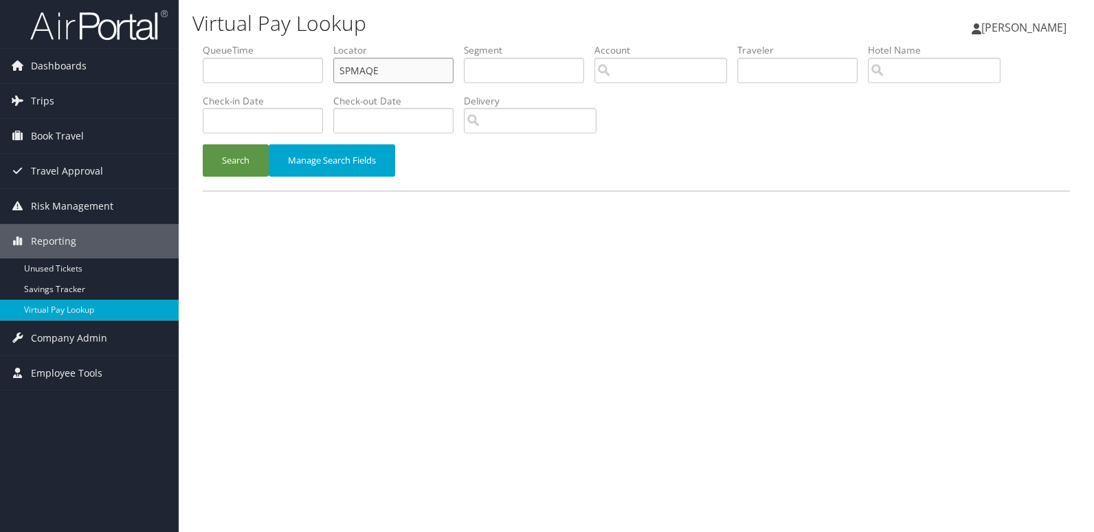
drag, startPoint x: 393, startPoint y: 65, endPoint x: 305, endPoint y: 76, distance: 89.3
click at [307, 43] on ul "QueueTime Locator SPMAQE Segment Account Traveler Hotel Name Check-in Date Chec…" at bounding box center [637, 43] width 868 height 0
click at [252, 164] on button "Search" at bounding box center [236, 160] width 66 height 32
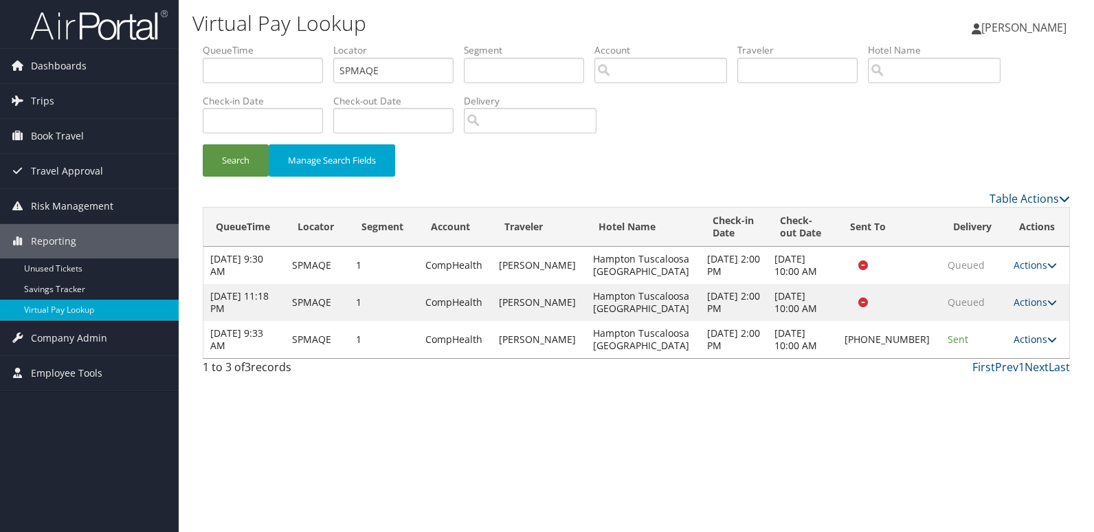
click at [1033, 340] on link "Actions" at bounding box center [1035, 339] width 43 height 13
click at [986, 381] on link "Logs" at bounding box center [988, 382] width 118 height 23
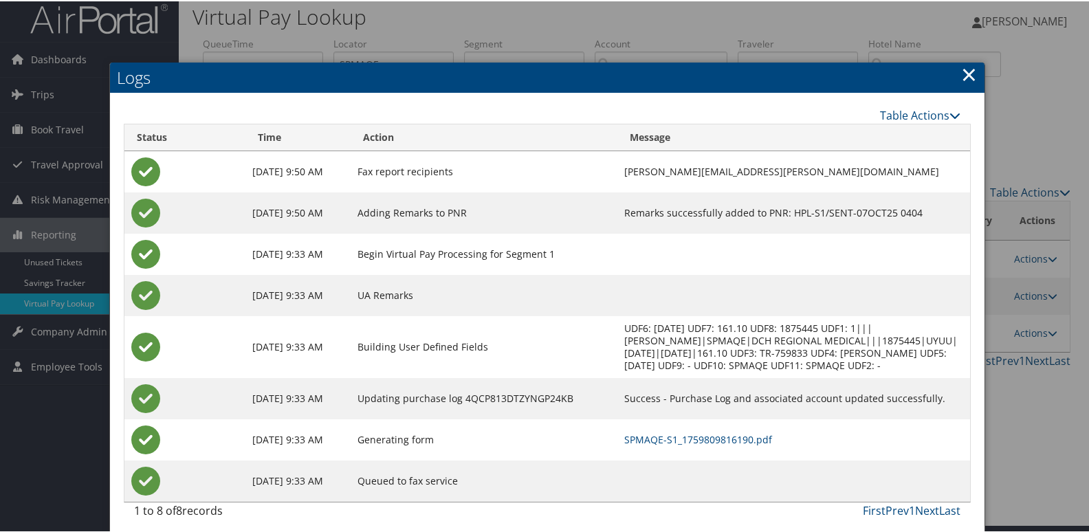
scroll to position [14, 0]
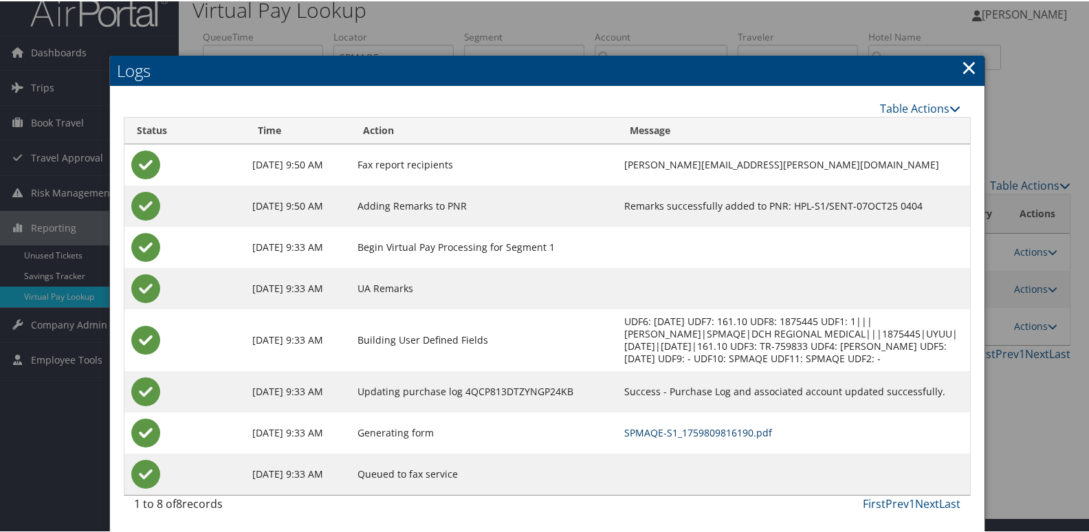
click at [705, 429] on link "SPMAQE-S1_1759809816190.pdf" at bounding box center [698, 431] width 148 height 13
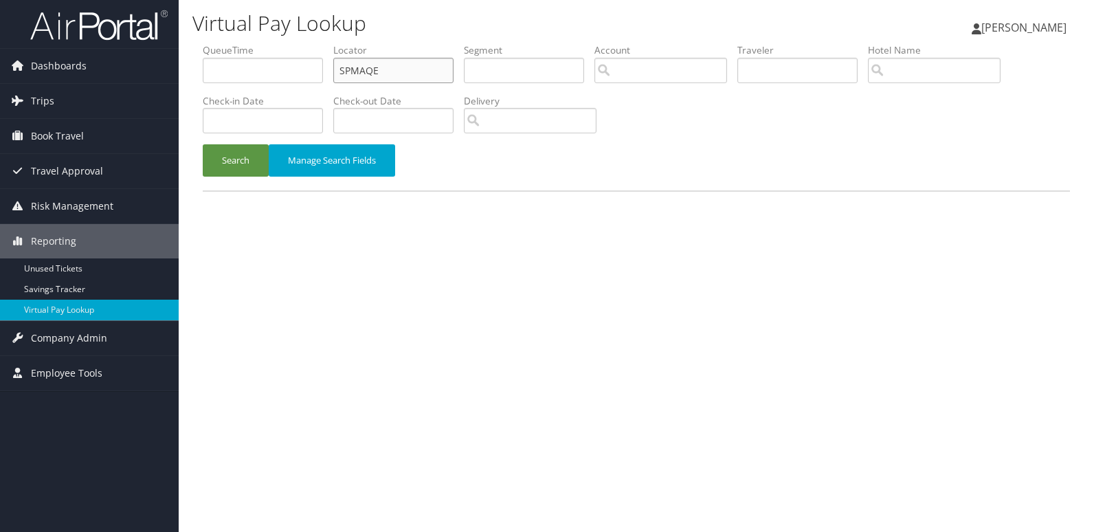
drag, startPoint x: 390, startPoint y: 75, endPoint x: 284, endPoint y: 77, distance: 105.9
click at [284, 43] on ul "QueueTime Locator SPMAQE Segment Account Traveler Hotel Name Check-in Date Chec…" at bounding box center [637, 43] width 868 height 0
paste input "ULURHR"
type input "ULURHR"
click at [252, 157] on button "Search" at bounding box center [236, 160] width 66 height 32
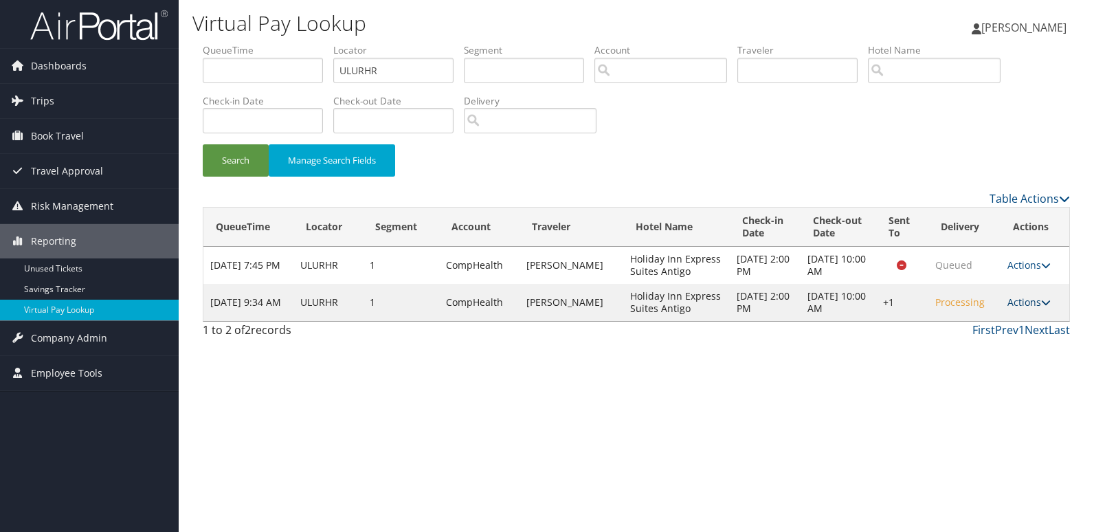
click at [1033, 297] on link "Actions" at bounding box center [1029, 302] width 43 height 13
click at [982, 338] on link "Logs" at bounding box center [988, 345] width 118 height 23
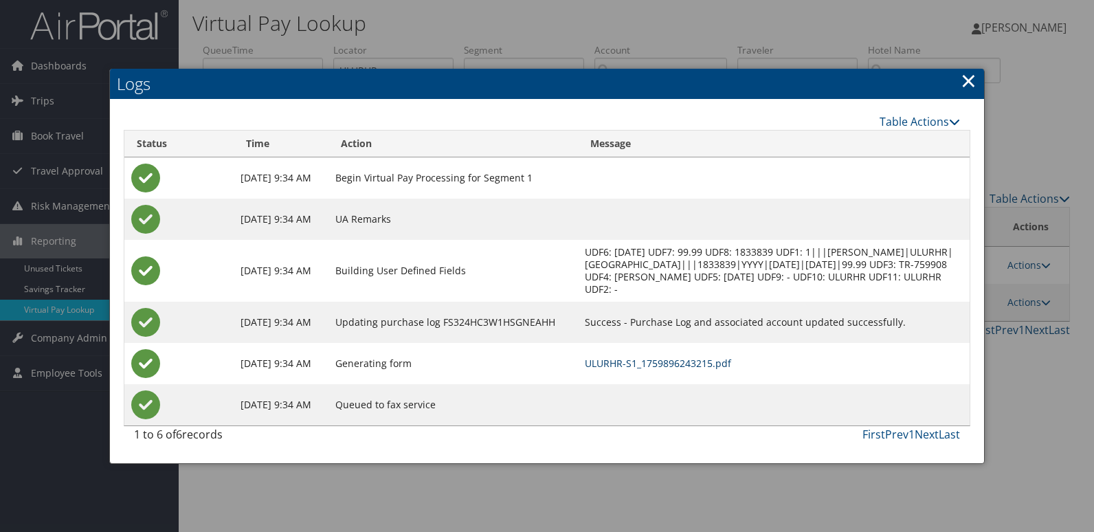
click at [693, 370] on link "ULURHR-S1_1759896243215.pdf" at bounding box center [658, 363] width 146 height 13
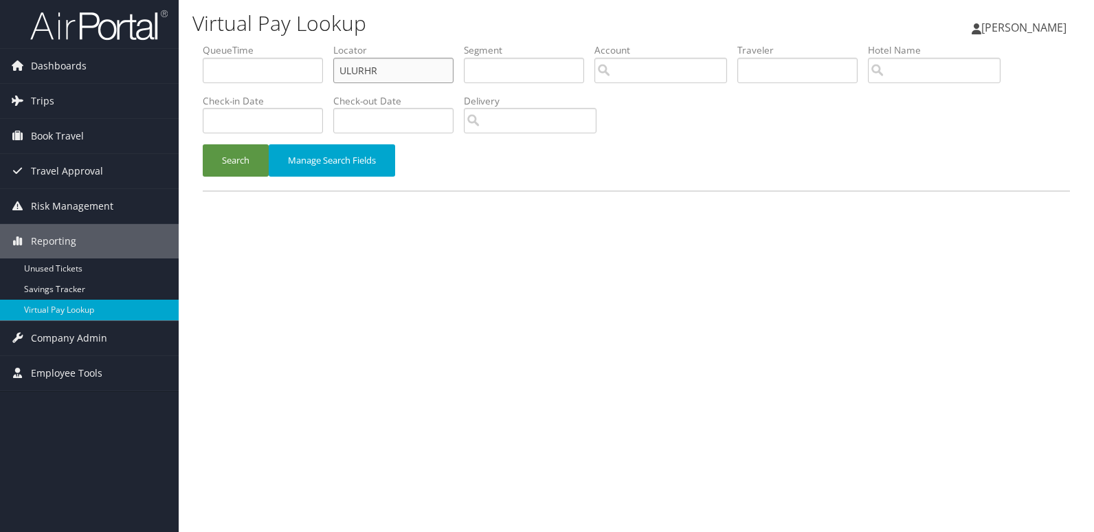
drag, startPoint x: 271, startPoint y: 68, endPoint x: 257, endPoint y: 70, distance: 13.9
click at [257, 43] on ul "QueueTime Locator ULURHR Segment Account Traveler Hotel Name Check-in Date Chec…" at bounding box center [637, 43] width 868 height 0
paste input "CBBZIV"
type input "CBBZIV"
click at [240, 164] on button "Search" at bounding box center [236, 160] width 66 height 32
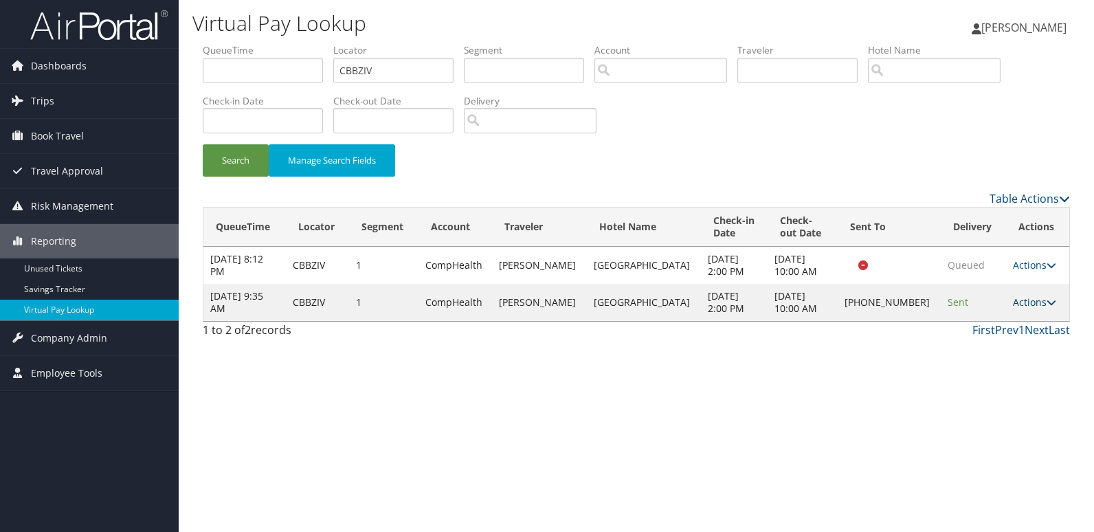
click at [1047, 305] on icon at bounding box center [1052, 303] width 10 height 10
click at [991, 348] on link "Logs" at bounding box center [988, 345] width 118 height 23
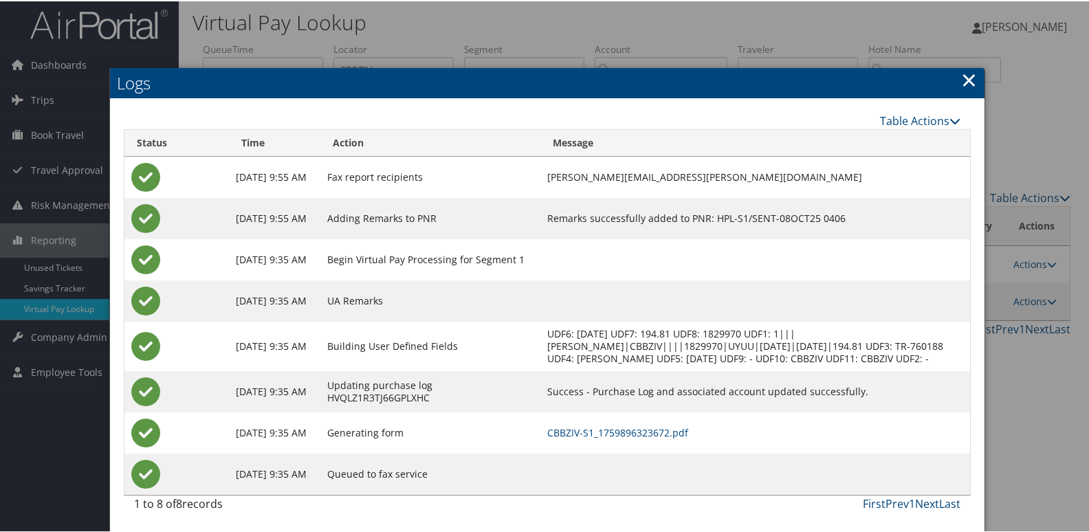
scroll to position [14, 0]
click at [641, 430] on link "CBBZIV-S1_1759896323672.pdf" at bounding box center [617, 431] width 141 height 13
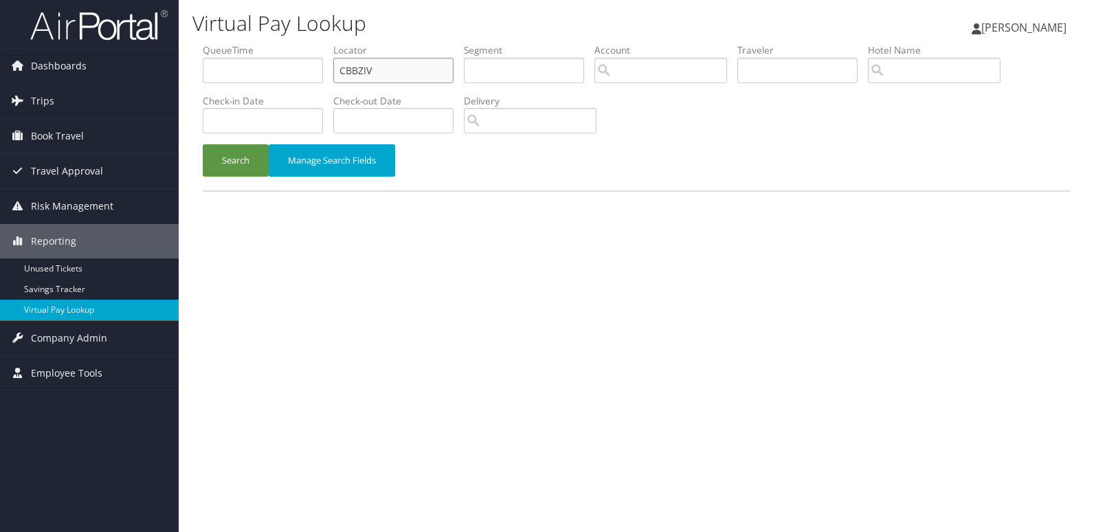
drag, startPoint x: 399, startPoint y: 69, endPoint x: 284, endPoint y: 71, distance: 114.8
click at [284, 43] on ul "QueueTime Locator CBBZIV Segment Account Traveler Hotel Name Check-in Date Chec…" at bounding box center [637, 43] width 868 height 0
paste input "EEIUXD"
type input "EEIUXD"
click at [263, 144] on button "Search" at bounding box center [236, 160] width 66 height 32
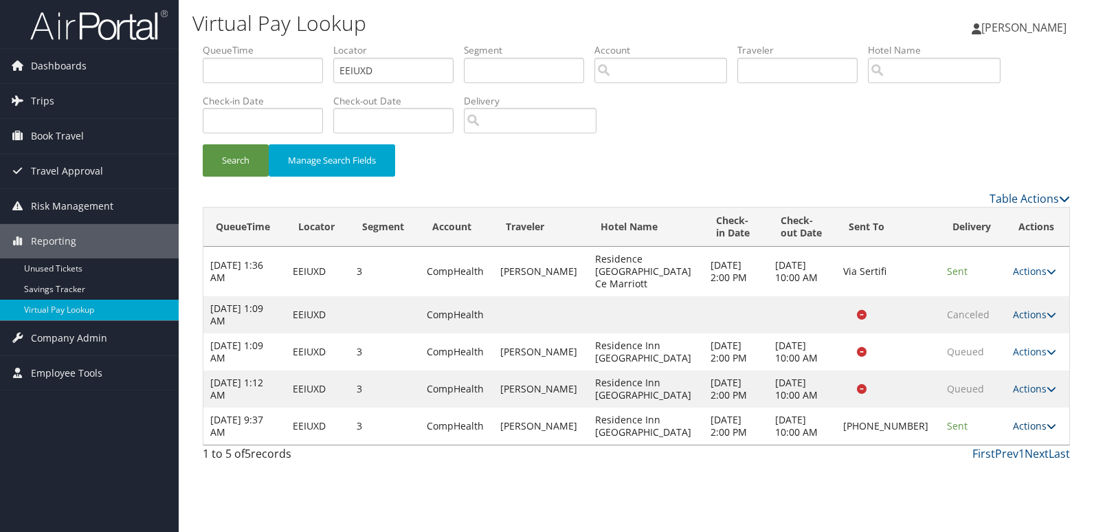
click at [1029, 419] on link "Actions" at bounding box center [1034, 425] width 43 height 13
click at [971, 452] on link "Logs" at bounding box center [986, 456] width 118 height 23
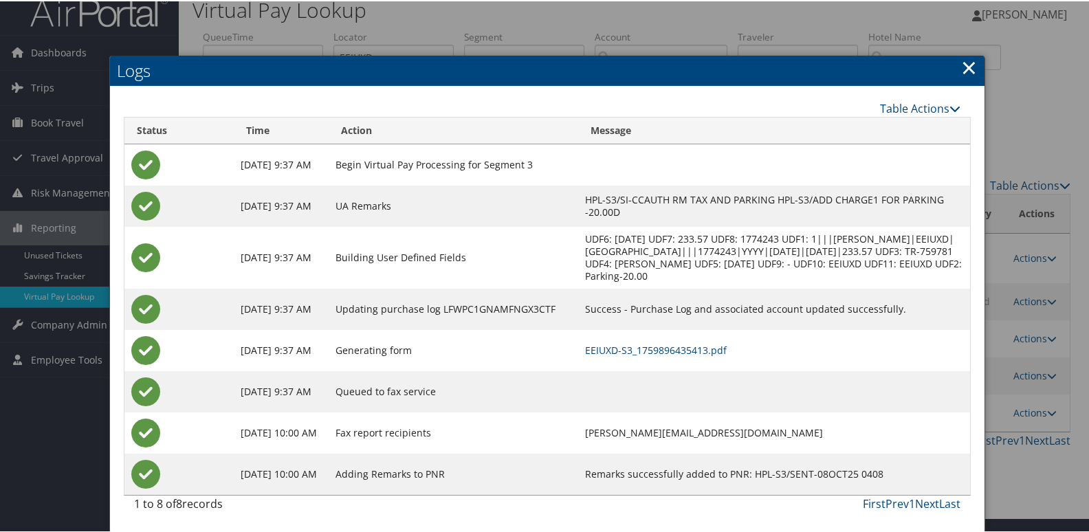
scroll to position [27, 0]
click at [701, 342] on link "EEIUXD-S3_1759896435413.pdf" at bounding box center [656, 348] width 142 height 13
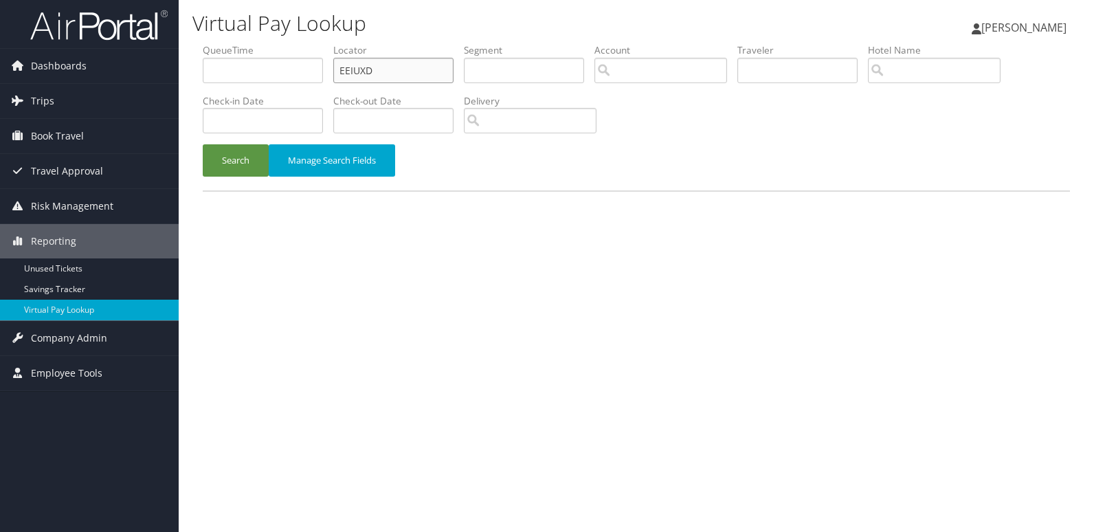
click at [323, 43] on ul "QueueTime Locator EEIUXD Segment Account Traveler Hotel Name Check-in Date Chec…" at bounding box center [637, 43] width 868 height 0
paste input "WGWQLW"
type input "WGWQLW"
click at [232, 173] on button "Search" at bounding box center [236, 160] width 66 height 32
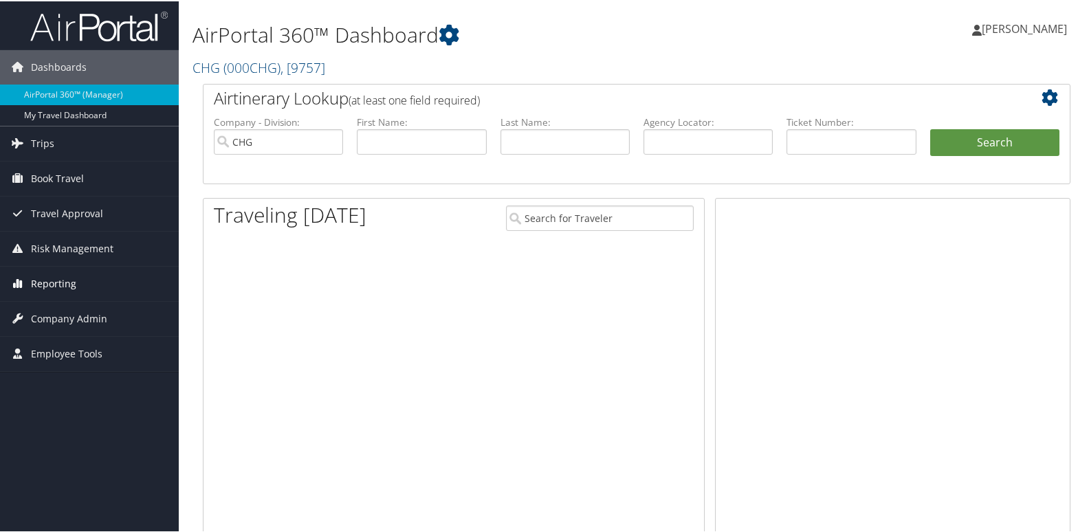
click at [53, 281] on span "Reporting" at bounding box center [53, 282] width 45 height 34
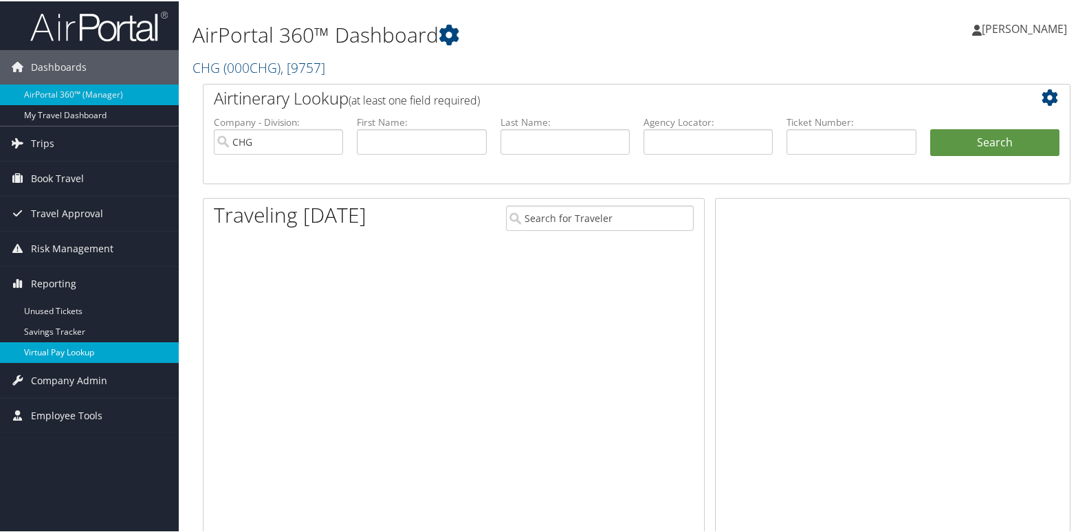
click at [49, 350] on link "Virtual Pay Lookup" at bounding box center [89, 351] width 179 height 21
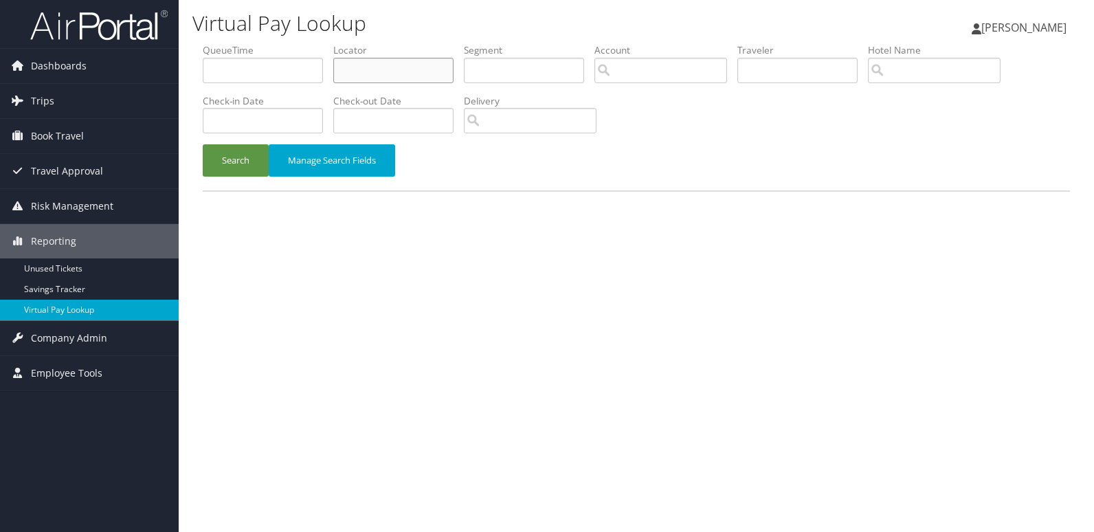
click at [370, 80] on input "text" at bounding box center [393, 70] width 120 height 25
paste input "Z@0P$1HmxwAVmegp"
click at [248, 157] on button "Search" at bounding box center [236, 160] width 66 height 32
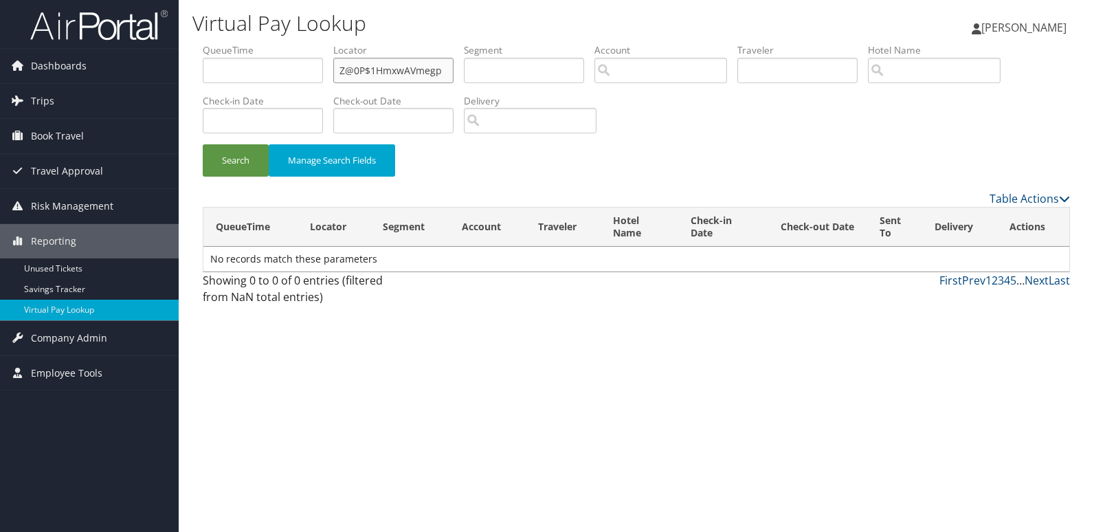
drag, startPoint x: 454, startPoint y: 75, endPoint x: 204, endPoint y: 87, distance: 249.8
click at [205, 43] on ul "QueueTime Locator Z@0P$1HmxwAVmegp Segment Account Traveler Hotel Name Check-in…" at bounding box center [637, 43] width 868 height 0
paste input "WGWQLW"
type input "WGWQLW"
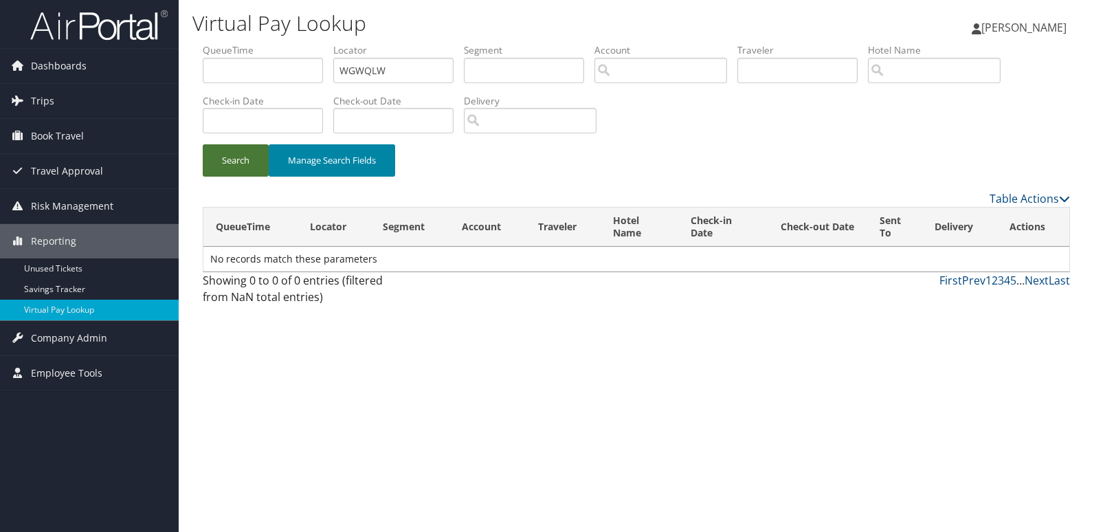
drag, startPoint x: 226, startPoint y: 167, endPoint x: 293, endPoint y: 168, distance: 66.7
click at [228, 167] on button "Search" at bounding box center [236, 160] width 66 height 32
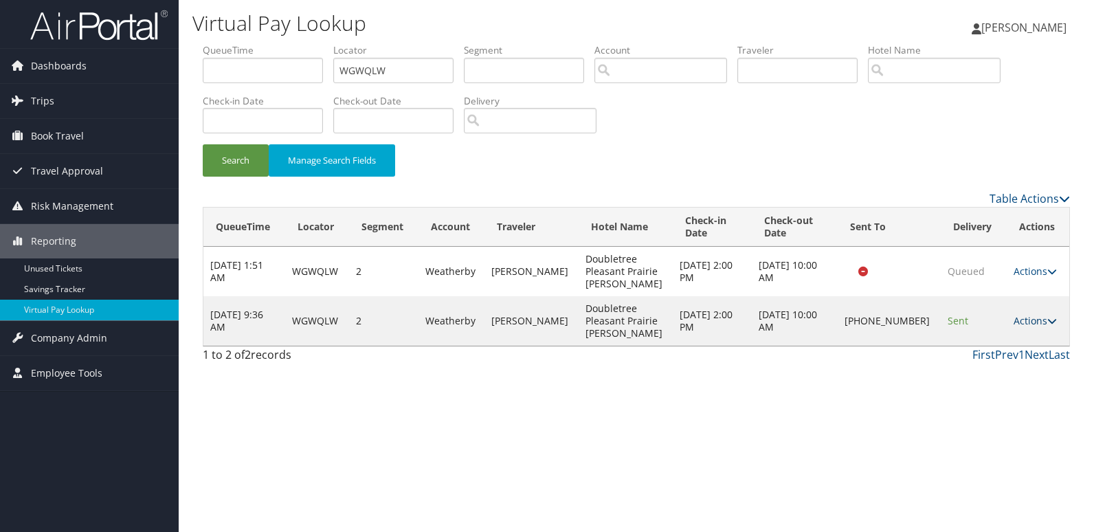
click at [1031, 325] on link "Actions" at bounding box center [1035, 320] width 43 height 13
click at [965, 378] on link "Delivery Information" at bounding box center [987, 387] width 118 height 23
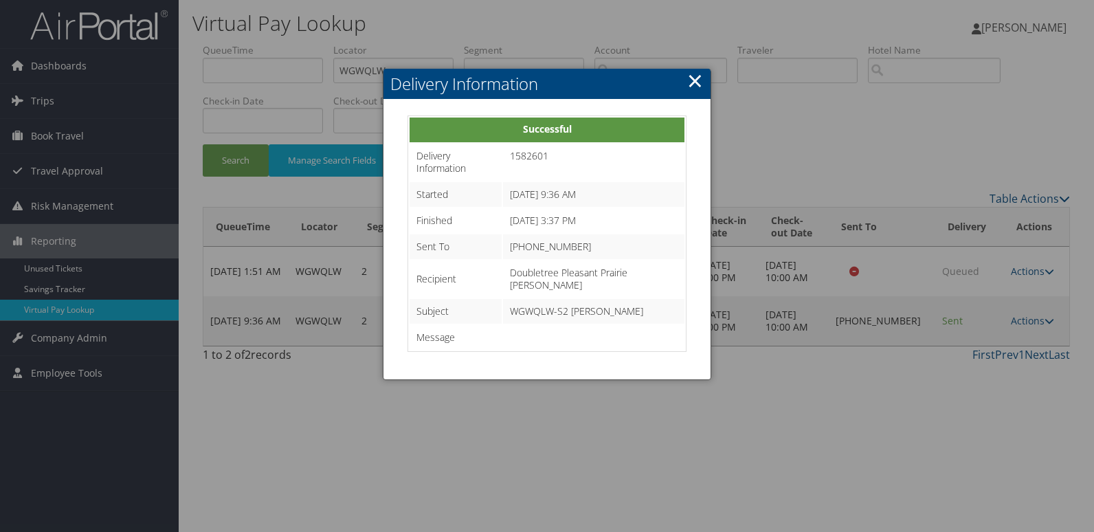
click at [702, 75] on link "×" at bounding box center [695, 80] width 16 height 27
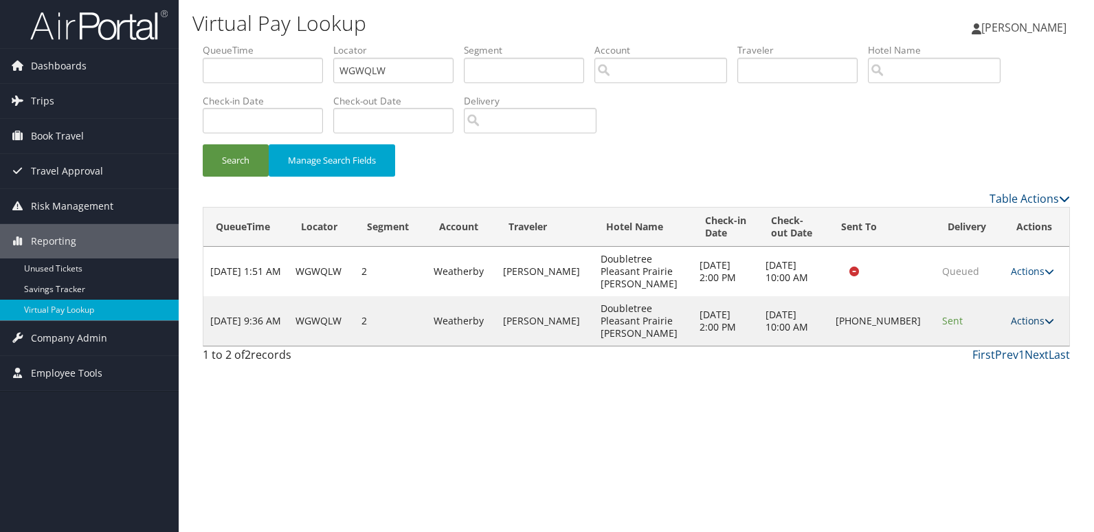
click at [1015, 314] on link "Actions" at bounding box center [1032, 320] width 43 height 13
click at [964, 347] on link "Logs" at bounding box center [987, 345] width 118 height 23
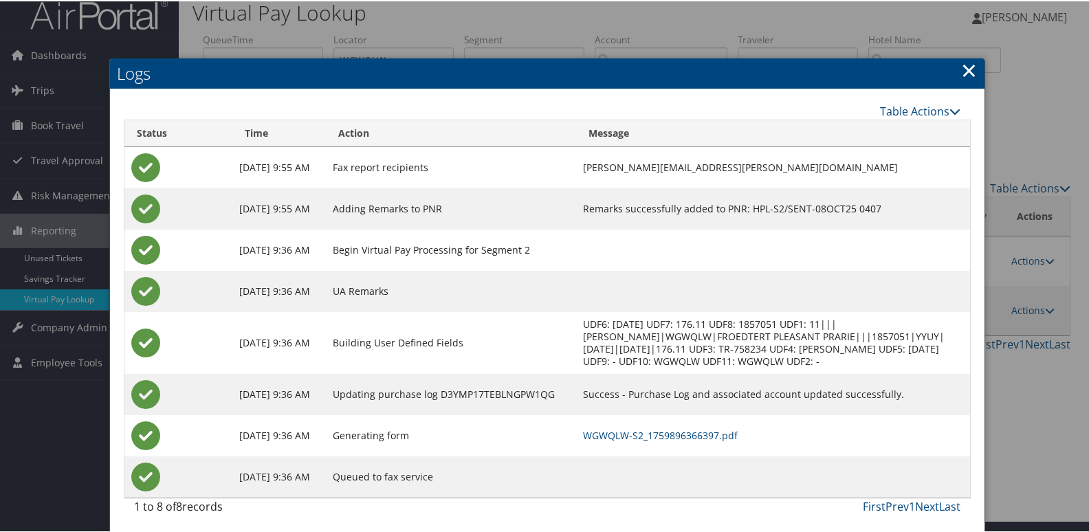
scroll to position [14, 0]
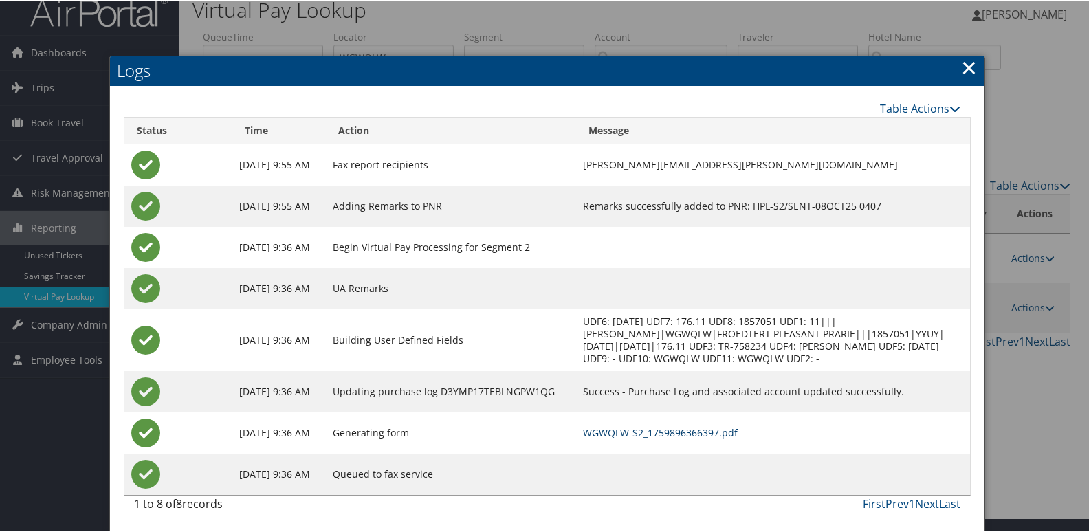
drag, startPoint x: 687, startPoint y: 434, endPoint x: 711, endPoint y: 425, distance: 25.3
click at [687, 434] on link "WGWQLW-S2_1759896366397.pdf" at bounding box center [660, 431] width 155 height 13
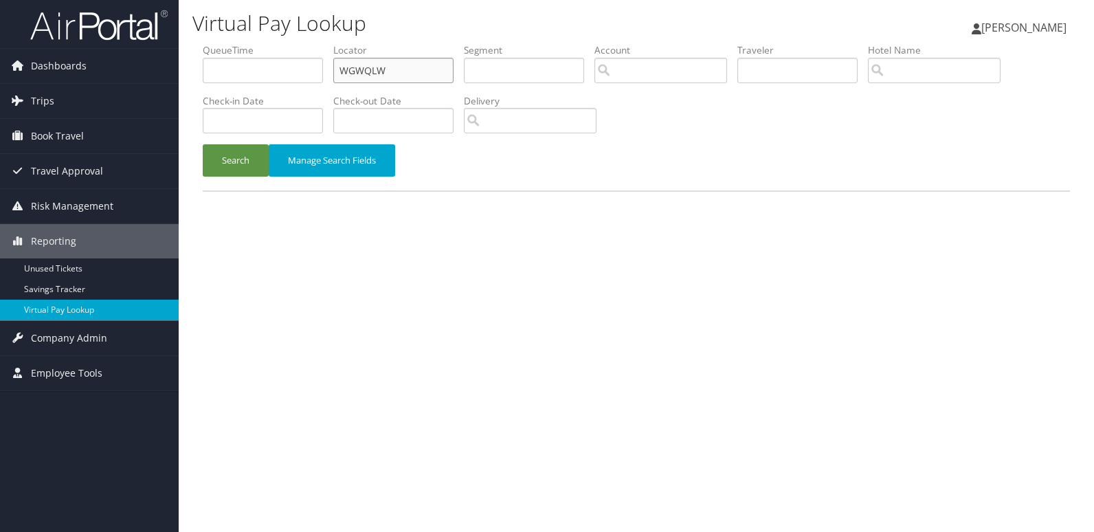
drag, startPoint x: 400, startPoint y: 79, endPoint x: 198, endPoint y: 79, distance: 202.1
click at [205, 43] on ul "QueueTime Locator WGWQLW Segment Account Traveler Hotel Name Check-in Date Chec…" at bounding box center [637, 43] width 868 height 0
paste input "EVEPSM"
type input "EVEPSM"
click at [240, 168] on button "Search" at bounding box center [236, 160] width 66 height 32
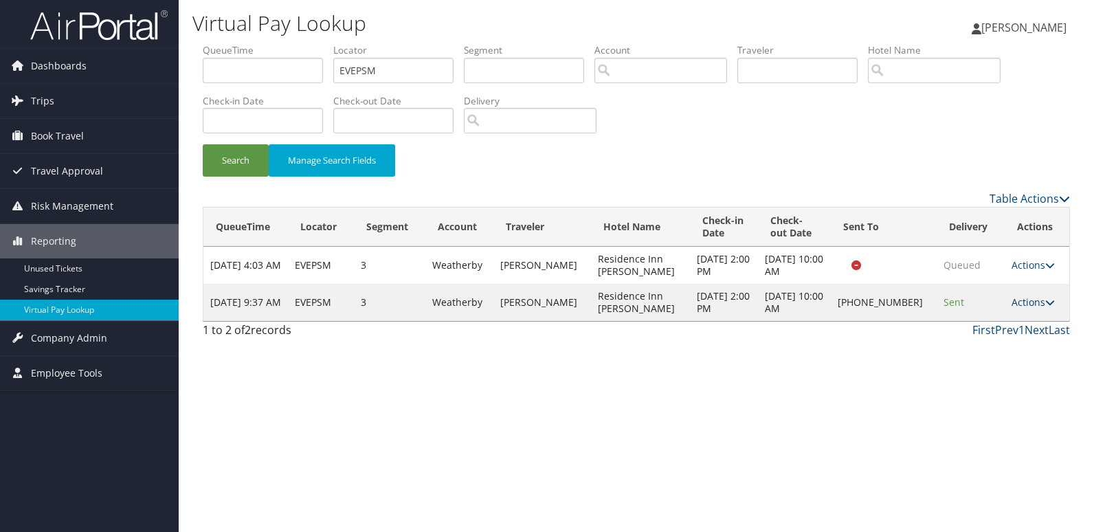
click at [1046, 304] on icon at bounding box center [1051, 303] width 10 height 10
click at [814, 363] on div "Virtual Pay Lookup Luke Perry Luke Perry My Settings Travel Agency Contacts Vie…" at bounding box center [637, 266] width 916 height 532
click at [1019, 303] on link "Actions" at bounding box center [1033, 302] width 43 height 13
click at [988, 348] on link "Logs" at bounding box center [987, 345] width 118 height 23
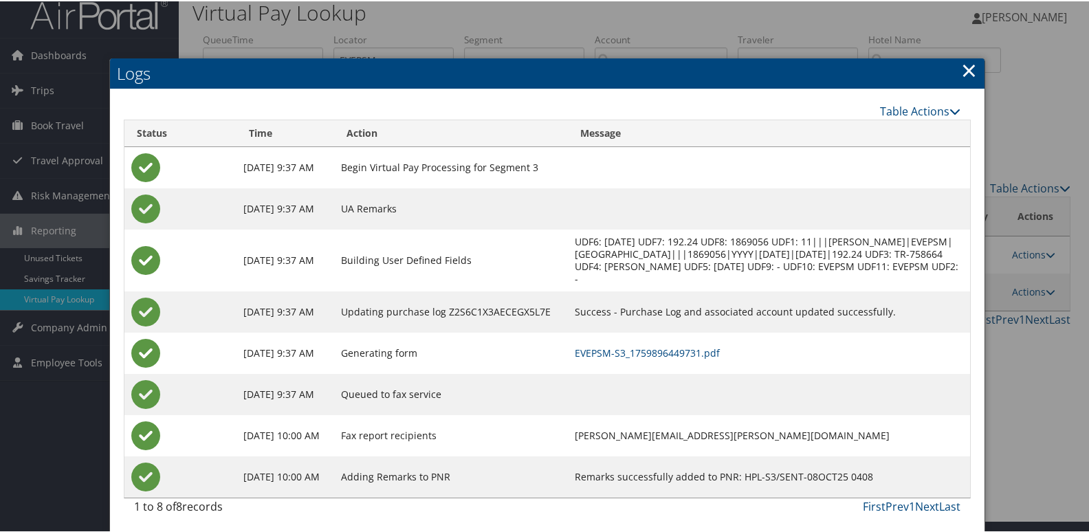
scroll to position [14, 0]
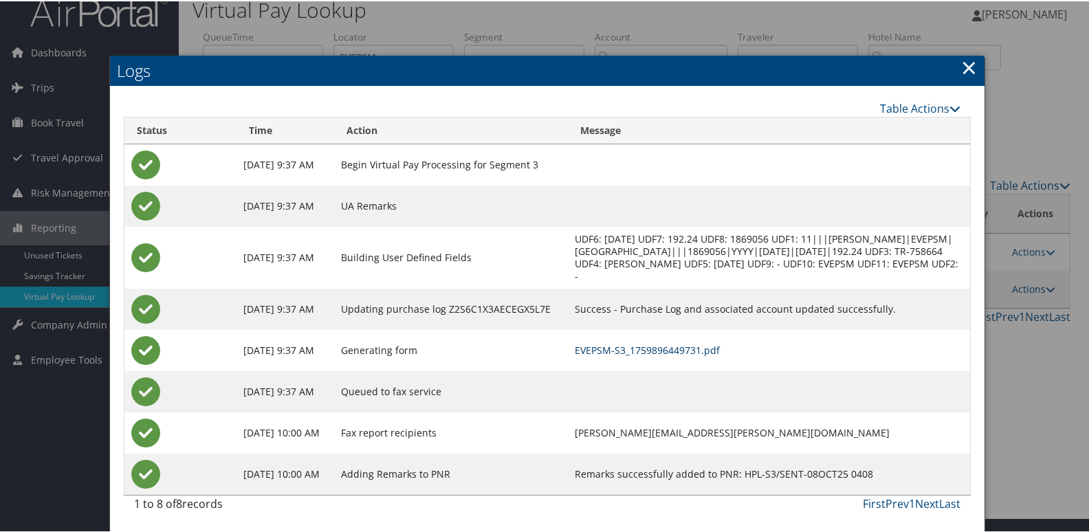
click at [683, 349] on link "EVEPSM-S3_1759896449731.pdf" at bounding box center [647, 348] width 145 height 13
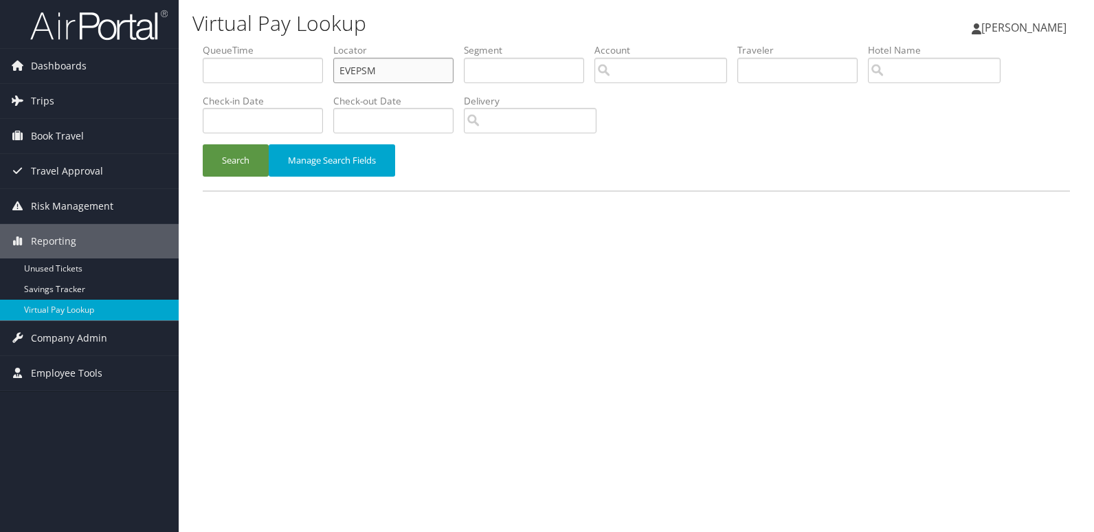
drag, startPoint x: 430, startPoint y: 76, endPoint x: 311, endPoint y: 76, distance: 119.6
click at [311, 43] on ul "QueueTime Locator EVEPSM Segment Account Traveler Hotel Name Check-in Date Chec…" at bounding box center [637, 43] width 868 height 0
paste input "SHRUUK"
type input "SHRUUK"
click at [203, 144] on button "Search" at bounding box center [236, 160] width 66 height 32
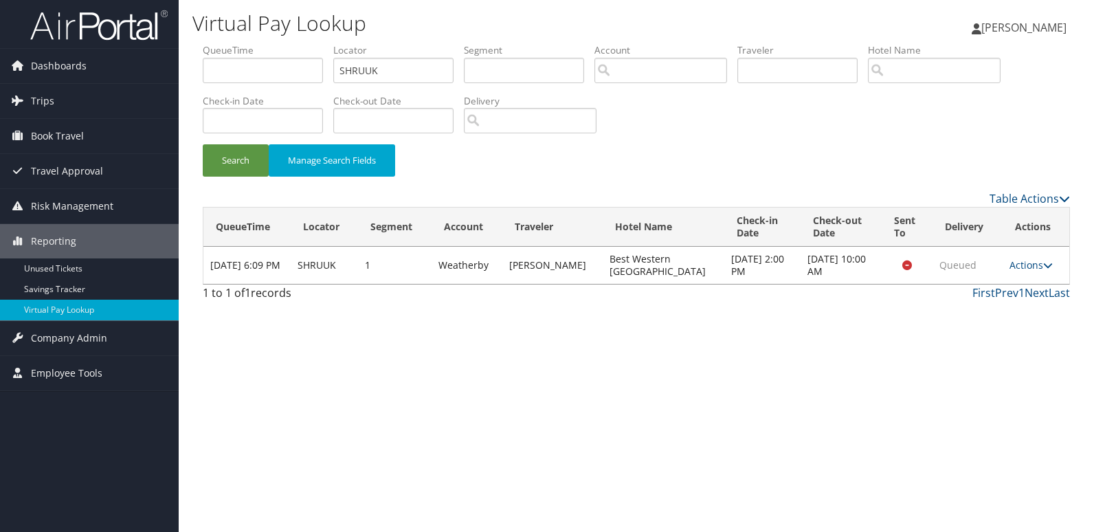
click at [1017, 272] on td "Actions Resend Logs View Itinerary" at bounding box center [1036, 265] width 67 height 37
click at [1026, 262] on link "Actions" at bounding box center [1031, 264] width 43 height 13
click at [998, 300] on link "Logs" at bounding box center [1004, 308] width 87 height 23
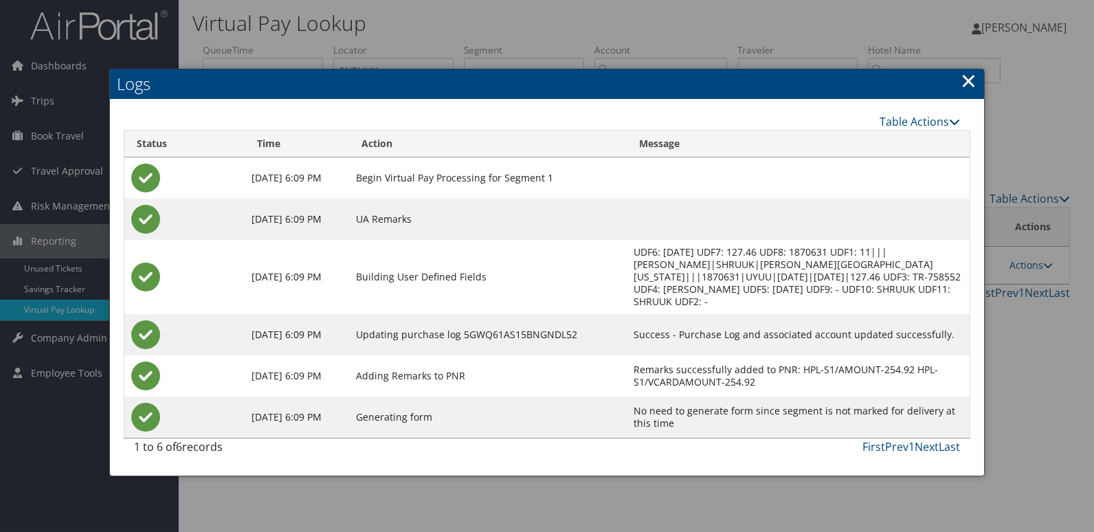
click at [973, 84] on link "×" at bounding box center [969, 80] width 16 height 27
